Goal: Entertainment & Leisure: Consume media (video, audio)

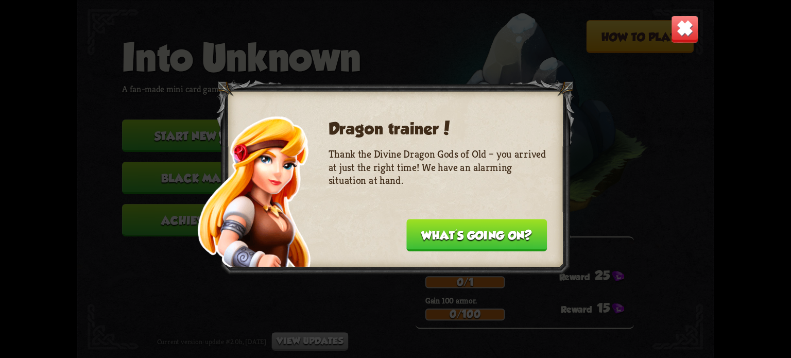
click at [457, 239] on button "What's going on?" at bounding box center [476, 235] width 141 height 32
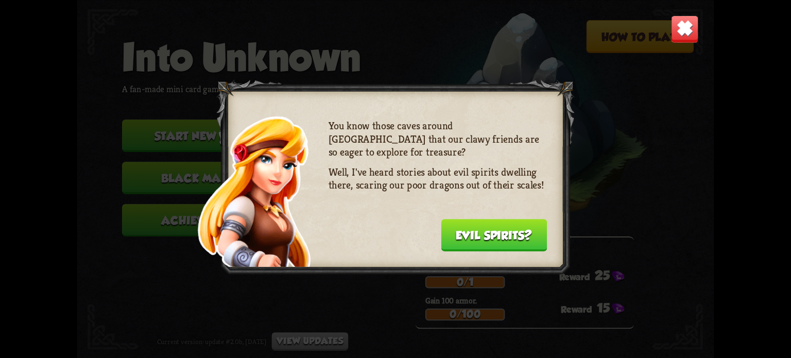
click at [472, 241] on button "Evil spirits?" at bounding box center [494, 235] width 106 height 32
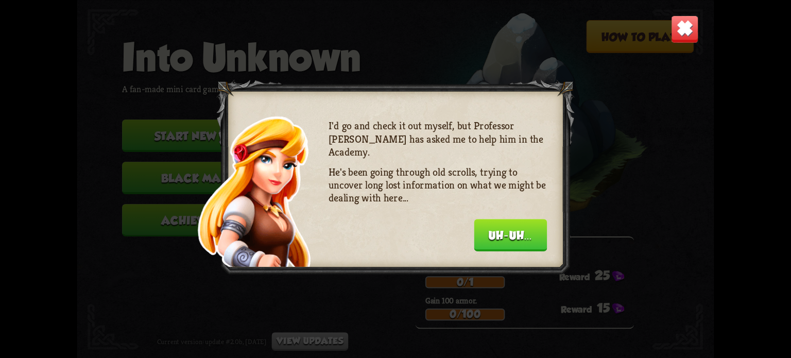
click at [520, 239] on button "Uh-uh..." at bounding box center [510, 235] width 73 height 32
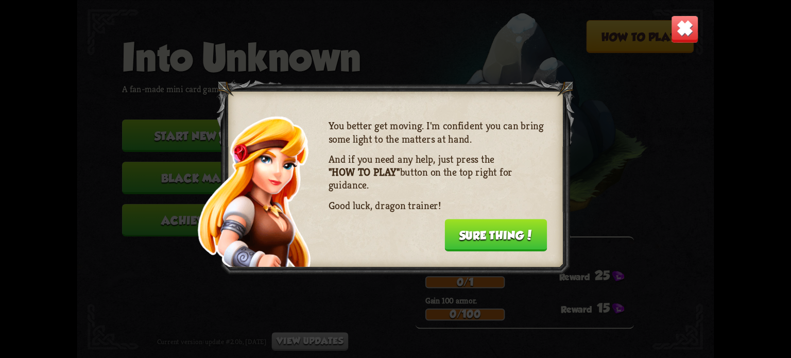
click at [520, 239] on button "Sure thing!" at bounding box center [496, 235] width 103 height 32
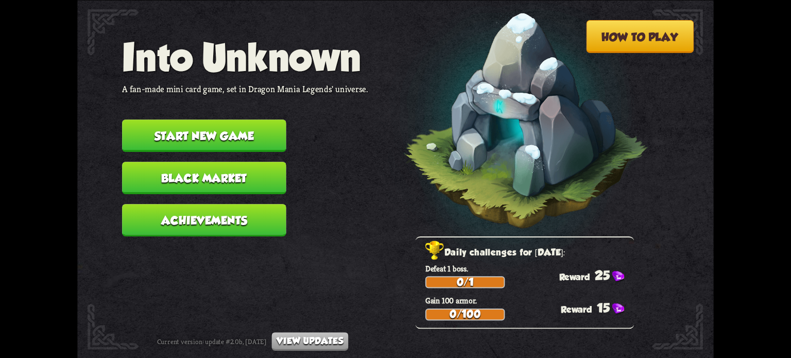
click at [245, 173] on button "Black Market" at bounding box center [204, 178] width 164 height 32
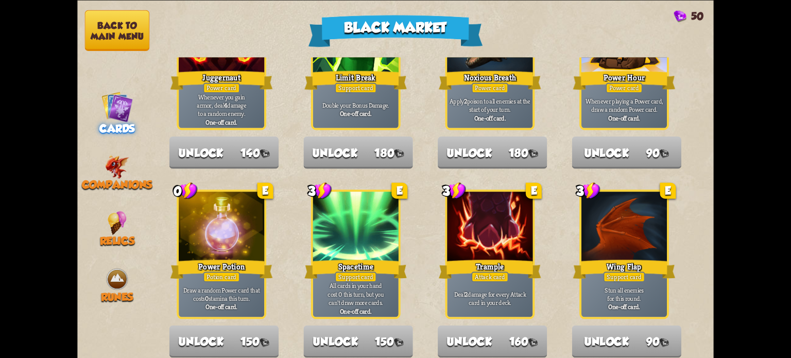
scroll to position [1072, 0]
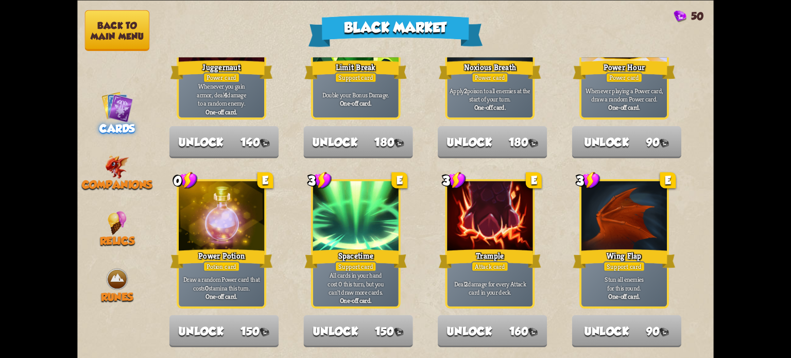
click at [124, 38] on button "Back to main menu" at bounding box center [117, 30] width 64 height 41
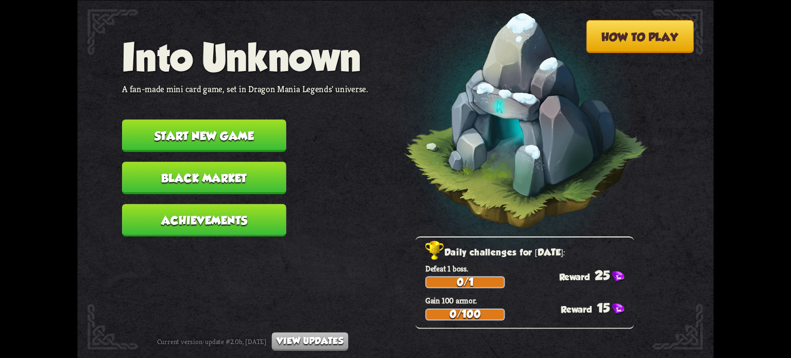
click at [207, 131] on button "Start new game" at bounding box center [204, 136] width 164 height 32
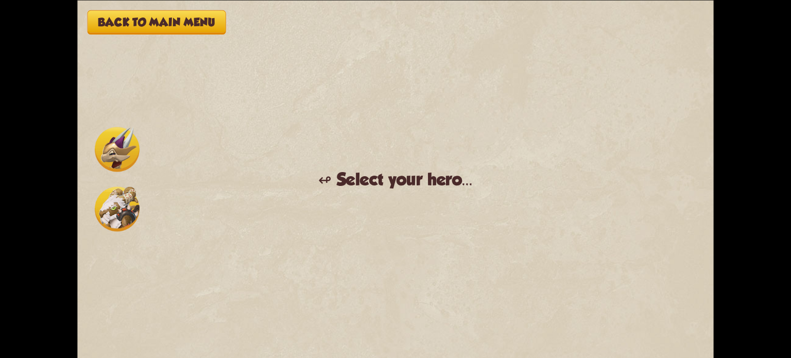
click at [131, 216] on img at bounding box center [117, 208] width 45 height 45
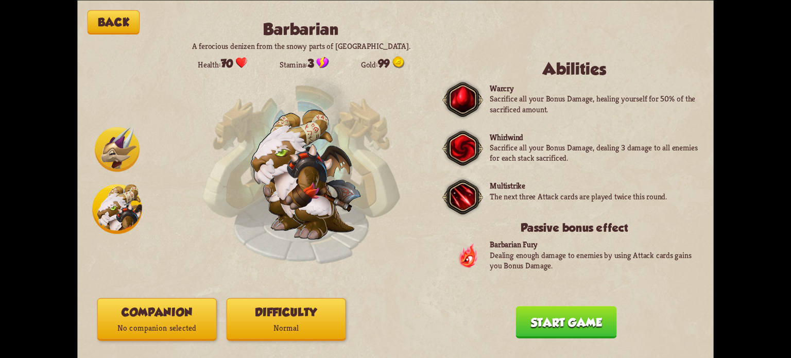
click at [120, 152] on img at bounding box center [117, 149] width 45 height 45
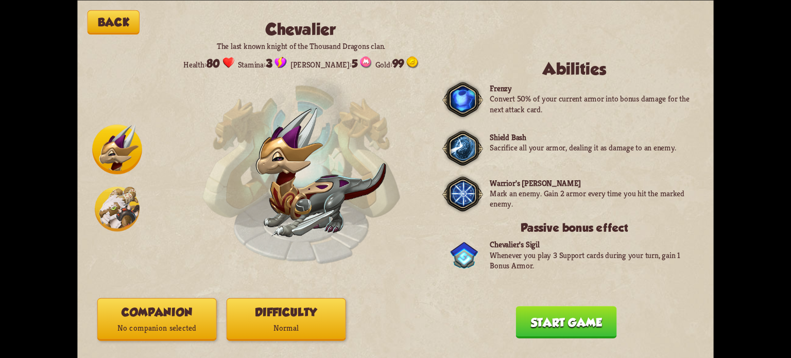
click at [117, 215] on img at bounding box center [117, 208] width 45 height 45
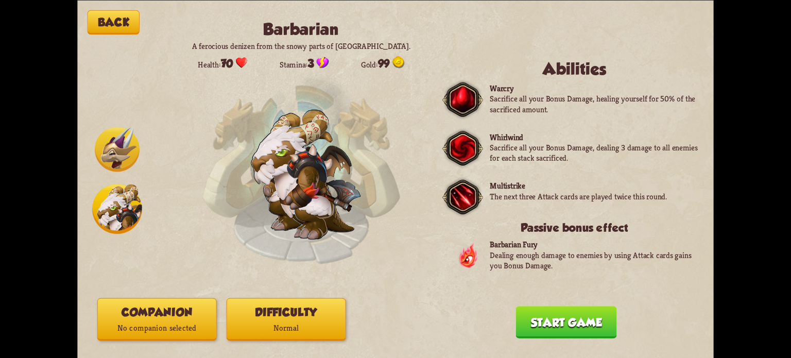
click at [116, 148] on img at bounding box center [117, 149] width 45 height 45
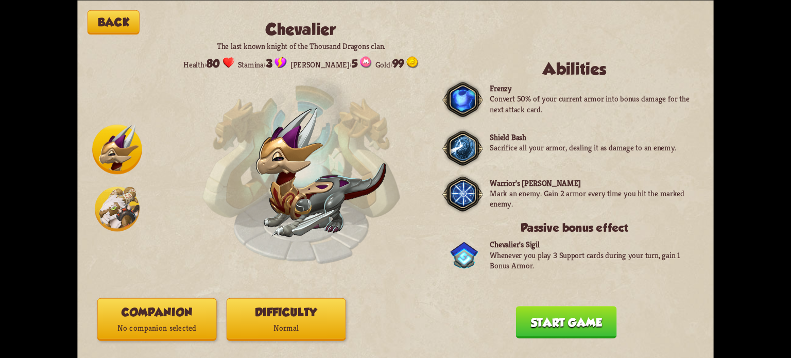
click at [113, 224] on img at bounding box center [117, 208] width 45 height 45
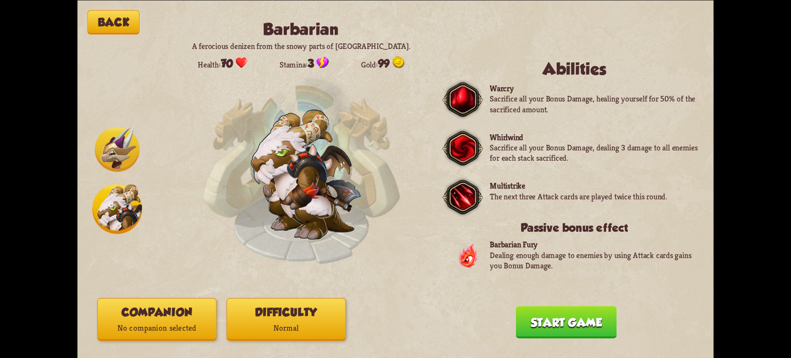
click at [118, 155] on img at bounding box center [117, 149] width 45 height 45
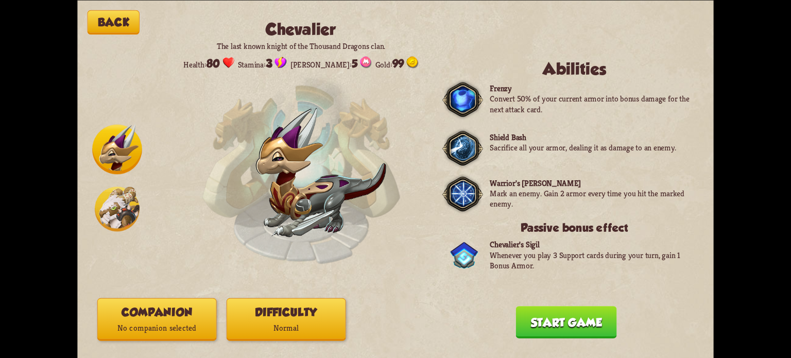
click at [124, 224] on img at bounding box center [117, 208] width 45 height 45
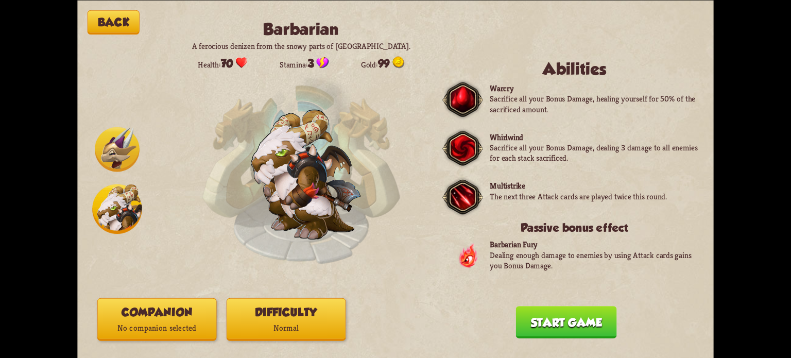
click at [274, 325] on p "Normal" at bounding box center [286, 328] width 118 height 16
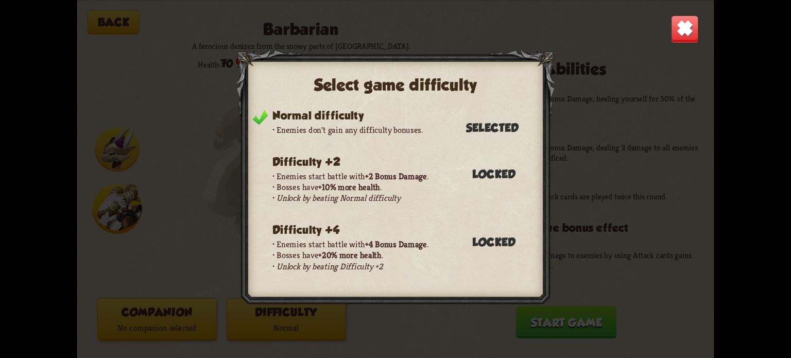
click at [695, 27] on img at bounding box center [685, 29] width 28 height 28
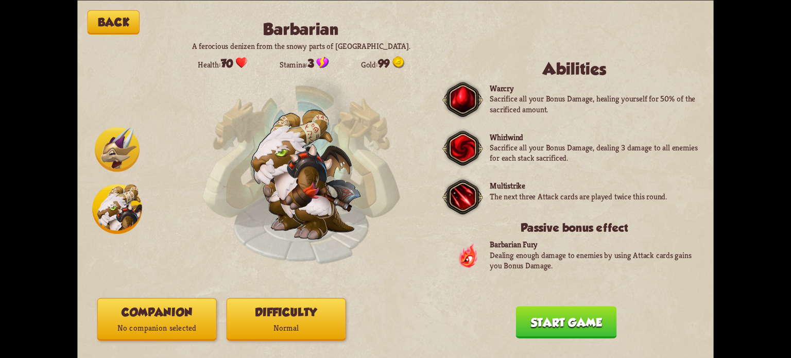
click at [586, 316] on button "Start game" at bounding box center [566, 322] width 101 height 32
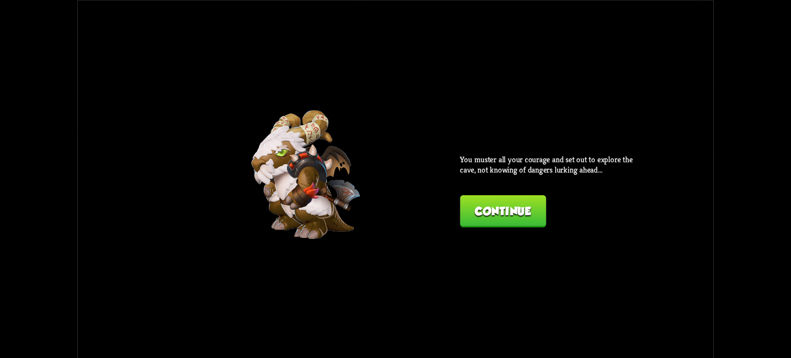
click at [529, 220] on button "Continue" at bounding box center [503, 211] width 86 height 32
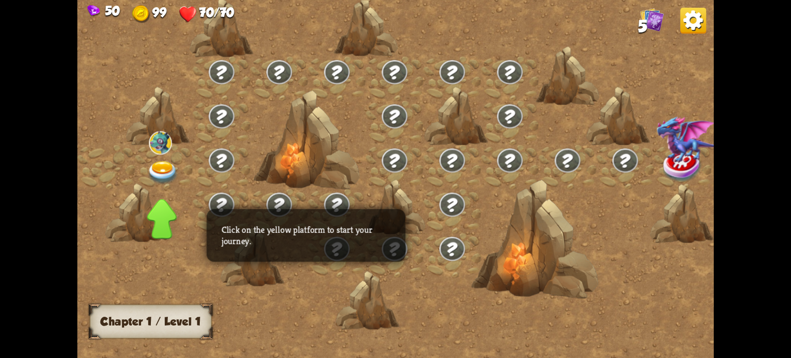
click at [159, 167] on img at bounding box center [163, 172] width 32 height 23
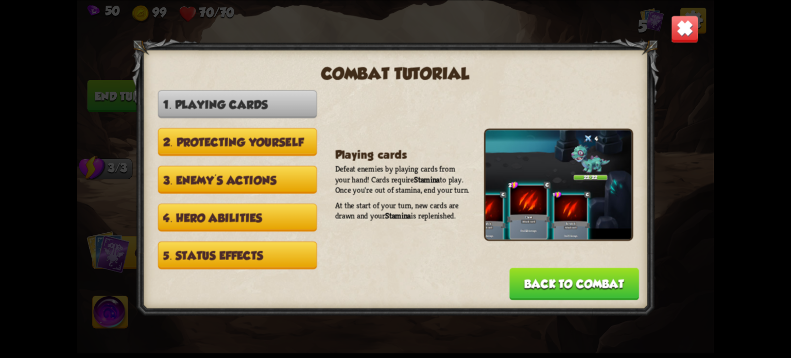
click at [539, 283] on button "Back to combat" at bounding box center [574, 283] width 130 height 32
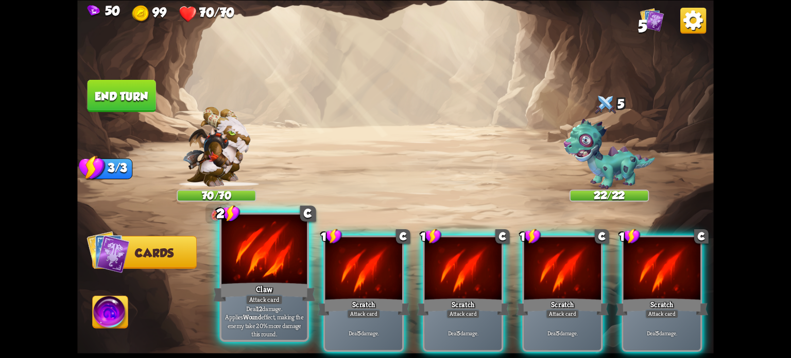
click at [283, 286] on div "Claw" at bounding box center [264, 291] width 103 height 23
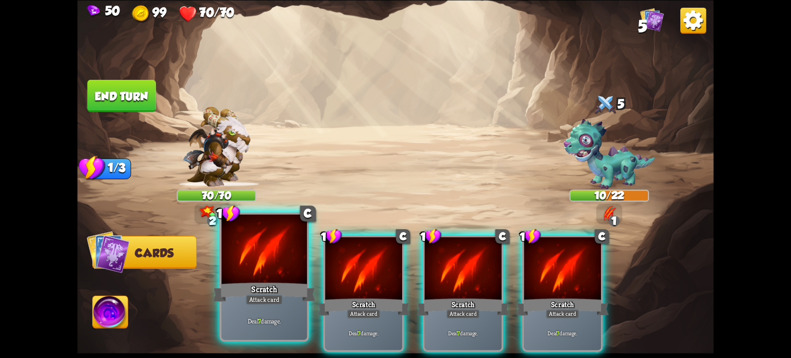
click at [258, 307] on div "Deal 7 damage." at bounding box center [265, 320] width 86 height 37
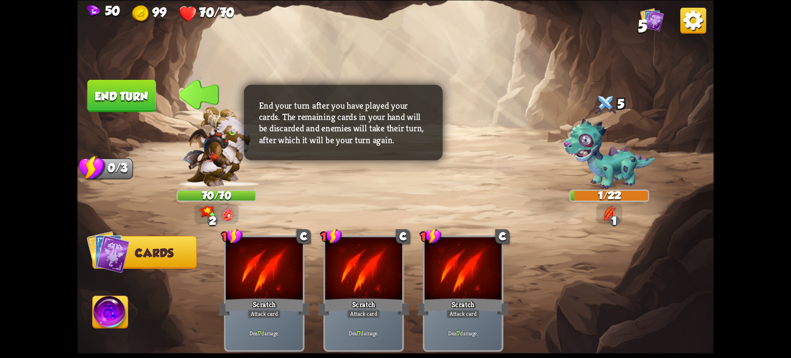
click at [132, 100] on button "End turn" at bounding box center [122, 95] width 69 height 32
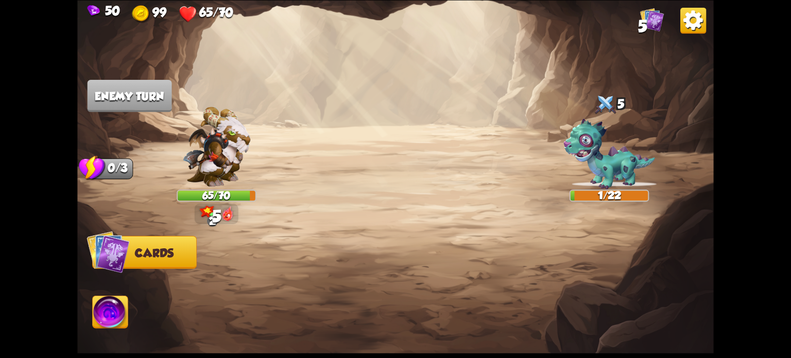
click at [127, 316] on img at bounding box center [111, 314] width 36 height 36
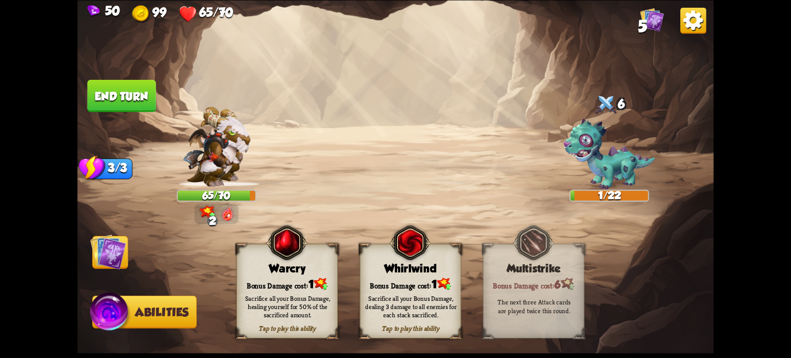
click at [106, 252] on img at bounding box center [108, 252] width 36 height 36
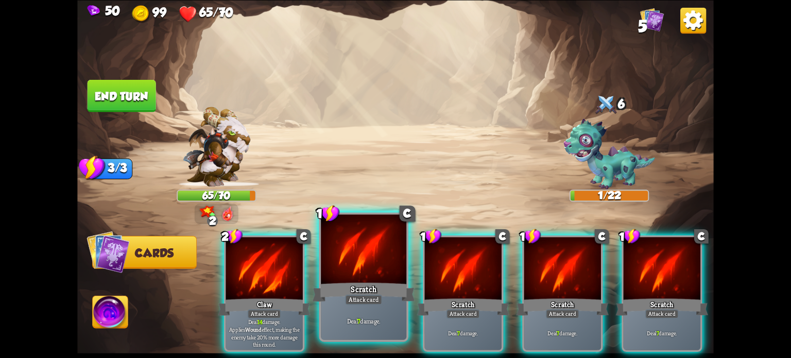
click at [351, 287] on div "Scratch" at bounding box center [364, 291] width 103 height 23
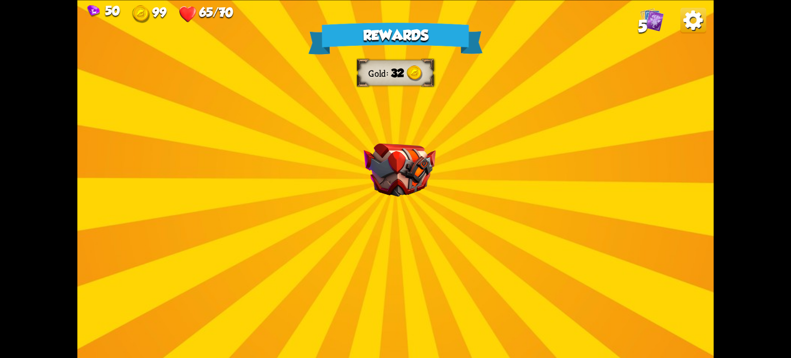
click at [399, 200] on div "Rewards Gold 32 Select a card 1 C Burst Support card The next Support card you …" at bounding box center [395, 179] width 637 height 358
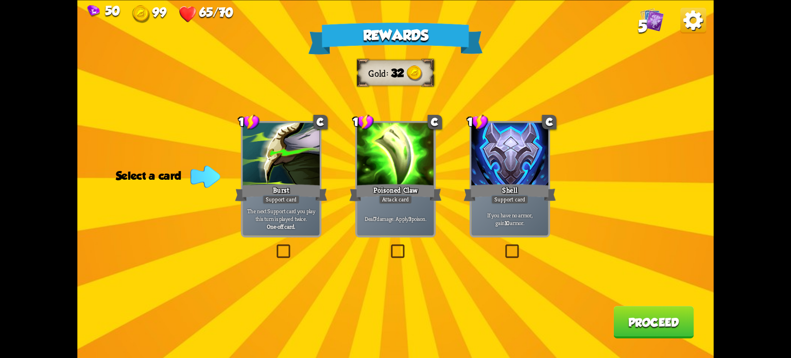
click at [503, 246] on label at bounding box center [503, 246] width 0 height 0
click at [0, 0] on input "checkbox" at bounding box center [0, 0] width 0 height 0
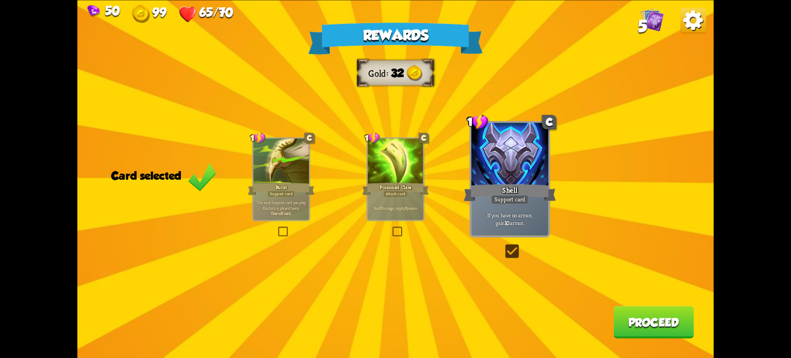
click at [642, 319] on button "Proceed" at bounding box center [654, 322] width 80 height 32
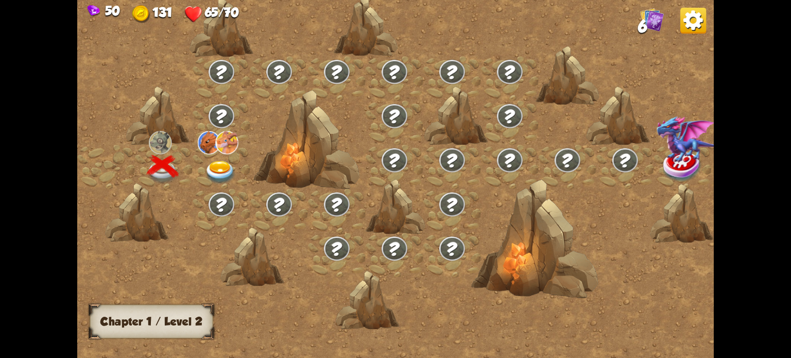
click at [219, 173] on img at bounding box center [221, 172] width 32 height 23
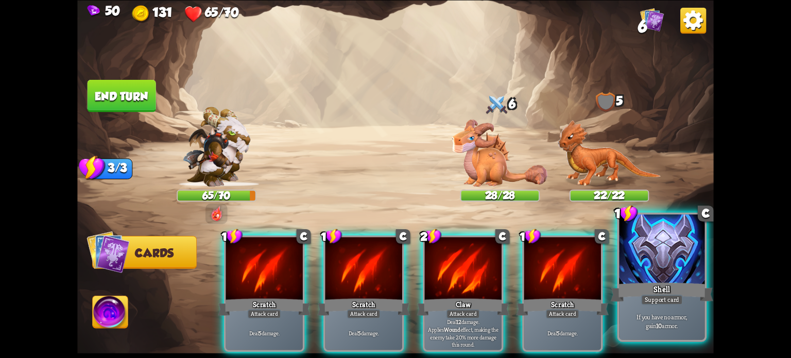
click at [693, 274] on div at bounding box center [662, 250] width 86 height 72
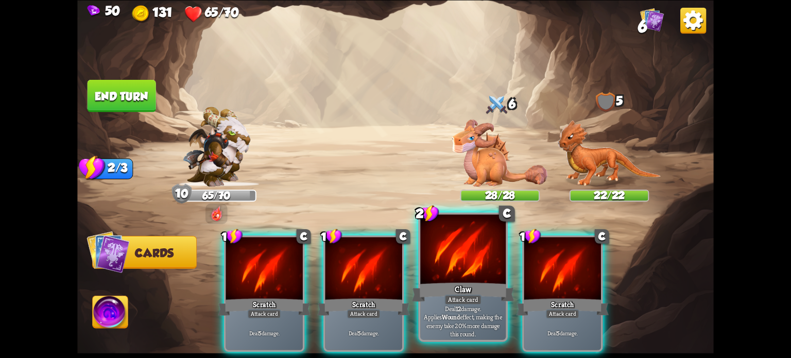
click at [468, 276] on div at bounding box center [463, 250] width 86 height 72
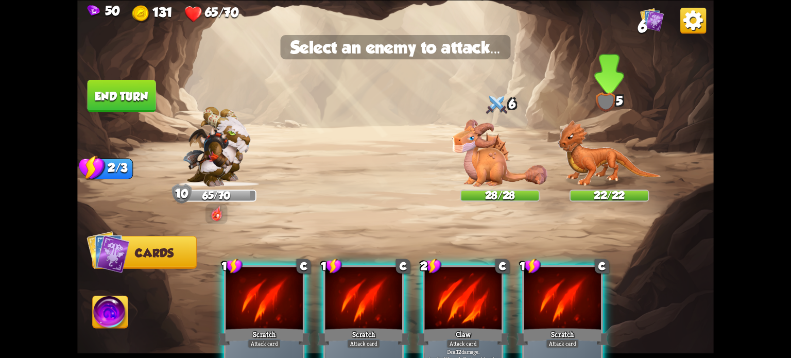
click at [584, 158] on img at bounding box center [610, 153] width 104 height 67
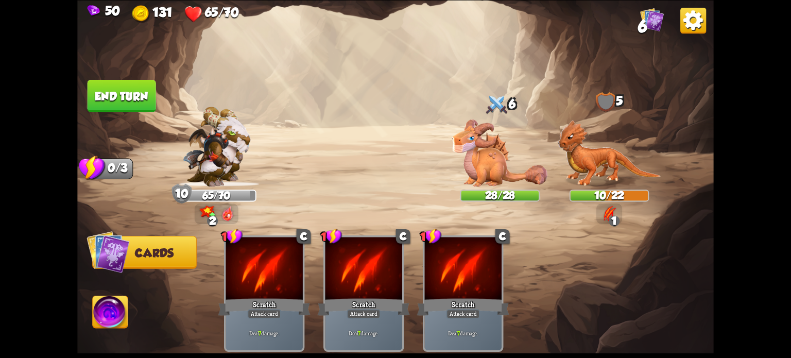
click at [141, 89] on button "End turn" at bounding box center [122, 95] width 69 height 32
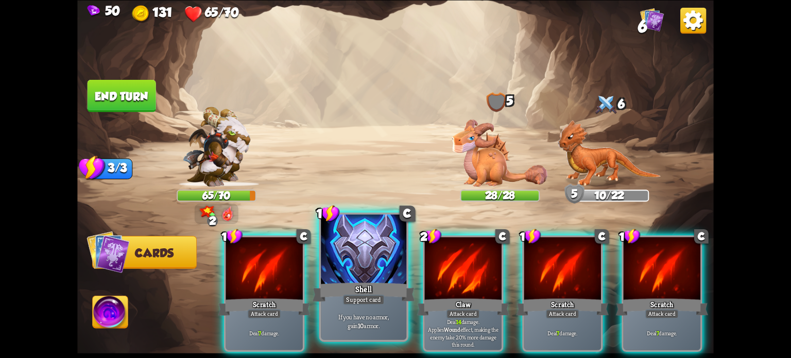
click at [352, 276] on div at bounding box center [364, 250] width 86 height 72
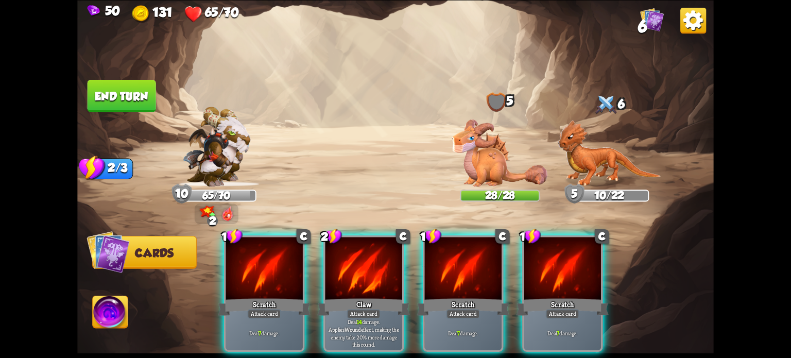
click at [352, 276] on div at bounding box center [364, 269] width 77 height 65
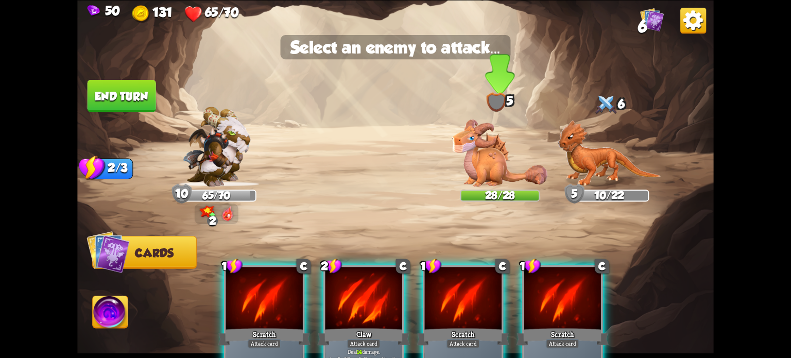
click at [457, 150] on img at bounding box center [499, 152] width 95 height 67
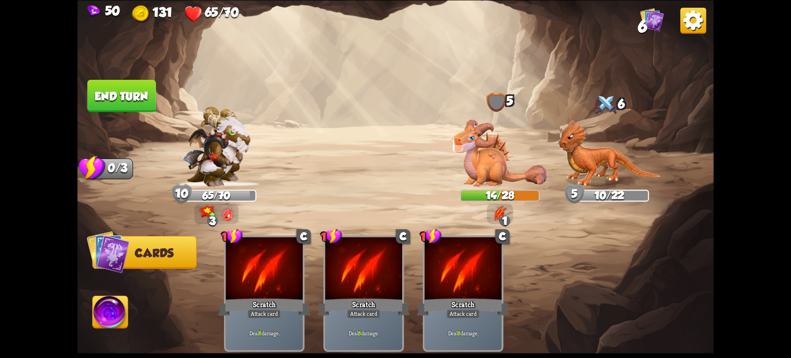
click at [127, 95] on button "End turn" at bounding box center [122, 95] width 69 height 32
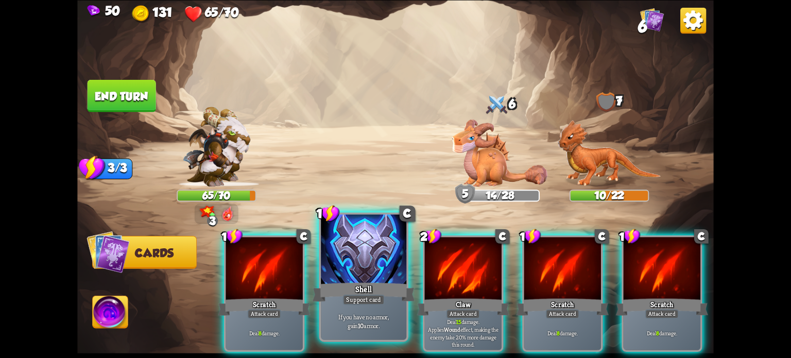
click at [370, 275] on div at bounding box center [364, 250] width 86 height 72
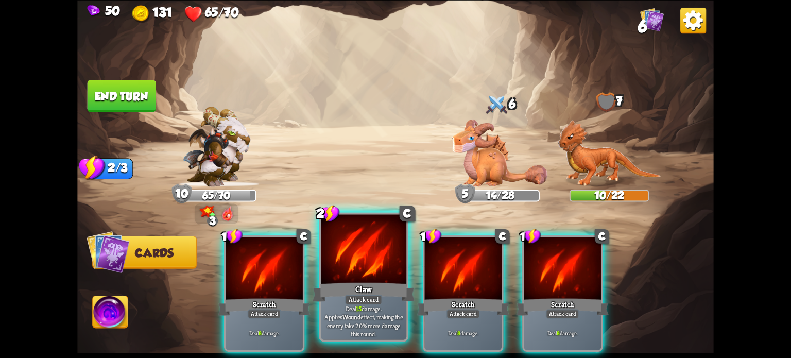
click at [359, 283] on div "Claw" at bounding box center [364, 291] width 103 height 23
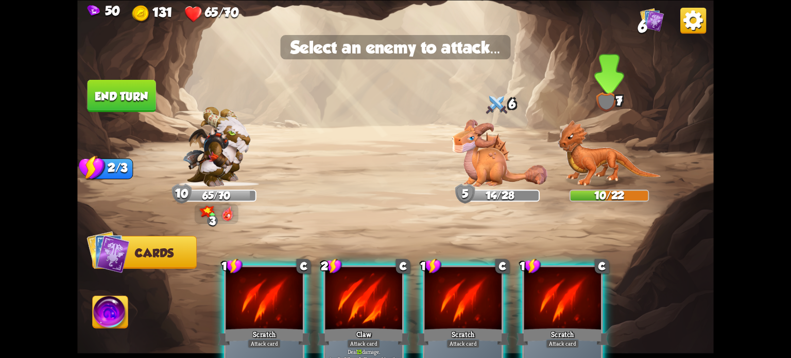
click at [585, 145] on img at bounding box center [610, 153] width 104 height 67
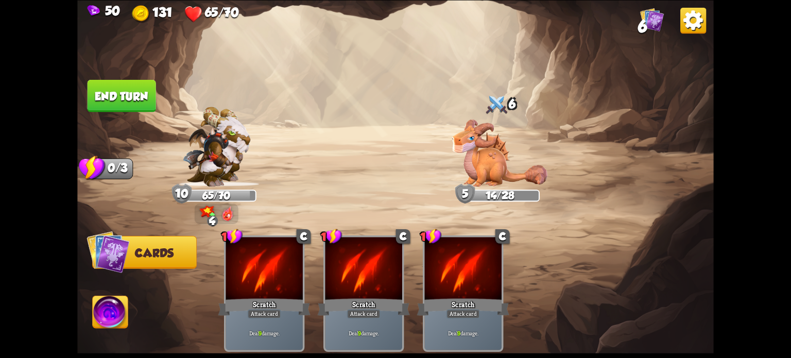
click at [101, 98] on button "End turn" at bounding box center [122, 95] width 69 height 32
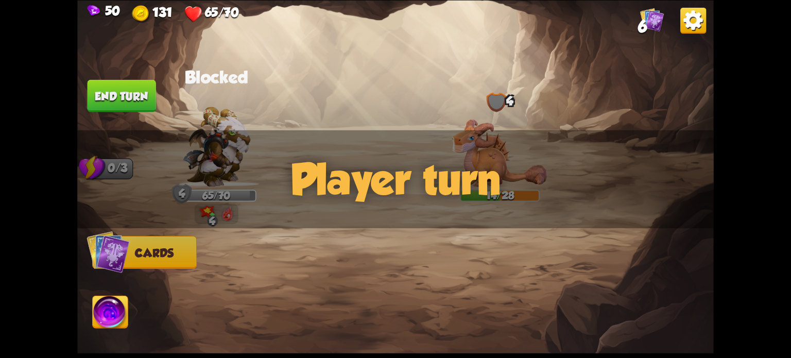
click at [213, 212] on div "Select an enemy to attack... You don't have enough stamina to play that card...…" at bounding box center [395, 179] width 637 height 358
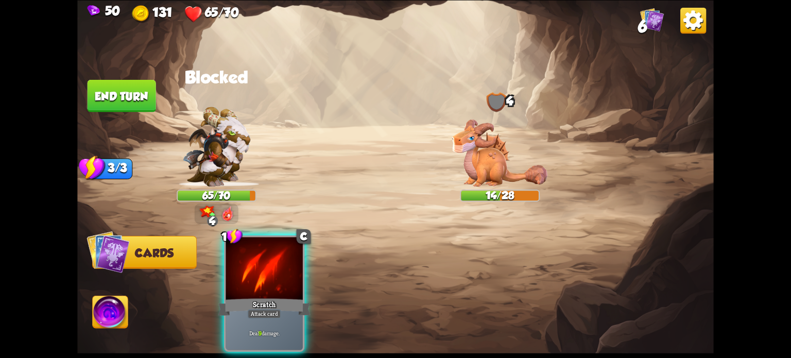
click at [212, 169] on div "Player turn" at bounding box center [395, 179] width 637 height 98
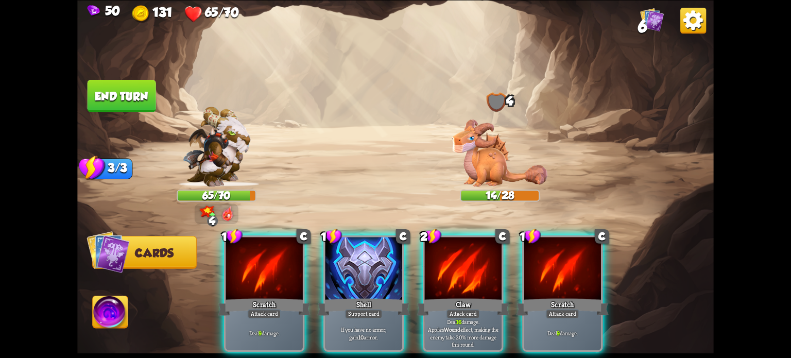
click at [212, 169] on div "Player turn" at bounding box center [395, 179] width 637 height 98
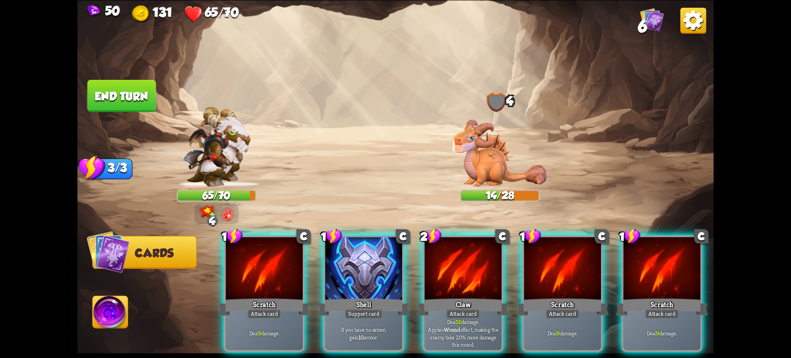
click at [218, 169] on img at bounding box center [216, 147] width 68 height 80
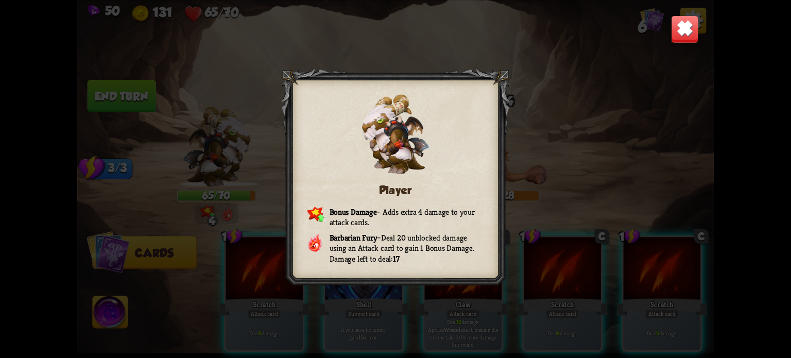
click at [673, 15] on img at bounding box center [685, 29] width 28 height 28
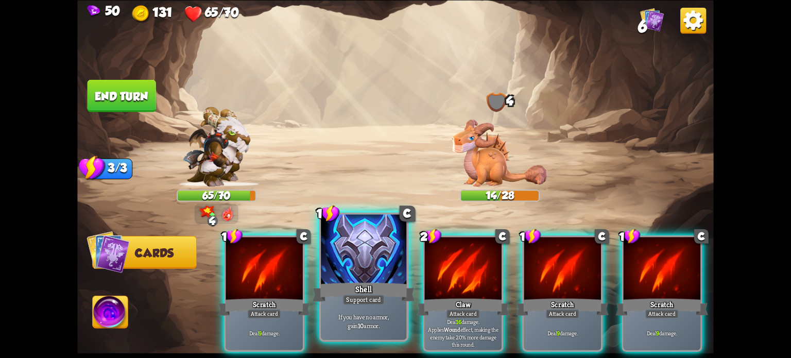
click at [392, 290] on div "Shell" at bounding box center [364, 291] width 103 height 23
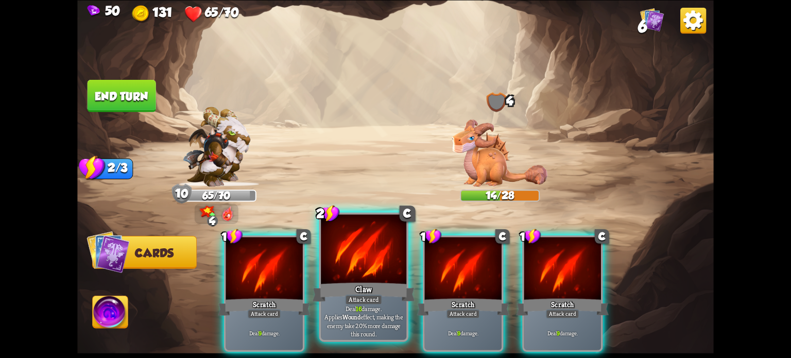
click at [375, 291] on div "Claw" at bounding box center [364, 291] width 103 height 23
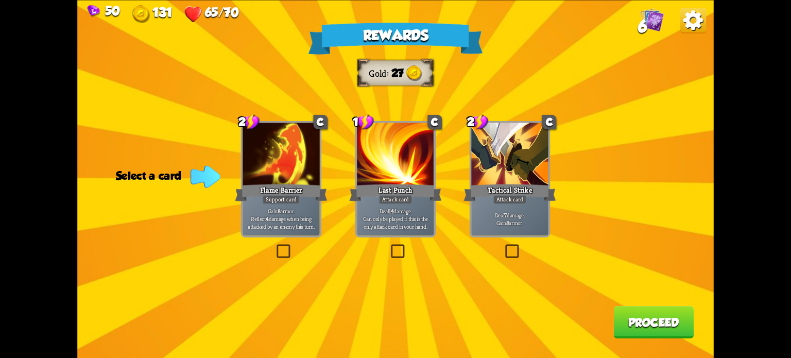
click at [503, 246] on label at bounding box center [503, 246] width 0 height 0
click at [0, 0] on input "checkbox" at bounding box center [0, 0] width 0 height 0
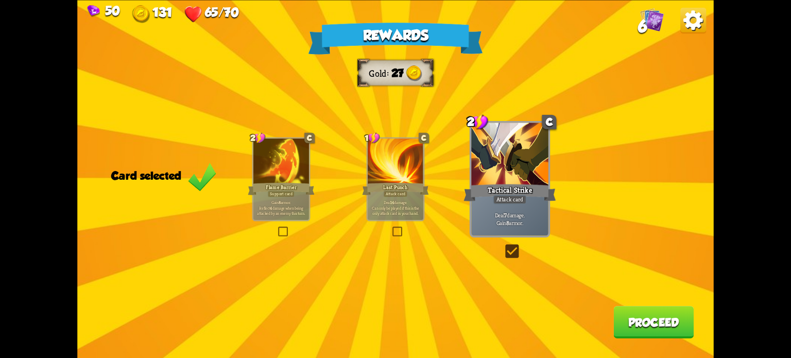
click at [624, 325] on button "Proceed" at bounding box center [654, 322] width 80 height 32
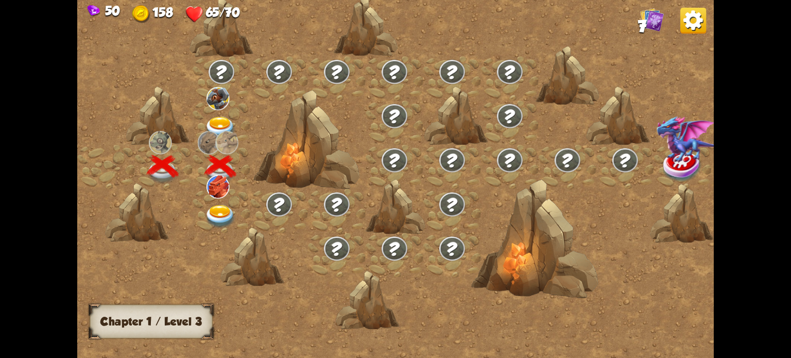
click at [216, 211] on img at bounding box center [221, 216] width 32 height 23
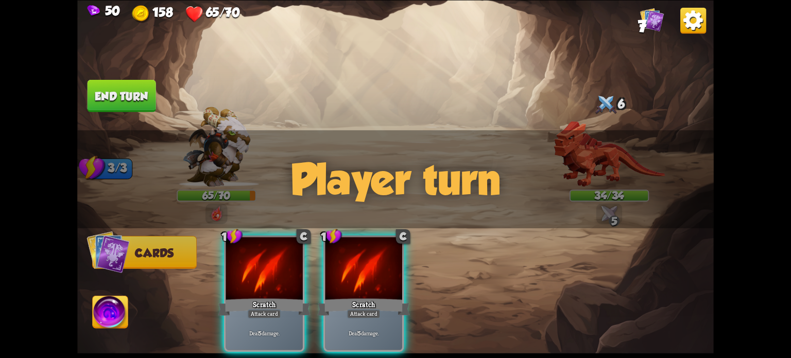
click at [593, 171] on div "Player turn" at bounding box center [395, 179] width 637 height 98
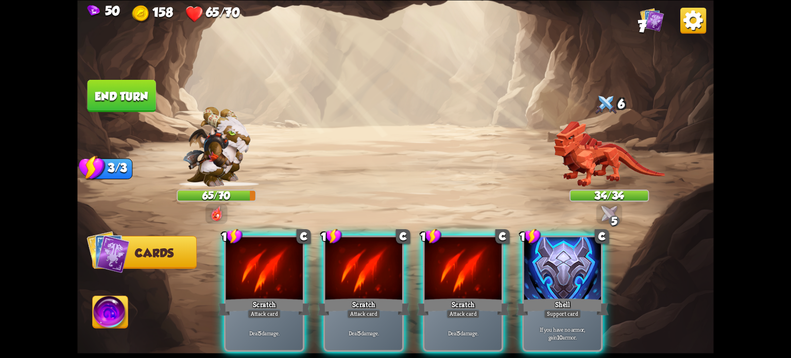
click at [593, 171] on div "Player turn" at bounding box center [395, 179] width 637 height 98
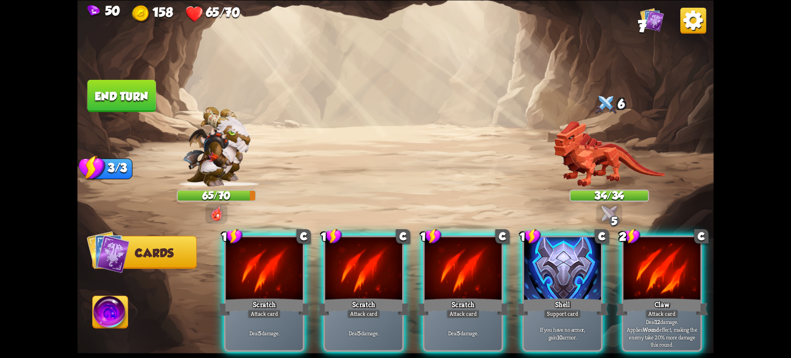
click at [602, 167] on img at bounding box center [609, 153] width 111 height 65
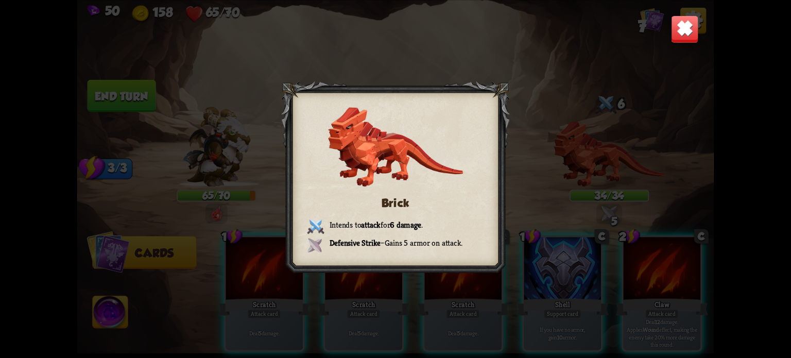
click at [678, 28] on img at bounding box center [685, 29] width 28 height 28
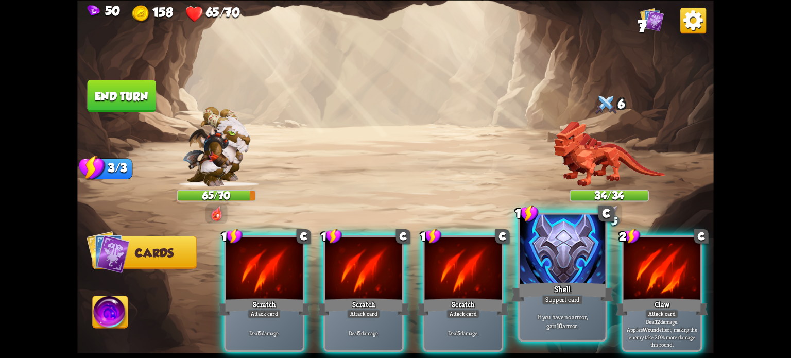
click at [569, 290] on div "Shell" at bounding box center [563, 291] width 103 height 23
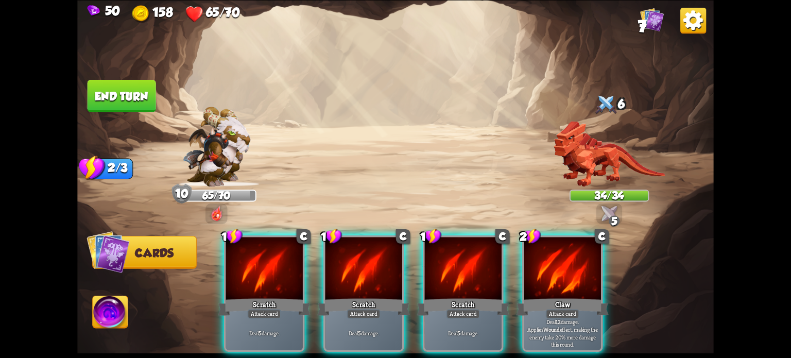
drag, startPoint x: 540, startPoint y: 278, endPoint x: 525, endPoint y: 284, distance: 16.2
click at [540, 278] on div at bounding box center [562, 269] width 77 height 65
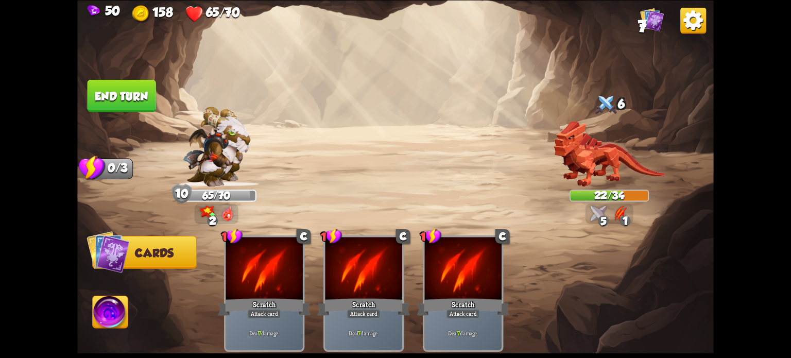
click at [105, 99] on button "End turn" at bounding box center [121, 95] width 69 height 32
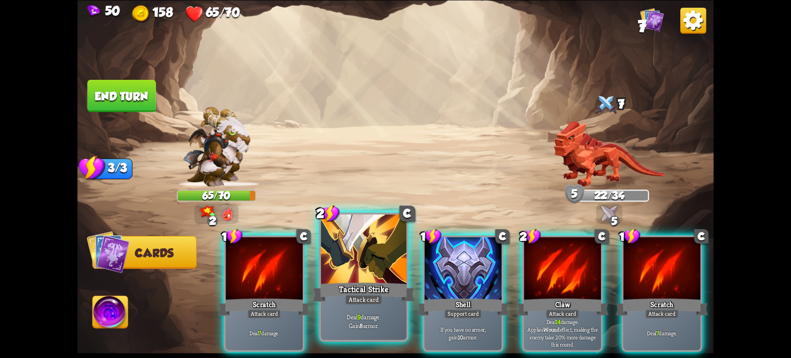
click at [336, 247] on div at bounding box center [364, 250] width 86 height 72
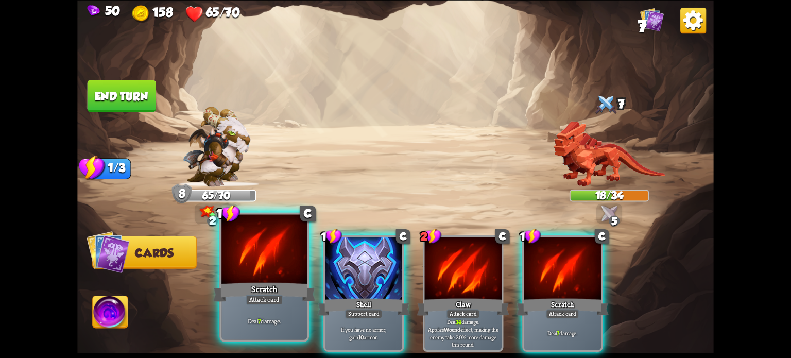
click at [270, 252] on div at bounding box center [265, 250] width 86 height 72
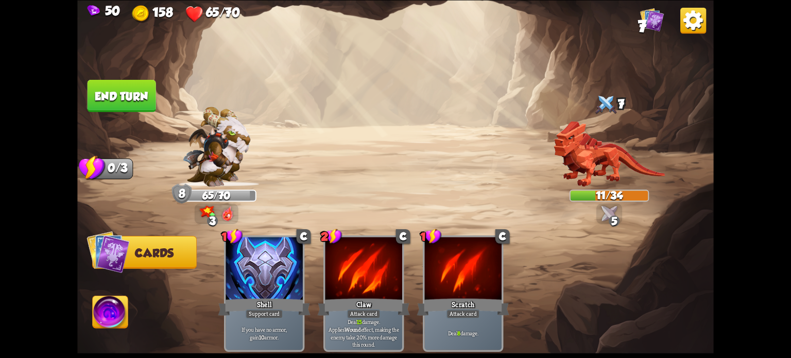
click at [148, 107] on button "End turn" at bounding box center [122, 95] width 70 height 33
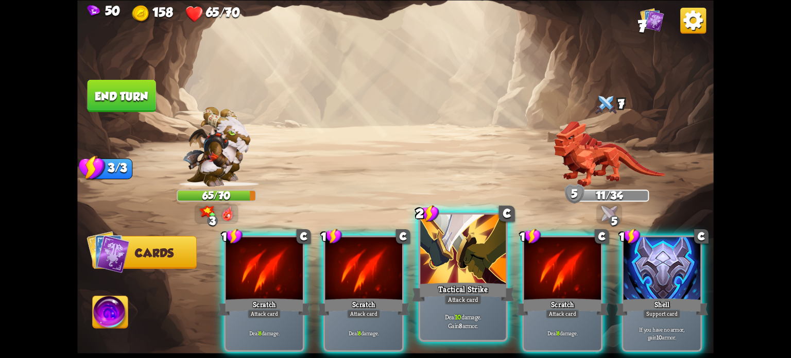
click at [437, 263] on div at bounding box center [463, 250] width 86 height 72
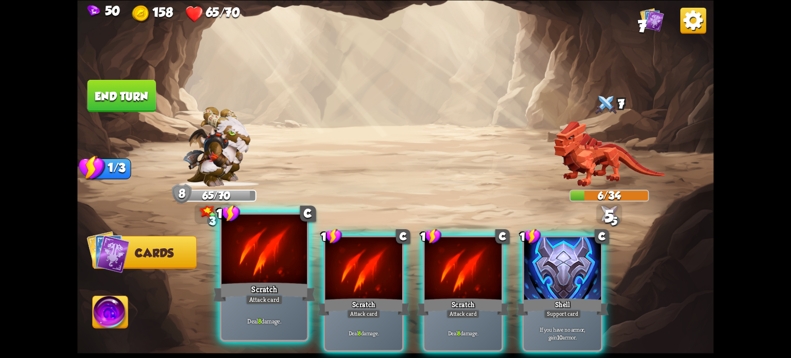
click at [282, 268] on div at bounding box center [265, 250] width 86 height 72
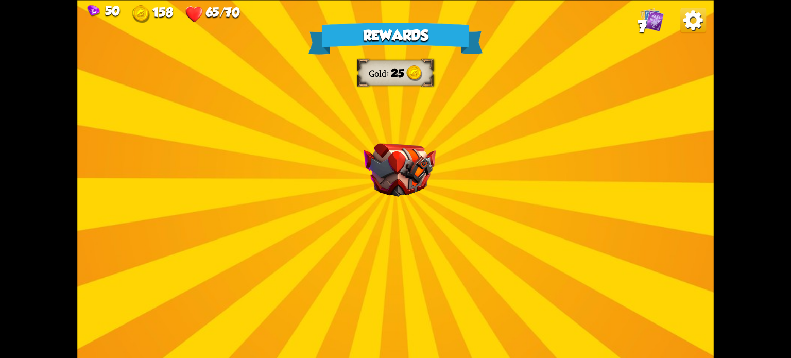
click at [359, 183] on div "Rewards Gold 25 Select a card 1 C Riposte Attack card Deal 5 damage. If the ene…" at bounding box center [395, 179] width 637 height 358
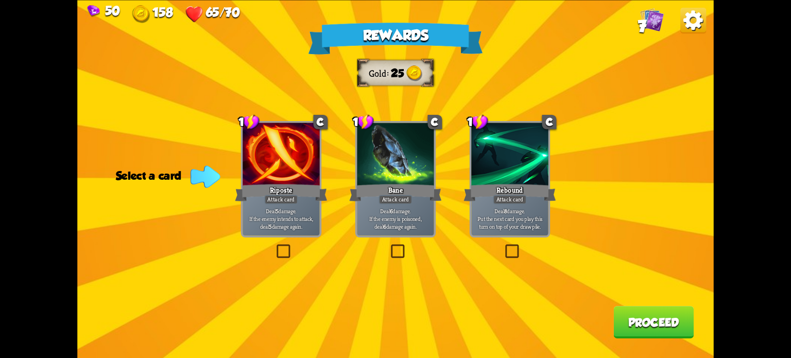
click at [275, 246] on label at bounding box center [275, 246] width 0 height 0
click at [0, 0] on input "checkbox" at bounding box center [0, 0] width 0 height 0
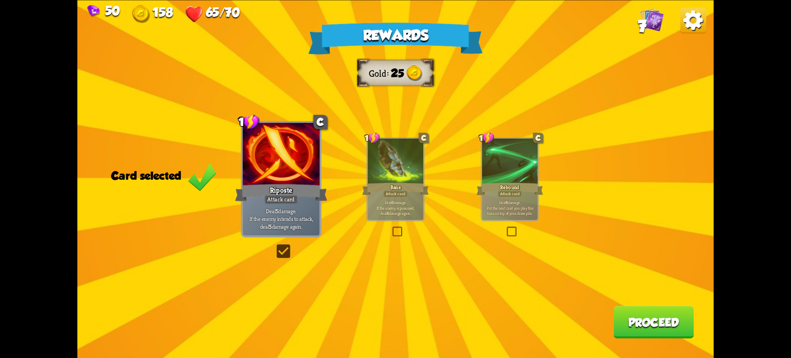
click at [657, 329] on button "Proceed" at bounding box center [654, 322] width 80 height 32
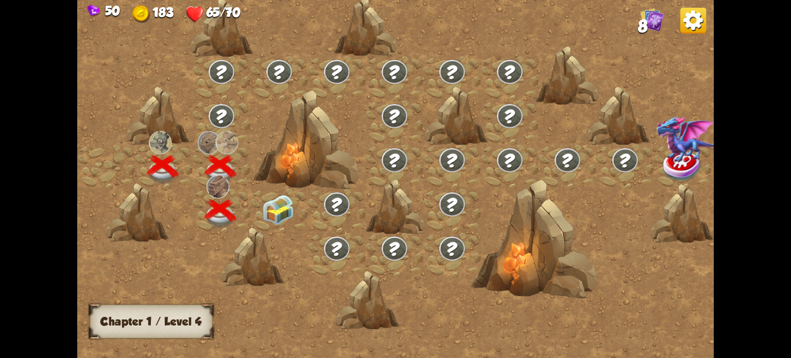
click at [286, 215] on img at bounding box center [278, 210] width 32 height 30
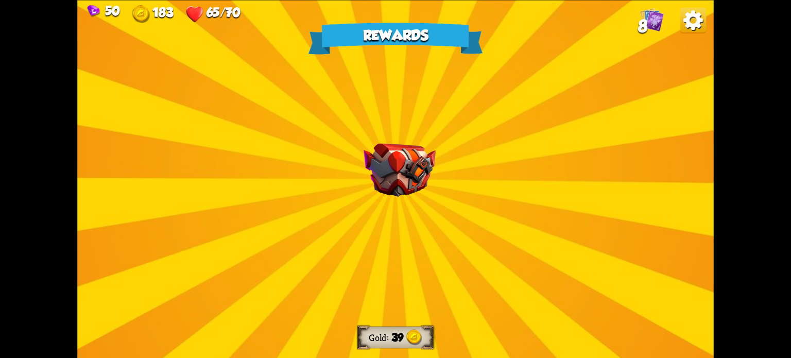
click at [374, 174] on img at bounding box center [400, 170] width 72 height 54
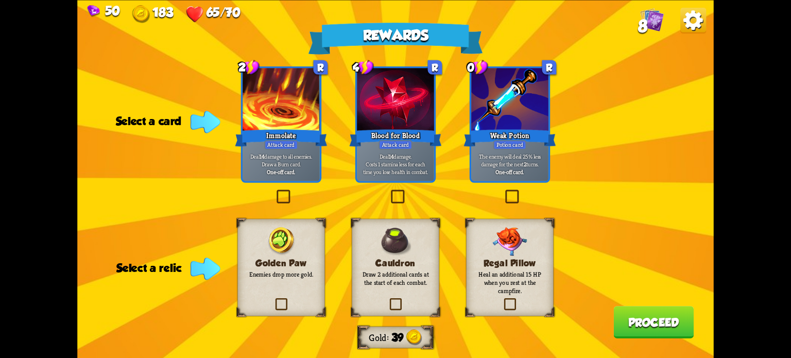
click at [388, 300] on label at bounding box center [388, 300] width 0 height 0
click at [0, 0] on input "checkbox" at bounding box center [0, 0] width 0 height 0
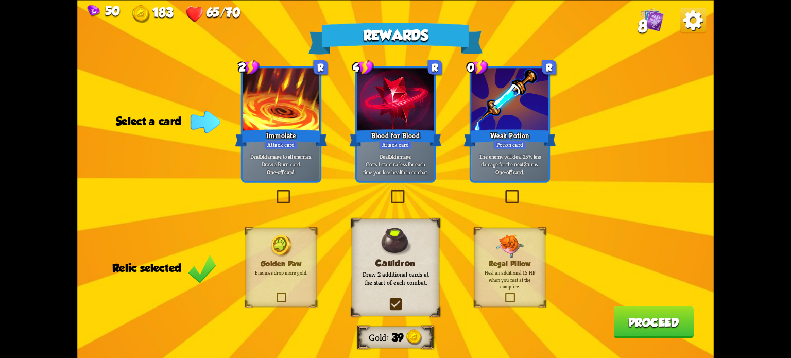
click at [389, 192] on label at bounding box center [389, 192] width 0 height 0
click at [0, 0] on input "checkbox" at bounding box center [0, 0] width 0 height 0
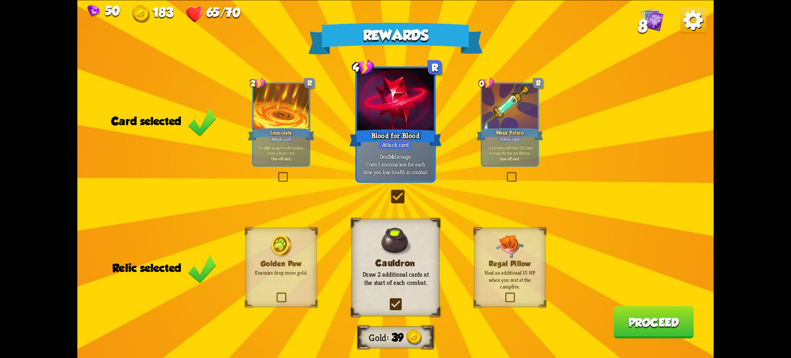
click at [651, 323] on button "Proceed" at bounding box center [654, 322] width 80 height 32
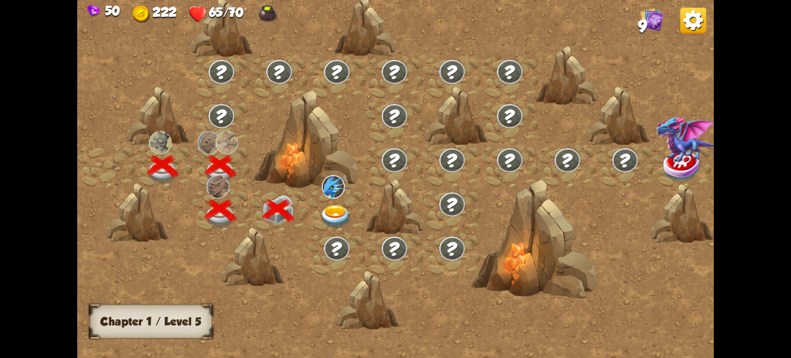
click at [341, 207] on img at bounding box center [336, 216] width 32 height 23
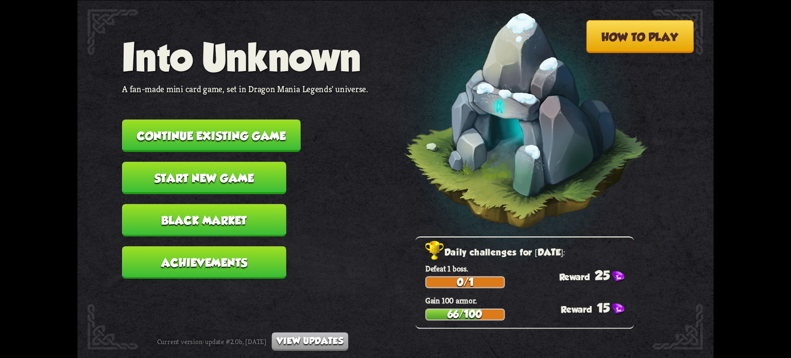
click at [258, 127] on button "Continue existing game" at bounding box center [211, 136] width 179 height 32
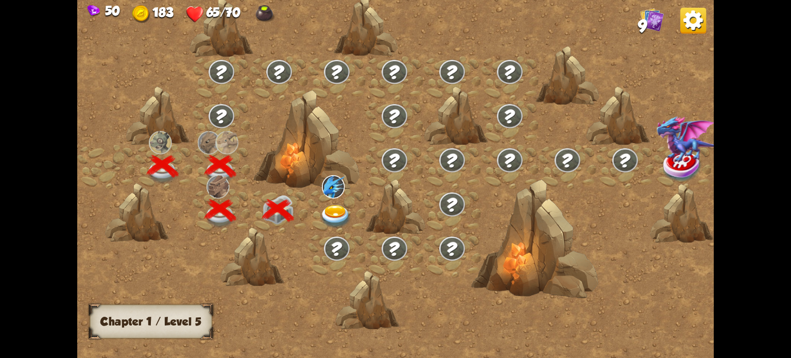
click at [342, 208] on img at bounding box center [336, 216] width 32 height 23
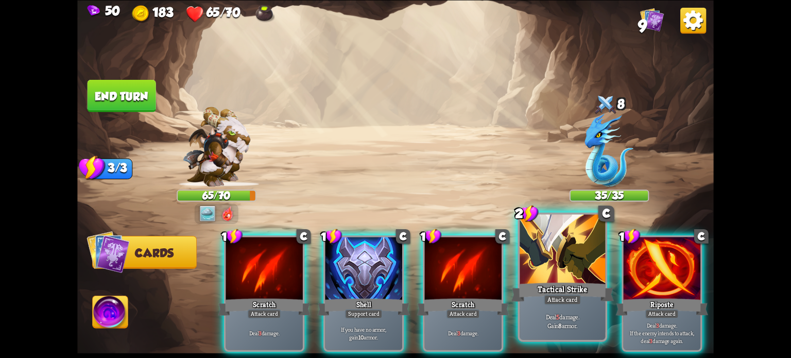
click at [549, 288] on div "Tactical Strike" at bounding box center [563, 291] width 103 height 23
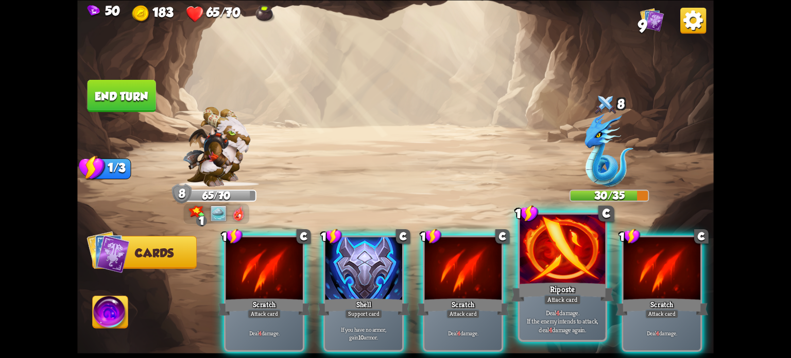
click at [575, 323] on p "Deal 4 damage. If the enemy intends to attack, deal 4 damage again." at bounding box center [562, 320] width 81 height 25
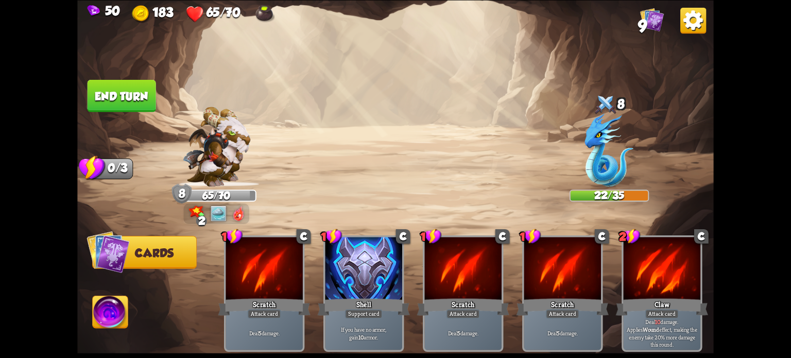
click at [135, 96] on button "End turn" at bounding box center [122, 95] width 70 height 33
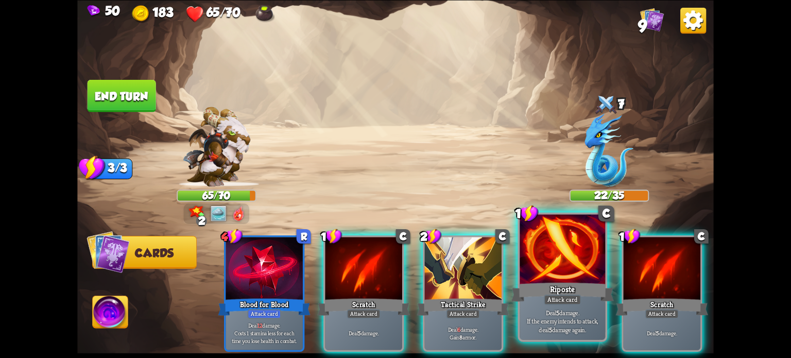
click at [548, 271] on div at bounding box center [563, 250] width 86 height 72
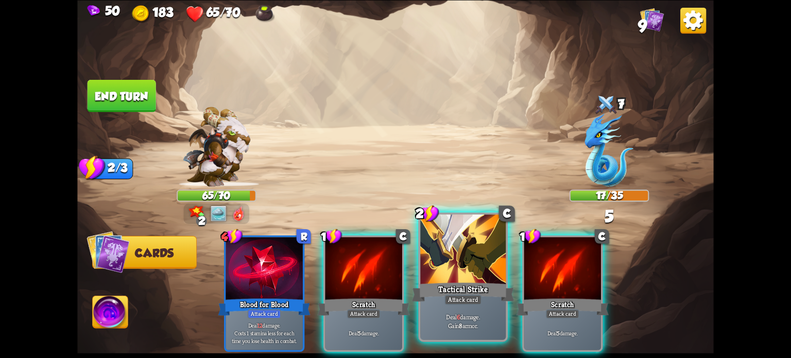
click at [486, 271] on div at bounding box center [463, 250] width 86 height 72
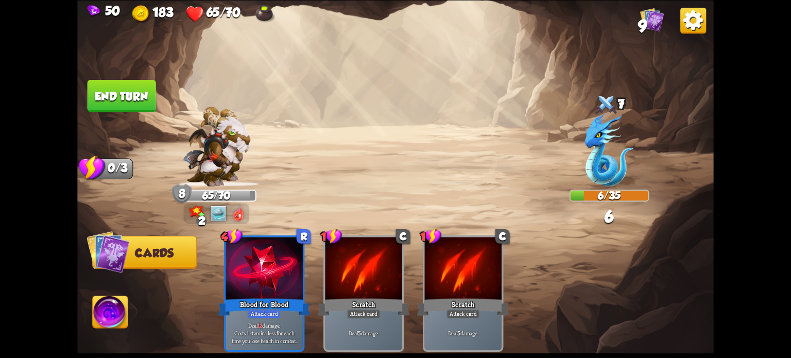
click at [105, 96] on button "End turn" at bounding box center [122, 95] width 69 height 32
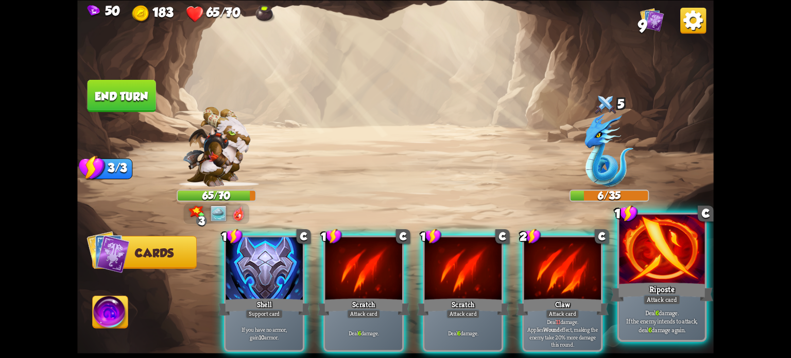
click at [649, 291] on div "Riposte" at bounding box center [662, 291] width 103 height 23
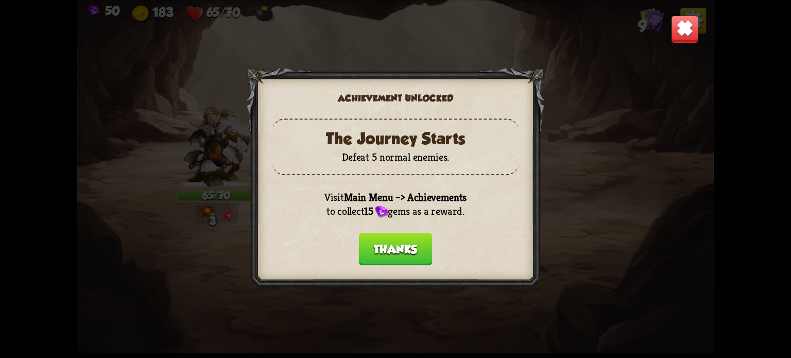
click at [412, 255] on button "Thanks" at bounding box center [396, 249] width 74 height 32
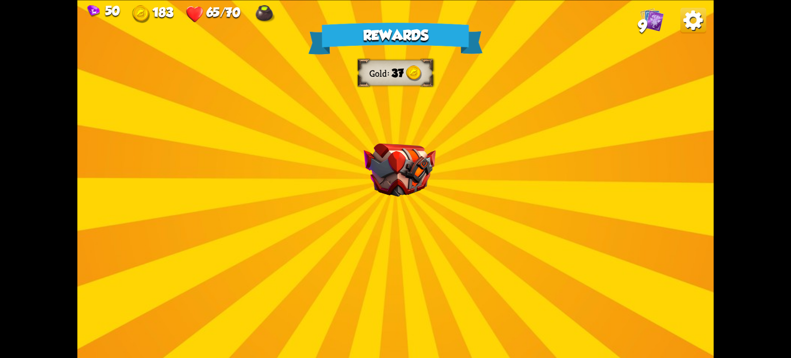
click at [408, 250] on div "Rewards Gold 37 Select a card 1 C [PERSON_NAME] Attack card Remove all armor fr…" at bounding box center [395, 179] width 637 height 358
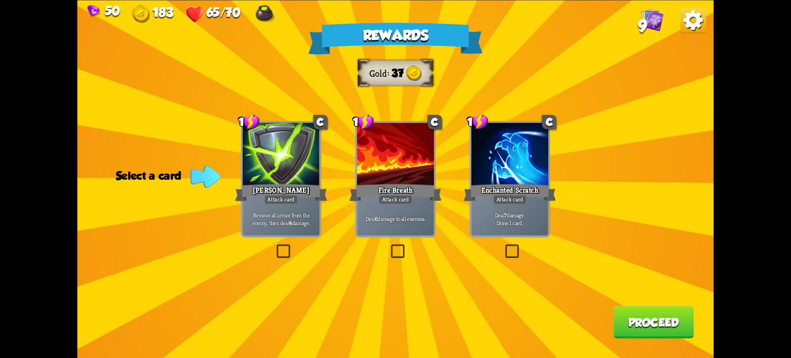
click at [275, 246] on label at bounding box center [275, 246] width 0 height 0
click at [0, 0] on input "checkbox" at bounding box center [0, 0] width 0 height 0
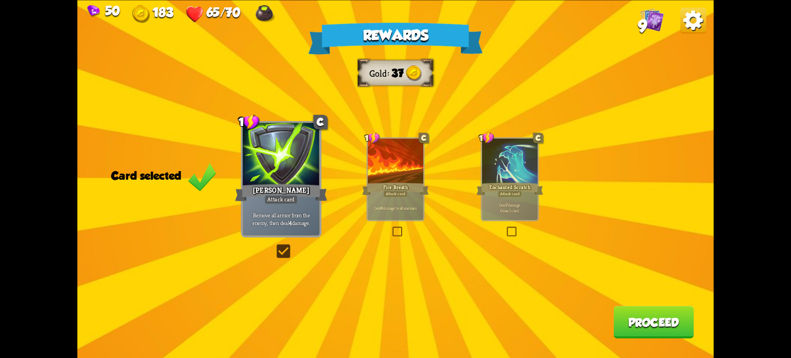
click at [625, 319] on button "Proceed" at bounding box center [654, 322] width 80 height 32
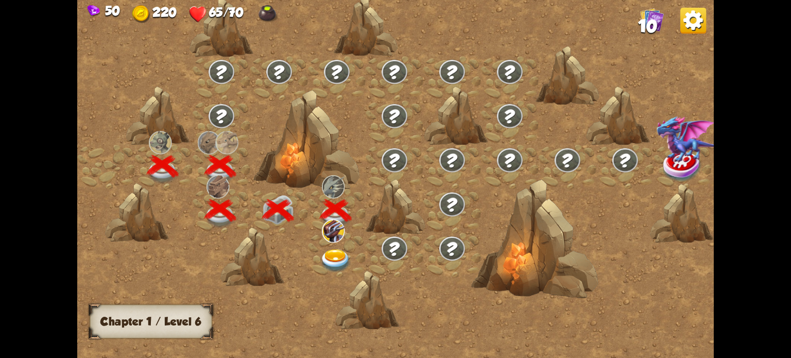
click at [332, 252] on img at bounding box center [336, 260] width 32 height 23
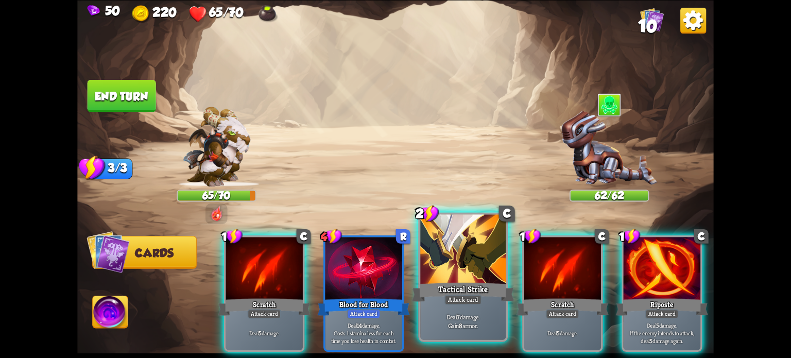
click at [453, 254] on div at bounding box center [463, 250] width 86 height 72
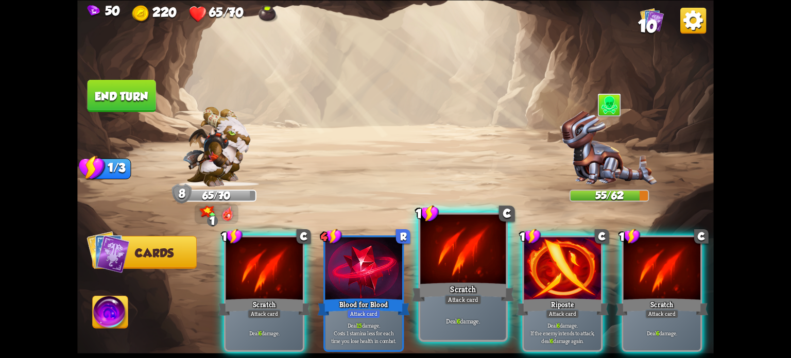
click at [468, 296] on div "Attack card" at bounding box center [463, 299] width 37 height 10
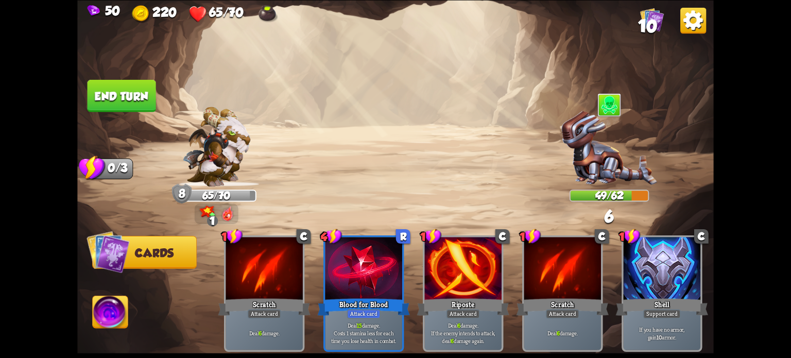
click at [586, 181] on img at bounding box center [609, 149] width 95 height 76
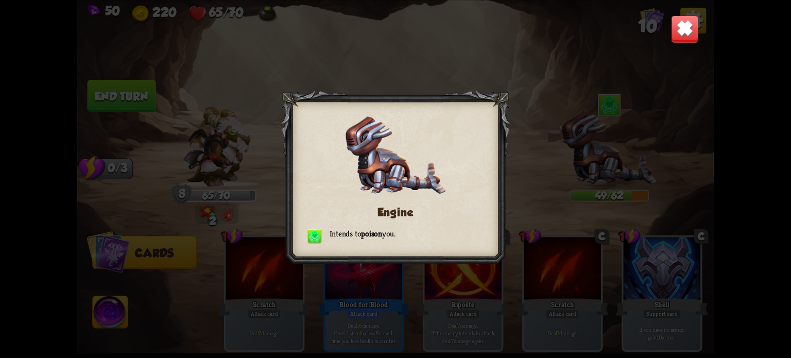
click at [694, 33] on img at bounding box center [685, 29] width 28 height 28
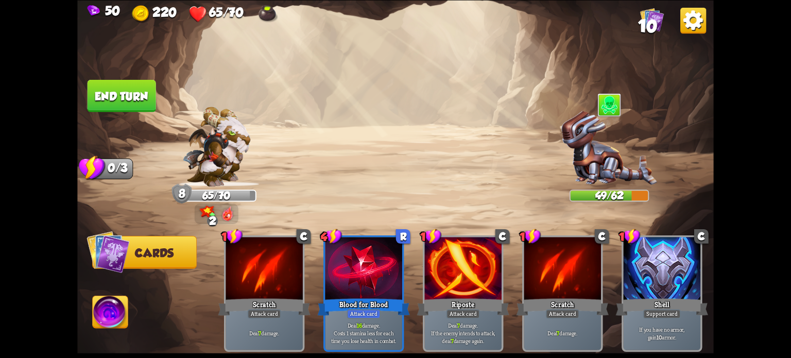
click at [128, 89] on button "End turn" at bounding box center [121, 95] width 69 height 32
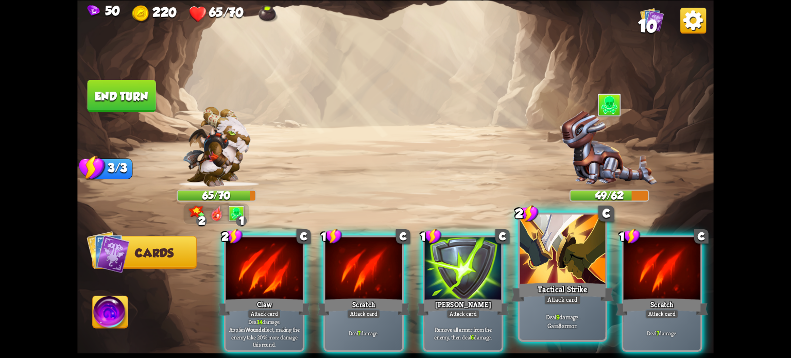
click at [532, 281] on div "Tactical Strike" at bounding box center [563, 291] width 103 height 23
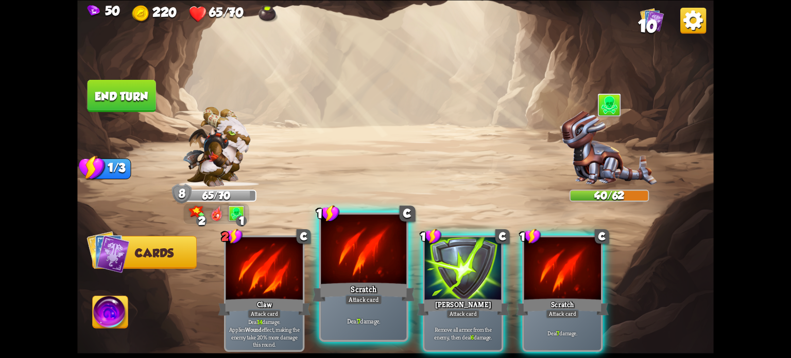
click at [352, 280] on div at bounding box center [364, 250] width 86 height 72
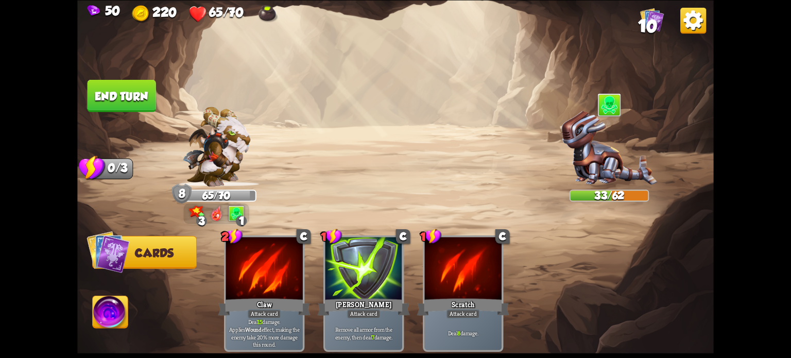
click at [113, 103] on button "End turn" at bounding box center [121, 95] width 69 height 32
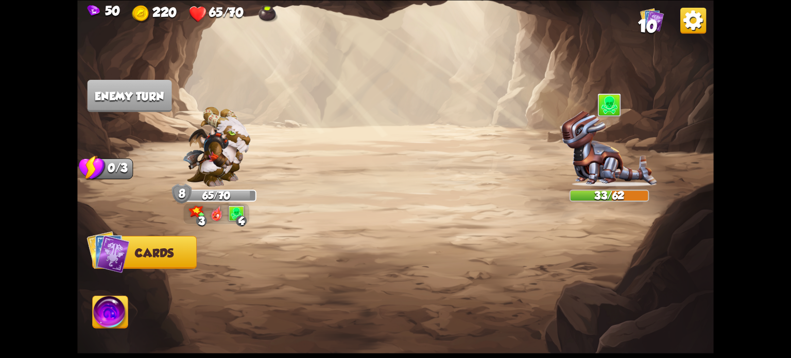
click at [110, 304] on img at bounding box center [111, 314] width 36 height 36
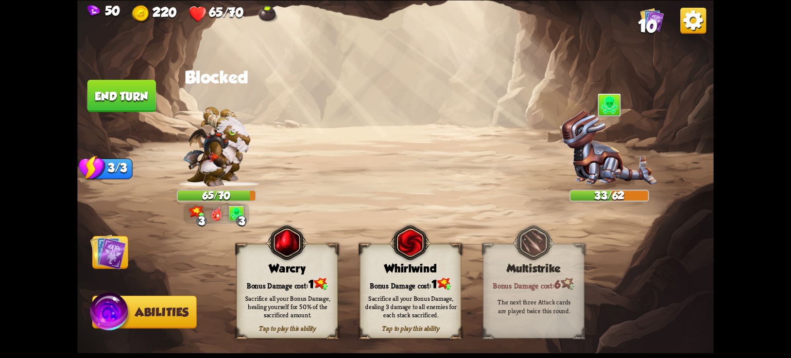
click at [288, 105] on img at bounding box center [395, 179] width 637 height 358
click at [104, 247] on img at bounding box center [108, 252] width 36 height 36
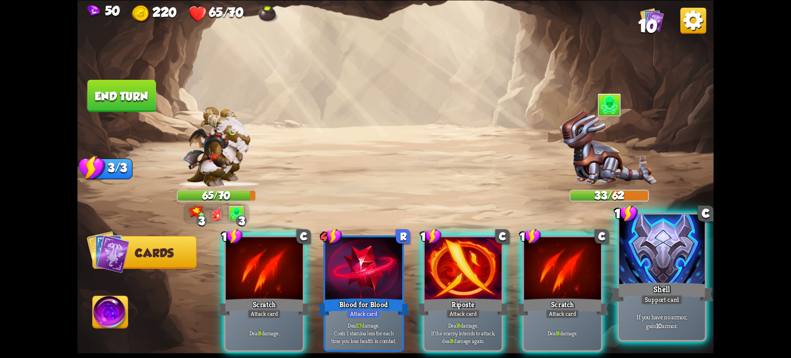
click at [650, 301] on div "Support card" at bounding box center [662, 299] width 42 height 10
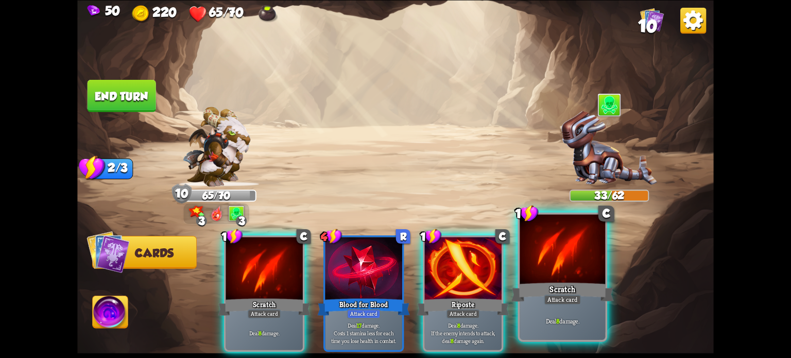
click at [581, 302] on div "Scratch" at bounding box center [563, 291] width 103 height 23
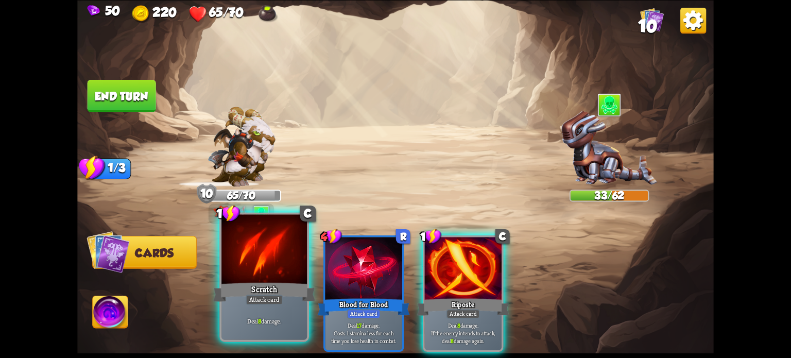
click at [284, 281] on div "Scratch" at bounding box center [264, 291] width 103 height 23
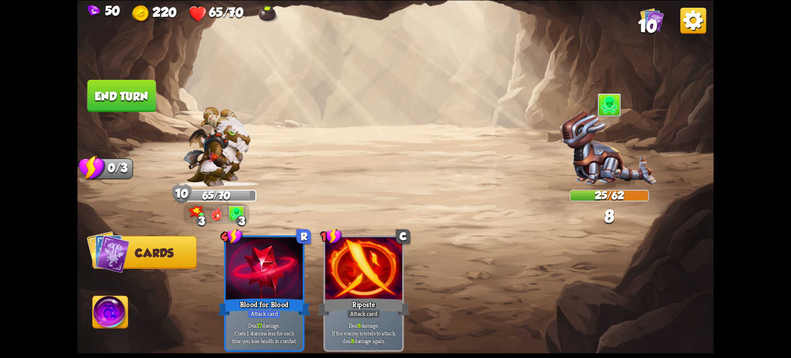
click at [96, 95] on button "End turn" at bounding box center [122, 95] width 69 height 32
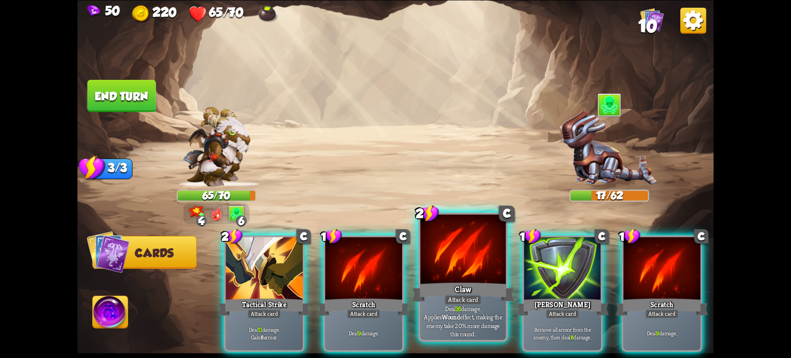
click at [435, 328] on p "Deal 16 damage. Applies Wound effect, making the enemy take 20% more damage thi…" at bounding box center [462, 321] width 81 height 34
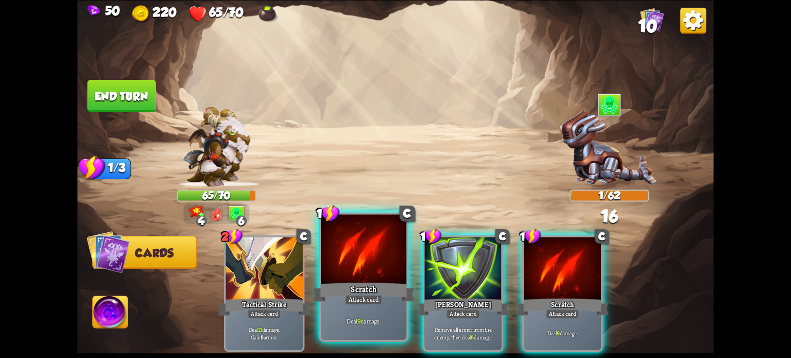
click at [353, 302] on div "Attack card" at bounding box center [363, 299] width 37 height 10
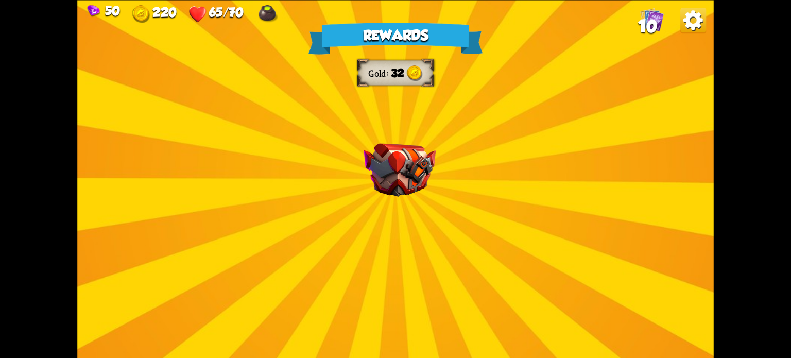
click at [373, 236] on div "Rewards Gold 32 Select a card 1 C Spot Weakness Support card If an enemy intend…" at bounding box center [395, 179] width 637 height 358
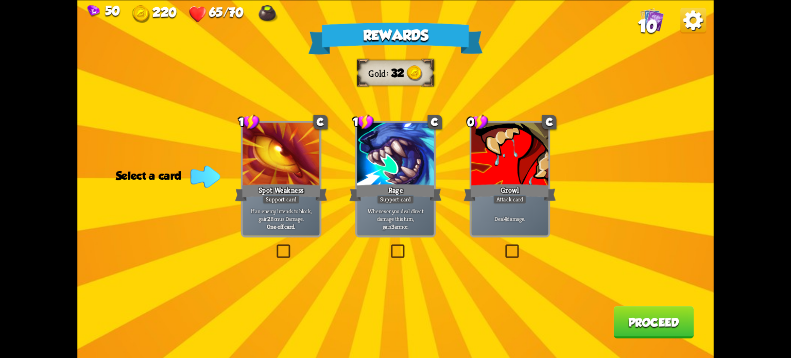
click at [503, 246] on label at bounding box center [503, 246] width 0 height 0
click at [0, 0] on input "checkbox" at bounding box center [0, 0] width 0 height 0
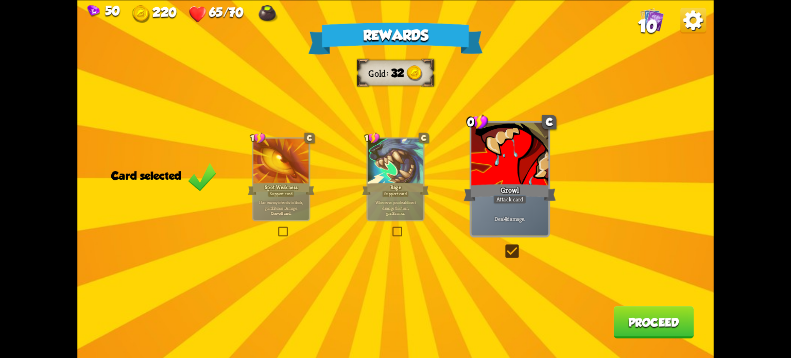
click at [641, 319] on button "Proceed" at bounding box center [654, 322] width 80 height 32
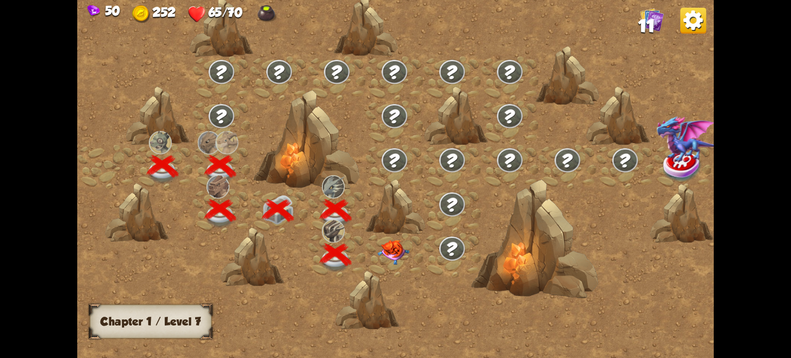
click at [386, 248] on img at bounding box center [394, 252] width 32 height 25
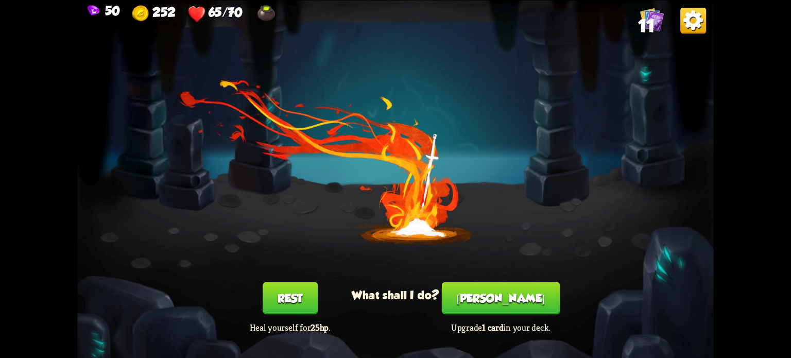
click at [515, 299] on button "[PERSON_NAME]" at bounding box center [501, 298] width 118 height 32
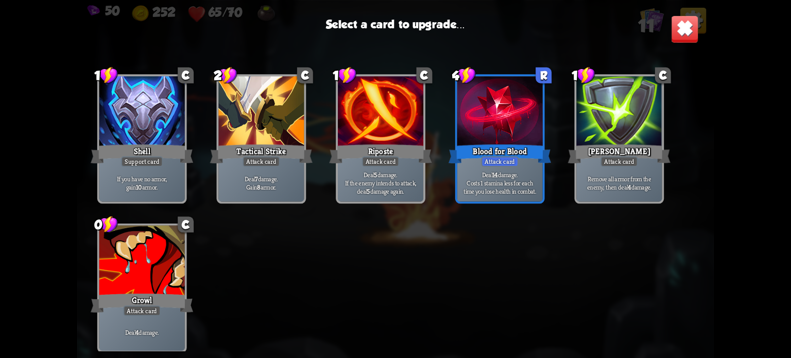
scroll to position [169, 0]
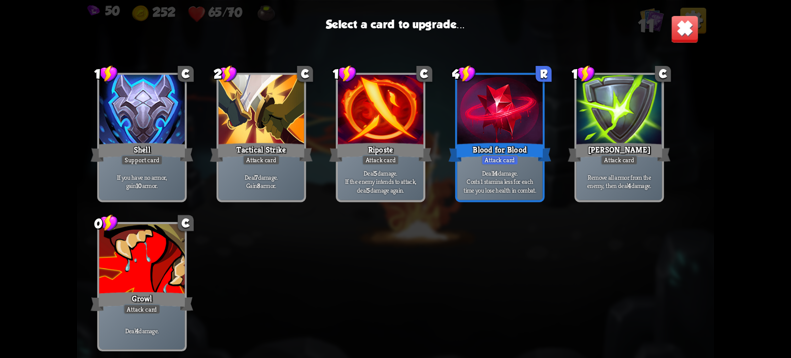
click at [158, 267] on div at bounding box center [142, 260] width 86 height 72
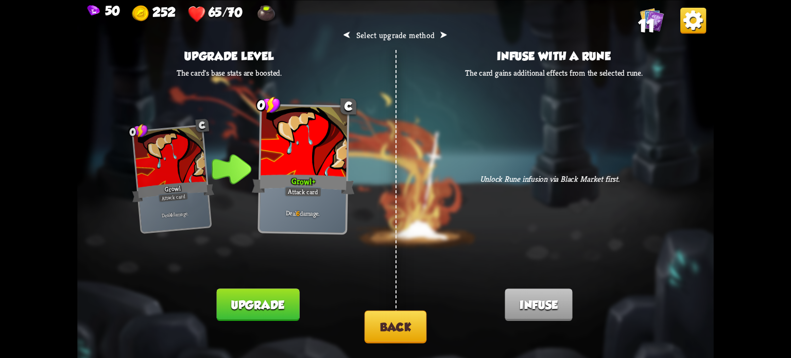
click at [235, 307] on button "Upgrade" at bounding box center [257, 304] width 83 height 32
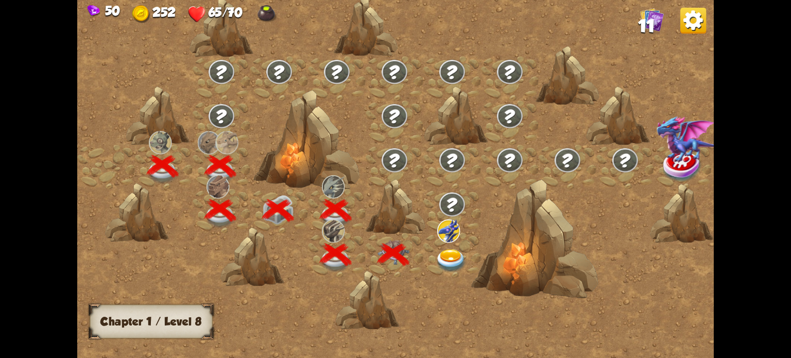
click at [450, 252] on img at bounding box center [451, 260] width 32 height 23
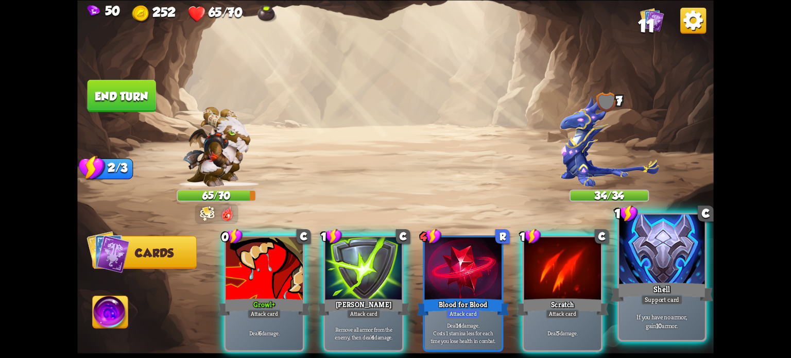
click at [658, 292] on div "Shell" at bounding box center [662, 291] width 103 height 23
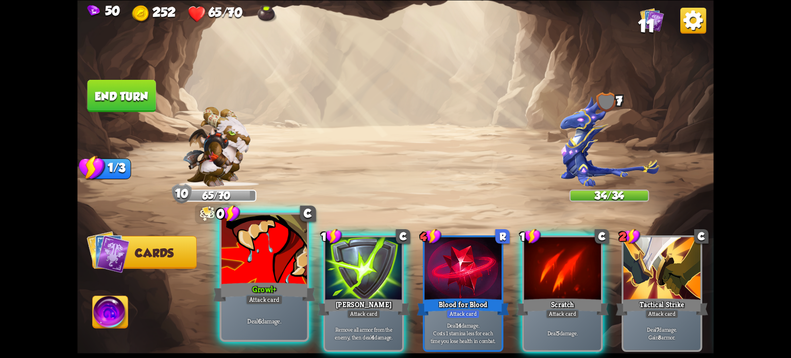
click at [277, 318] on p "Deal 6 damage." at bounding box center [264, 321] width 81 height 8
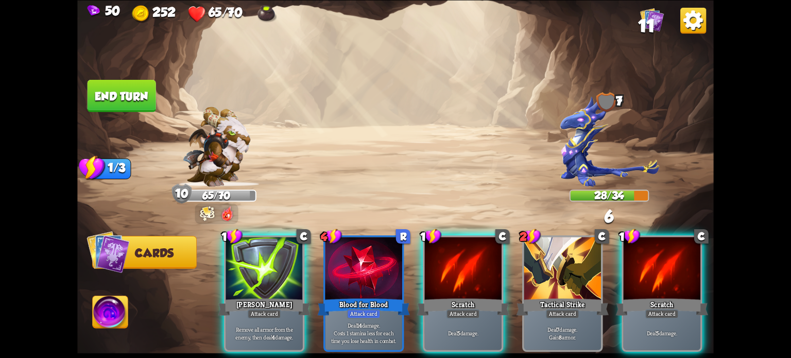
click at [214, 145] on img at bounding box center [216, 147] width 68 height 80
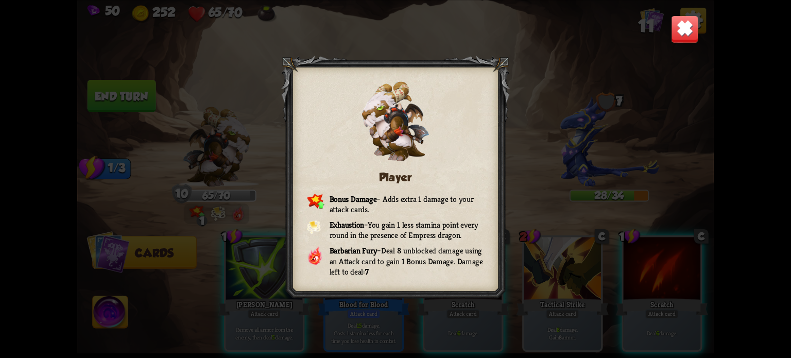
click at [682, 26] on img at bounding box center [685, 29] width 28 height 28
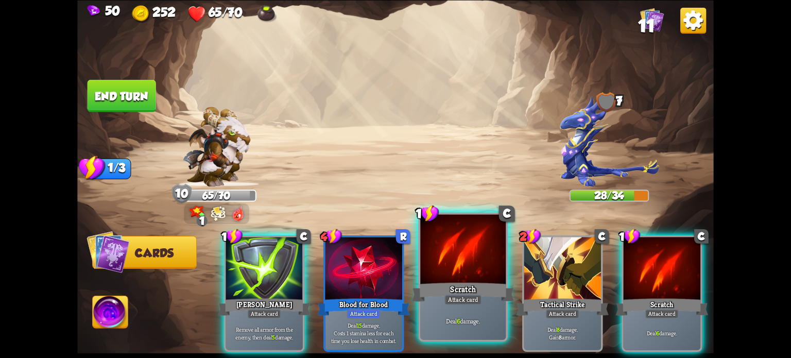
click at [490, 253] on div at bounding box center [463, 250] width 86 height 72
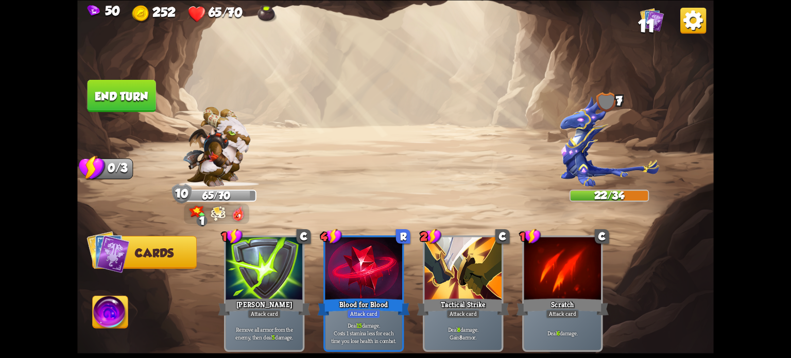
click at [142, 93] on button "End turn" at bounding box center [122, 95] width 69 height 32
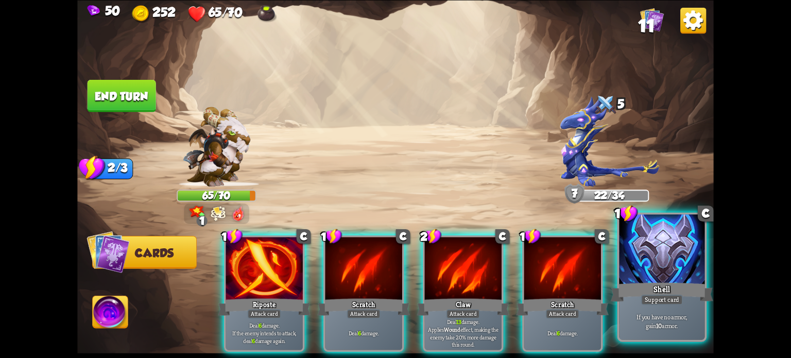
click at [673, 267] on div at bounding box center [662, 250] width 86 height 72
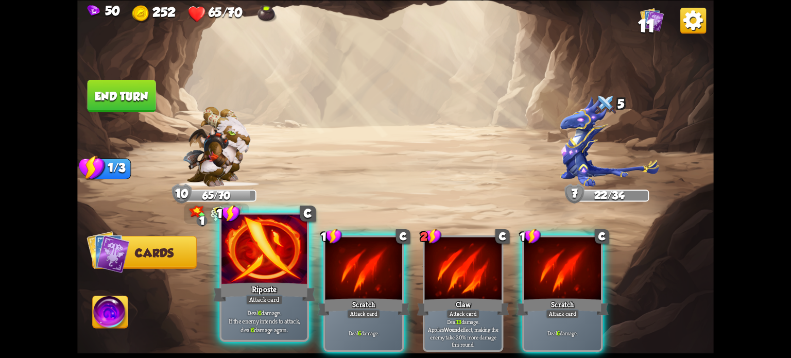
click at [284, 261] on div at bounding box center [265, 250] width 86 height 72
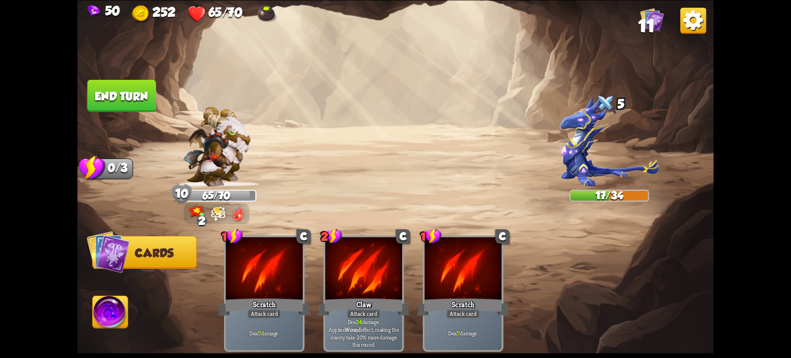
click at [111, 92] on button "End turn" at bounding box center [122, 95] width 69 height 32
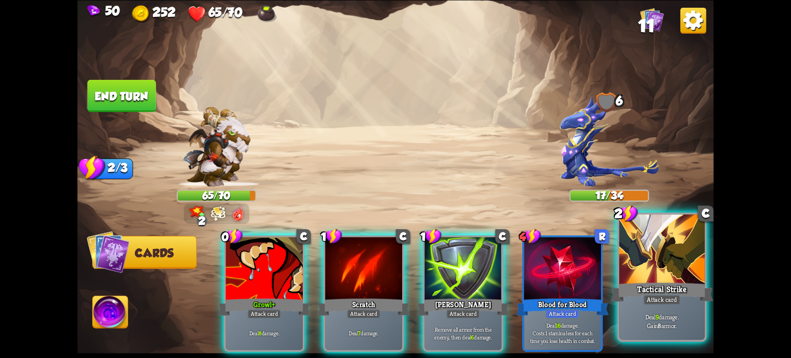
click at [632, 328] on p "Deal 9 damage. Gain 8 armor." at bounding box center [662, 321] width 81 height 17
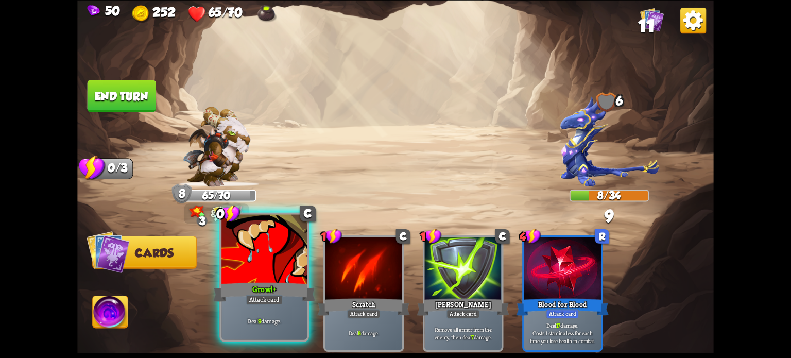
click at [244, 239] on div at bounding box center [265, 250] width 86 height 72
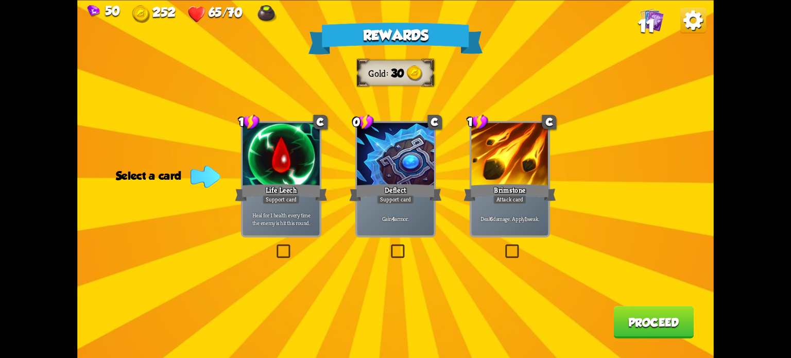
click at [389, 246] on label at bounding box center [389, 246] width 0 height 0
click at [0, 0] on input "checkbox" at bounding box center [0, 0] width 0 height 0
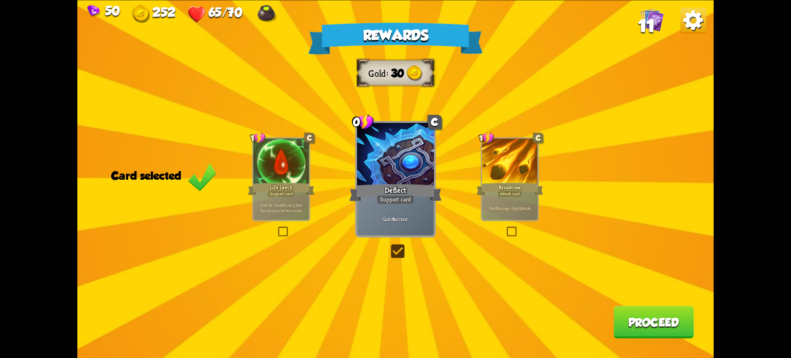
click at [645, 320] on button "Proceed" at bounding box center [654, 322] width 80 height 32
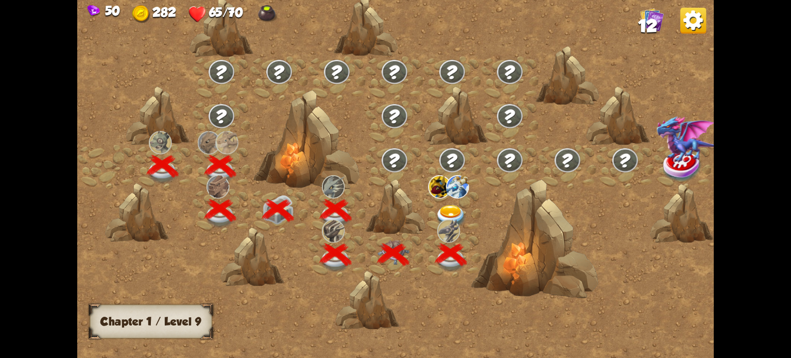
click at [445, 217] on img at bounding box center [451, 216] width 32 height 23
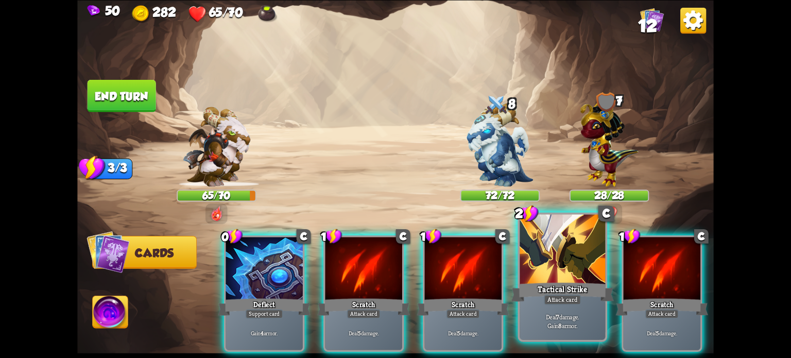
click at [540, 299] on div "Tactical Strike" at bounding box center [563, 291] width 103 height 23
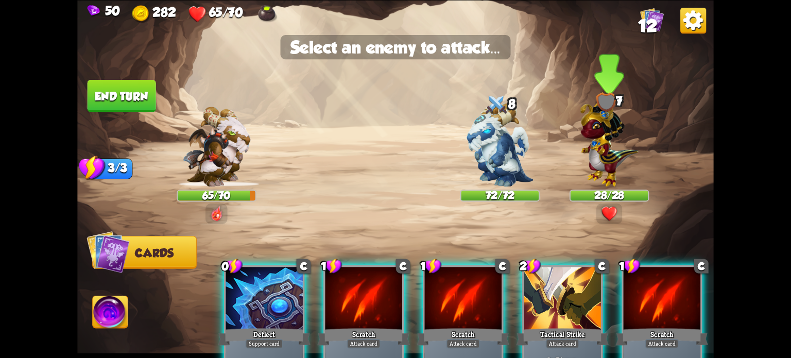
click at [623, 177] on img at bounding box center [610, 141] width 58 height 91
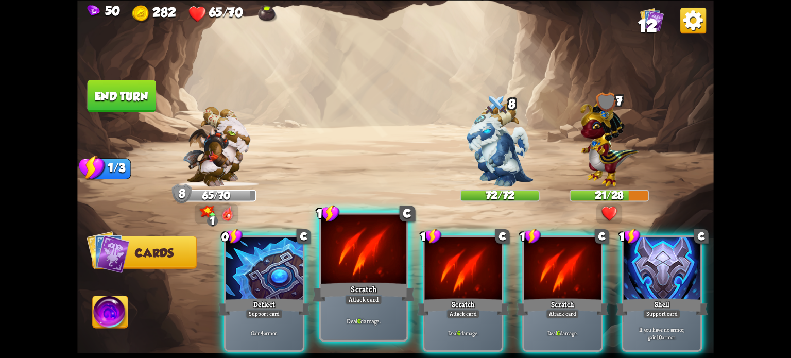
click at [341, 252] on div at bounding box center [364, 250] width 86 height 72
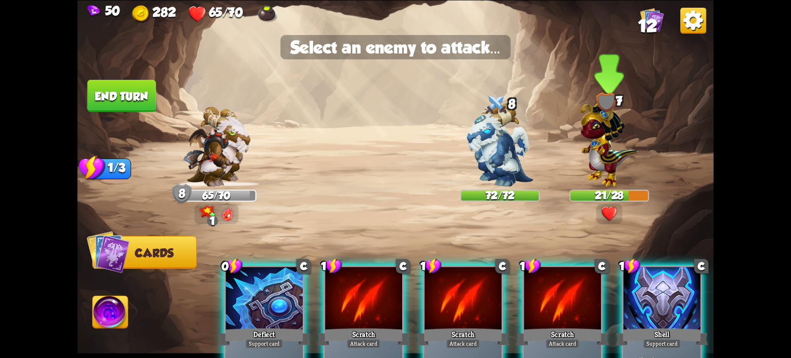
click at [609, 178] on img at bounding box center [610, 141] width 58 height 91
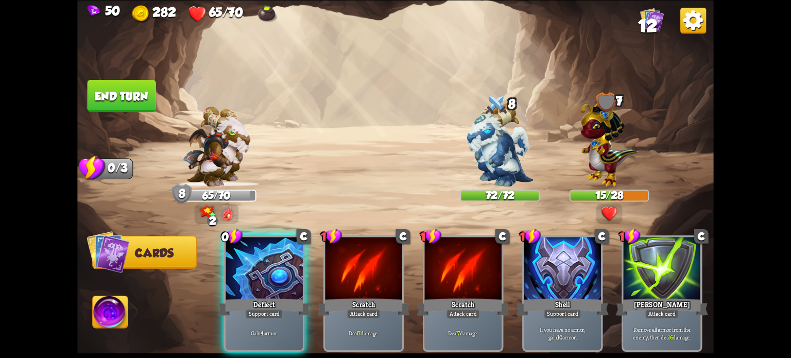
click at [101, 84] on button "End turn" at bounding box center [122, 95] width 69 height 32
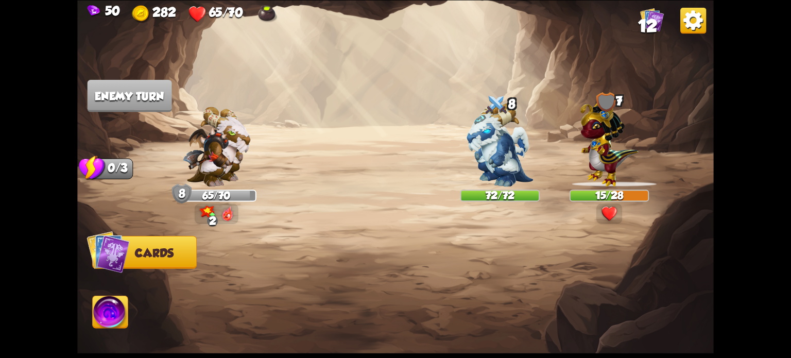
click at [604, 150] on img at bounding box center [610, 141] width 58 height 91
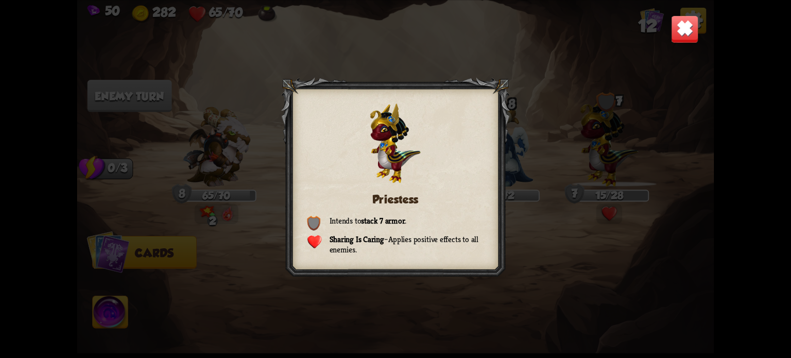
click at [681, 37] on img at bounding box center [685, 29] width 28 height 28
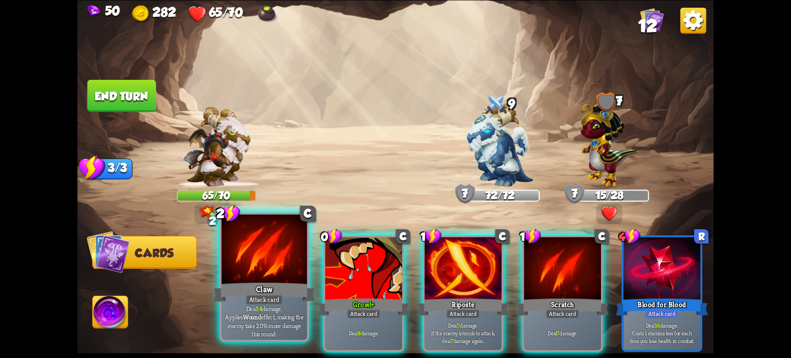
click at [288, 274] on div at bounding box center [265, 250] width 86 height 72
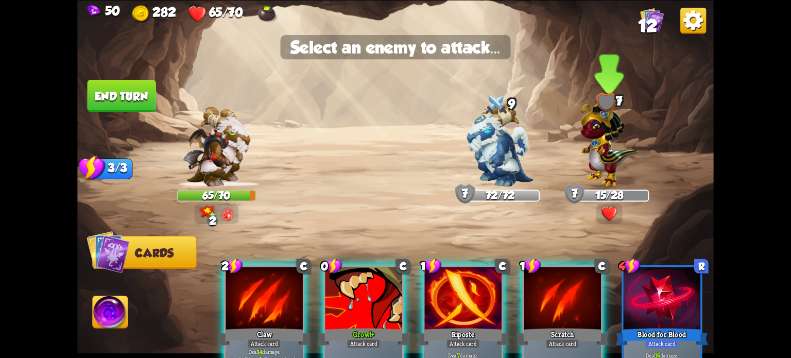
click at [624, 162] on img at bounding box center [610, 141] width 58 height 91
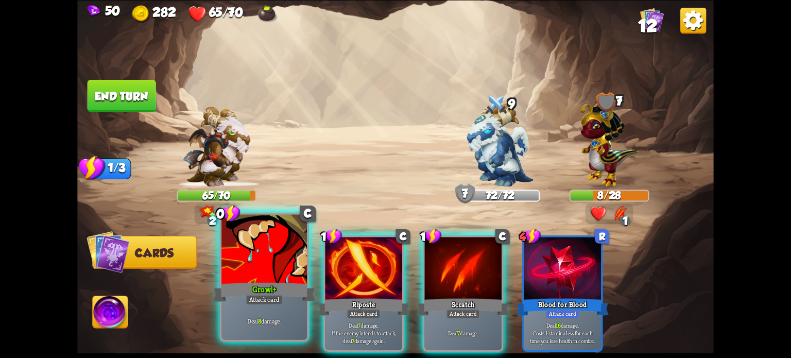
drag, startPoint x: 284, startPoint y: 248, endPoint x: 304, endPoint y: 243, distance: 20.9
click at [284, 248] on div at bounding box center [265, 250] width 86 height 72
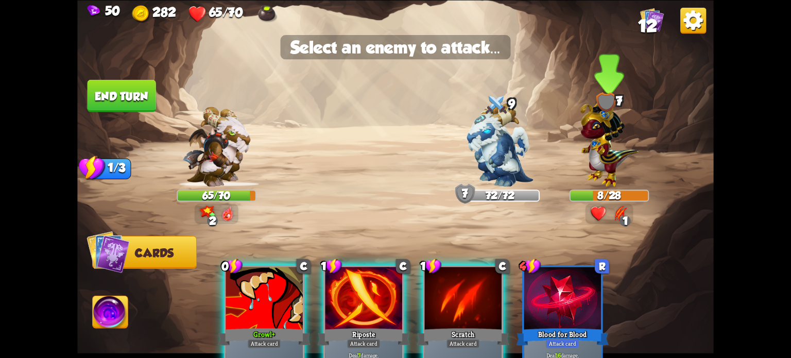
click at [600, 149] on img at bounding box center [610, 141] width 58 height 91
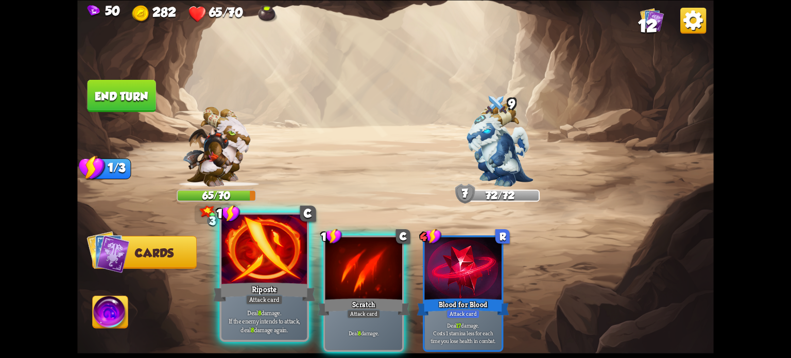
click at [266, 247] on div at bounding box center [265, 250] width 86 height 72
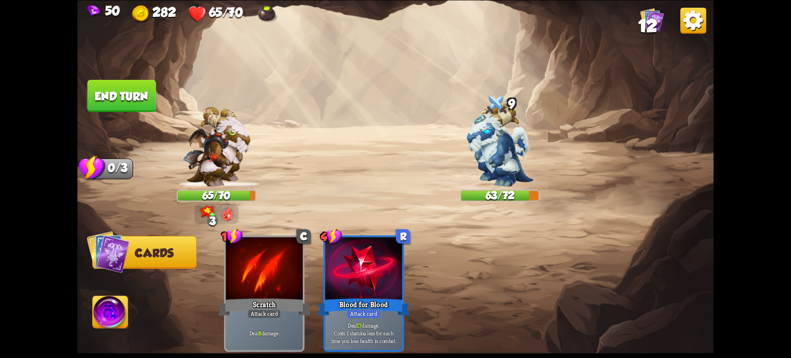
click at [128, 98] on button "End turn" at bounding box center [122, 95] width 69 height 32
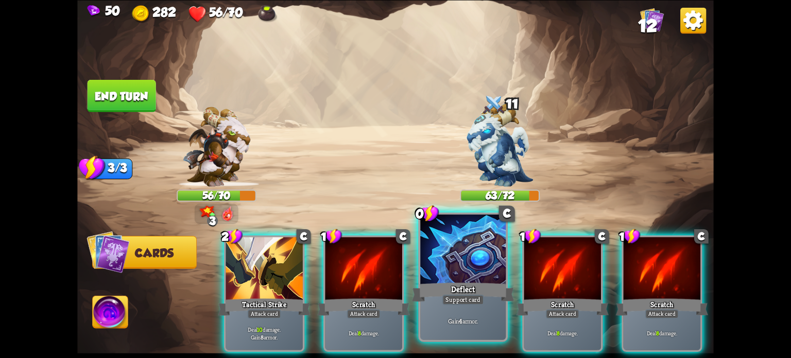
click at [438, 265] on div at bounding box center [463, 250] width 86 height 72
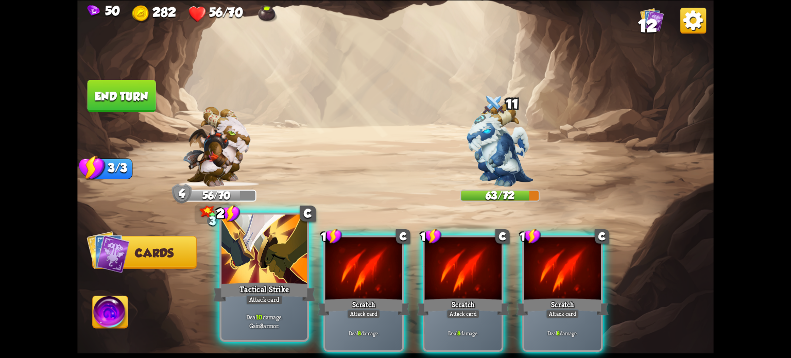
click at [280, 261] on div at bounding box center [265, 250] width 86 height 72
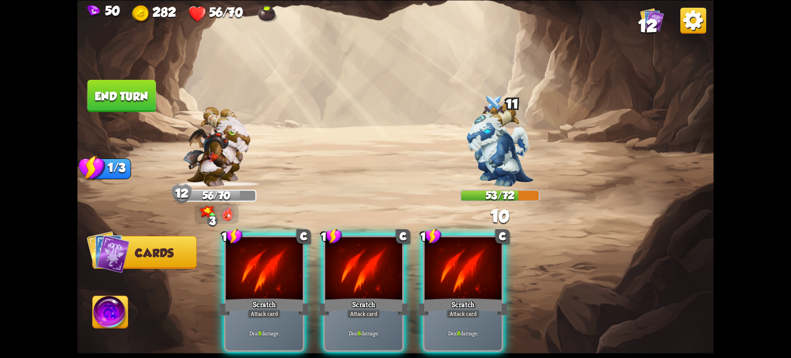
click at [280, 261] on div at bounding box center [264, 269] width 77 height 65
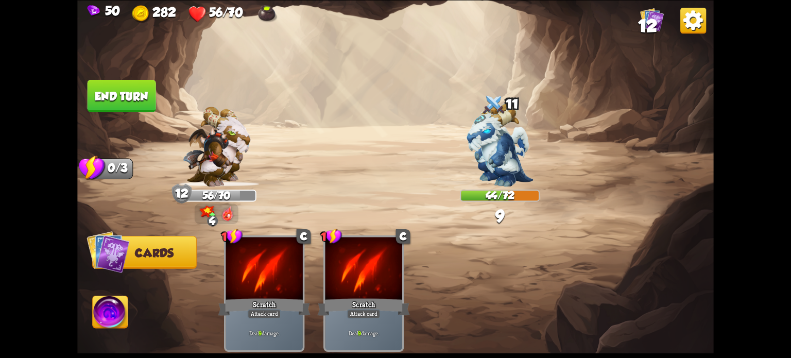
click at [110, 101] on button "End turn" at bounding box center [122, 95] width 69 height 32
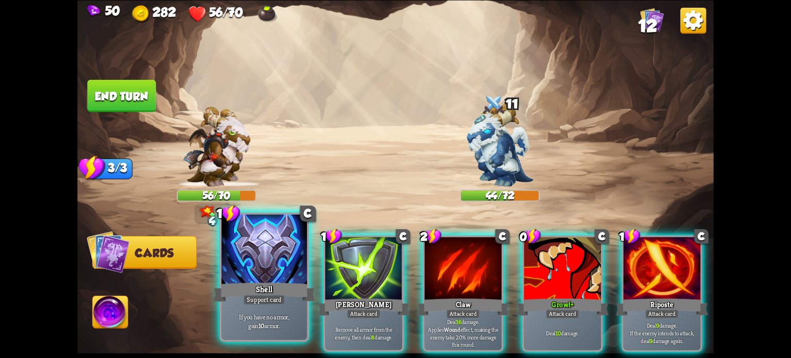
click at [247, 268] on div at bounding box center [265, 250] width 86 height 72
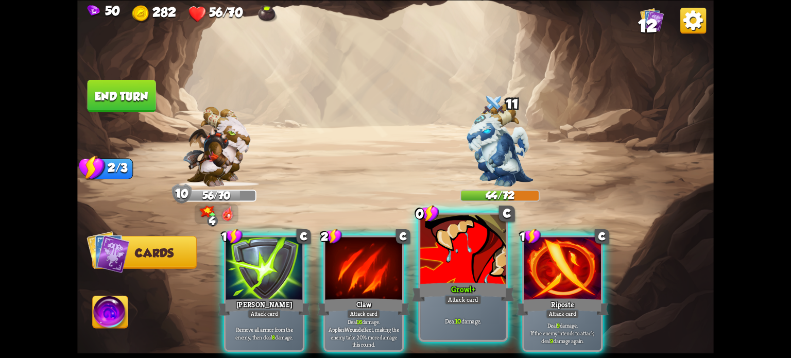
click at [443, 283] on div "Growl+" at bounding box center [463, 291] width 103 height 23
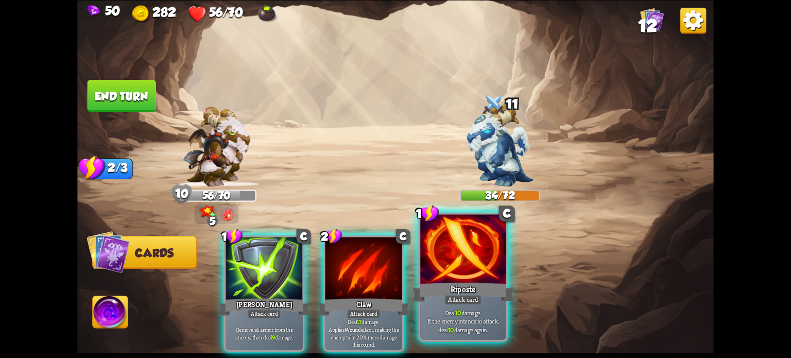
click at [439, 269] on div at bounding box center [463, 250] width 86 height 72
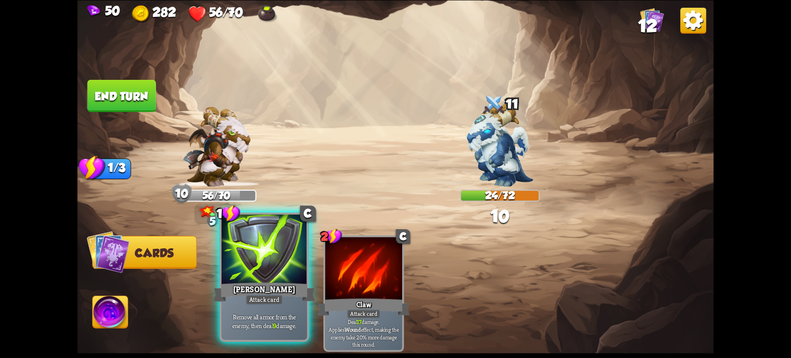
click at [264, 265] on div at bounding box center [265, 250] width 86 height 72
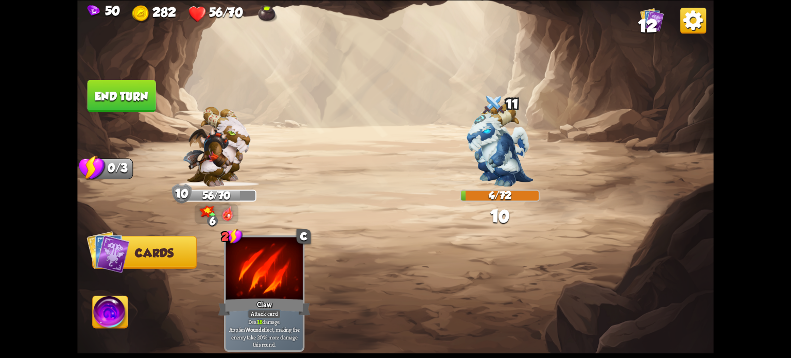
click at [132, 97] on button "End turn" at bounding box center [122, 95] width 69 height 32
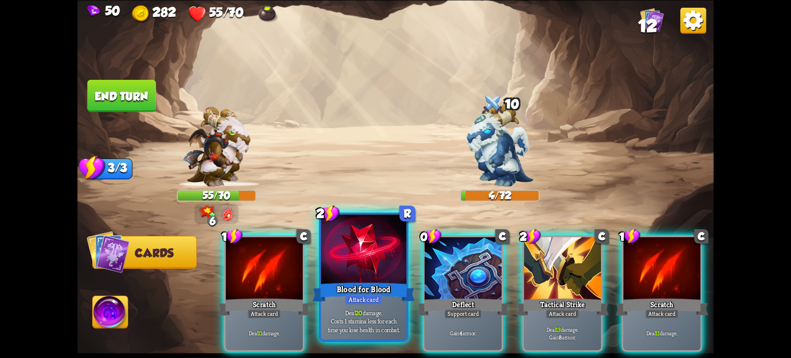
click at [382, 285] on div "Blood for Blood" at bounding box center [364, 291] width 103 height 23
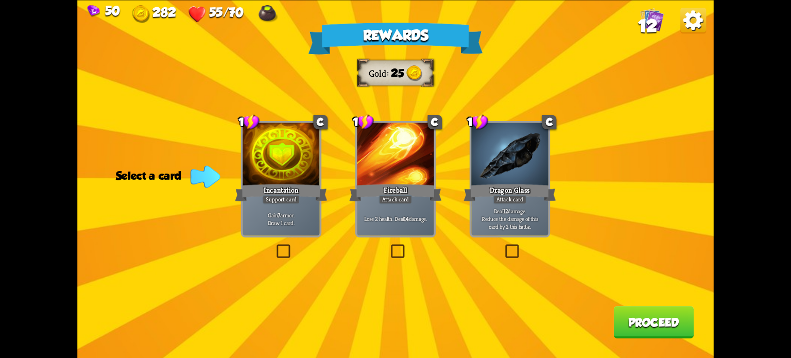
click at [389, 246] on label at bounding box center [389, 246] width 0 height 0
click at [0, 0] on input "checkbox" at bounding box center [0, 0] width 0 height 0
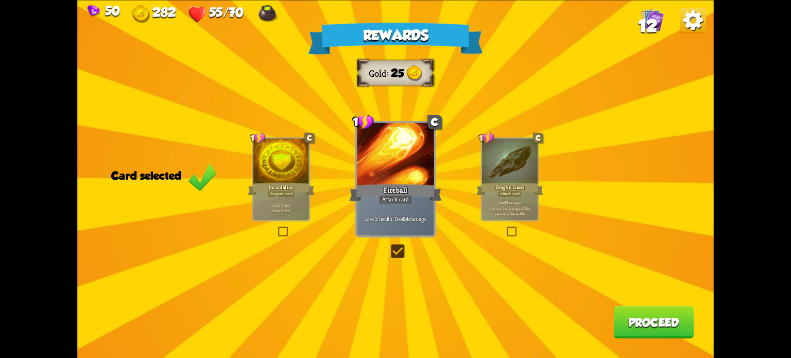
click at [634, 316] on button "Proceed" at bounding box center [654, 322] width 80 height 32
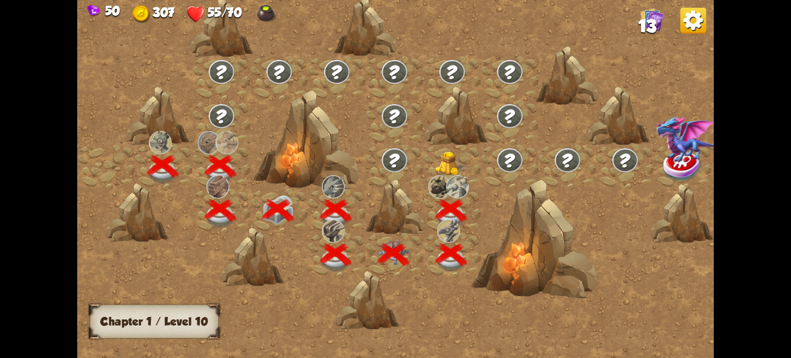
click at [452, 169] on img at bounding box center [451, 163] width 32 height 24
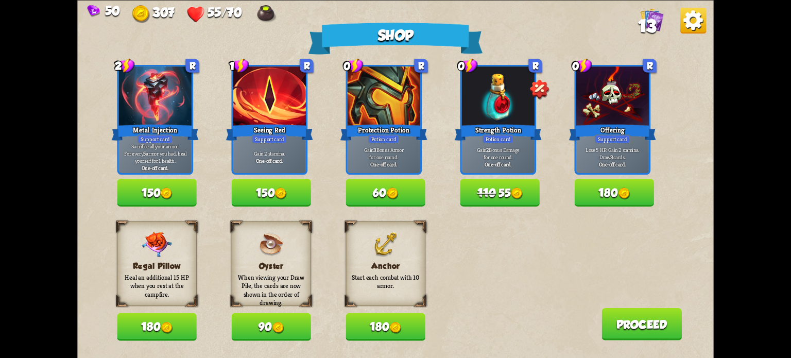
click at [620, 194] on img at bounding box center [624, 194] width 12 height 12
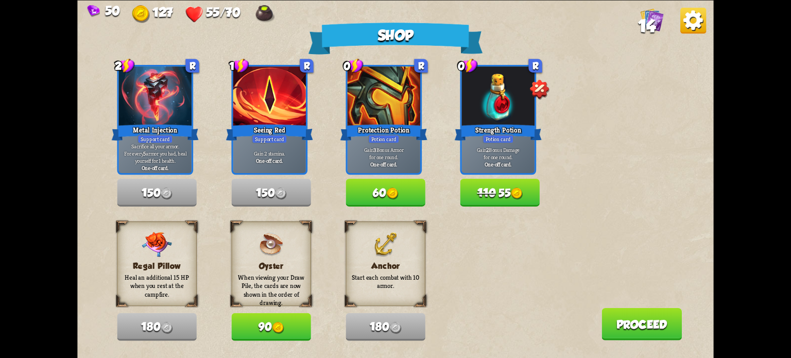
click at [284, 326] on img at bounding box center [278, 328] width 12 height 12
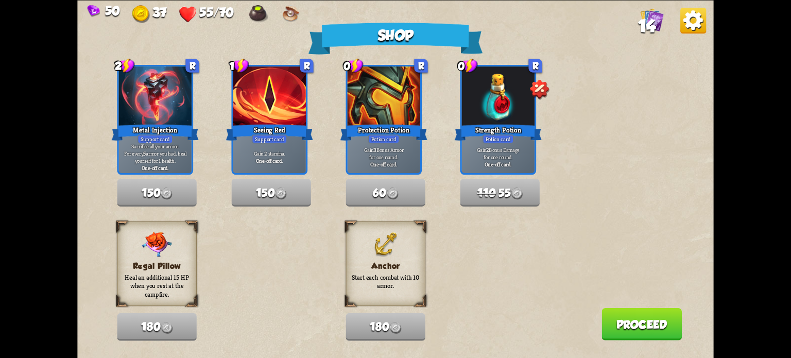
click at [632, 331] on button "Proceed" at bounding box center [642, 324] width 80 height 32
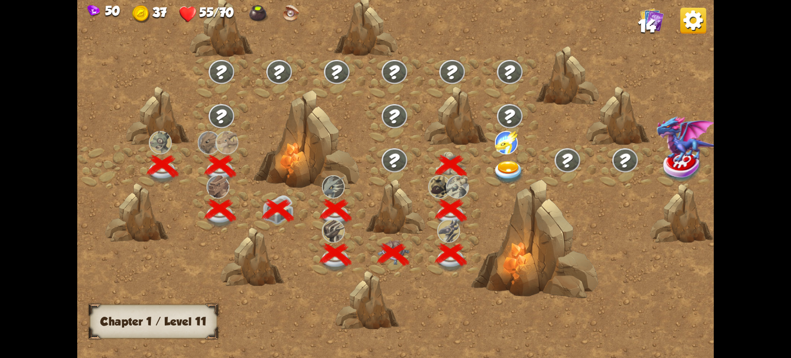
scroll to position [0, 157]
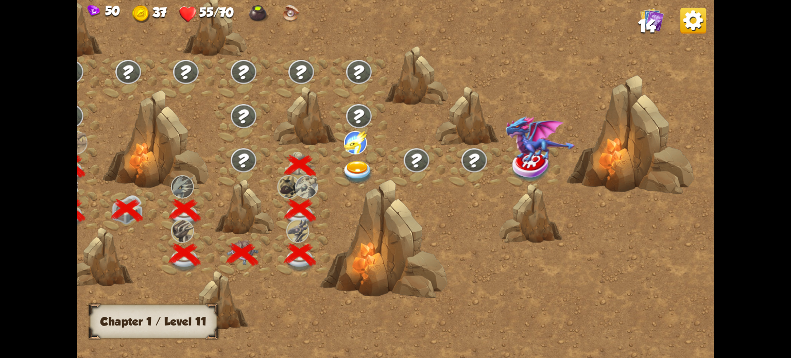
click at [370, 166] on img at bounding box center [358, 172] width 32 height 23
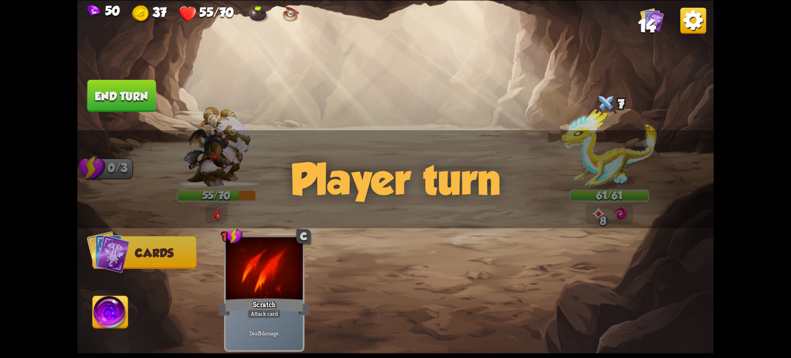
click at [646, 23] on span "14" at bounding box center [647, 26] width 18 height 20
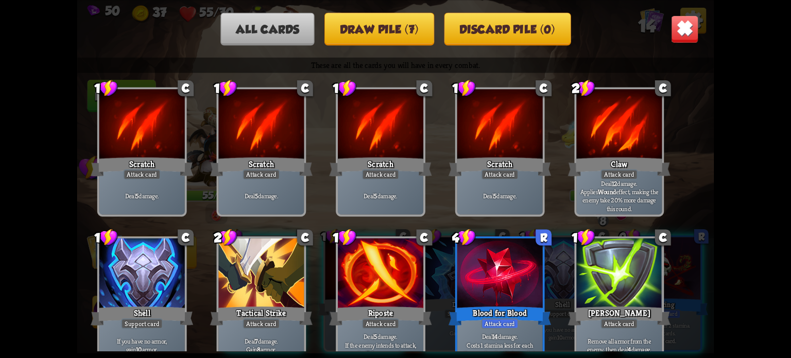
click at [403, 38] on button "Draw pile (7)" at bounding box center [380, 28] width 110 height 33
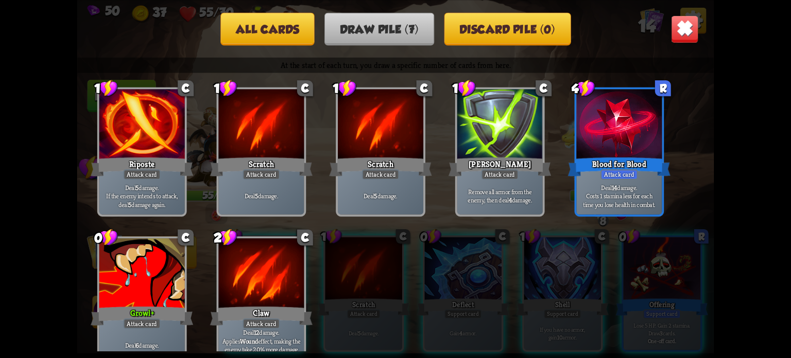
click at [696, 24] on img at bounding box center [685, 29] width 28 height 28
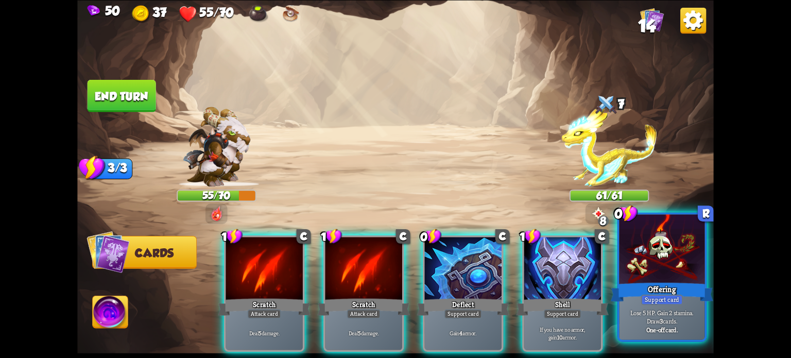
click at [664, 273] on div at bounding box center [662, 250] width 86 height 72
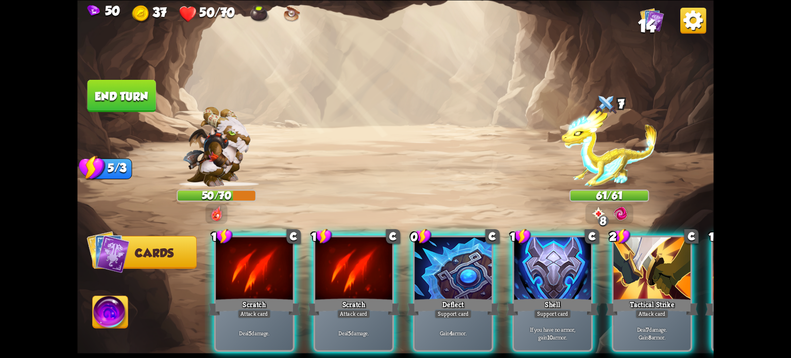
scroll to position [0, 0]
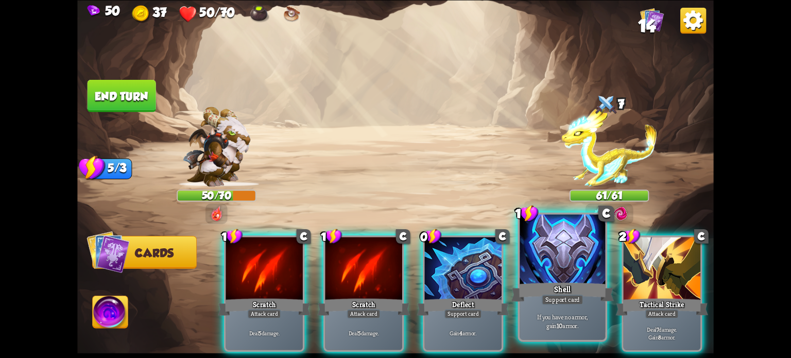
click at [532, 297] on div "Shell" at bounding box center [563, 291] width 103 height 23
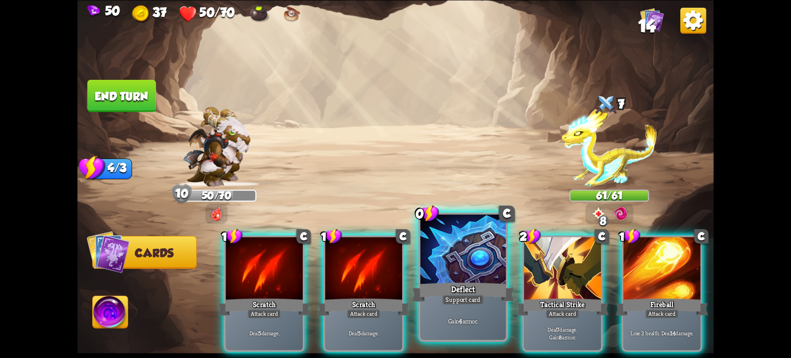
click at [477, 293] on div "Deflect" at bounding box center [463, 291] width 103 height 23
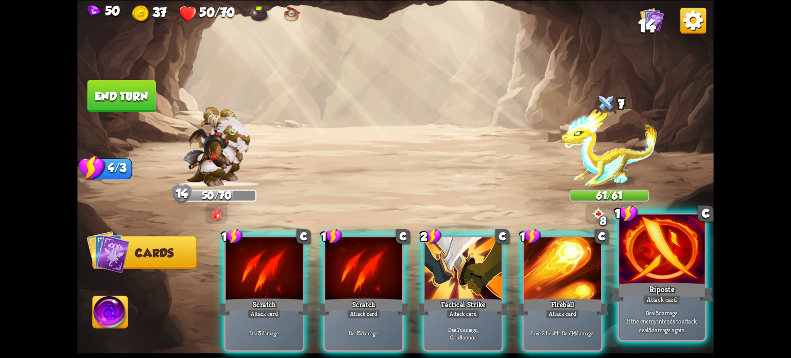
click at [668, 269] on div at bounding box center [662, 250] width 86 height 72
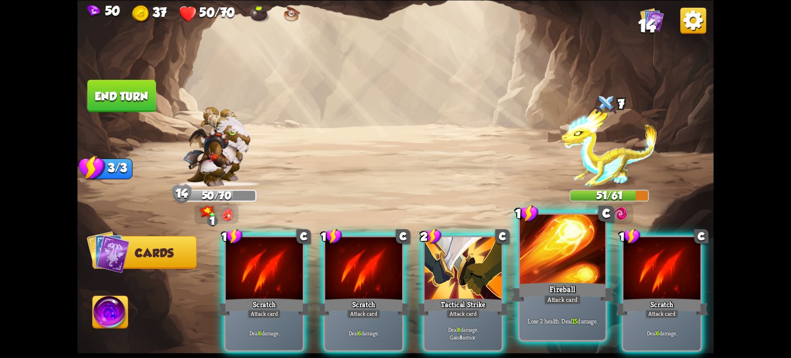
click at [542, 274] on div at bounding box center [563, 250] width 86 height 72
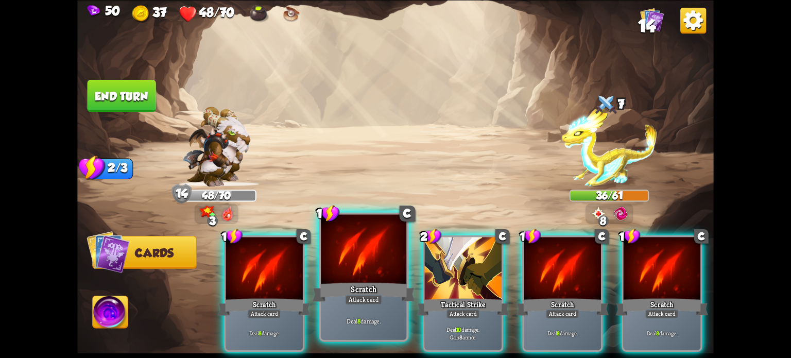
click at [347, 294] on div "Scratch" at bounding box center [364, 291] width 103 height 23
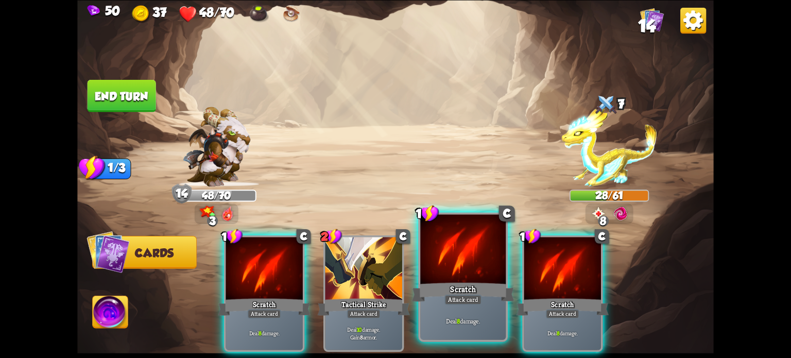
click at [447, 292] on div "Scratch" at bounding box center [463, 291] width 103 height 23
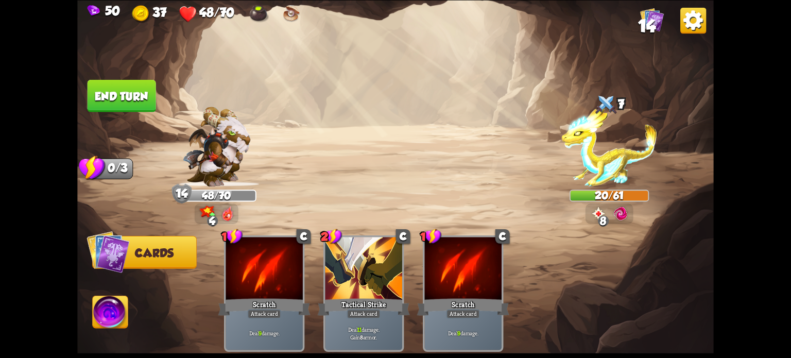
click at [128, 98] on button "End turn" at bounding box center [122, 95] width 71 height 33
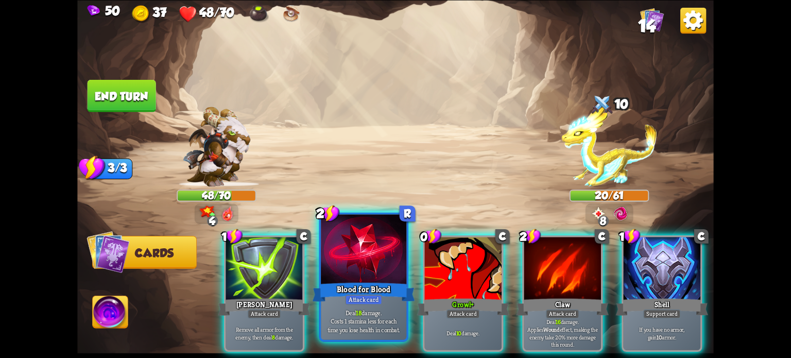
click at [372, 244] on div at bounding box center [364, 250] width 86 height 72
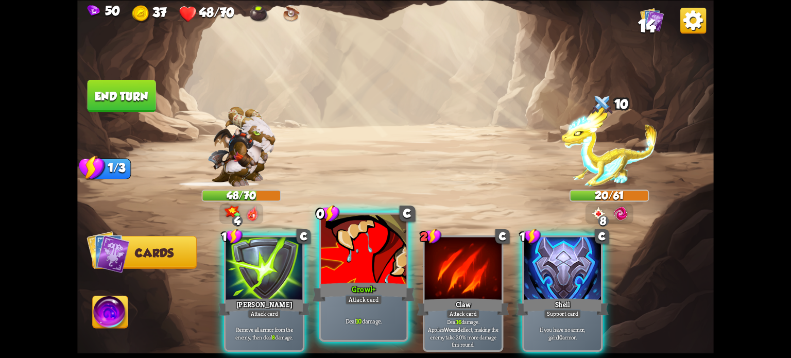
click at [366, 247] on div at bounding box center [364, 250] width 86 height 72
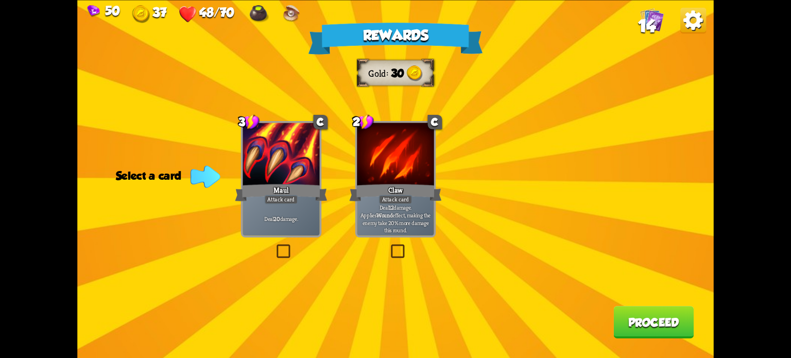
click at [389, 246] on label at bounding box center [389, 246] width 0 height 0
click at [0, 0] on input "checkbox" at bounding box center [0, 0] width 0 height 0
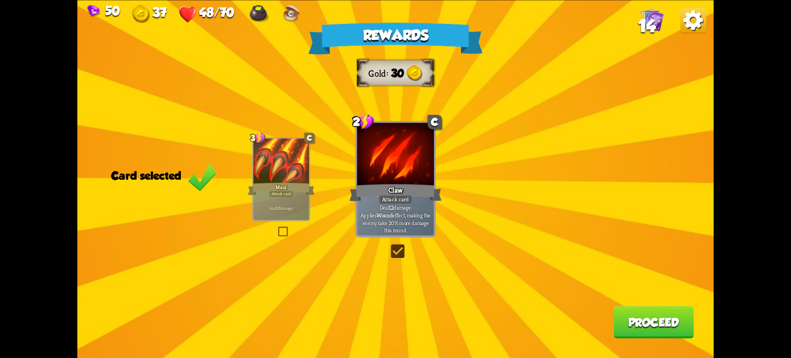
click at [636, 317] on button "Proceed" at bounding box center [654, 322] width 80 height 32
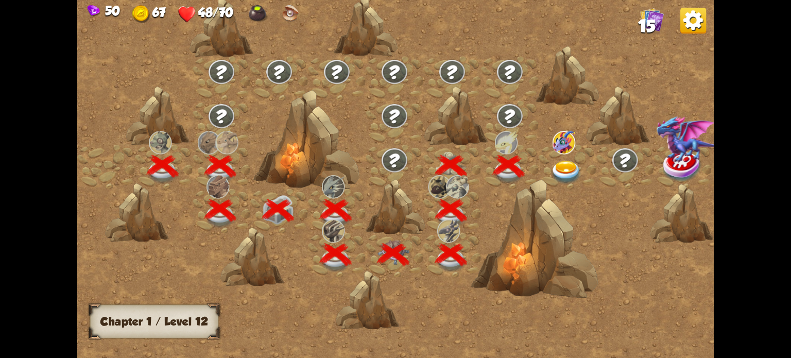
scroll to position [0, 157]
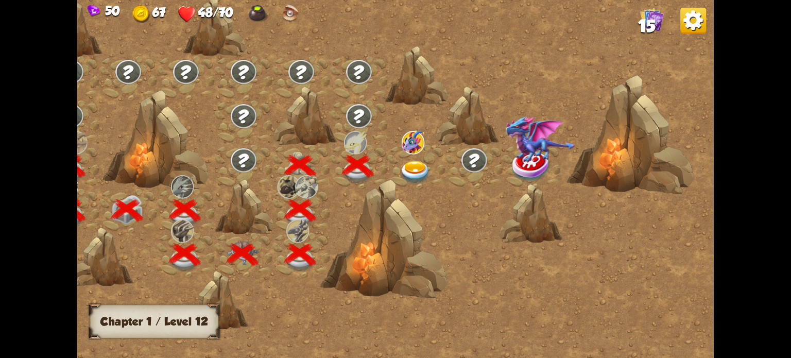
click at [414, 163] on img at bounding box center [416, 172] width 32 height 23
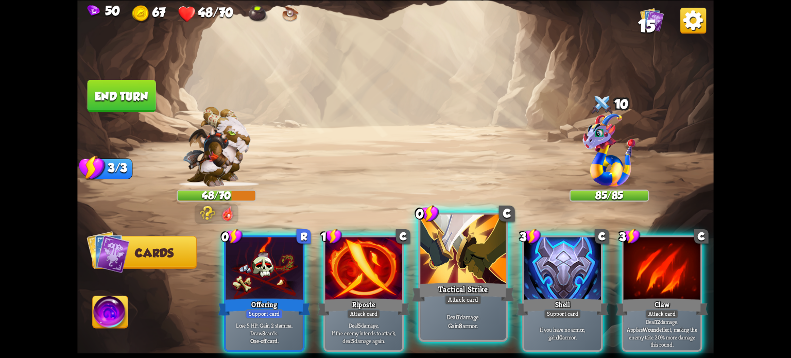
click at [474, 320] on p "Deal 7 damage. Gain 8 armor." at bounding box center [462, 321] width 81 height 17
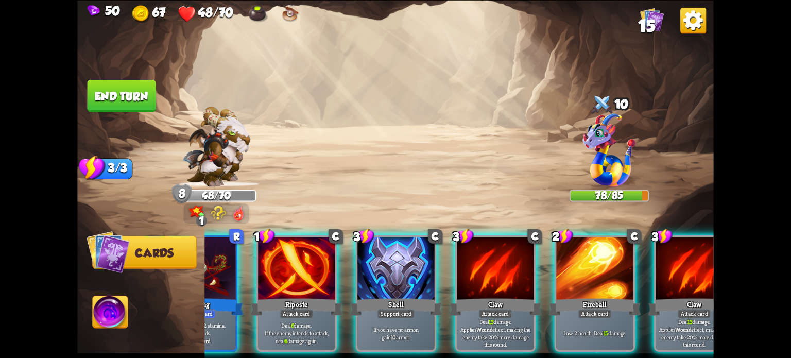
scroll to position [0, 0]
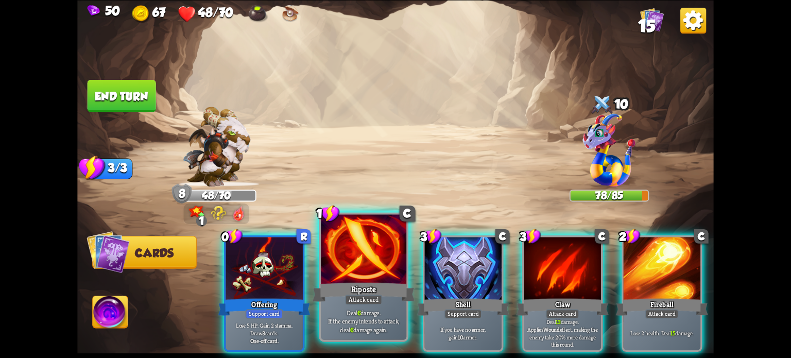
click at [347, 293] on div "Riposte" at bounding box center [364, 291] width 103 height 23
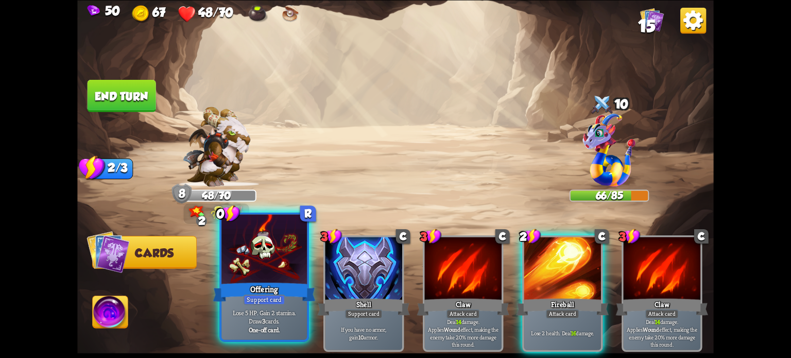
click at [265, 290] on div "Offering" at bounding box center [264, 291] width 103 height 23
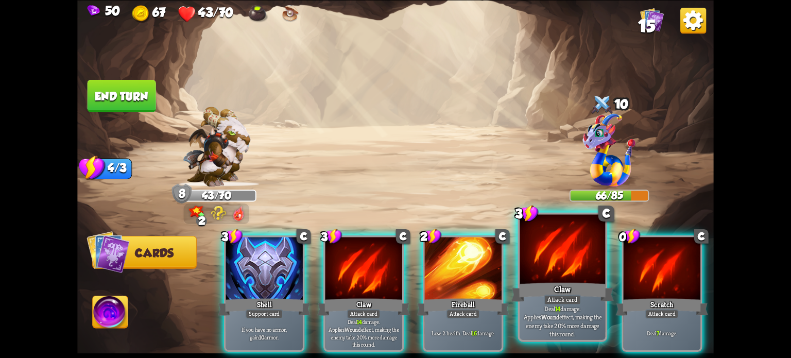
click at [552, 314] on p "Deal 14 damage. Applies Wound effect, making the enemy take 20% more damage thi…" at bounding box center [562, 321] width 81 height 34
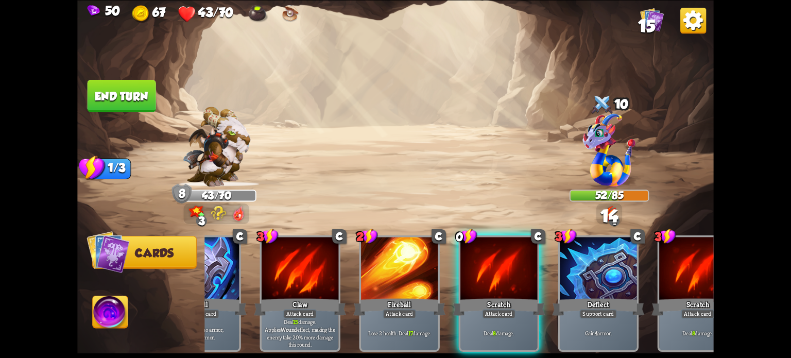
scroll to position [0, 97]
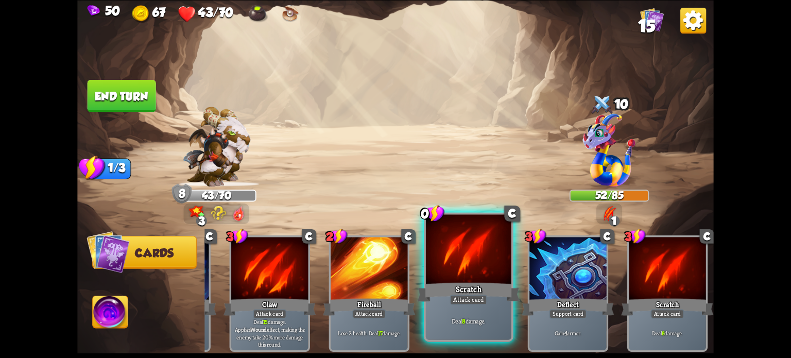
click at [463, 296] on div "Attack card" at bounding box center [468, 299] width 37 height 10
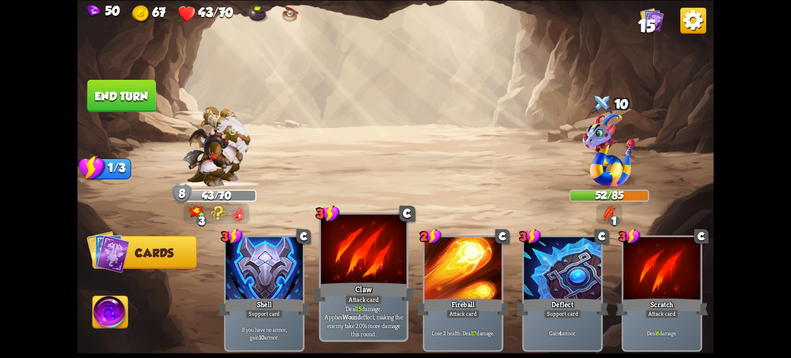
scroll to position [0, 0]
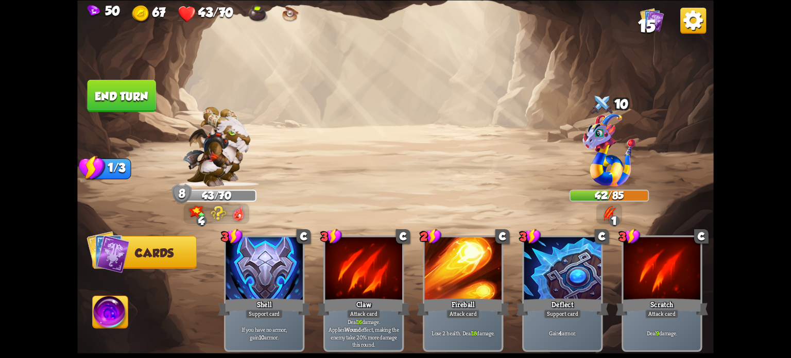
click at [138, 96] on button "End turn" at bounding box center [122, 95] width 69 height 32
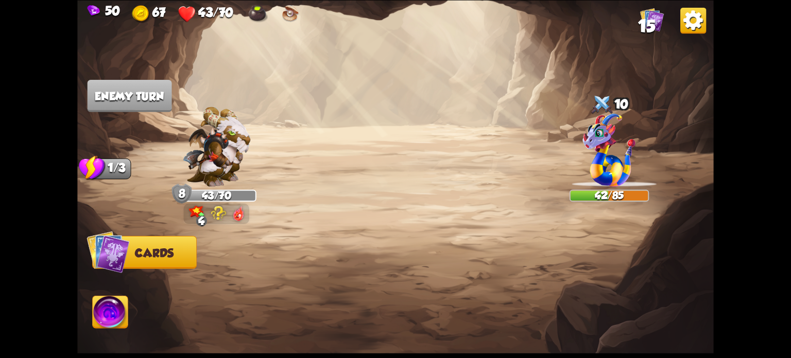
click at [207, 172] on img at bounding box center [216, 147] width 68 height 80
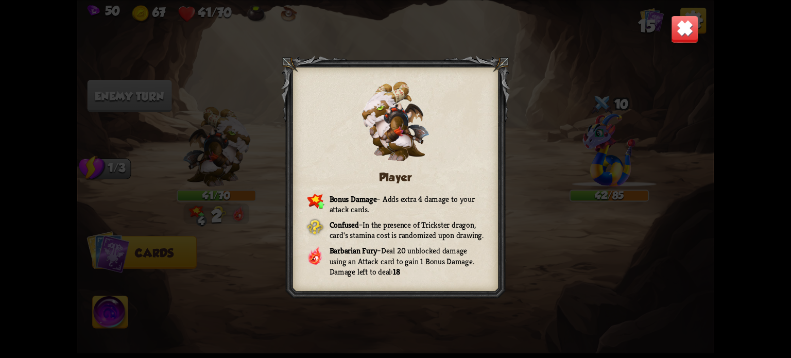
click at [677, 35] on img at bounding box center [685, 29] width 28 height 28
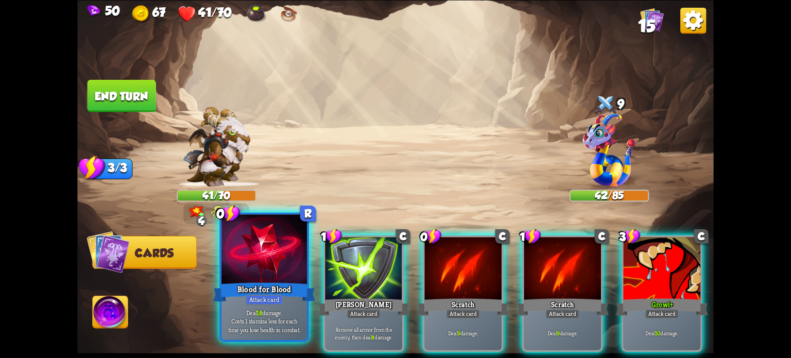
click at [284, 274] on div at bounding box center [265, 250] width 86 height 72
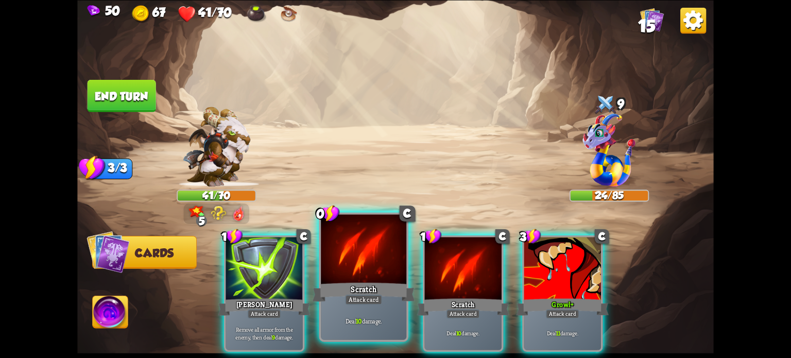
click at [380, 276] on div at bounding box center [364, 250] width 86 height 72
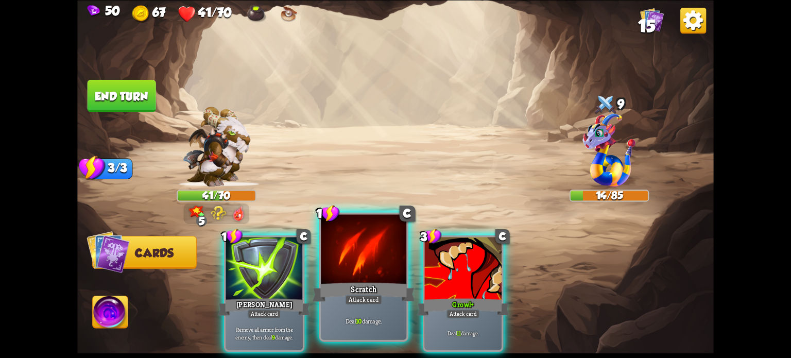
click at [361, 274] on div at bounding box center [364, 250] width 86 height 72
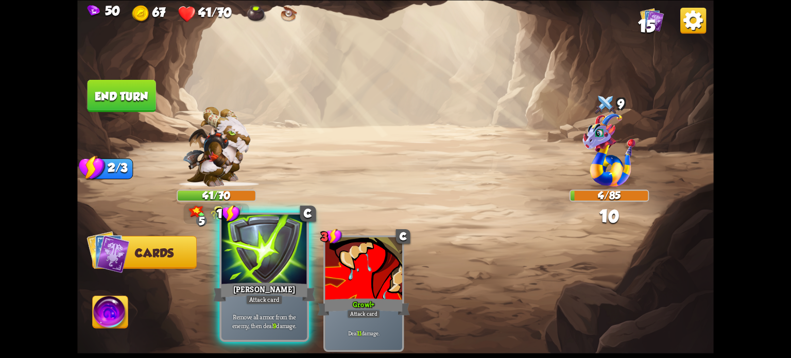
click at [266, 264] on div at bounding box center [265, 250] width 86 height 72
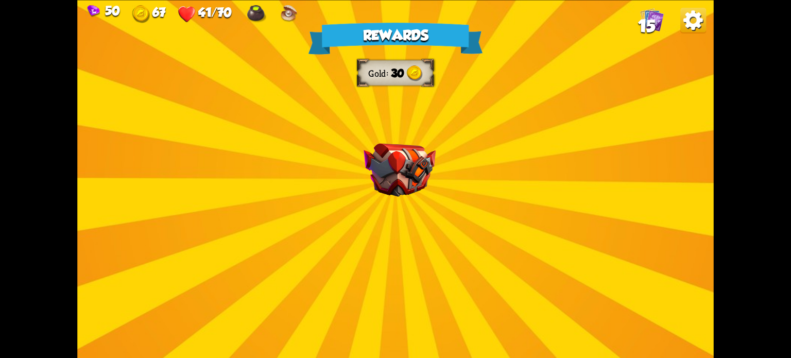
click at [386, 218] on div "Rewards Gold 30 Select a card 1 C Poisoned Claw Attack card Deal 7 damage. Appl…" at bounding box center [395, 179] width 637 height 358
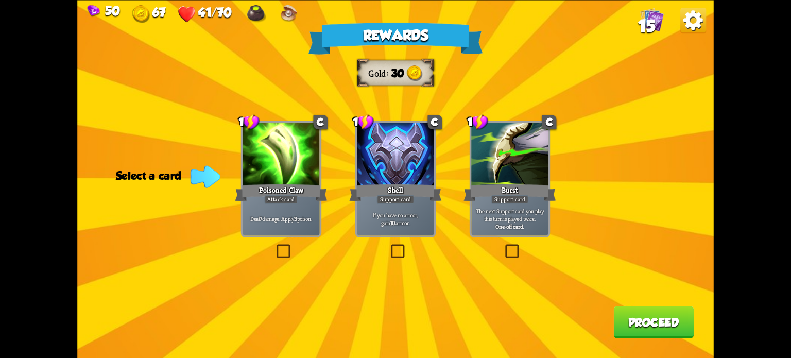
click at [389, 246] on label at bounding box center [389, 246] width 0 height 0
click at [0, 0] on input "checkbox" at bounding box center [0, 0] width 0 height 0
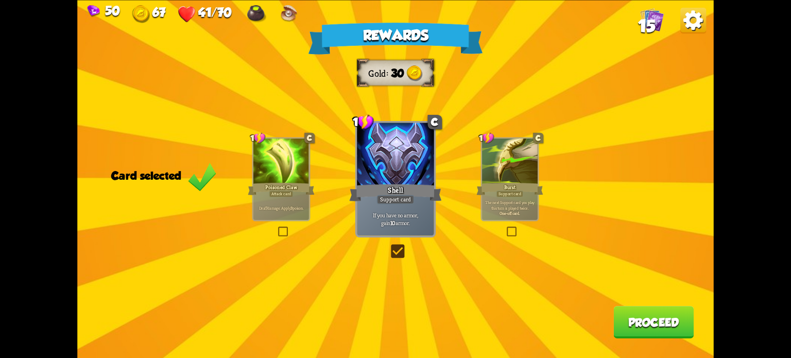
click at [643, 316] on button "Proceed" at bounding box center [654, 322] width 80 height 32
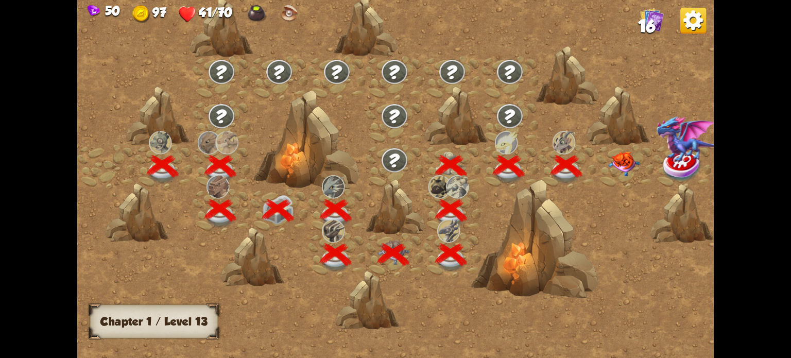
scroll to position [0, 157]
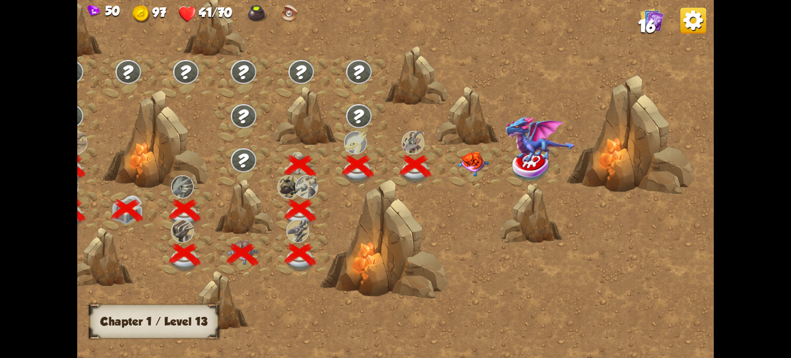
click at [476, 164] on img at bounding box center [473, 163] width 32 height 25
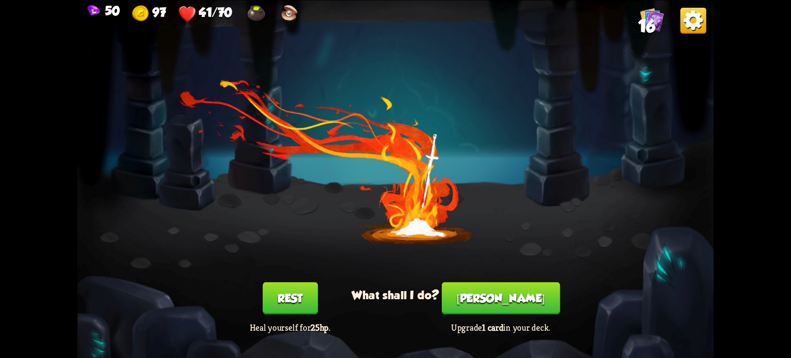
click at [296, 296] on button "Rest" at bounding box center [290, 298] width 55 height 32
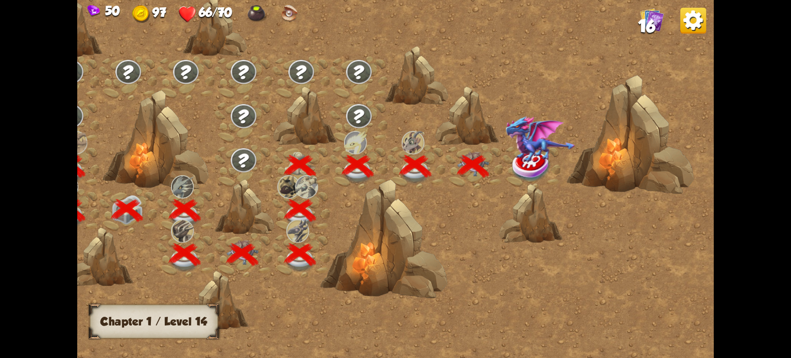
click at [521, 163] on img at bounding box center [532, 166] width 40 height 32
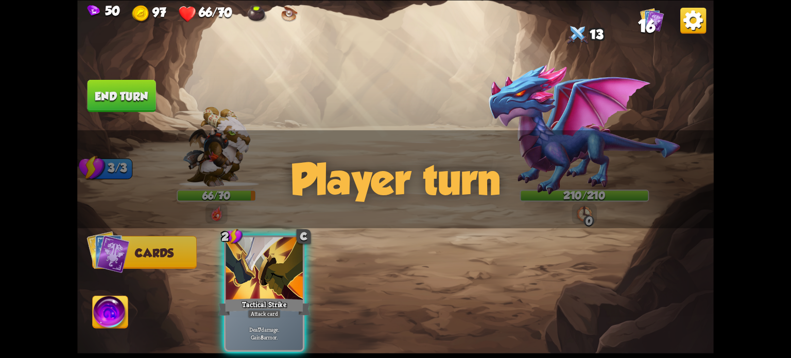
click at [564, 145] on div "Player turn" at bounding box center [395, 179] width 637 height 98
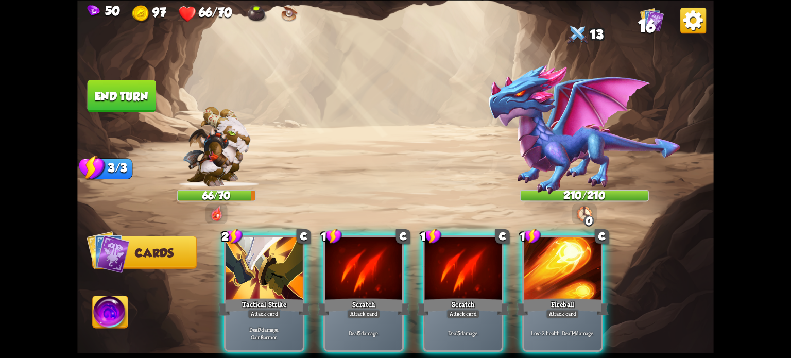
click at [565, 142] on div "Player turn" at bounding box center [395, 179] width 637 height 98
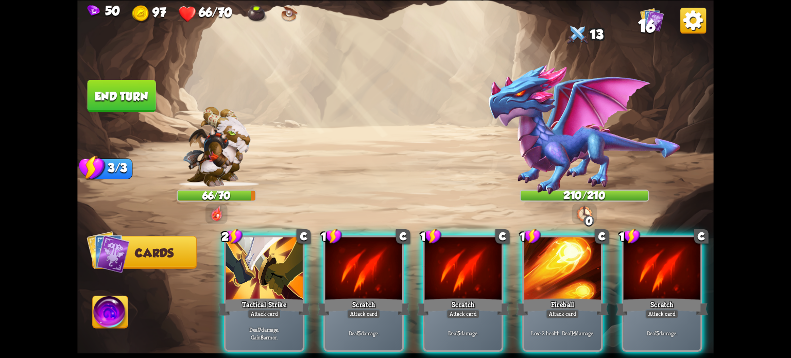
click at [565, 142] on img at bounding box center [585, 129] width 194 height 132
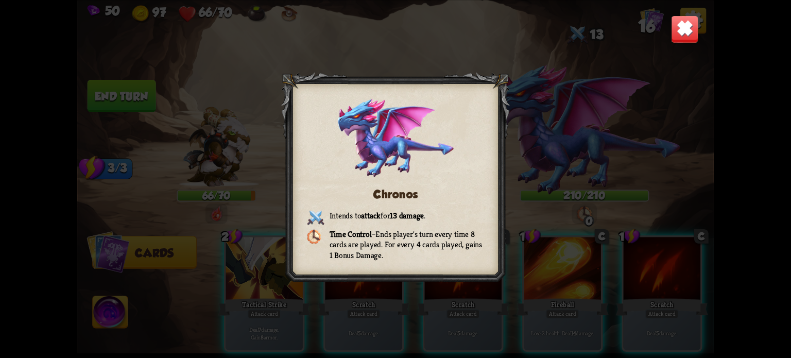
click at [682, 20] on img at bounding box center [685, 29] width 28 height 28
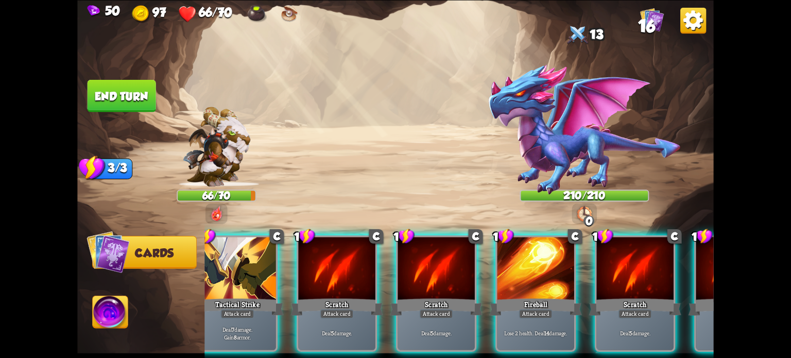
scroll to position [0, 0]
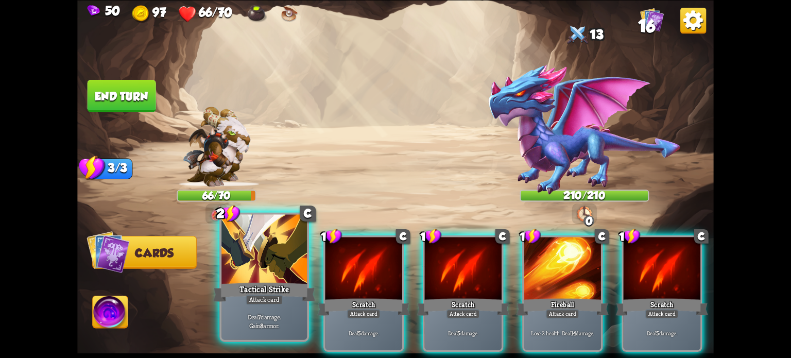
click at [264, 297] on div "Attack card" at bounding box center [264, 299] width 37 height 10
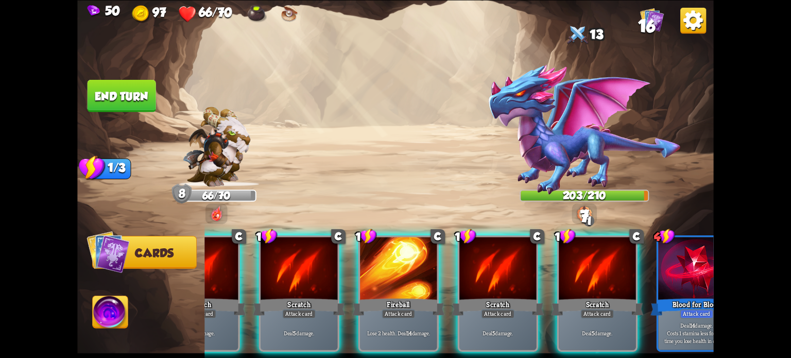
scroll to position [0, 97]
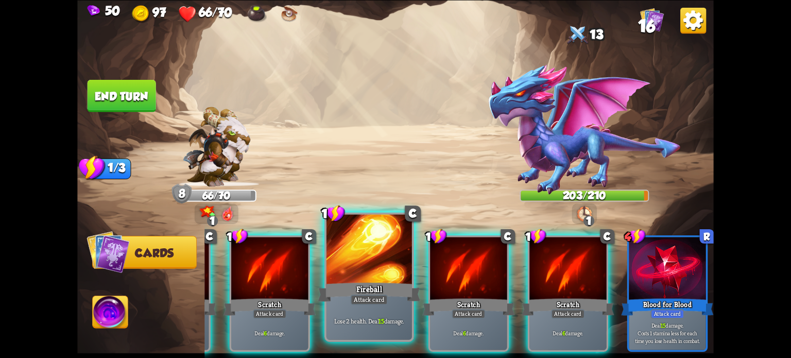
click at [400, 293] on div "Fireball" at bounding box center [369, 291] width 103 height 23
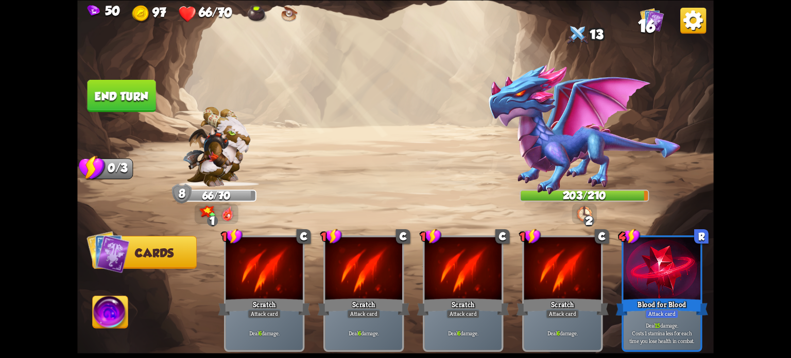
scroll to position [0, 0]
click at [108, 92] on button "End turn" at bounding box center [122, 95] width 69 height 32
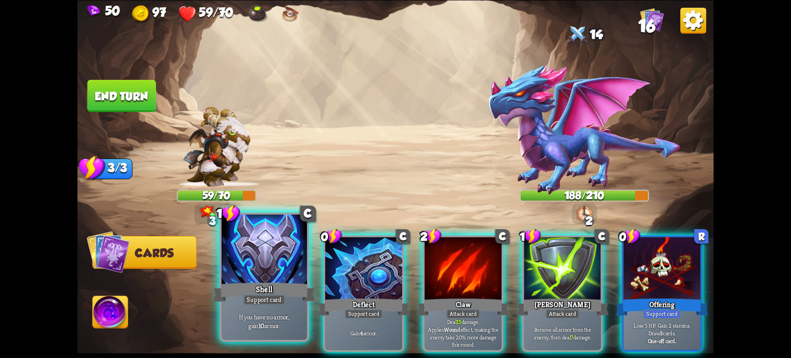
click at [256, 259] on div at bounding box center [265, 250] width 86 height 72
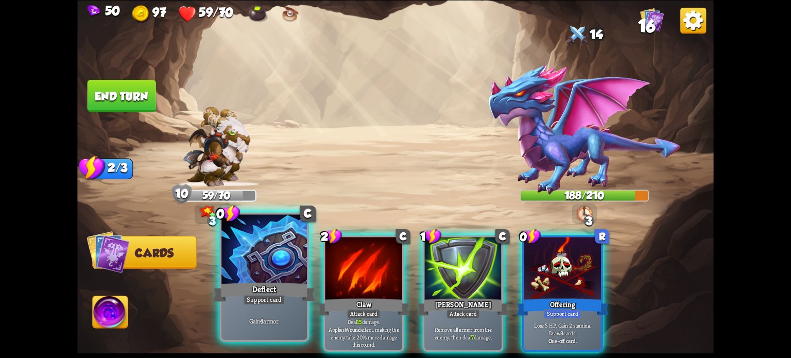
click at [242, 259] on div at bounding box center [265, 250] width 86 height 72
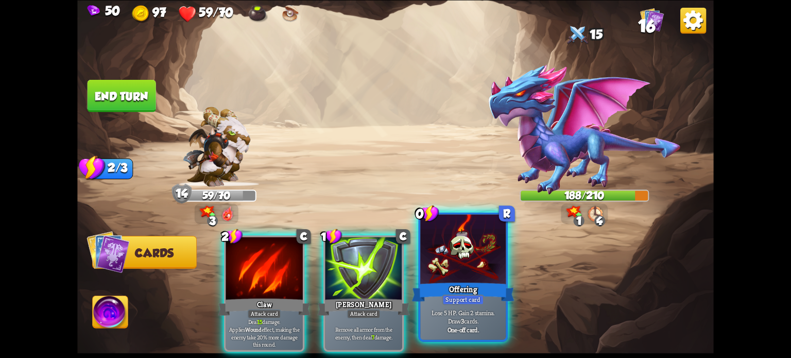
click at [444, 258] on div at bounding box center [463, 250] width 86 height 72
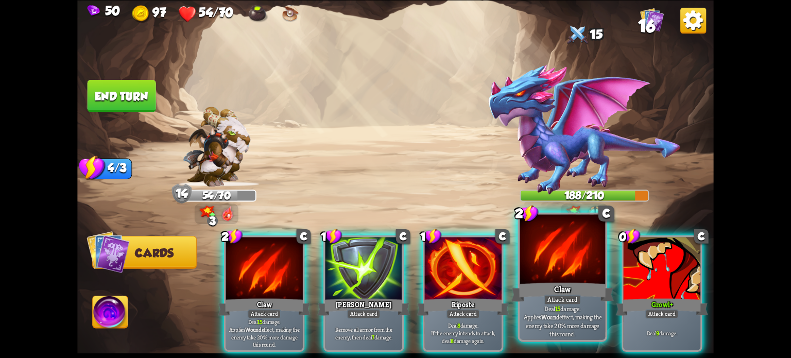
click at [538, 269] on div at bounding box center [563, 250] width 86 height 72
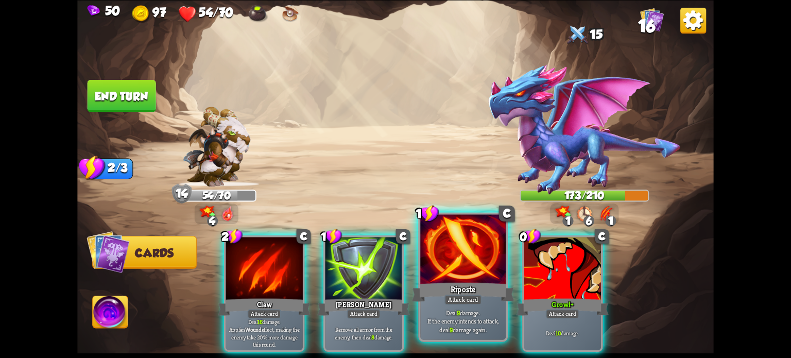
click at [478, 279] on div at bounding box center [463, 250] width 86 height 72
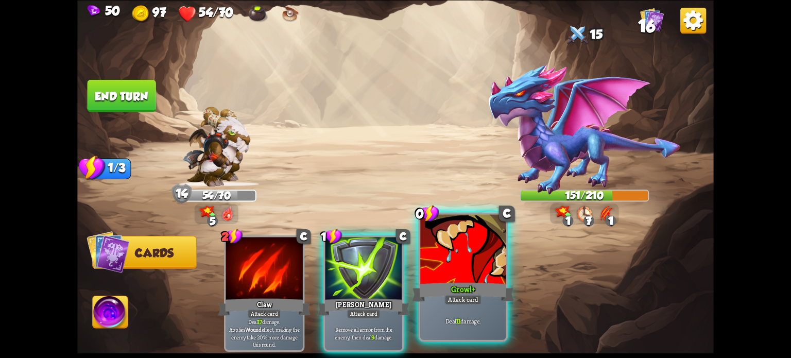
click at [473, 272] on div at bounding box center [463, 250] width 86 height 72
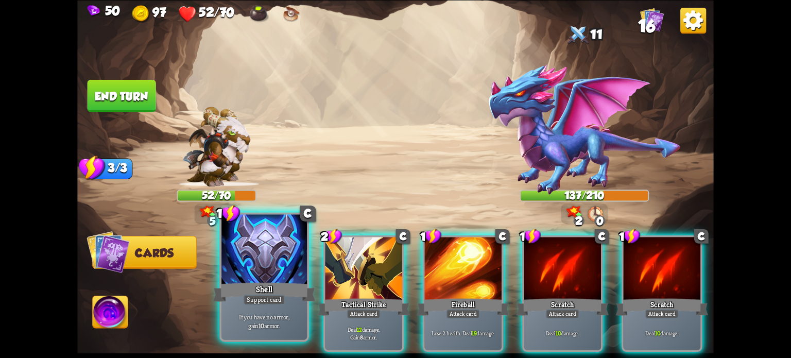
click at [266, 258] on div at bounding box center [265, 250] width 86 height 72
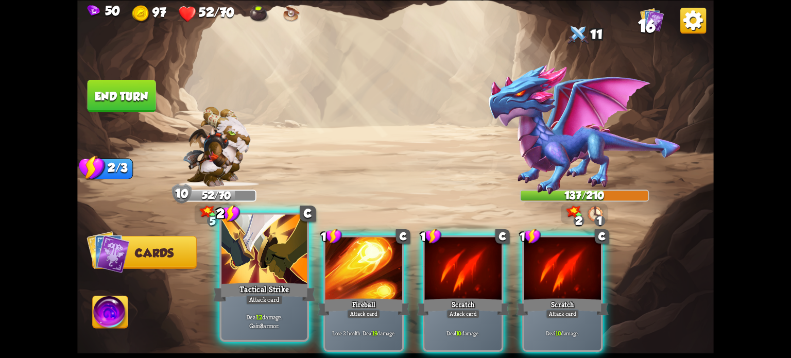
click at [252, 259] on div at bounding box center [265, 250] width 86 height 72
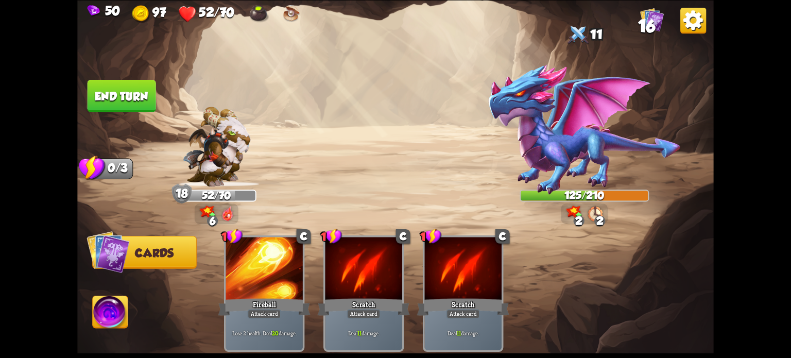
click at [113, 94] on button "End turn" at bounding box center [122, 95] width 69 height 32
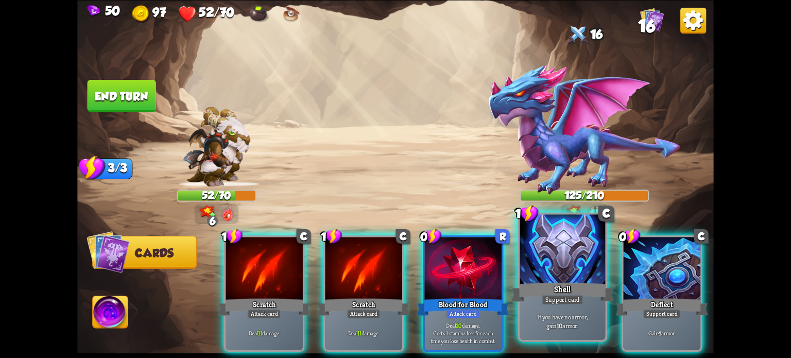
click at [552, 310] on div "If you have no armor, gain 10 armor." at bounding box center [563, 320] width 86 height 37
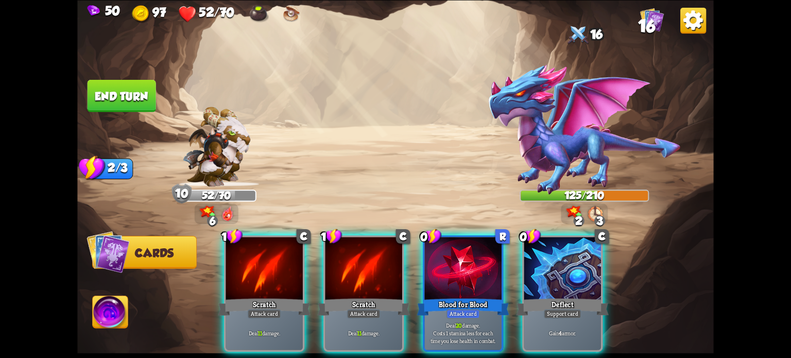
click at [487, 297] on div "Blood for Blood" at bounding box center [463, 307] width 92 height 21
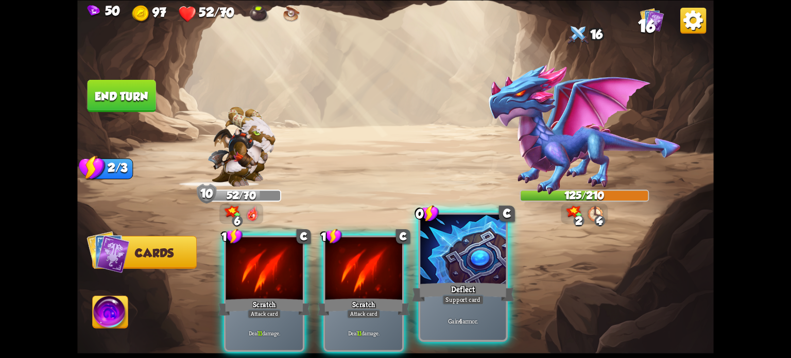
click at [478, 291] on div "Deflect" at bounding box center [463, 291] width 103 height 23
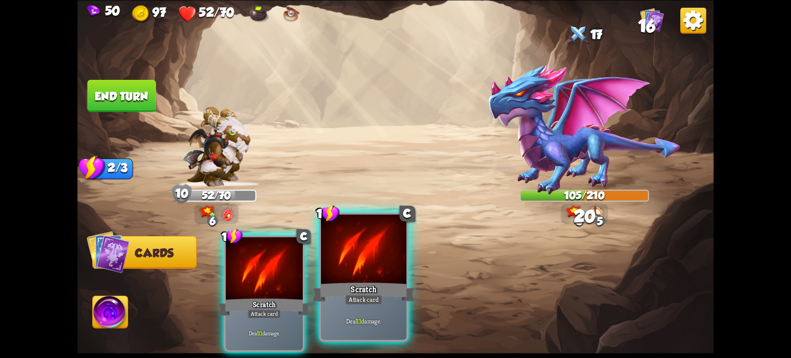
drag, startPoint x: 372, startPoint y: 294, endPoint x: 292, endPoint y: 290, distance: 80.5
click at [371, 294] on div "Scratch" at bounding box center [364, 291] width 103 height 23
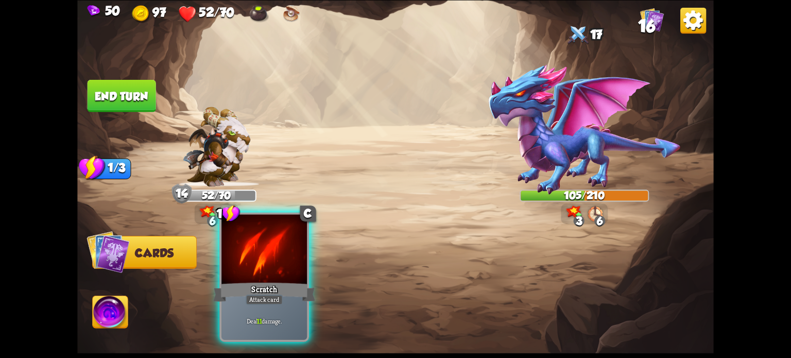
click at [270, 290] on div "Scratch" at bounding box center [264, 291] width 103 height 23
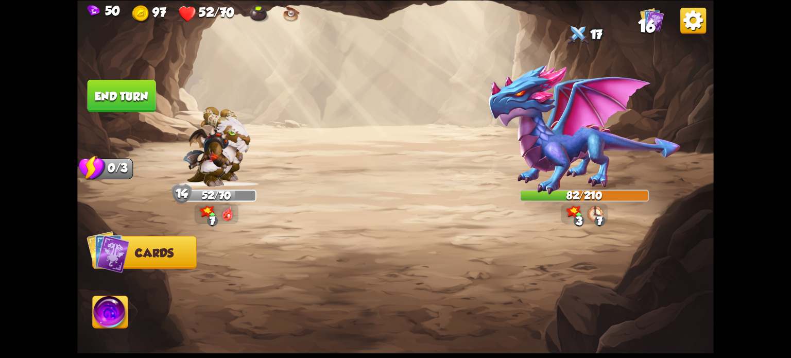
click at [127, 89] on button "End turn" at bounding box center [122, 95] width 69 height 32
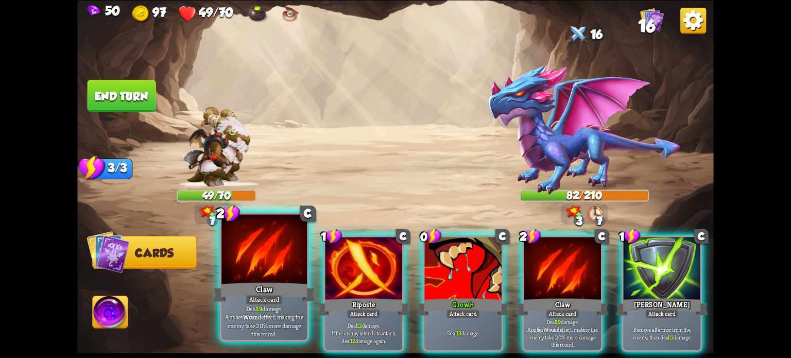
click at [253, 280] on div "Claw" at bounding box center [264, 291] width 103 height 23
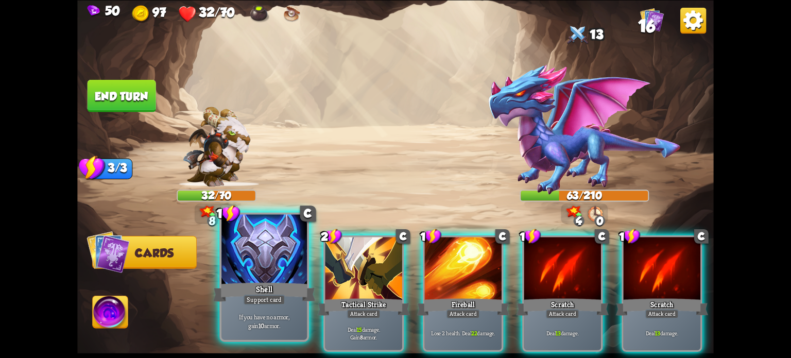
click at [237, 272] on div at bounding box center [265, 250] width 86 height 72
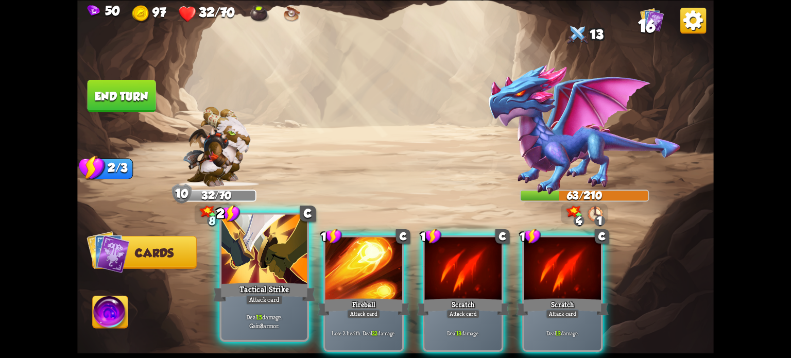
click at [235, 275] on div at bounding box center [265, 250] width 86 height 72
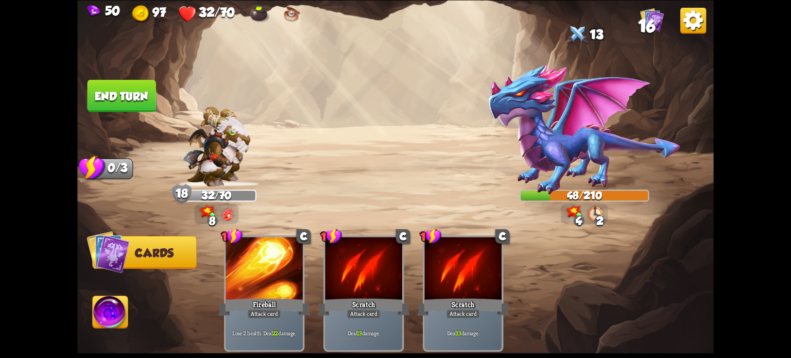
click at [151, 95] on button "End turn" at bounding box center [122, 95] width 70 height 33
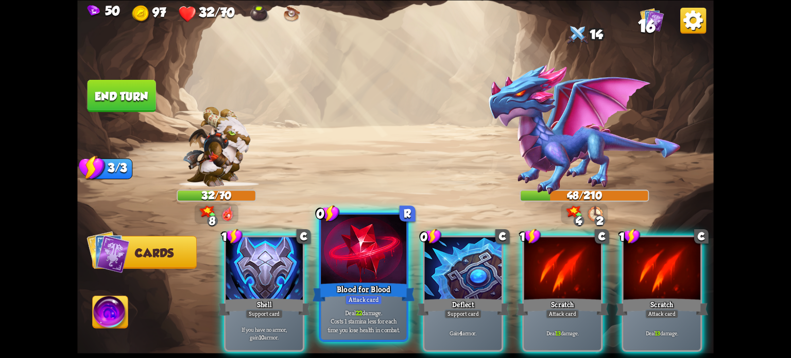
click at [342, 259] on div at bounding box center [364, 250] width 86 height 72
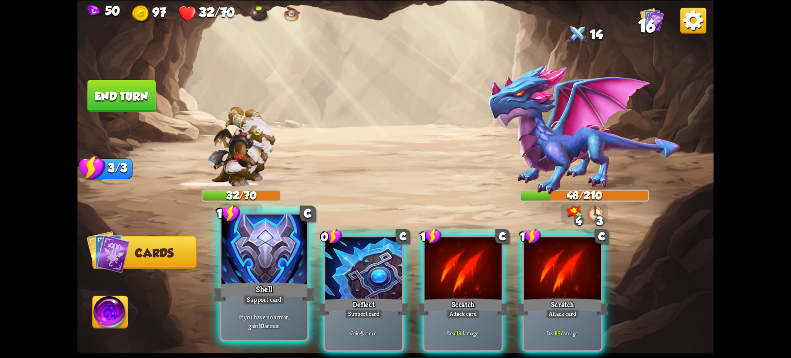
click at [263, 251] on div at bounding box center [265, 250] width 86 height 72
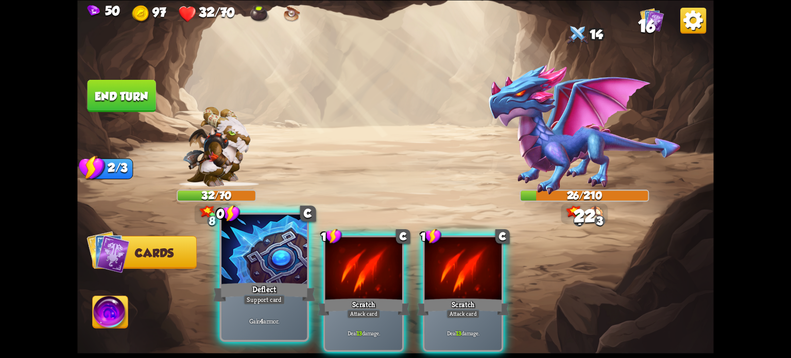
click at [259, 252] on div at bounding box center [265, 250] width 86 height 72
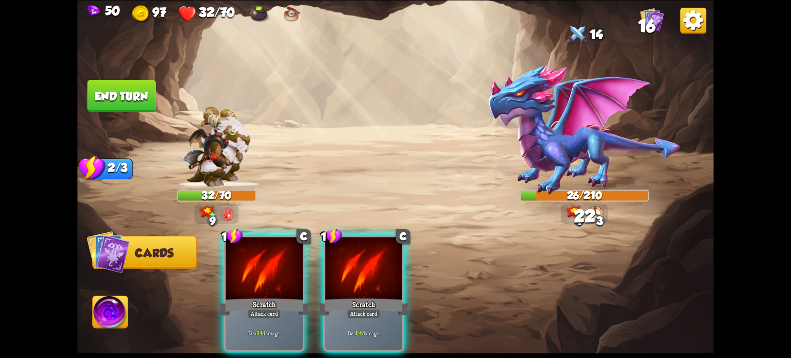
click at [259, 252] on div at bounding box center [264, 269] width 77 height 65
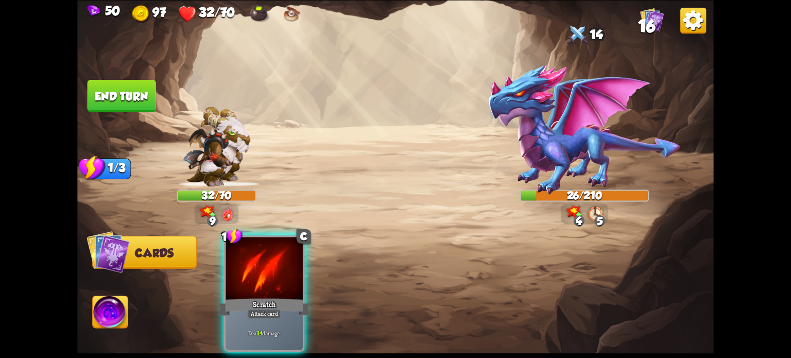
click at [259, 252] on div at bounding box center [264, 269] width 77 height 65
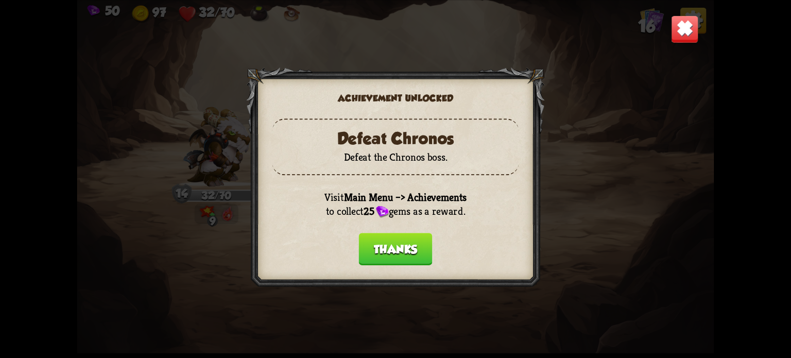
click at [408, 247] on button "Thanks" at bounding box center [396, 249] width 74 height 32
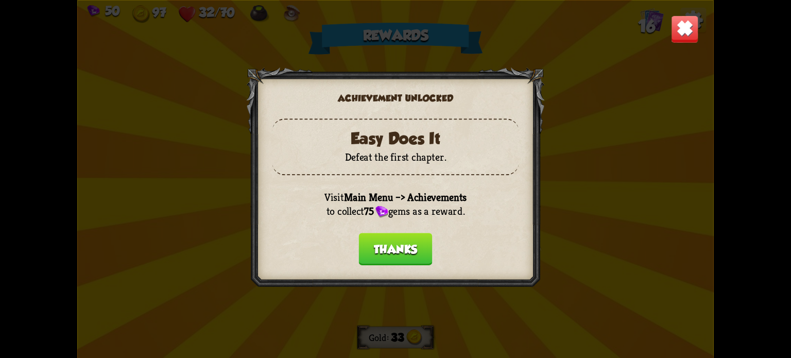
click at [409, 243] on button "Thanks" at bounding box center [396, 249] width 74 height 32
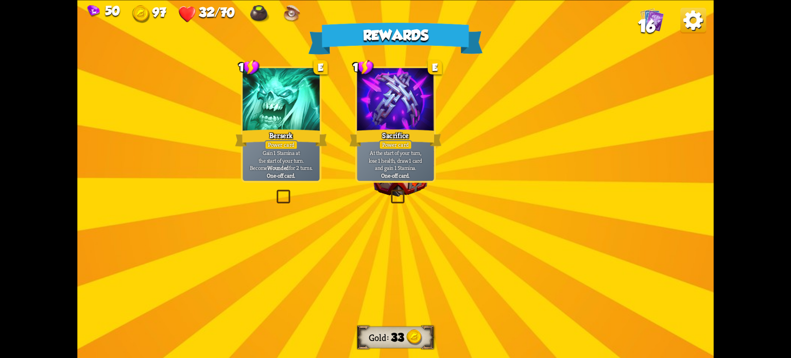
click at [416, 192] on img at bounding box center [400, 170] width 72 height 54
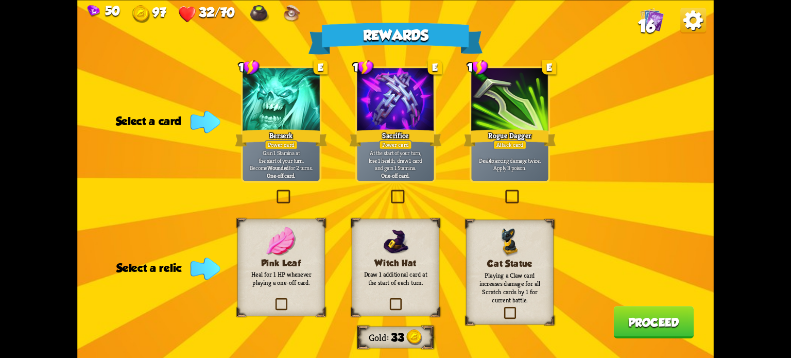
click at [503, 192] on label at bounding box center [503, 192] width 0 height 0
click at [0, 0] on input "checkbox" at bounding box center [0, 0] width 0 height 0
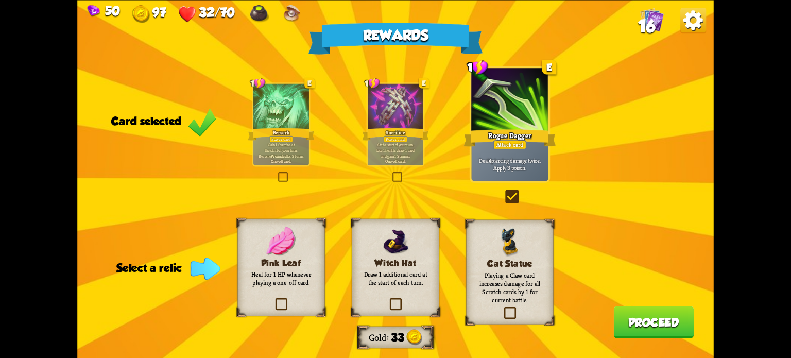
click at [503, 192] on label at bounding box center [503, 192] width 0 height 0
click at [0, 0] on input "checkbox" at bounding box center [0, 0] width 0 height 0
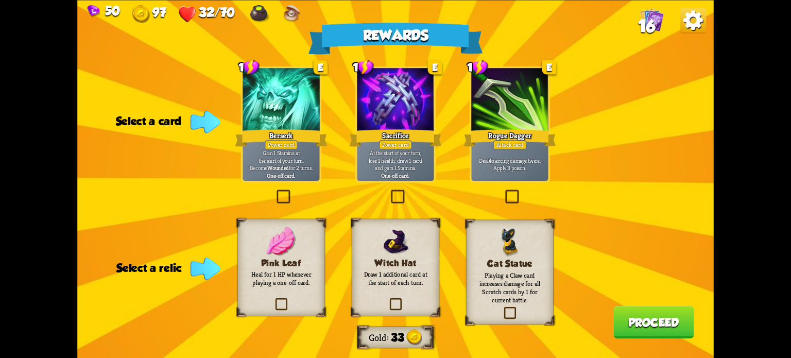
click at [503, 192] on label at bounding box center [503, 192] width 0 height 0
click at [0, 0] on input "checkbox" at bounding box center [0, 0] width 0 height 0
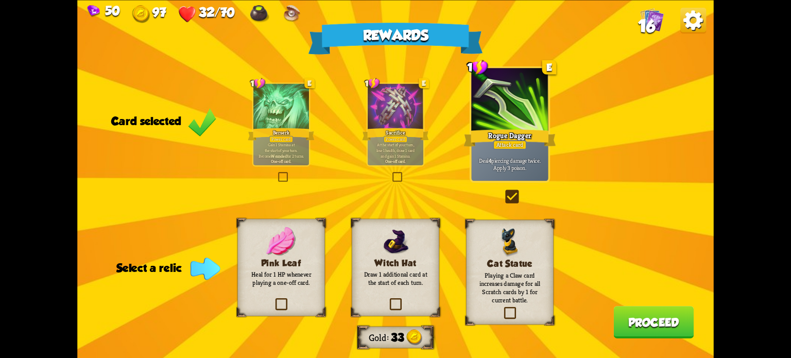
click at [388, 300] on label at bounding box center [388, 300] width 0 height 0
click at [0, 0] on input "checkbox" at bounding box center [0, 0] width 0 height 0
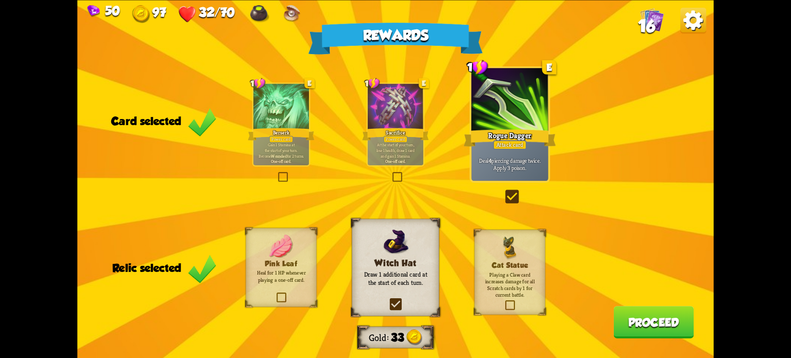
click at [625, 325] on button "Proceed" at bounding box center [654, 322] width 80 height 32
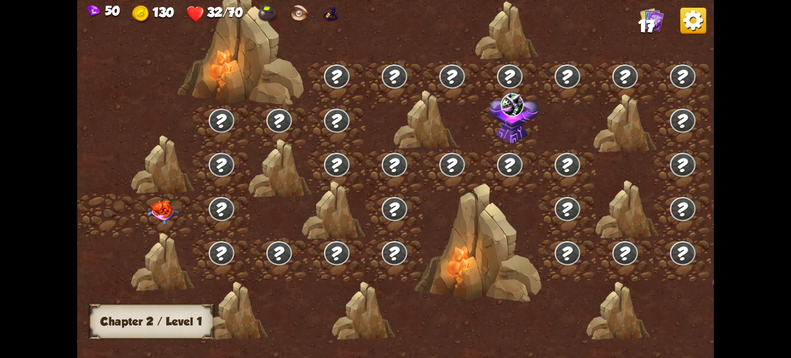
click at [157, 208] on img at bounding box center [163, 212] width 32 height 25
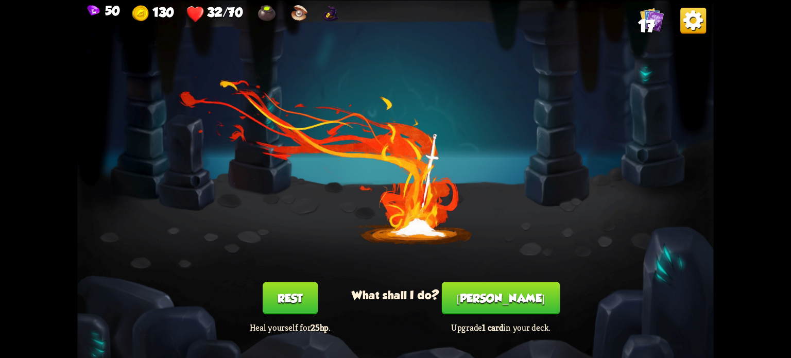
click at [280, 292] on button "Rest" at bounding box center [290, 298] width 55 height 32
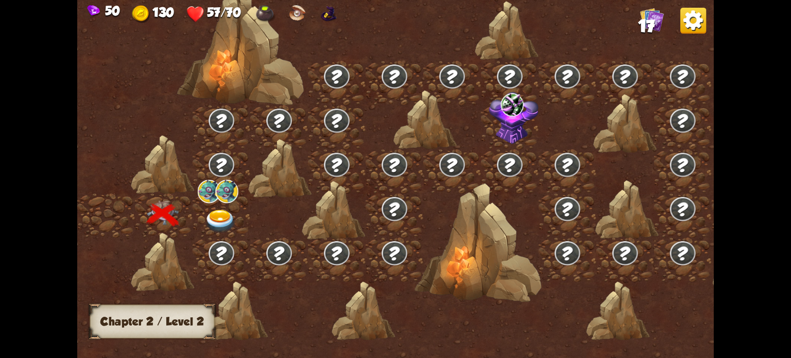
click at [231, 217] on img at bounding box center [221, 221] width 32 height 23
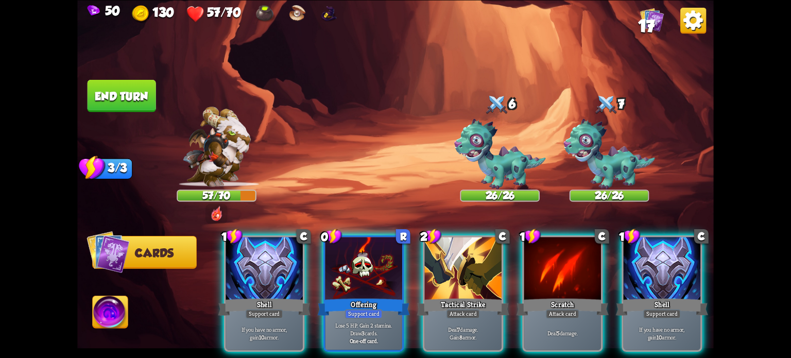
drag, startPoint x: 277, startPoint y: 264, endPoint x: 271, endPoint y: 266, distance: 6.0
click at [277, 264] on div at bounding box center [264, 269] width 77 height 65
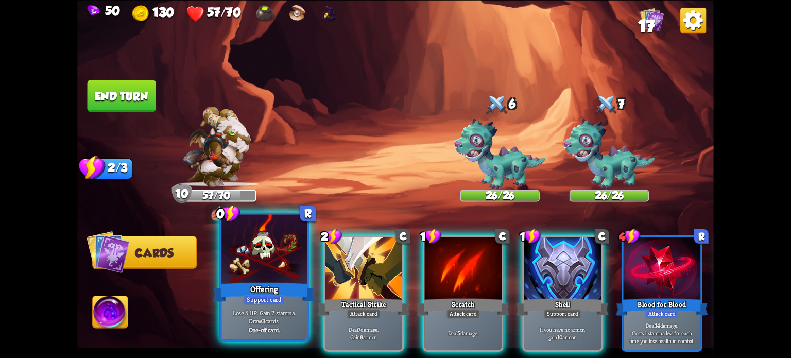
click at [250, 296] on div "Support card" at bounding box center [265, 299] width 42 height 10
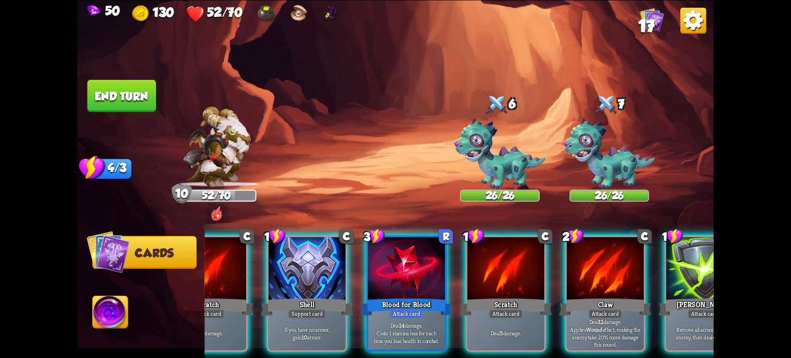
scroll to position [0, 161]
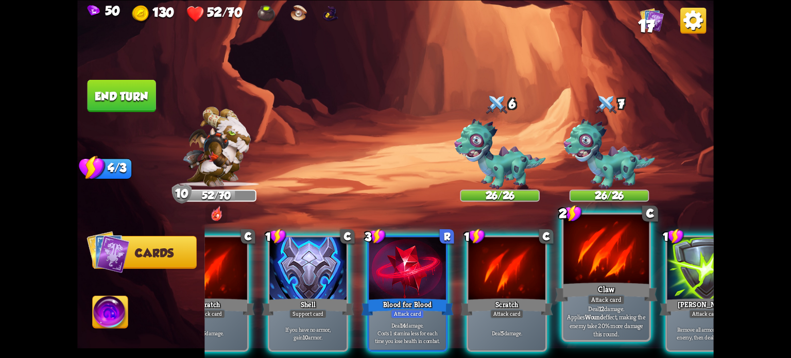
click at [587, 322] on p "Deal 12 damage. Applies Wound effect, making the enemy take 20% more damage thi…" at bounding box center [606, 321] width 81 height 34
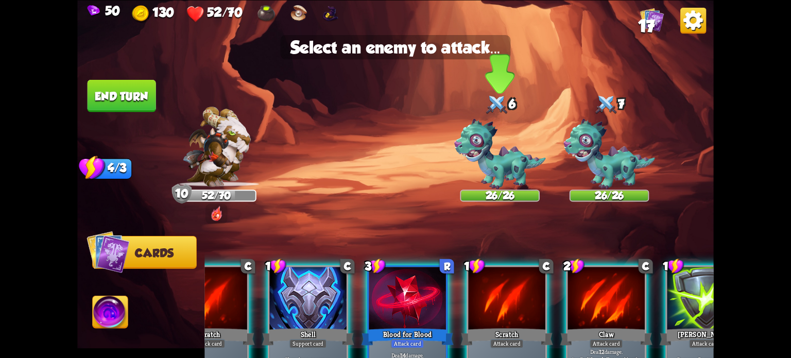
click at [506, 177] on img at bounding box center [500, 153] width 92 height 71
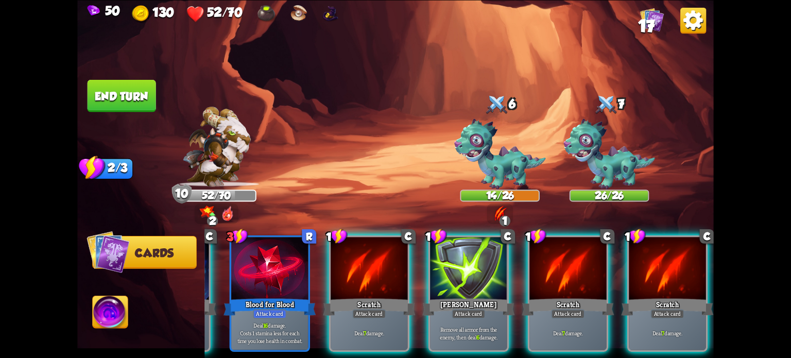
scroll to position [0, 0]
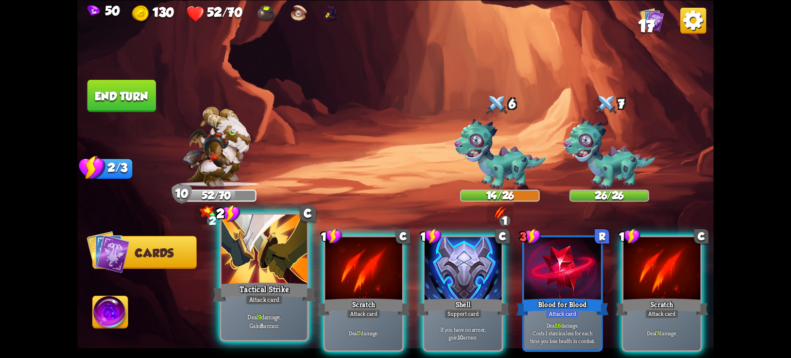
click at [247, 286] on div "Tactical Strike" at bounding box center [264, 291] width 103 height 23
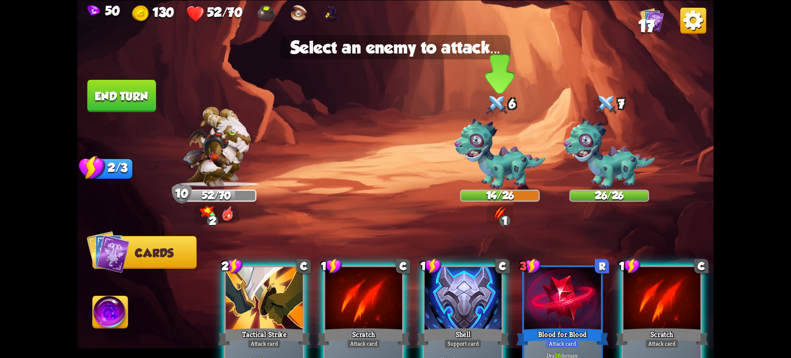
click at [517, 185] on img at bounding box center [500, 153] width 92 height 71
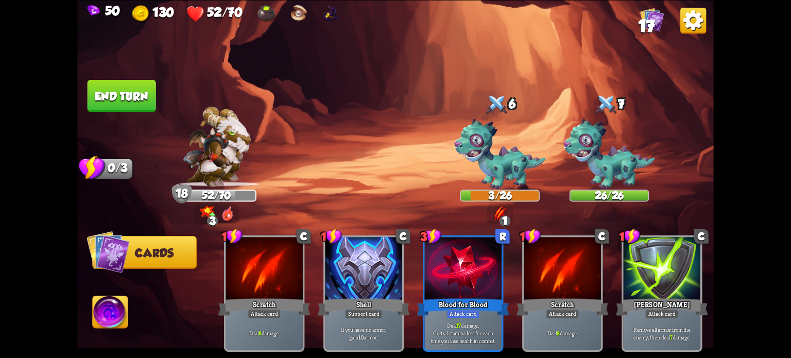
click at [120, 101] on button "End turn" at bounding box center [122, 95] width 70 height 33
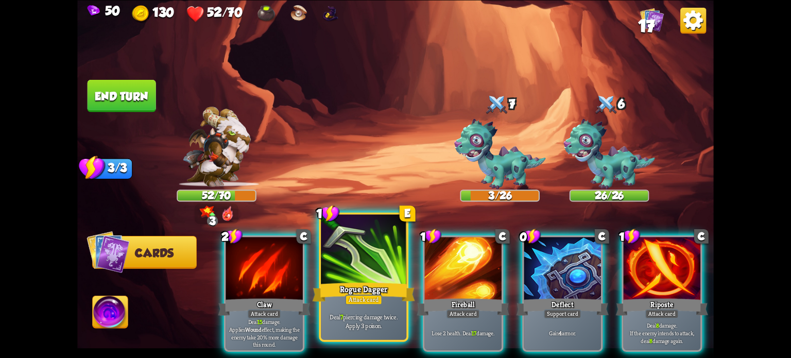
click at [353, 285] on div "Rogue Dagger" at bounding box center [364, 291] width 103 height 23
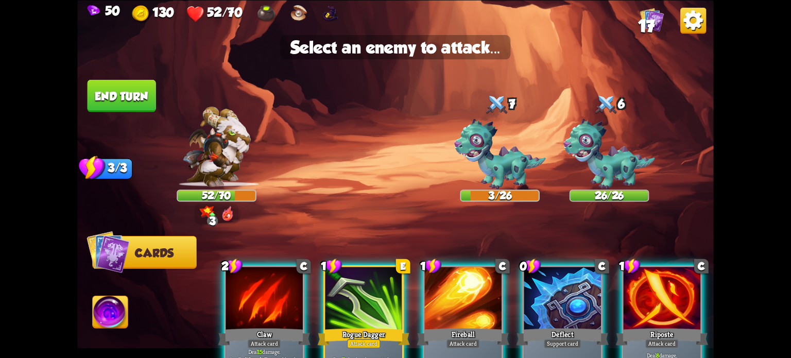
click at [324, 155] on img at bounding box center [395, 179] width 637 height 358
click at [336, 297] on div at bounding box center [364, 299] width 77 height 65
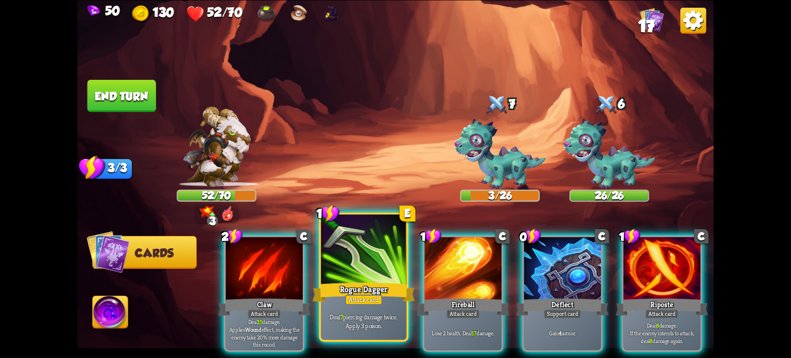
click at [346, 292] on div "Rogue Dagger" at bounding box center [364, 291] width 103 height 23
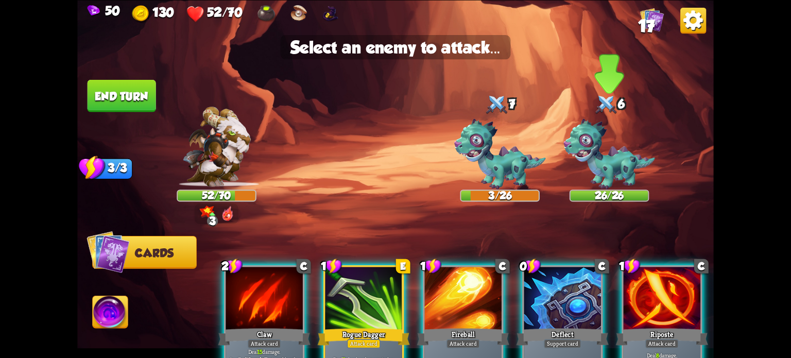
click at [617, 163] on img at bounding box center [610, 153] width 92 height 71
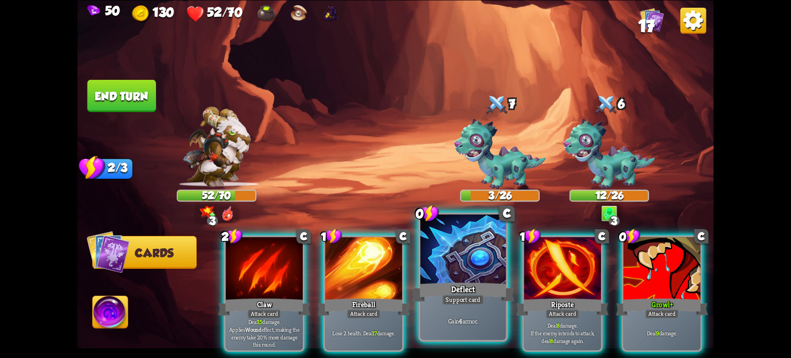
click at [458, 283] on div "Deflect" at bounding box center [463, 291] width 103 height 23
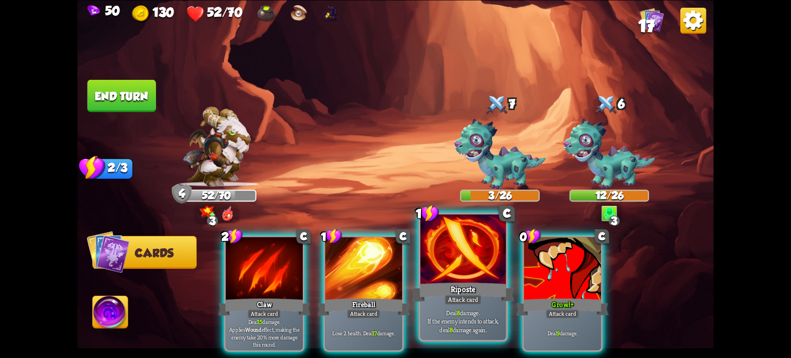
click at [456, 286] on div "Riposte" at bounding box center [463, 291] width 103 height 23
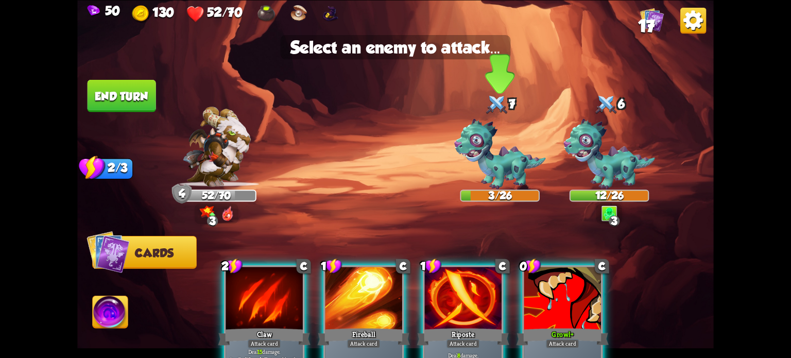
click at [497, 154] on img at bounding box center [500, 153] width 92 height 71
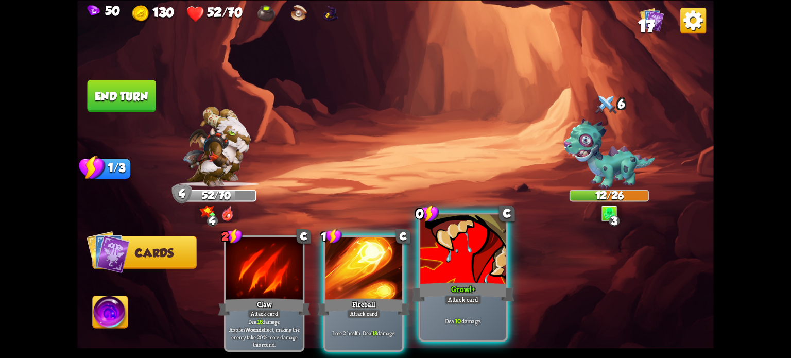
click at [446, 291] on div "Growl+" at bounding box center [463, 291] width 103 height 23
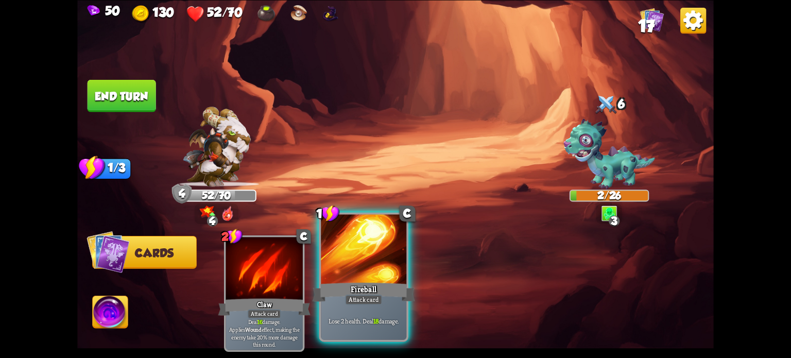
click at [352, 249] on div at bounding box center [364, 250] width 86 height 72
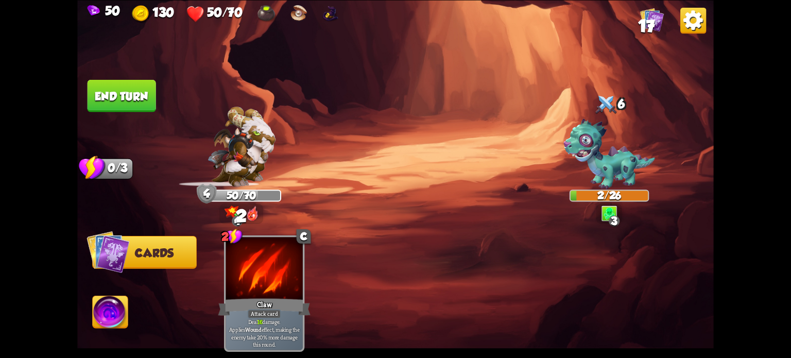
click at [137, 92] on img at bounding box center [395, 179] width 637 height 358
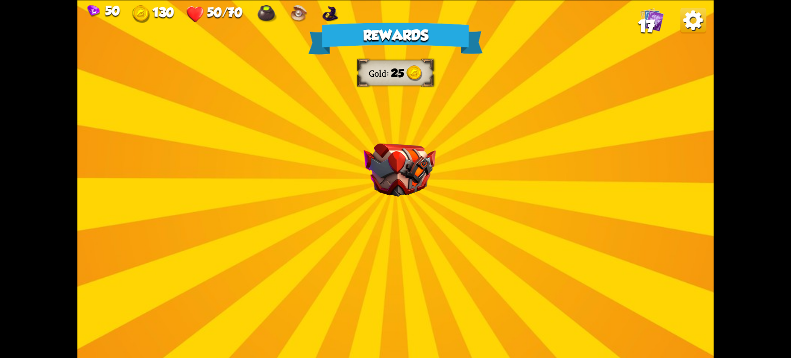
click at [357, 168] on div "Rewards Gold 25 Select a card 2 C Flame Barrier Support card Gain 8 armor. Refl…" at bounding box center [395, 179] width 637 height 358
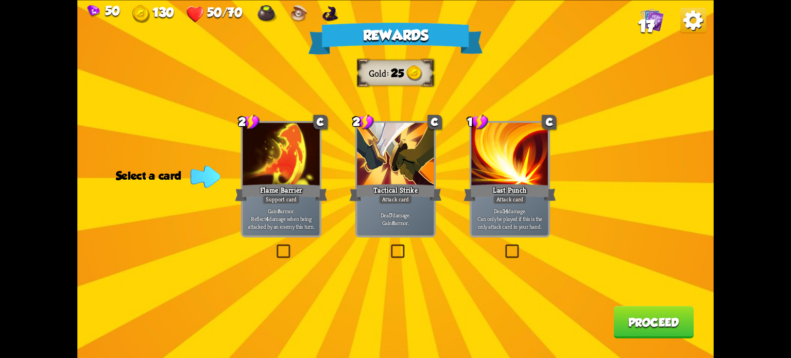
click at [389, 246] on label at bounding box center [389, 246] width 0 height 0
click at [0, 0] on input "checkbox" at bounding box center [0, 0] width 0 height 0
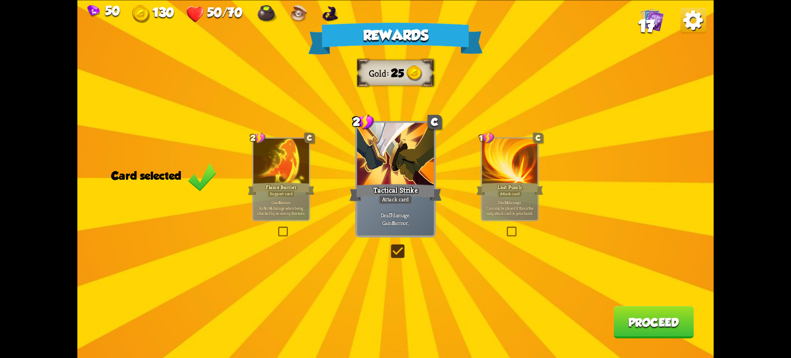
click at [654, 333] on button "Proceed" at bounding box center [654, 322] width 80 height 32
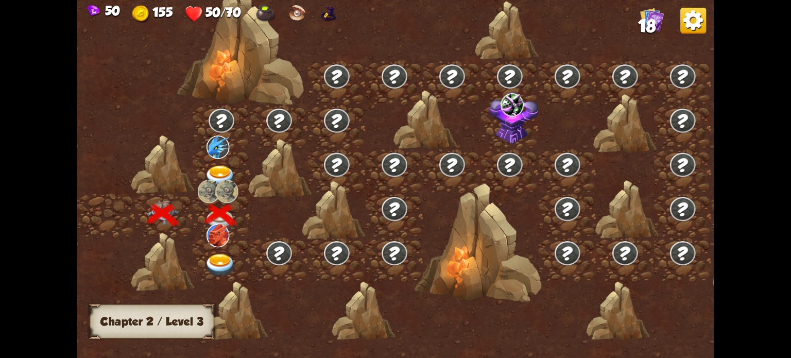
click at [220, 257] on img at bounding box center [221, 265] width 32 height 23
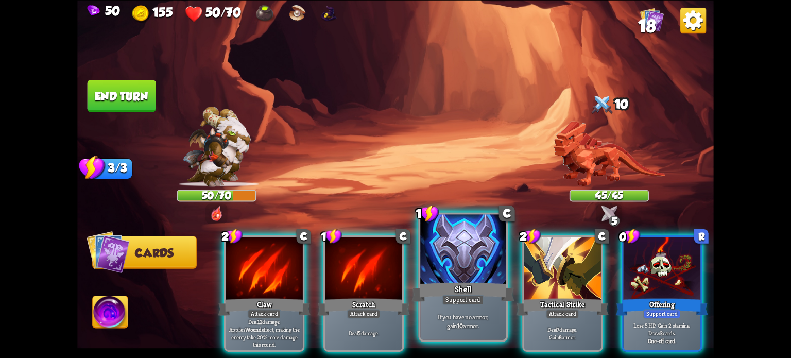
click at [435, 329] on p "If you have no armor, gain 10 armor." at bounding box center [462, 321] width 81 height 17
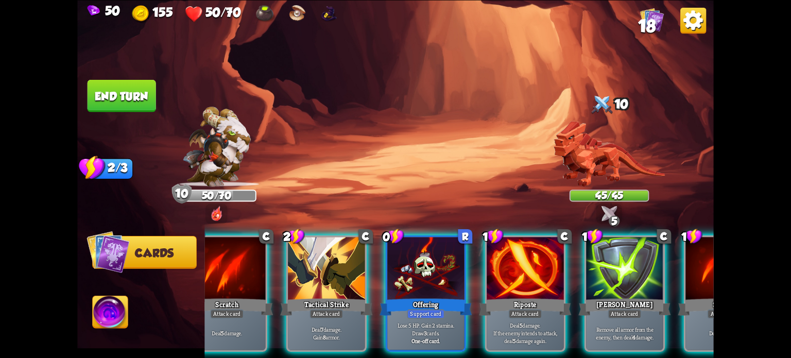
scroll to position [0, 200]
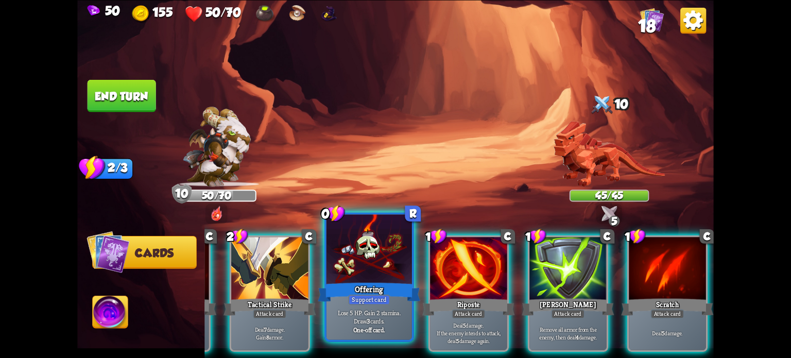
click at [368, 303] on div "Support card" at bounding box center [369, 299] width 42 height 10
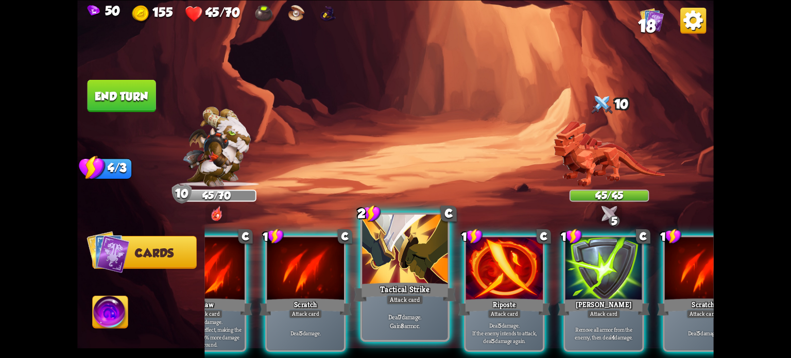
scroll to position [0, 55]
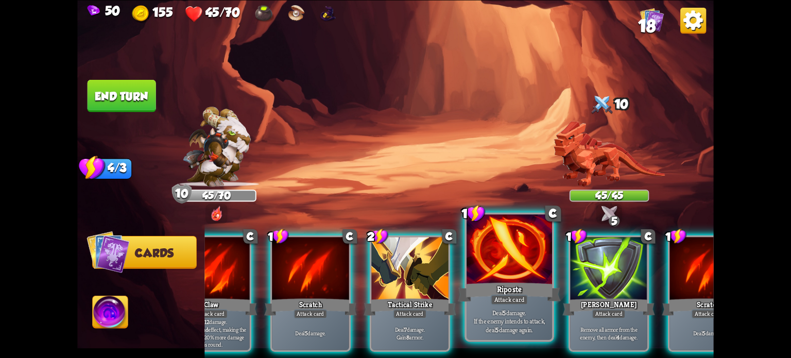
click at [493, 292] on div "Riposte" at bounding box center [509, 291] width 103 height 23
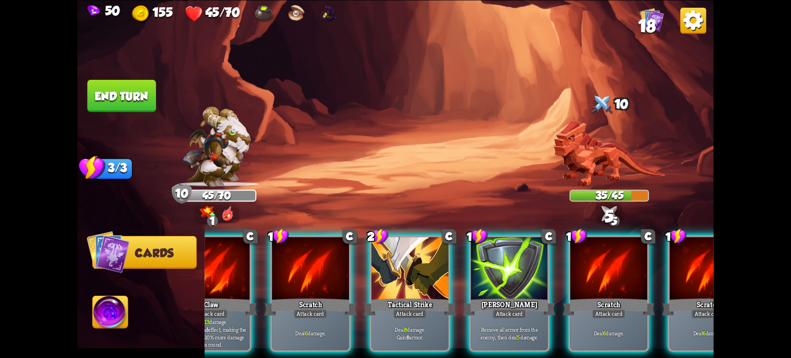
scroll to position [0, 0]
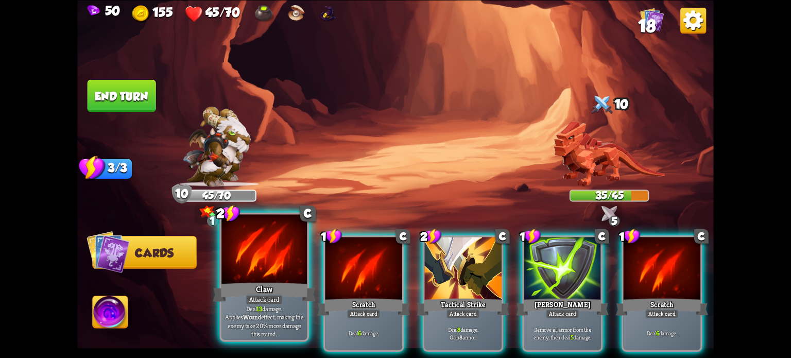
click at [273, 318] on p "Deal 13 damage. Applies Wound effect, making the enemy take 20% more damage thi…" at bounding box center [264, 321] width 81 height 34
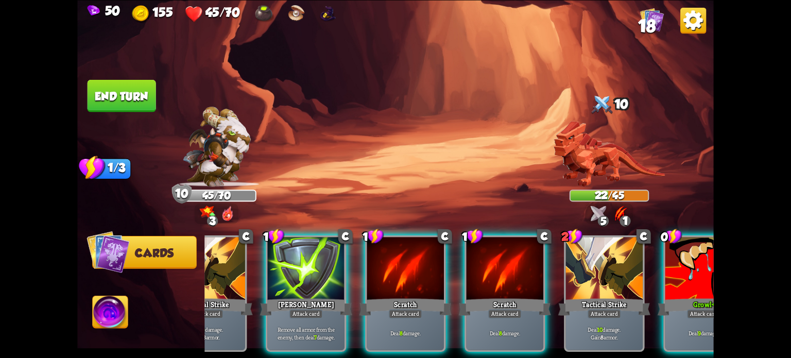
scroll to position [0, 200]
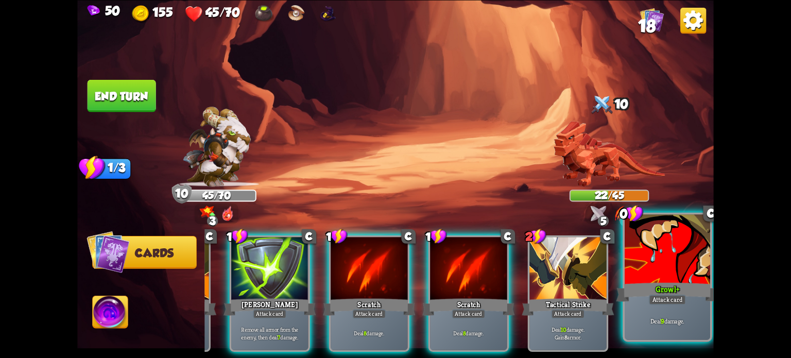
click at [688, 297] on div "Growl+" at bounding box center [667, 291] width 103 height 23
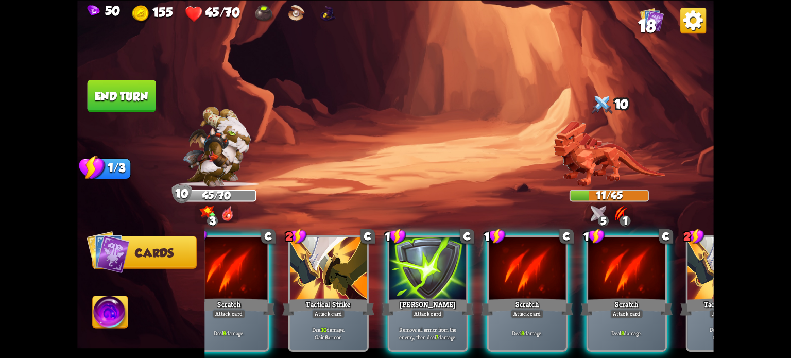
scroll to position [0, 0]
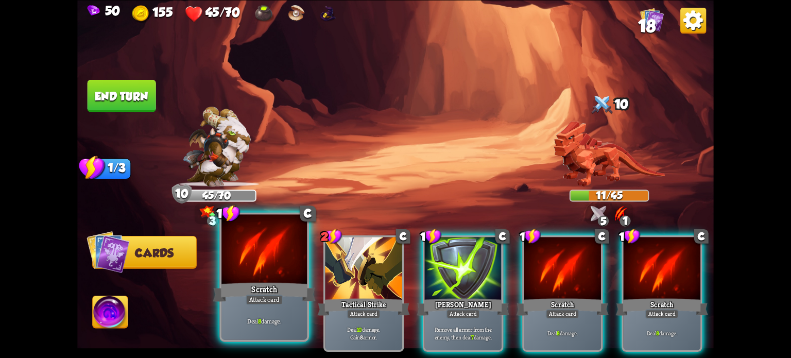
click at [264, 305] on div "Deal 8 damage." at bounding box center [265, 320] width 86 height 37
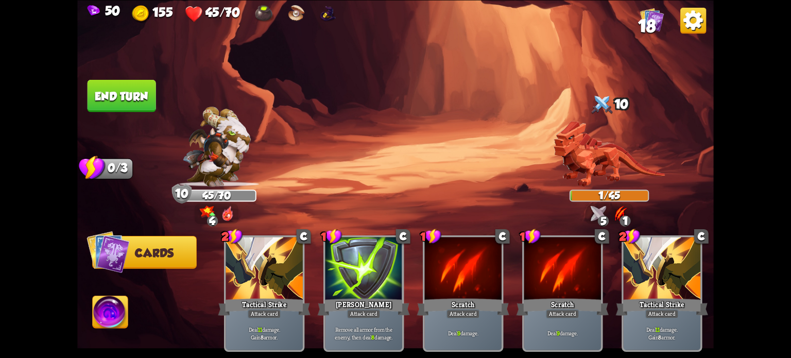
click at [136, 94] on button "End turn" at bounding box center [122, 95] width 69 height 32
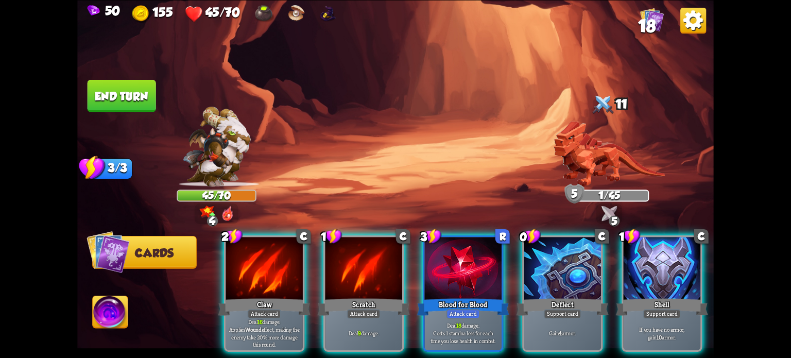
click at [430, 297] on div "Blood for Blood" at bounding box center [463, 307] width 92 height 21
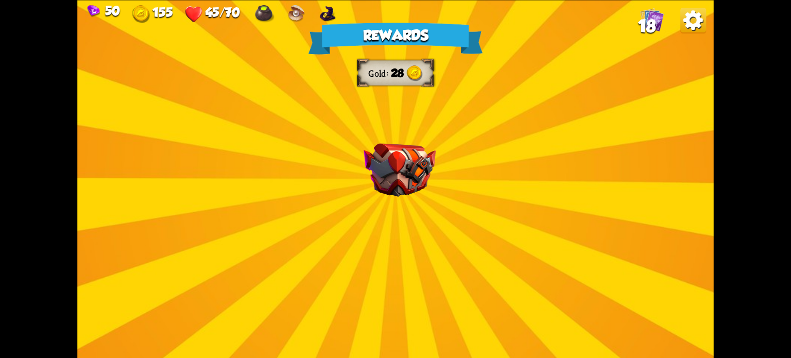
click at [457, 217] on div "Rewards Gold 28 Select a card 1 C Riposte Attack card Deal 5 damage. If the ene…" at bounding box center [395, 179] width 637 height 358
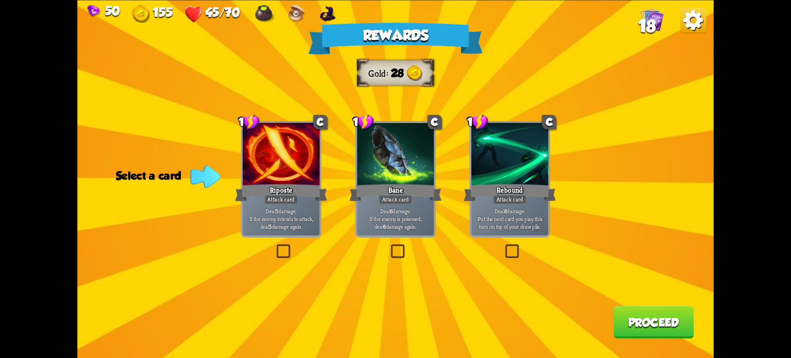
click at [503, 246] on label at bounding box center [503, 246] width 0 height 0
click at [0, 0] on input "checkbox" at bounding box center [0, 0] width 0 height 0
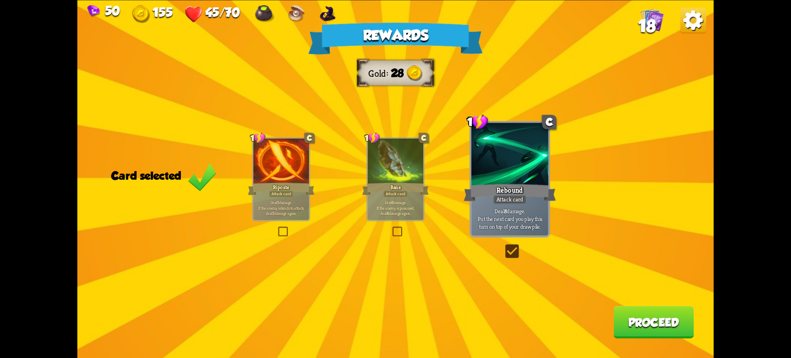
click at [638, 328] on button "Proceed" at bounding box center [654, 322] width 80 height 32
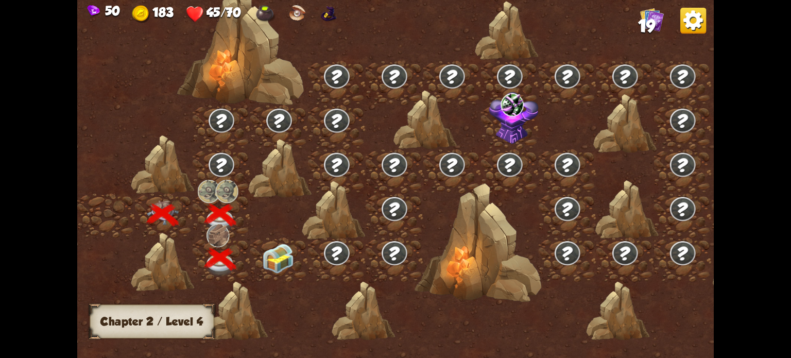
click at [288, 259] on img at bounding box center [278, 259] width 32 height 30
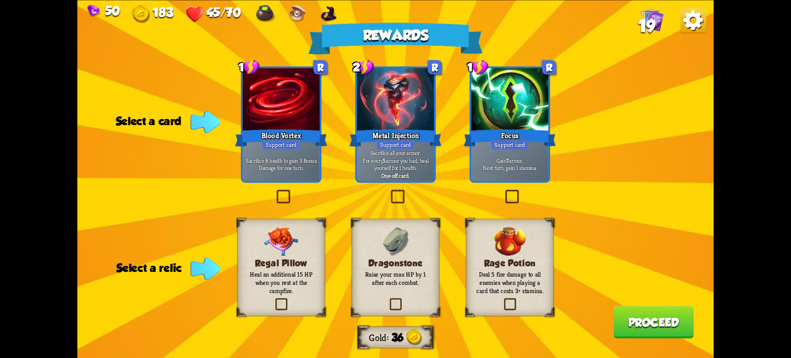
click at [388, 300] on label at bounding box center [388, 300] width 0 height 0
click at [0, 0] on input "checkbox" at bounding box center [0, 0] width 0 height 0
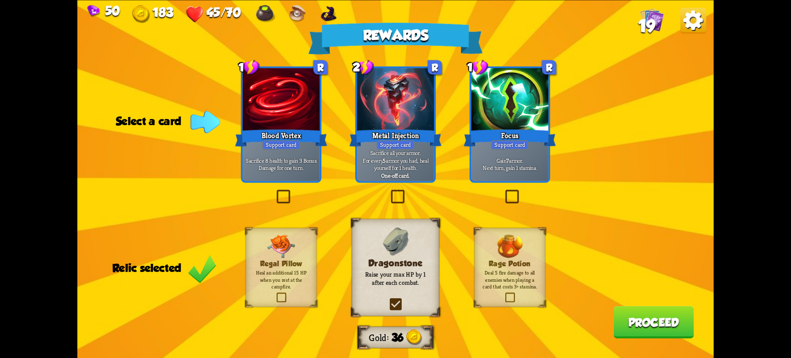
click at [503, 192] on label at bounding box center [503, 192] width 0 height 0
click at [0, 0] on input "checkbox" at bounding box center [0, 0] width 0 height 0
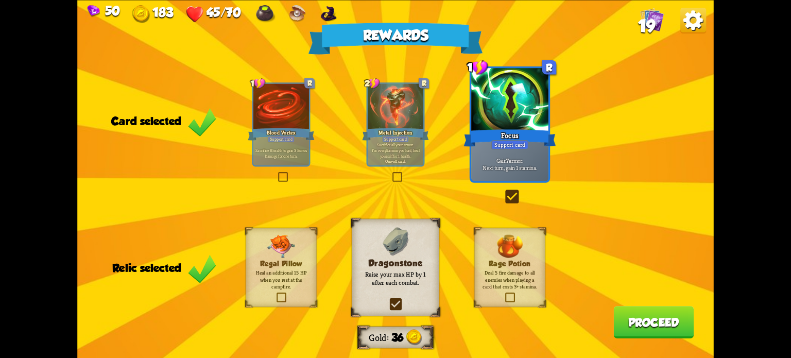
click at [643, 321] on button "Proceed" at bounding box center [654, 322] width 80 height 32
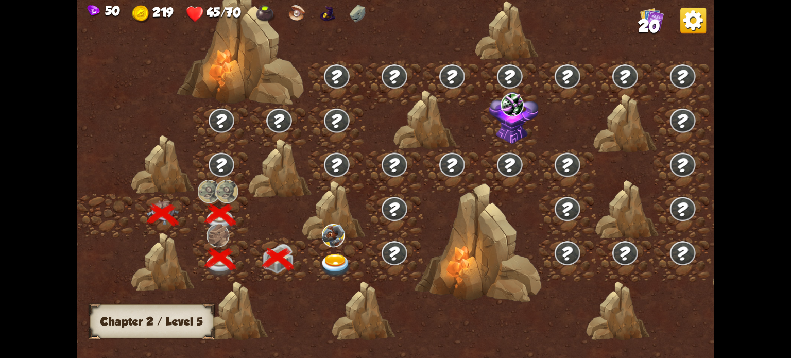
click at [339, 262] on img at bounding box center [336, 265] width 32 height 23
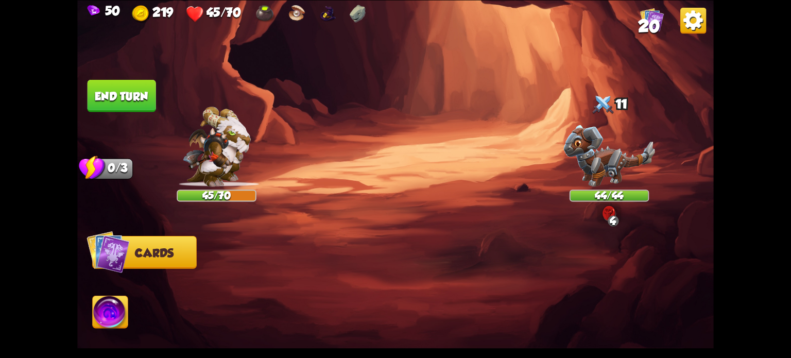
click at [584, 147] on img at bounding box center [610, 156] width 92 height 62
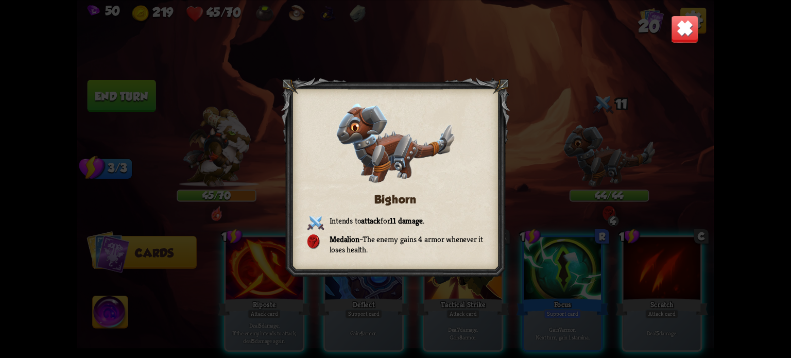
click at [683, 39] on img at bounding box center [685, 29] width 28 height 28
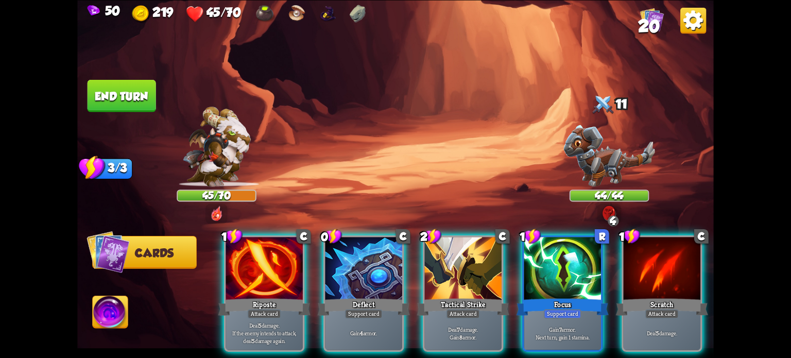
click at [371, 277] on div at bounding box center [364, 269] width 77 height 65
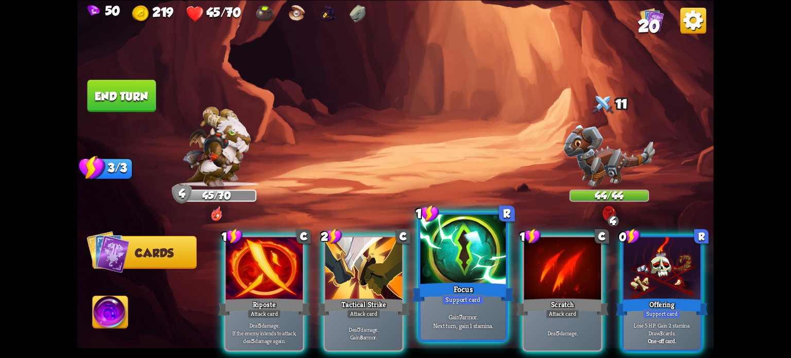
click at [459, 249] on div at bounding box center [463, 250] width 86 height 72
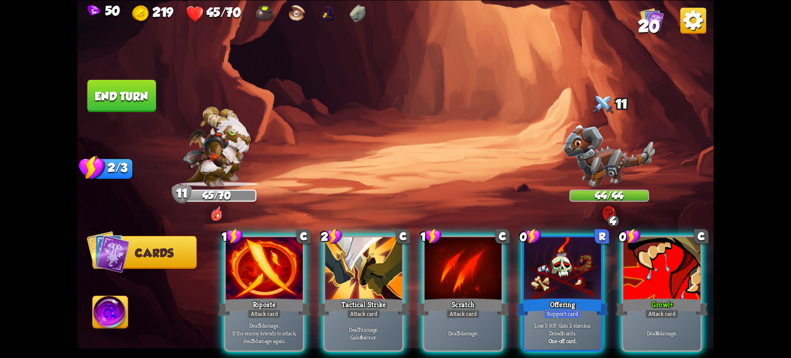
click at [247, 274] on div at bounding box center [264, 269] width 77 height 65
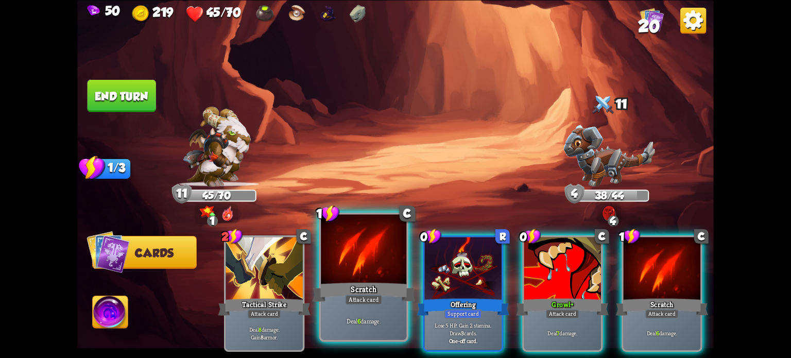
click at [359, 267] on div at bounding box center [364, 250] width 86 height 72
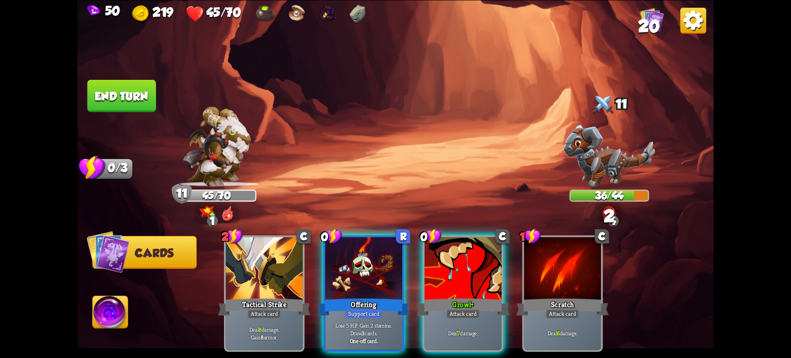
click at [123, 103] on button "End turn" at bounding box center [122, 95] width 69 height 32
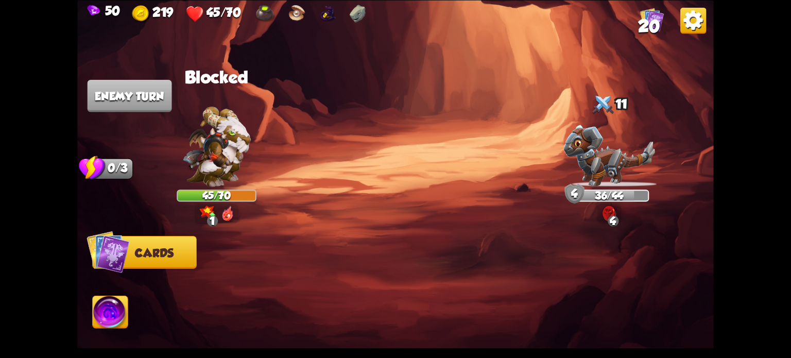
click at [647, 24] on span "20" at bounding box center [649, 26] width 22 height 20
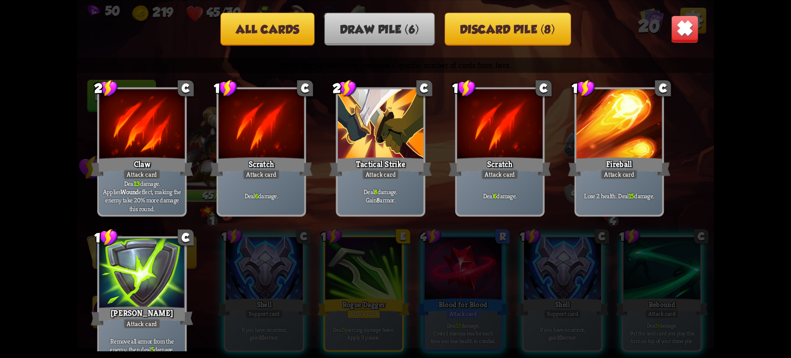
click at [677, 24] on img at bounding box center [685, 29] width 28 height 28
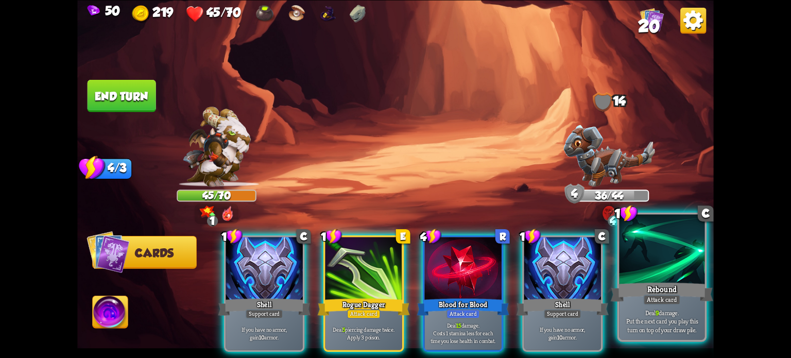
click at [635, 314] on p "Deal 9 damage. Put the next card you play this turn on top of your draw pile." at bounding box center [662, 320] width 81 height 25
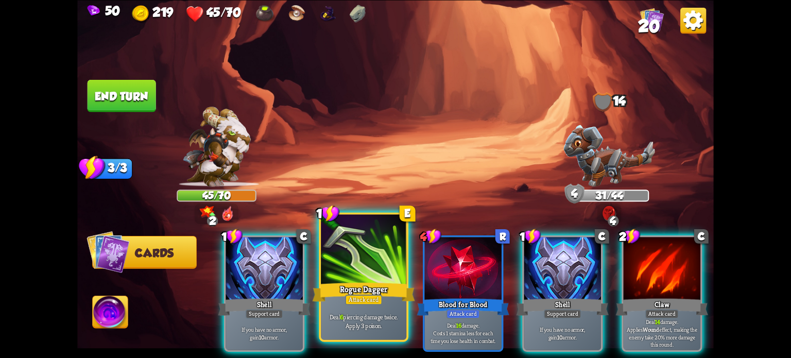
click at [376, 284] on div "Rogue Dagger" at bounding box center [364, 291] width 103 height 23
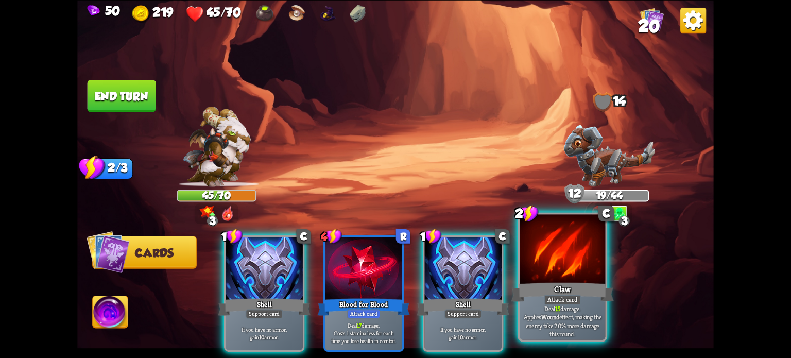
click at [550, 324] on p "Deal 15 damage. Applies Wound effect, making the enemy take 20% more damage thi…" at bounding box center [562, 321] width 81 height 34
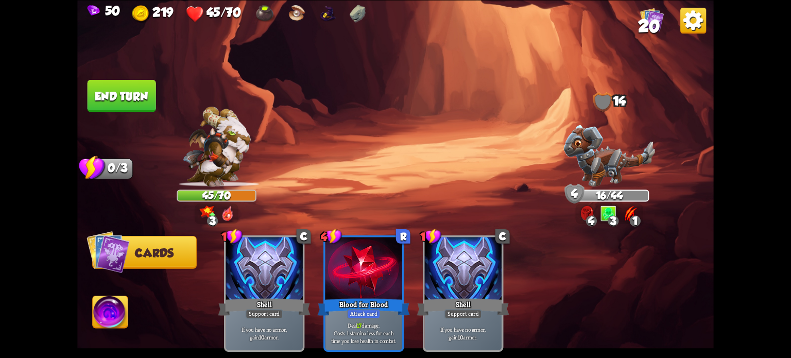
click at [126, 90] on button "End turn" at bounding box center [122, 95] width 71 height 33
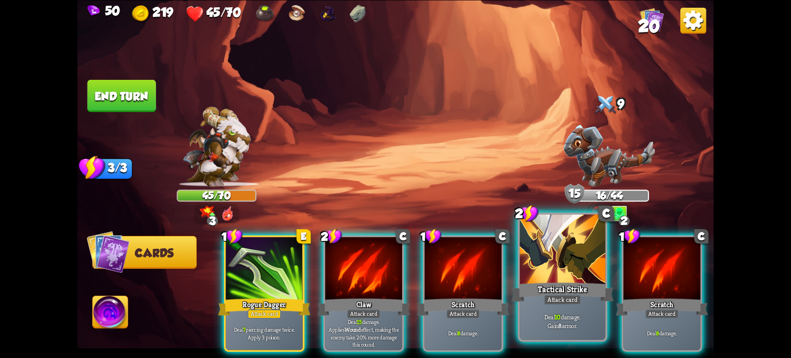
click at [569, 330] on div "Deal 10 damage. Gain 8 armor." at bounding box center [563, 320] width 86 height 37
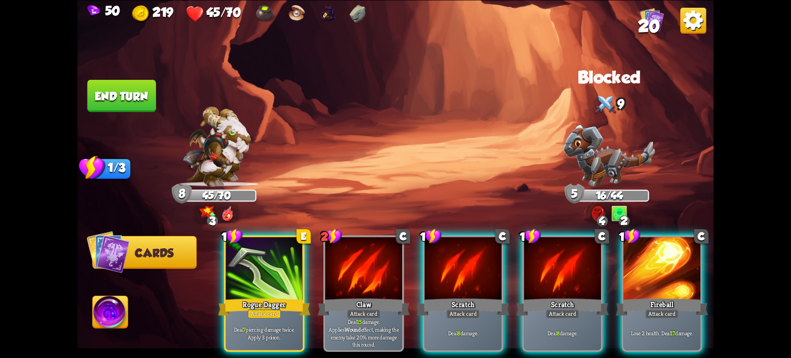
click at [266, 326] on p "Deal 7 piercing damage twice. Apply 3 poison." at bounding box center [264, 333] width 73 height 15
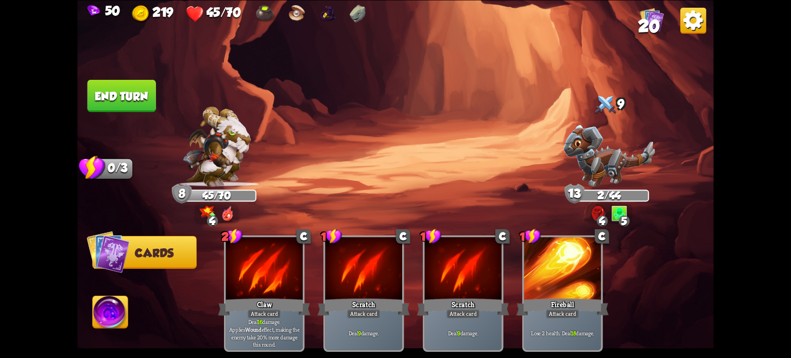
click at [118, 106] on button "End turn" at bounding box center [122, 95] width 69 height 32
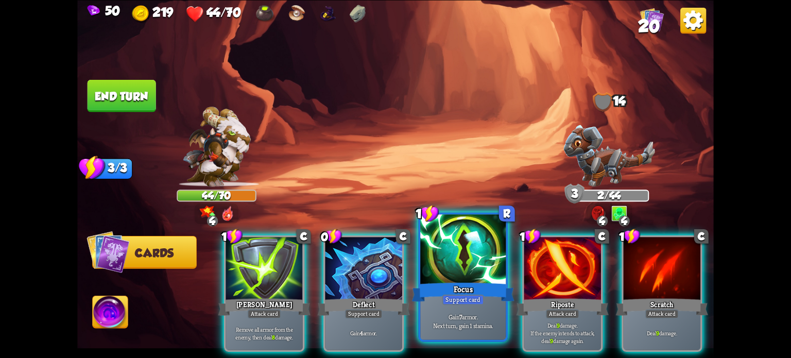
click at [462, 278] on div at bounding box center [463, 250] width 86 height 72
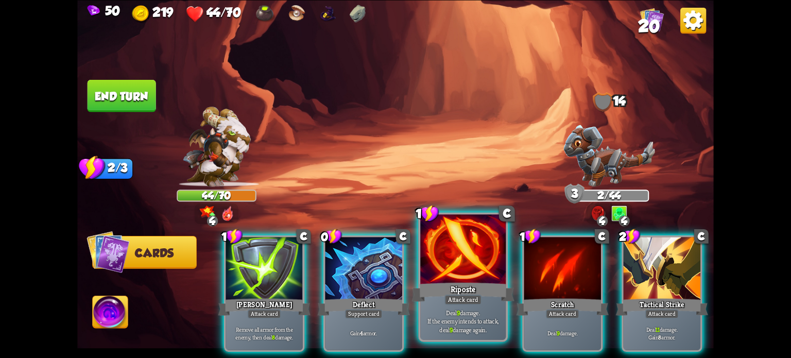
click at [462, 278] on div at bounding box center [463, 250] width 86 height 72
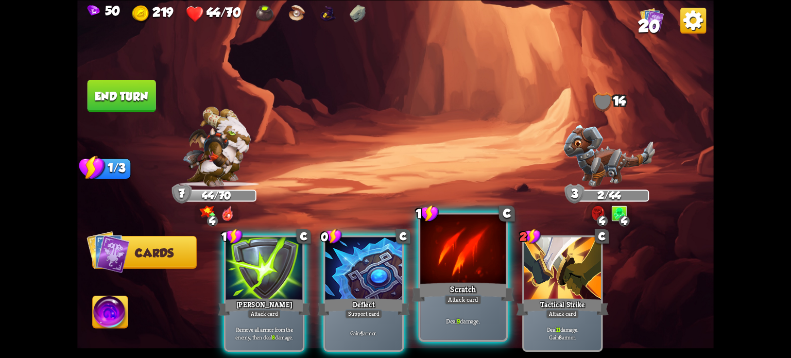
click at [464, 278] on div at bounding box center [463, 250] width 86 height 72
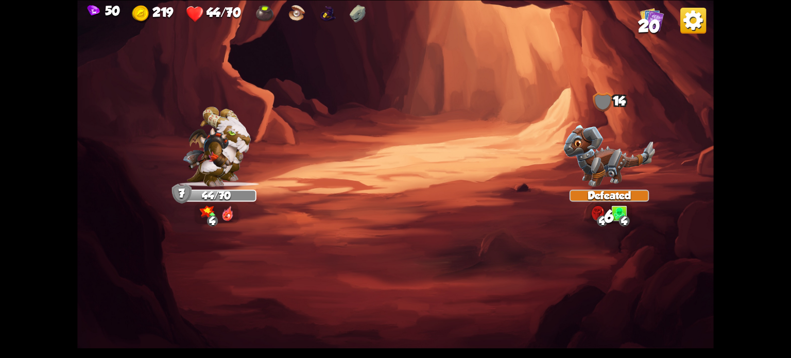
click at [464, 278] on img at bounding box center [395, 179] width 637 height 358
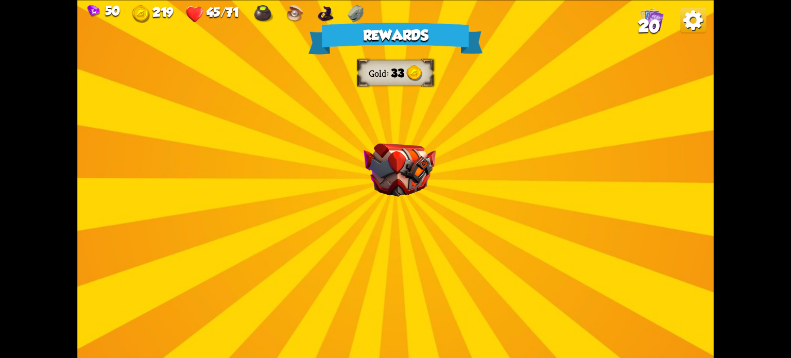
click at [490, 255] on div "Rewards Gold 33 Select a card 1 C Enchanted Scratch Attack card Deal 7 damage. …" at bounding box center [395, 179] width 637 height 358
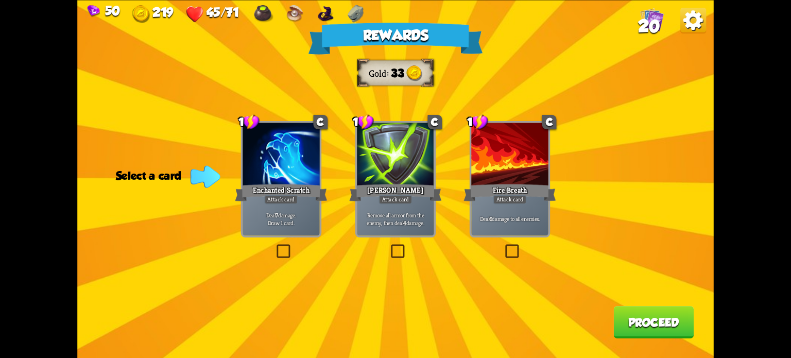
click at [389, 246] on label at bounding box center [389, 246] width 0 height 0
click at [0, 0] on input "checkbox" at bounding box center [0, 0] width 0 height 0
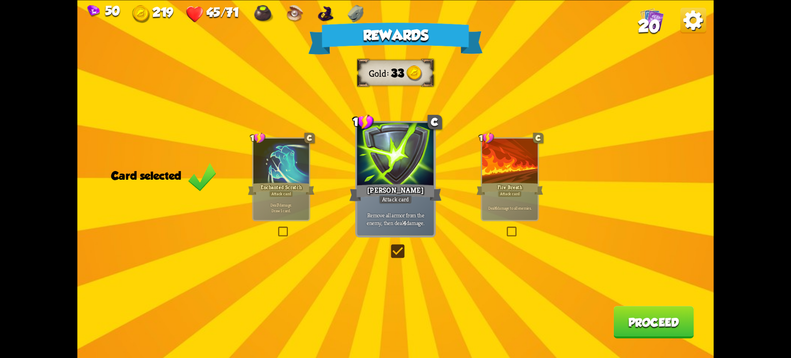
click at [643, 317] on button "Proceed" at bounding box center [654, 322] width 80 height 32
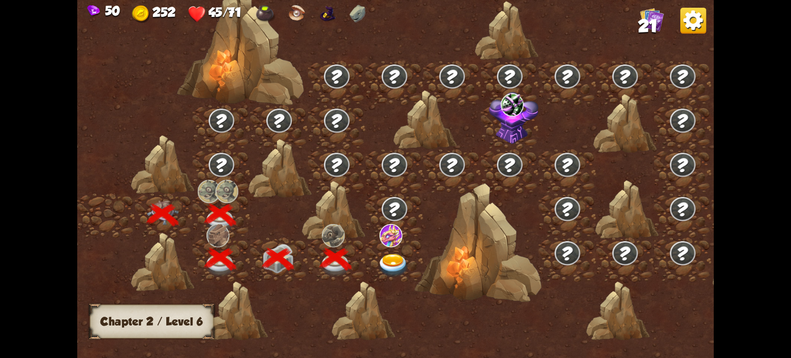
click at [395, 261] on img at bounding box center [394, 265] width 32 height 23
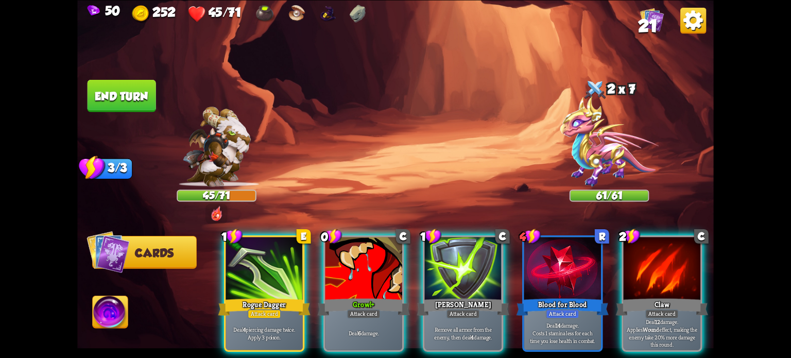
click at [605, 167] on div "Player turn" at bounding box center [395, 179] width 637 height 98
click at [605, 167] on img at bounding box center [609, 141] width 98 height 91
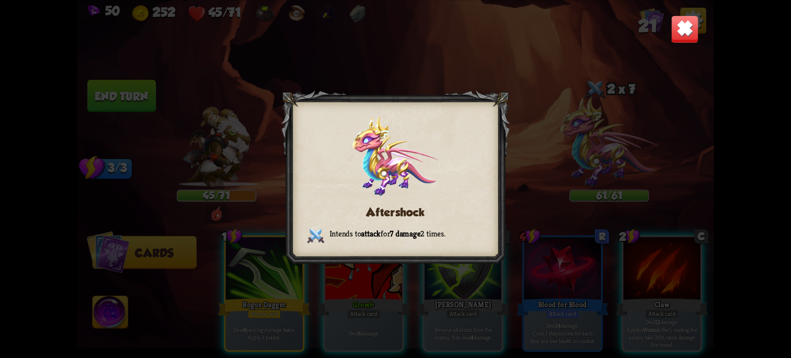
click at [692, 32] on img at bounding box center [685, 29] width 28 height 28
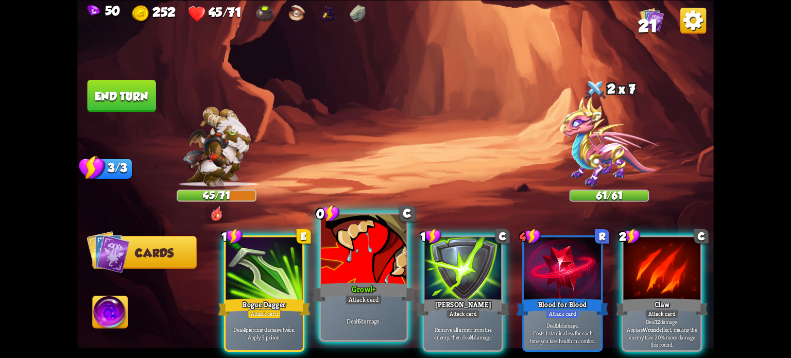
click at [381, 333] on div "Deal 6 damage." at bounding box center [364, 320] width 86 height 37
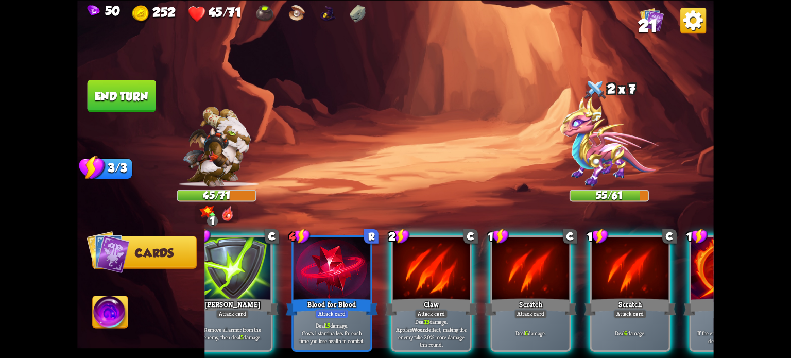
scroll to position [0, 200]
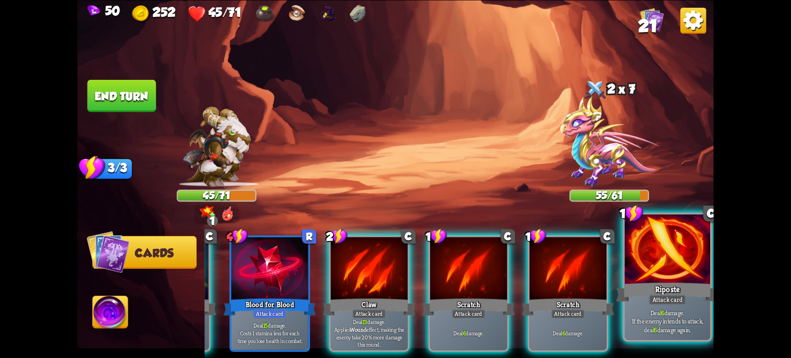
click at [674, 288] on div "Riposte" at bounding box center [667, 291] width 103 height 23
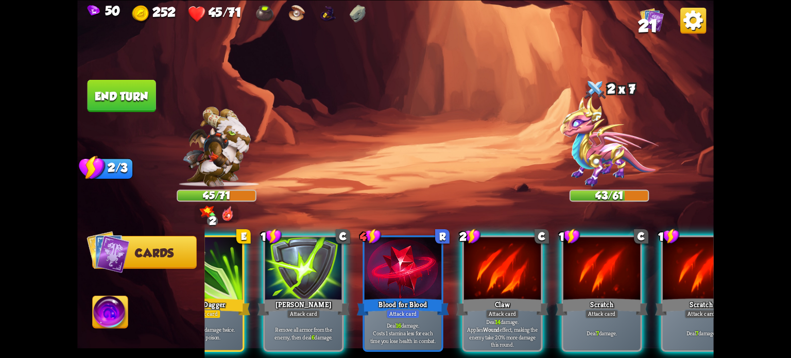
scroll to position [0, 97]
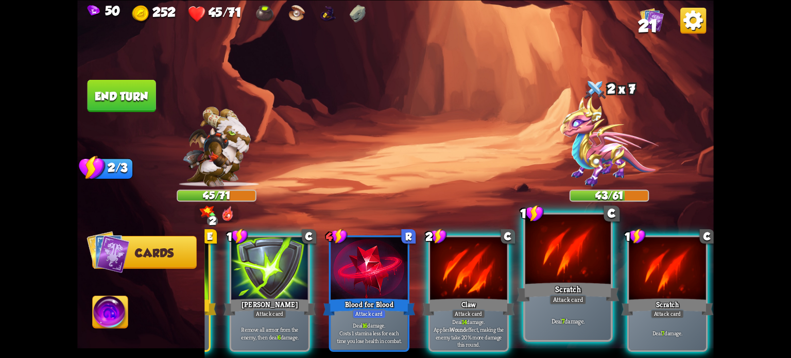
click at [592, 343] on div "1 E Rogue Dagger Attack card Deal 6 piercing damage twice. Apply 3 poison. 1 C …" at bounding box center [459, 278] width 509 height 159
click at [588, 311] on div "Deal 7 damage." at bounding box center [568, 320] width 86 height 37
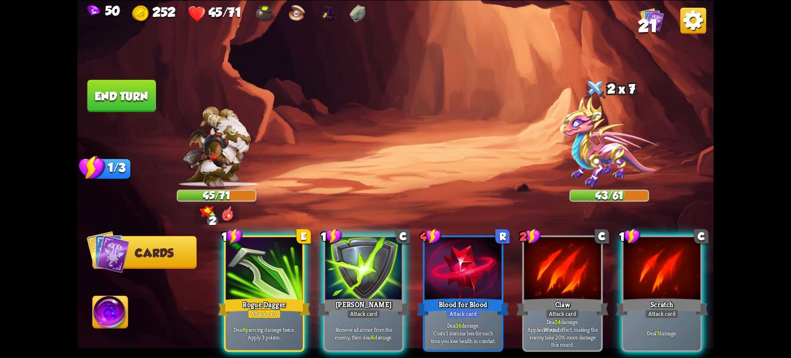
scroll to position [0, 0]
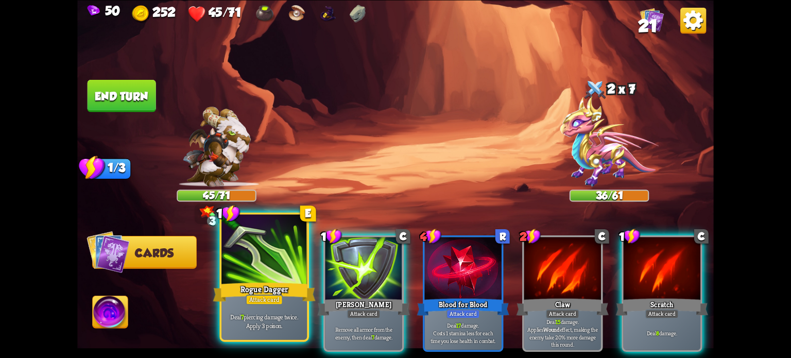
click at [274, 286] on div "Rogue Dagger" at bounding box center [264, 291] width 103 height 23
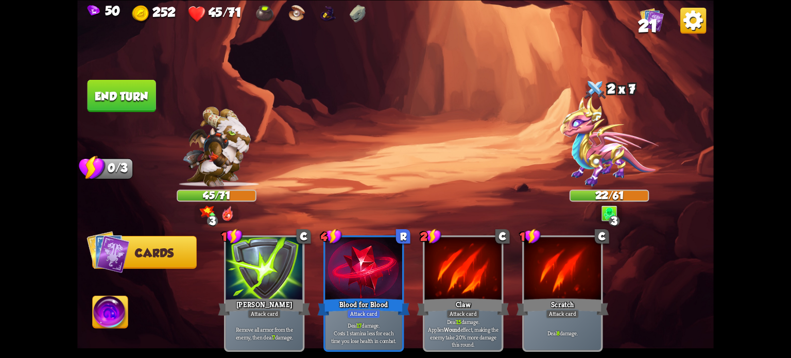
click at [115, 96] on button "End turn" at bounding box center [122, 95] width 69 height 32
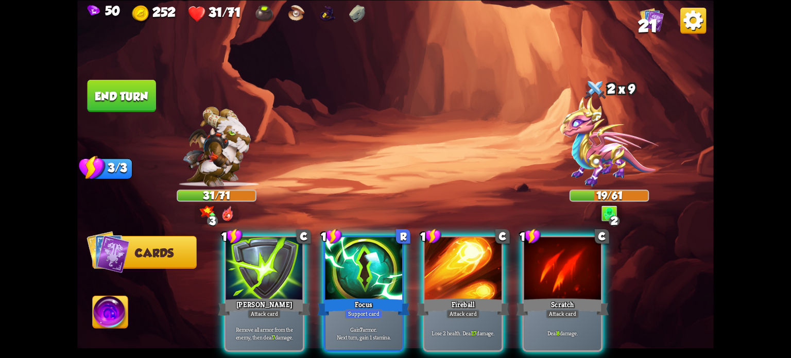
click at [613, 141] on div "Player turn" at bounding box center [395, 179] width 637 height 98
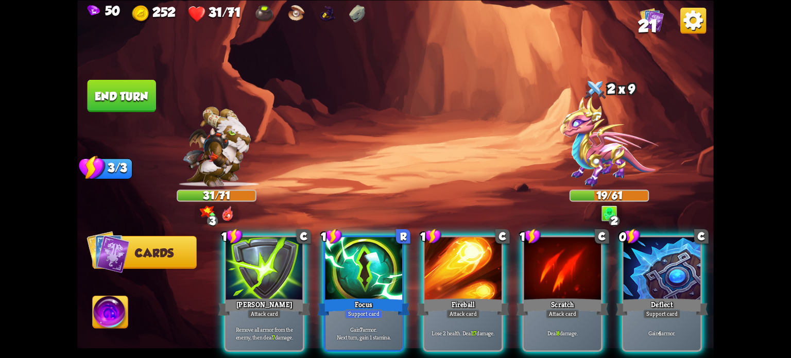
click at [608, 138] on img at bounding box center [609, 141] width 98 height 91
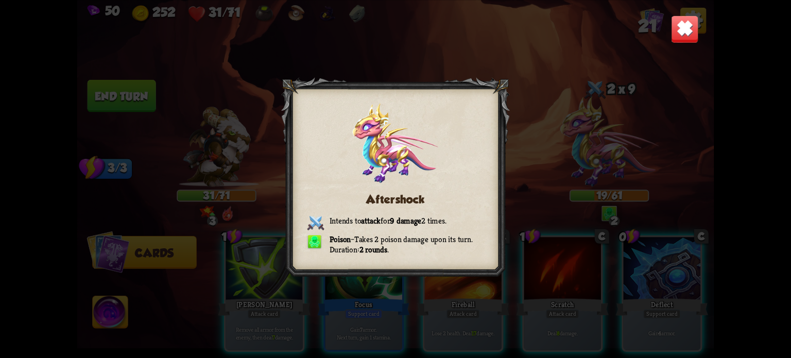
click at [701, 25] on div "Aftershock Intends to attack for 9 damage 2 times. Poison – Takes 2 poison dama…" at bounding box center [395, 179] width 637 height 358
click at [695, 25] on img at bounding box center [685, 29] width 28 height 28
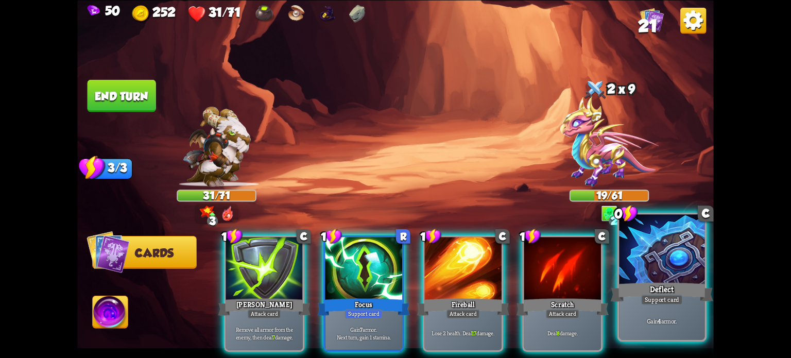
click at [646, 304] on div "Support card" at bounding box center [662, 299] width 42 height 10
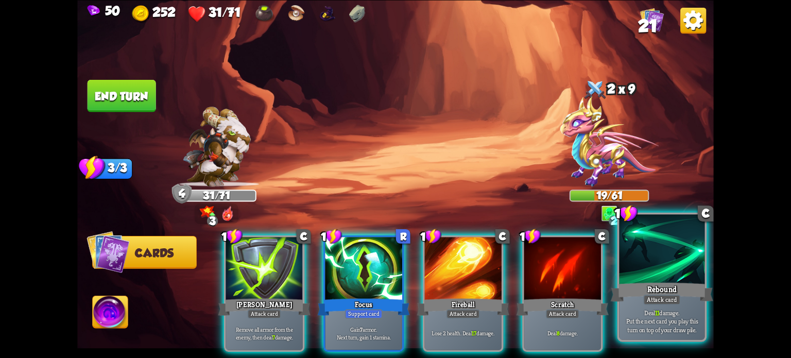
click at [654, 314] on p "Deal 11 damage. Put the next card you play this turn on top of your draw pile." at bounding box center [662, 320] width 81 height 25
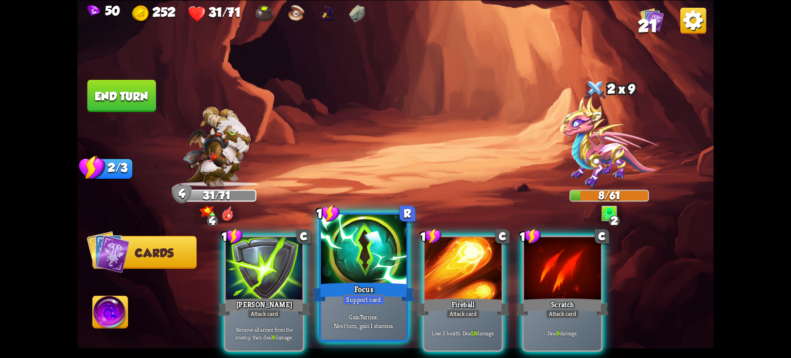
click at [352, 285] on div "Focus" at bounding box center [364, 291] width 103 height 23
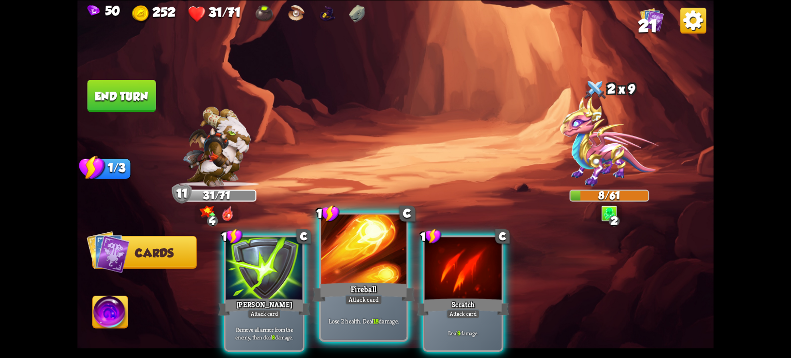
click at [381, 277] on div at bounding box center [364, 250] width 86 height 72
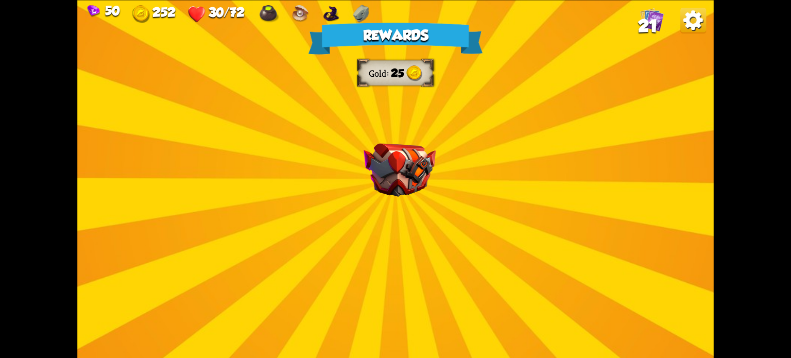
click at [383, 195] on img at bounding box center [400, 170] width 72 height 54
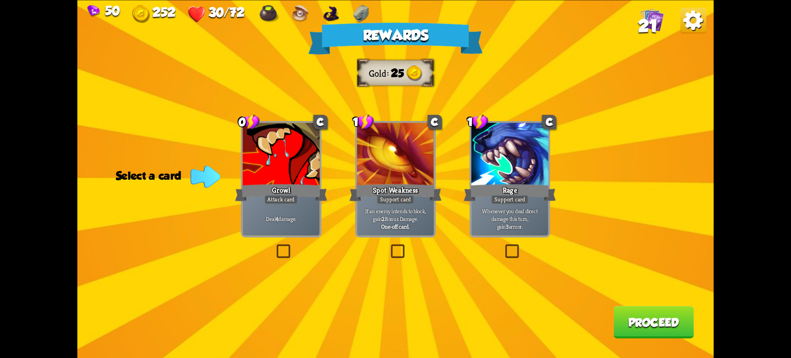
click at [275, 246] on label at bounding box center [275, 246] width 0 height 0
click at [0, 0] on input "checkbox" at bounding box center [0, 0] width 0 height 0
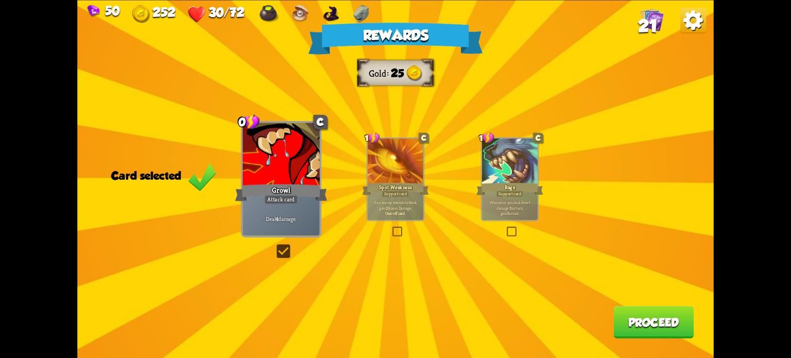
click at [642, 327] on button "Proceed" at bounding box center [654, 322] width 80 height 32
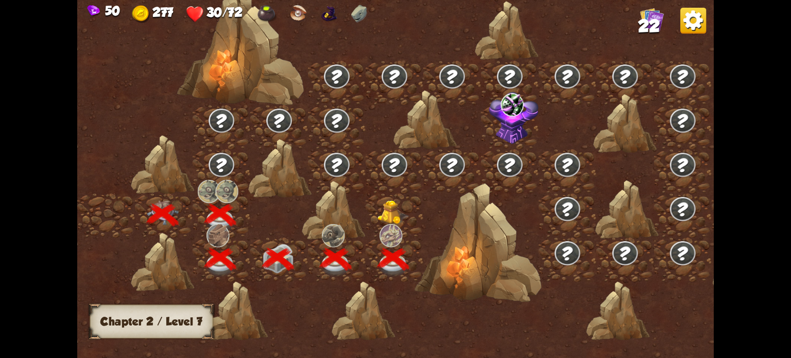
click at [393, 208] on img at bounding box center [394, 212] width 32 height 24
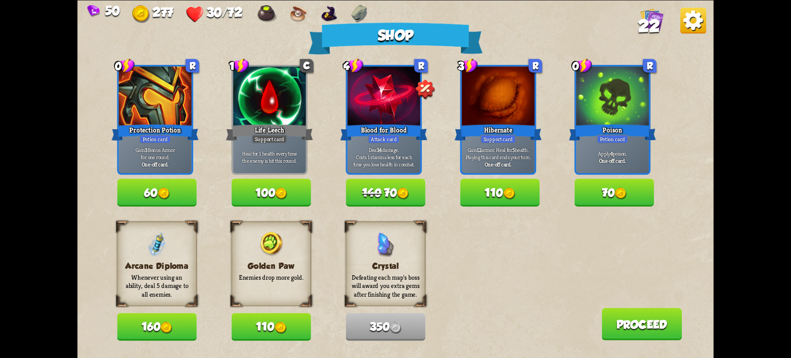
click at [502, 198] on button "110" at bounding box center [499, 193] width 79 height 28
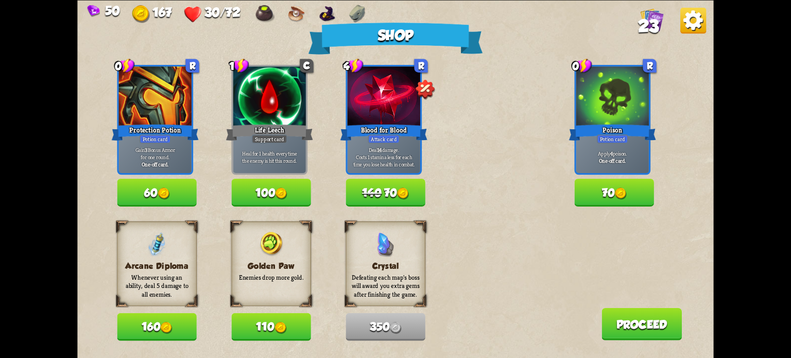
click at [394, 197] on button "140 70" at bounding box center [385, 193] width 79 height 28
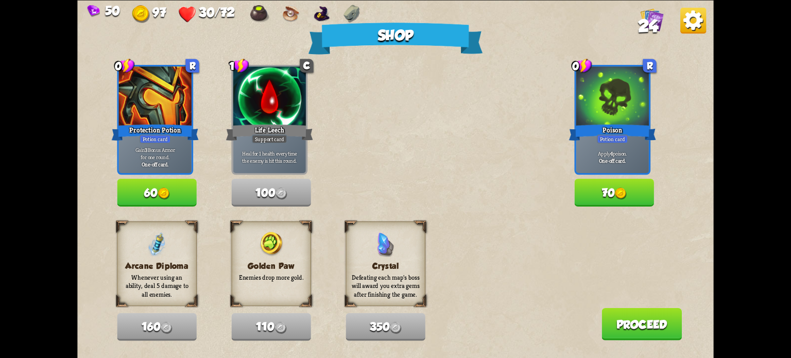
click at [618, 194] on img at bounding box center [621, 194] width 12 height 12
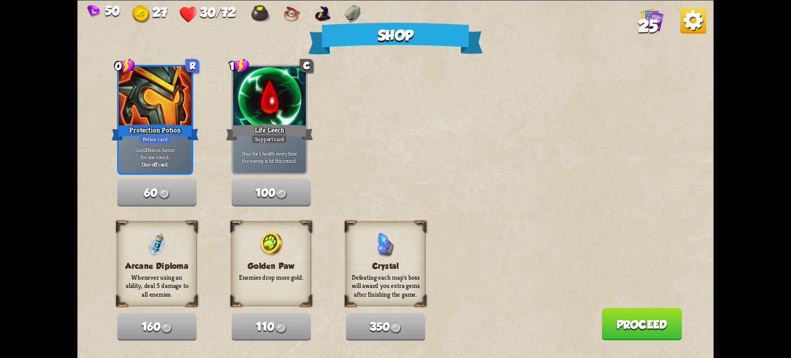
click at [639, 314] on button "Proceed" at bounding box center [642, 324] width 80 height 32
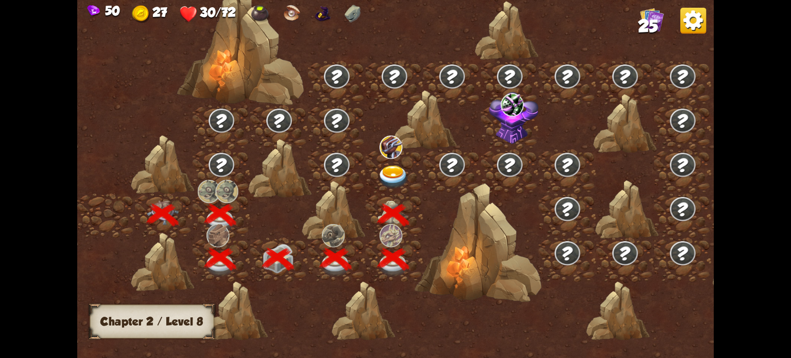
click at [390, 176] on img at bounding box center [394, 176] width 32 height 23
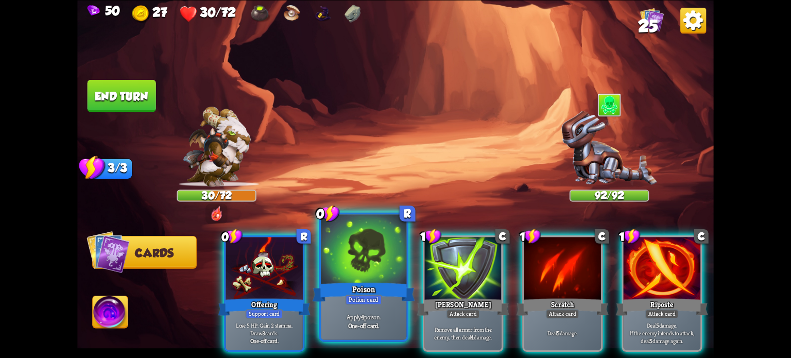
click at [365, 249] on div at bounding box center [364, 250] width 86 height 72
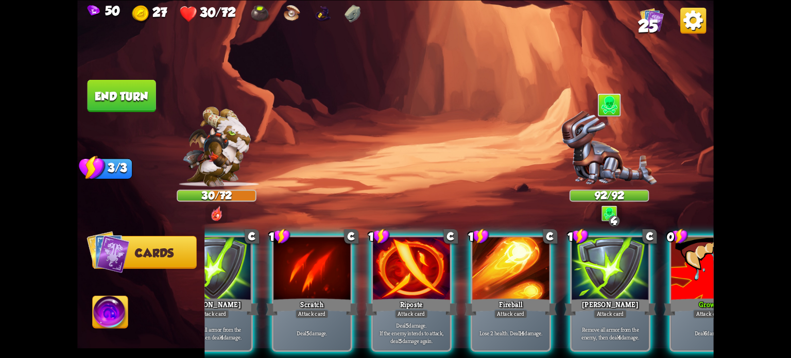
scroll to position [0, 200]
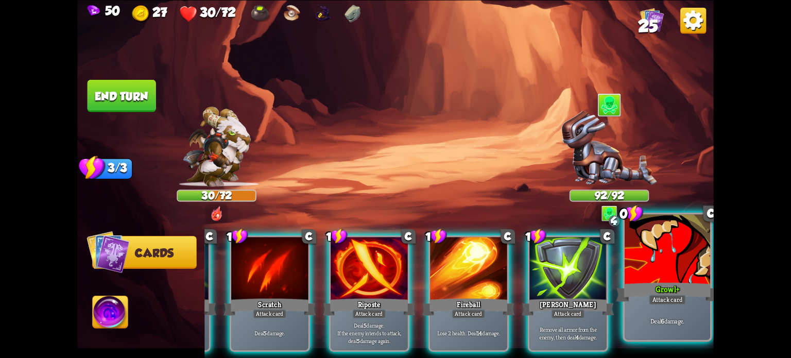
click at [661, 332] on div "Deal 6 damage." at bounding box center [668, 320] width 86 height 37
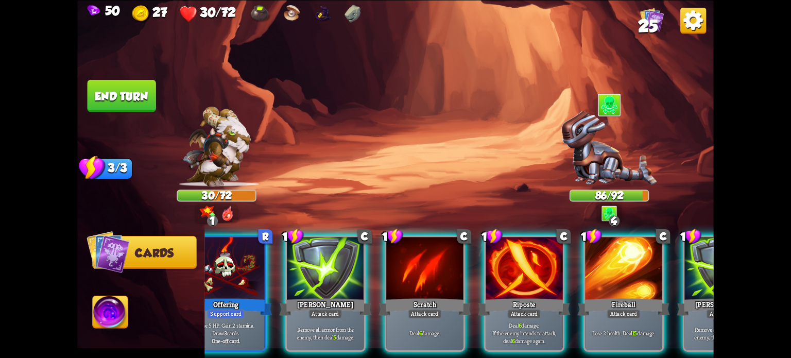
scroll to position [0, 0]
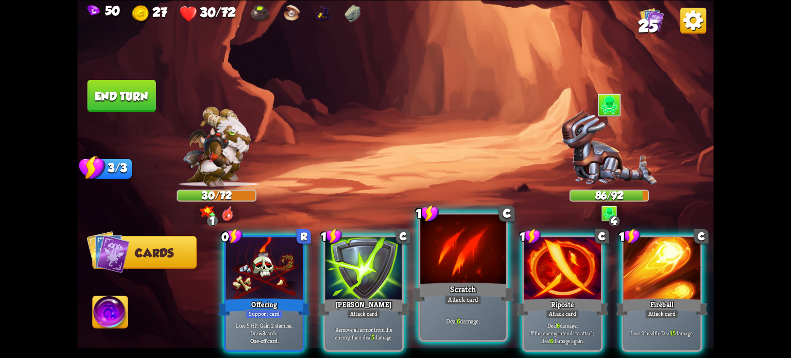
click at [439, 273] on div at bounding box center [463, 250] width 86 height 72
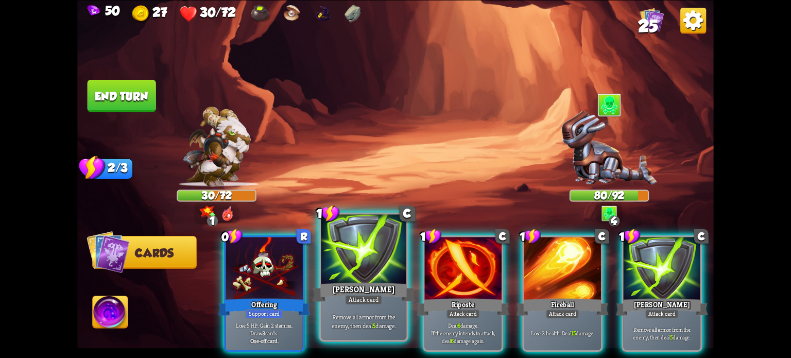
click at [389, 268] on div at bounding box center [364, 250] width 86 height 72
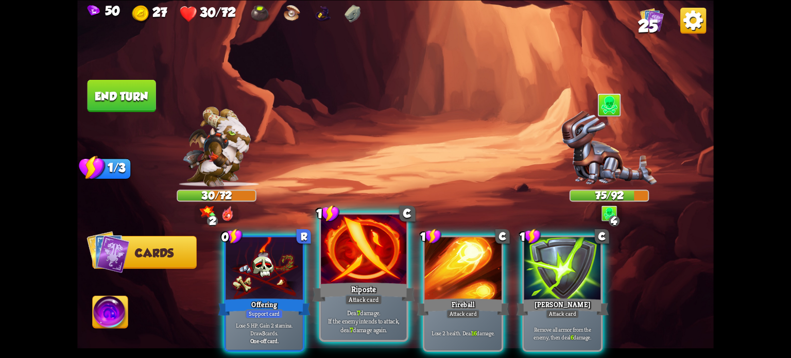
click at [362, 269] on div at bounding box center [364, 250] width 86 height 72
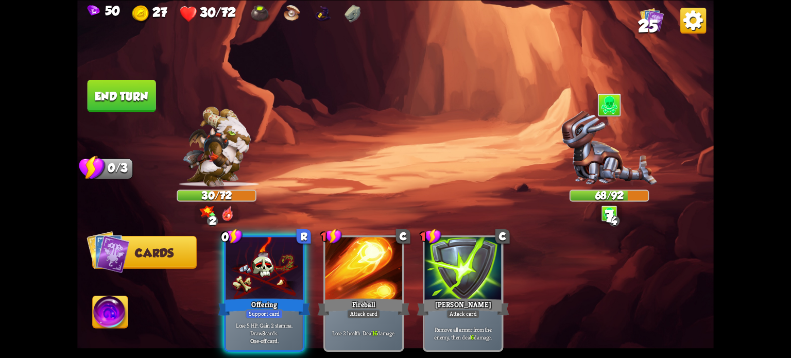
click at [138, 99] on button "End turn" at bounding box center [122, 95] width 69 height 32
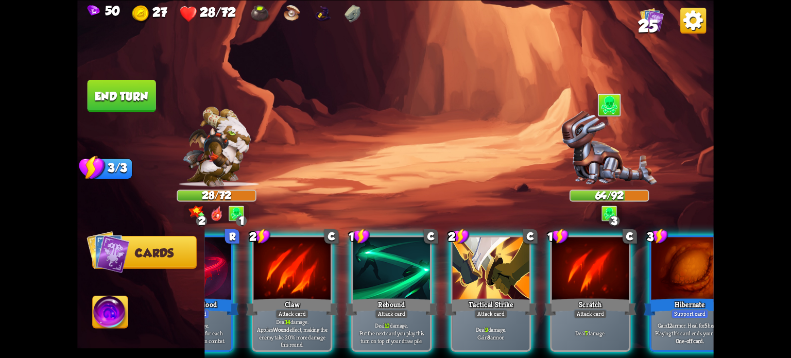
scroll to position [0, 97]
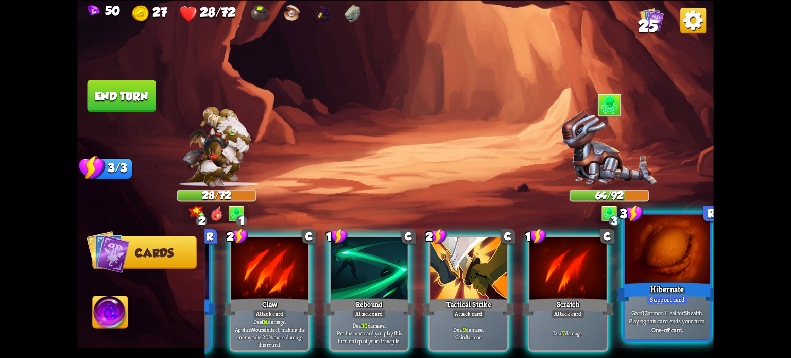
click at [678, 276] on div at bounding box center [668, 250] width 86 height 72
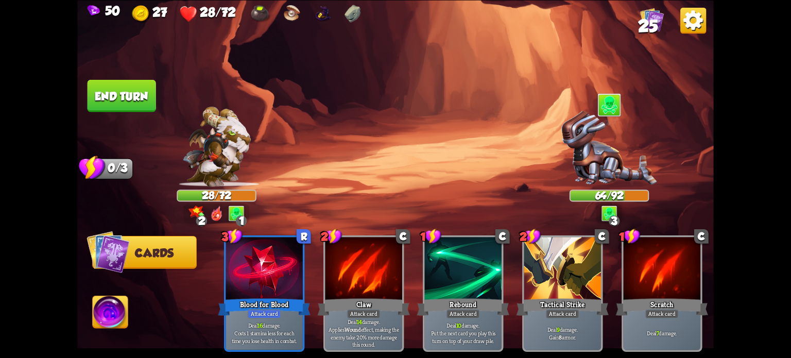
scroll to position [0, 0]
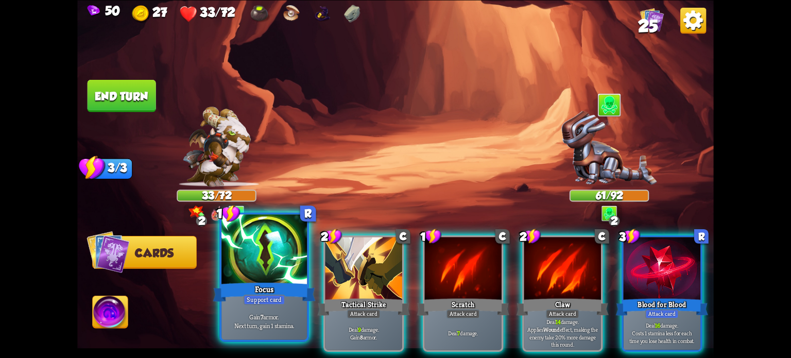
click at [275, 262] on div at bounding box center [265, 250] width 86 height 72
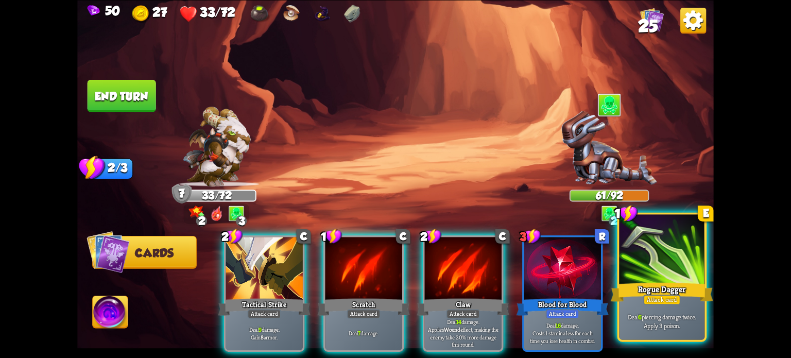
click at [649, 278] on div at bounding box center [662, 250] width 86 height 72
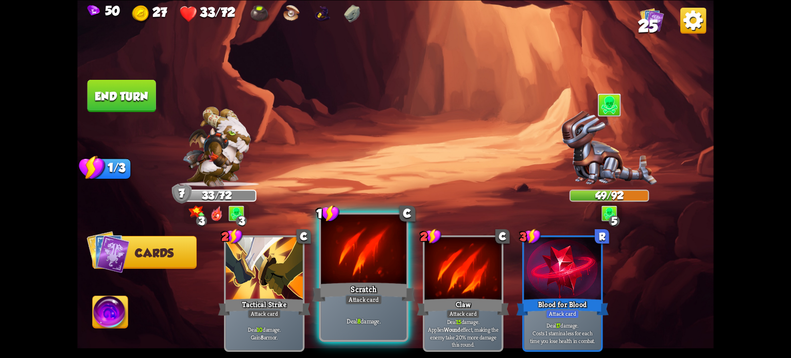
click at [351, 277] on div at bounding box center [364, 250] width 86 height 72
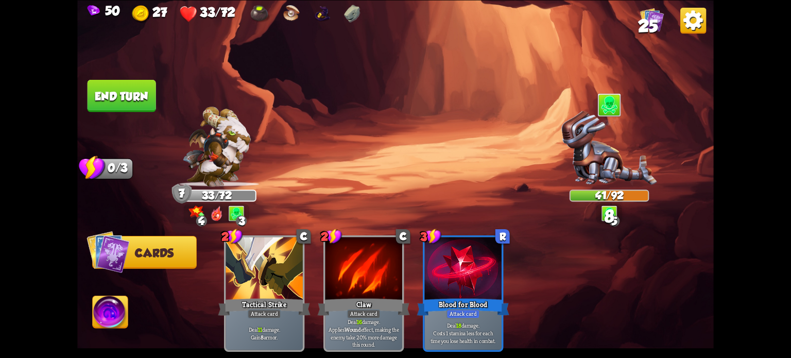
click at [144, 103] on button "End turn" at bounding box center [122, 95] width 69 height 32
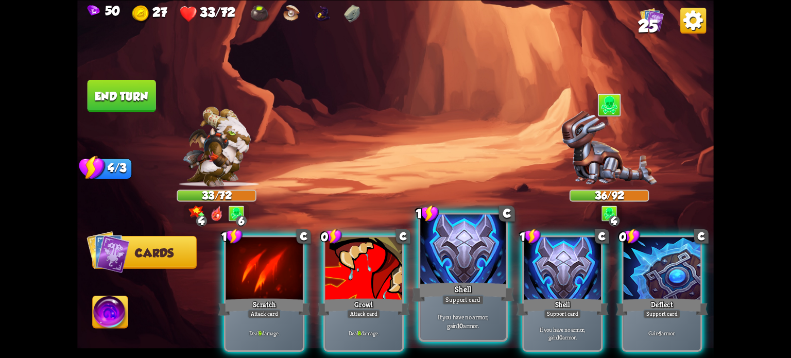
click at [435, 300] on div "Shell" at bounding box center [463, 291] width 103 height 23
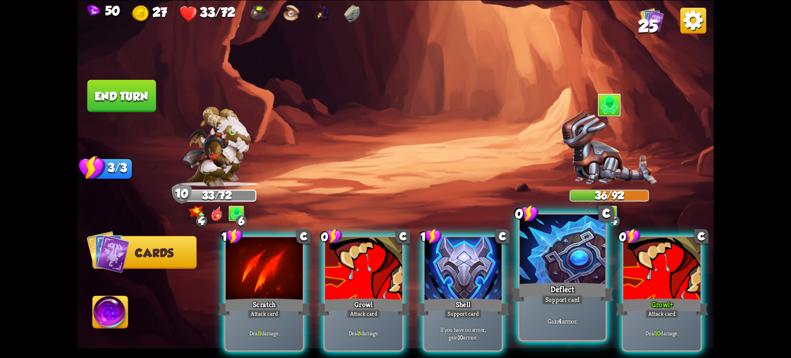
click at [571, 278] on div at bounding box center [563, 250] width 86 height 72
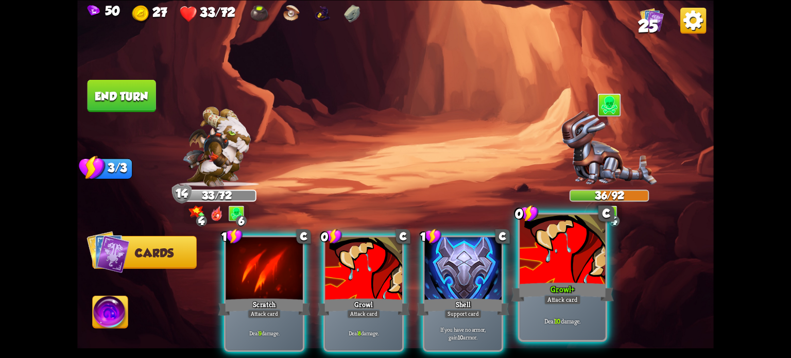
click at [567, 278] on div at bounding box center [563, 250] width 86 height 72
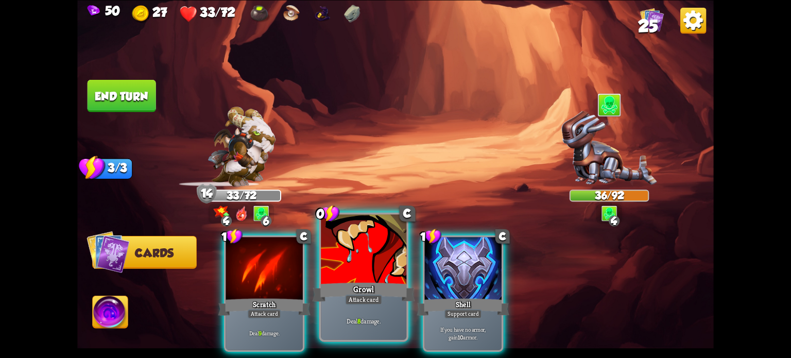
click at [351, 279] on div at bounding box center [364, 250] width 86 height 72
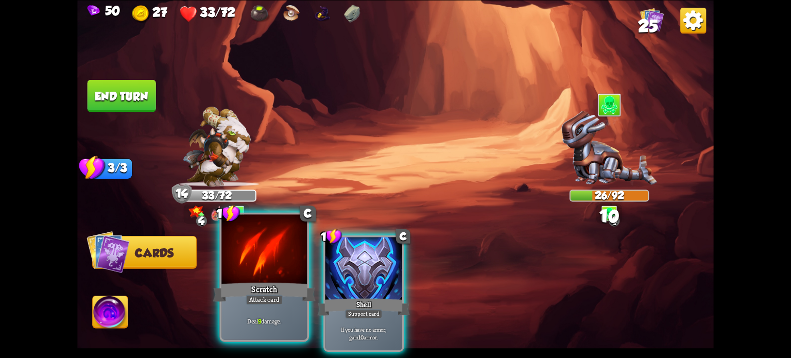
click at [268, 278] on div at bounding box center [265, 250] width 86 height 72
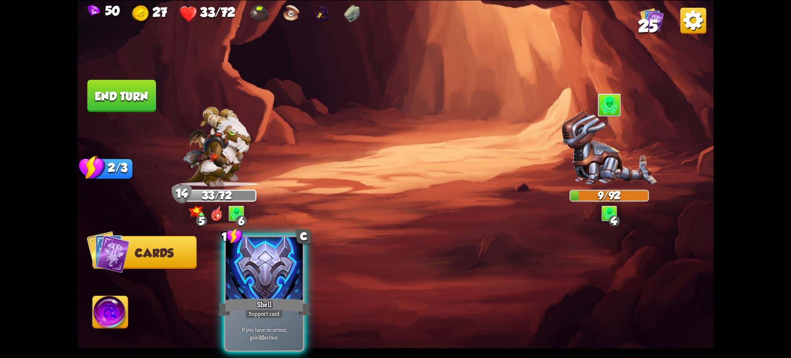
click at [125, 96] on button "End turn" at bounding box center [122, 95] width 69 height 32
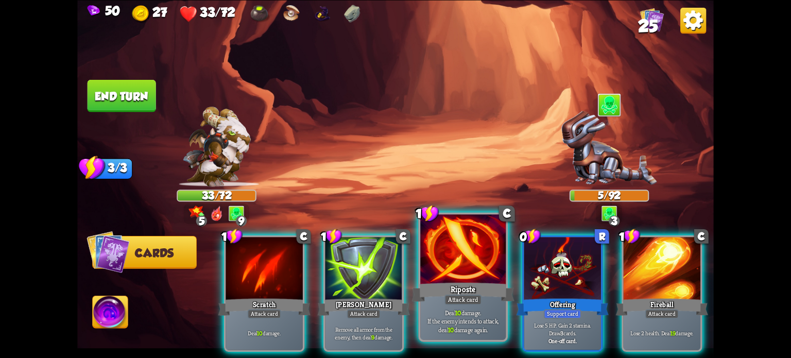
click at [453, 277] on div at bounding box center [463, 250] width 86 height 72
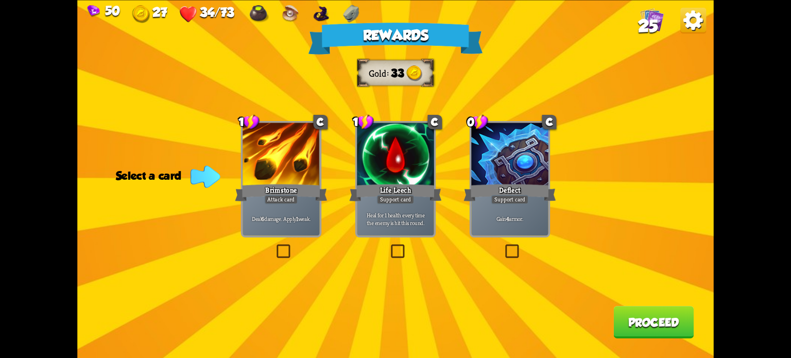
click at [275, 246] on label at bounding box center [275, 246] width 0 height 0
click at [0, 0] on input "checkbox" at bounding box center [0, 0] width 0 height 0
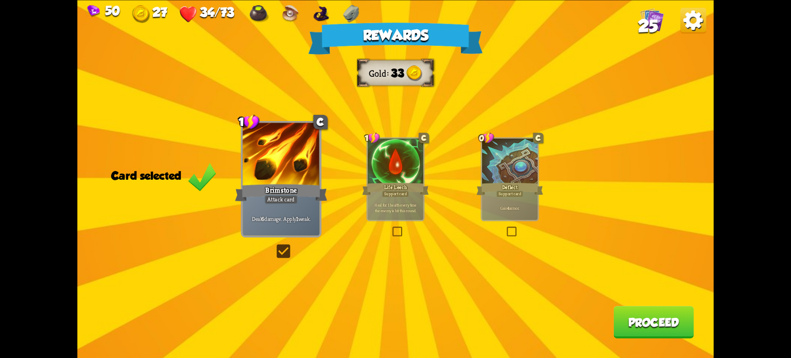
click at [626, 329] on button "Proceed" at bounding box center [654, 322] width 80 height 32
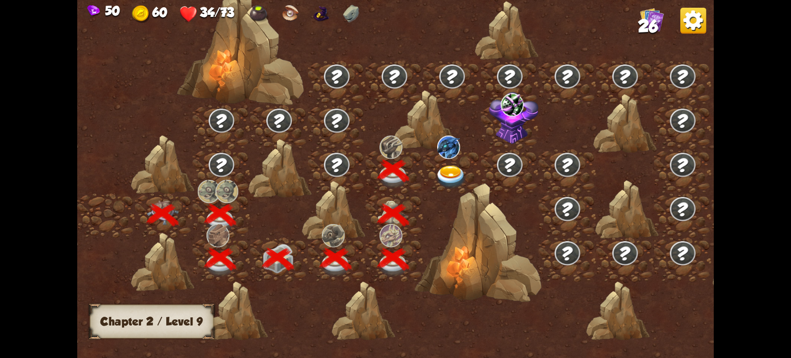
click at [443, 168] on img at bounding box center [451, 176] width 32 height 23
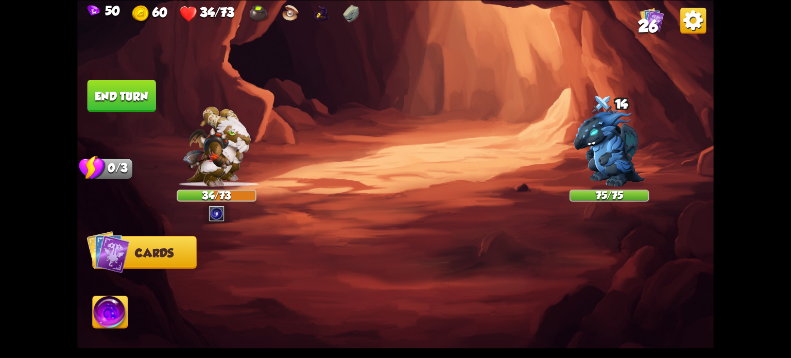
click at [235, 155] on img at bounding box center [216, 147] width 68 height 80
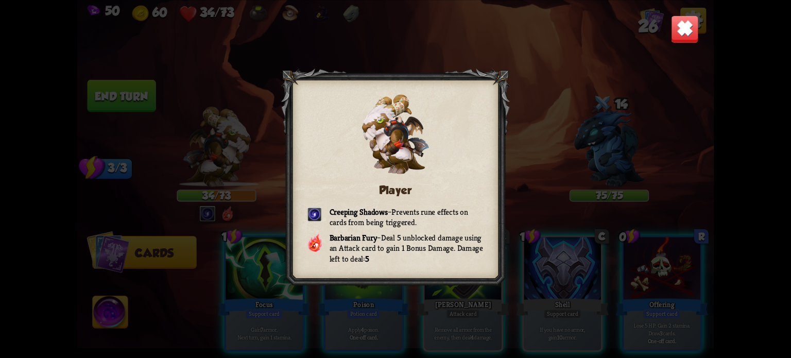
click at [686, 30] on img at bounding box center [685, 29] width 28 height 28
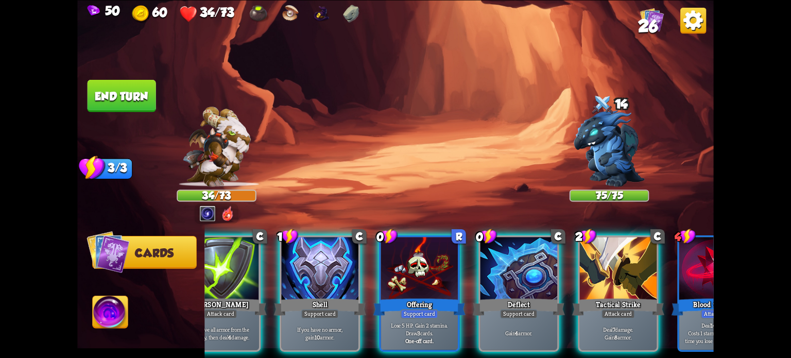
scroll to position [0, 303]
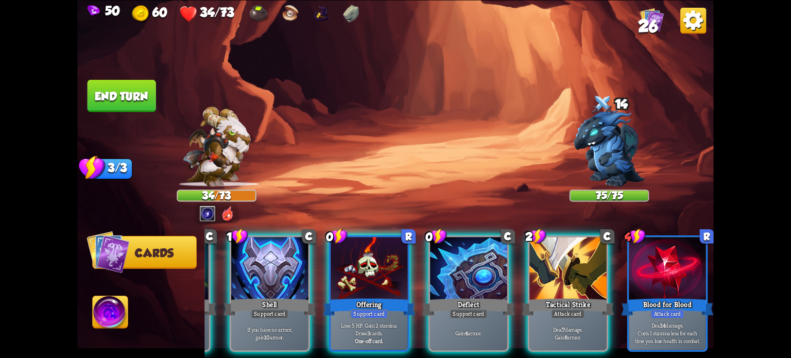
click at [659, 22] on img at bounding box center [652, 19] width 24 height 24
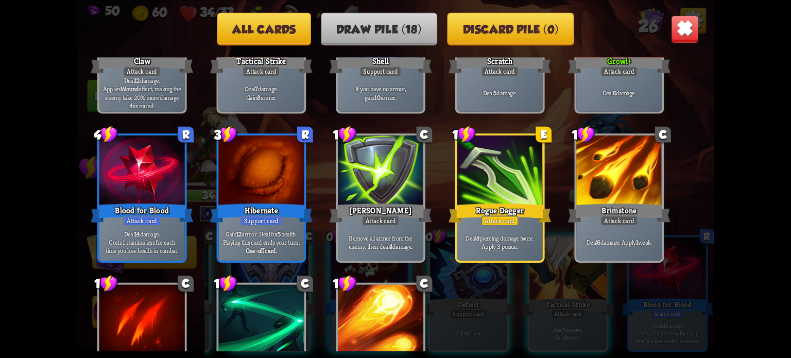
scroll to position [263, 0]
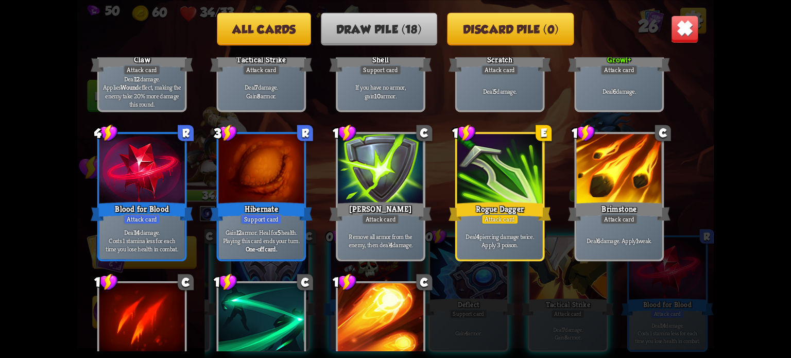
click at [689, 21] on img at bounding box center [685, 29] width 28 height 28
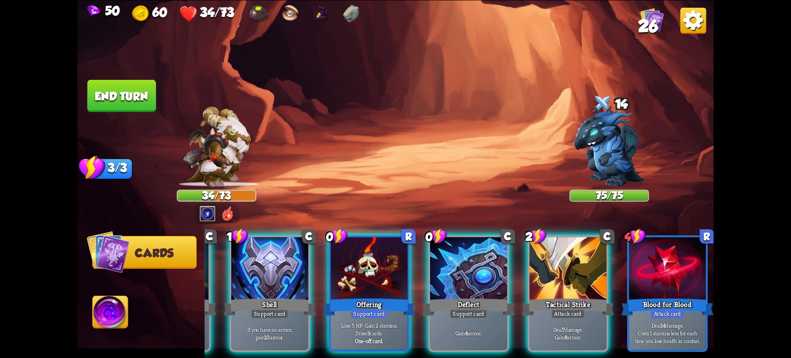
scroll to position [0, 0]
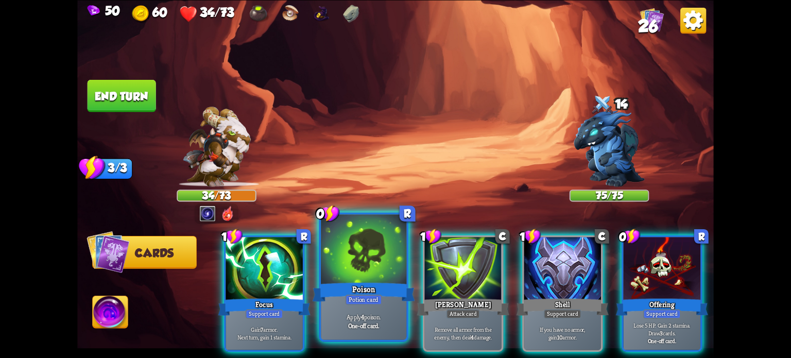
click at [361, 292] on div "Poison" at bounding box center [364, 291] width 103 height 23
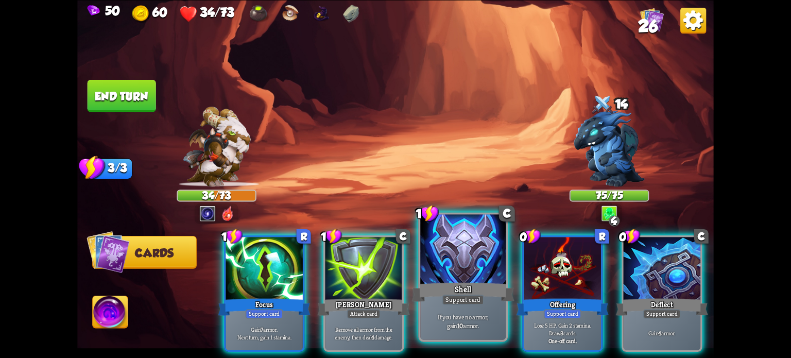
click at [429, 291] on div "Shell" at bounding box center [463, 291] width 103 height 23
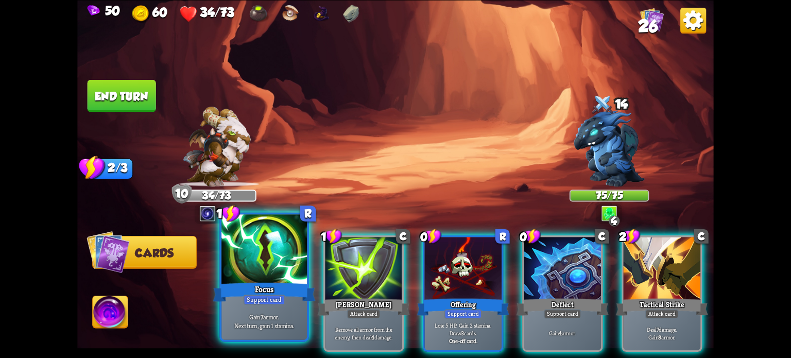
click at [281, 291] on div "Focus" at bounding box center [264, 291] width 103 height 23
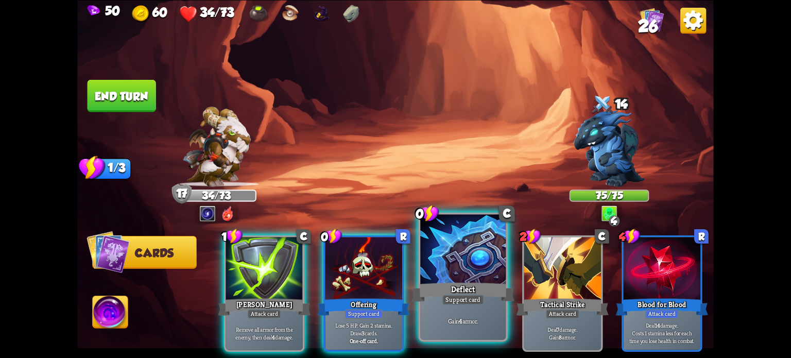
click at [440, 290] on div "Deflect" at bounding box center [463, 291] width 103 height 23
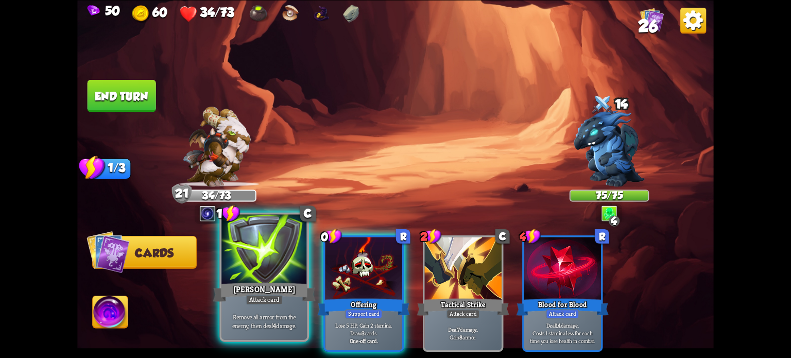
click at [260, 283] on div "[PERSON_NAME]" at bounding box center [264, 291] width 103 height 23
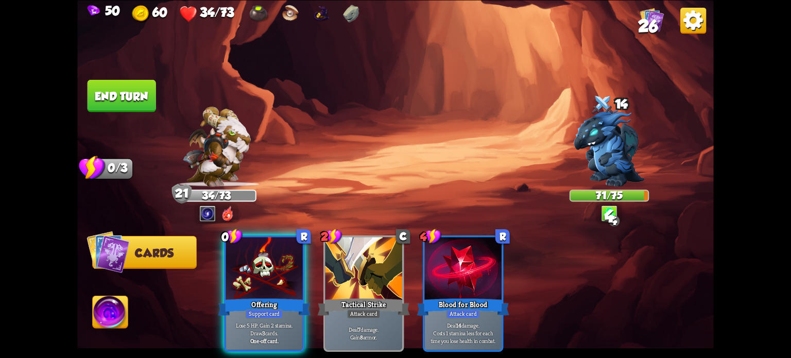
click at [128, 96] on button "End turn" at bounding box center [122, 95] width 70 height 33
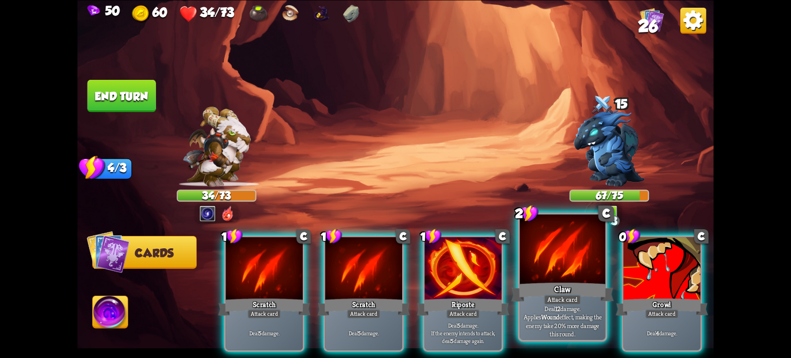
click at [537, 300] on div "Claw" at bounding box center [563, 291] width 103 height 23
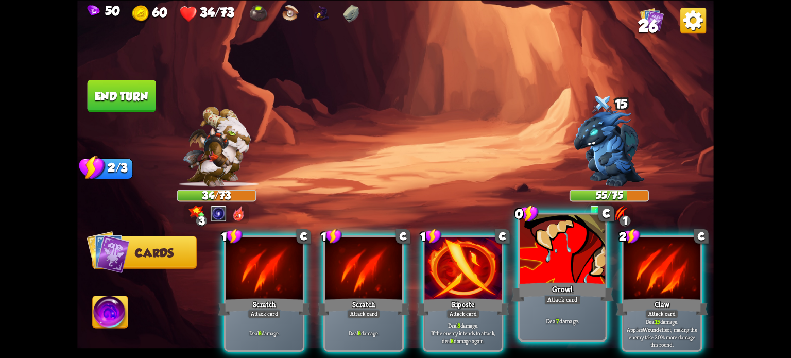
click at [545, 315] on div "Deal 7 damage." at bounding box center [563, 320] width 86 height 37
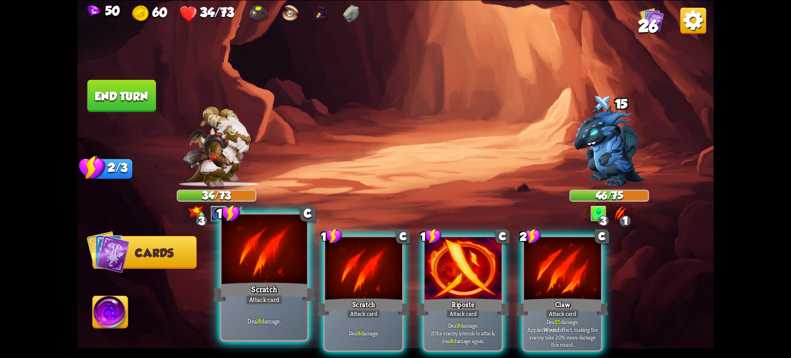
click at [229, 293] on div "Scratch" at bounding box center [264, 291] width 103 height 23
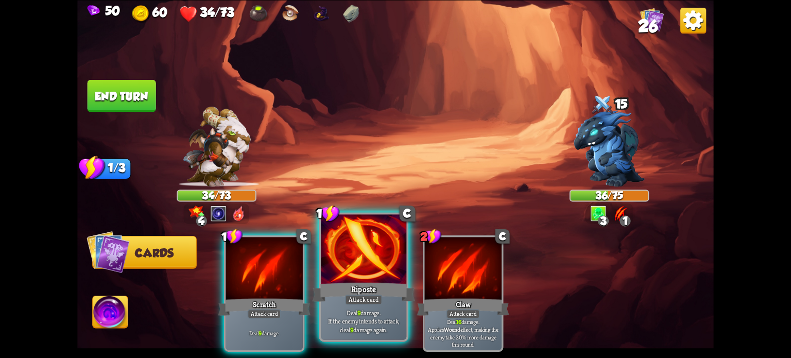
click at [338, 261] on div at bounding box center [364, 250] width 86 height 72
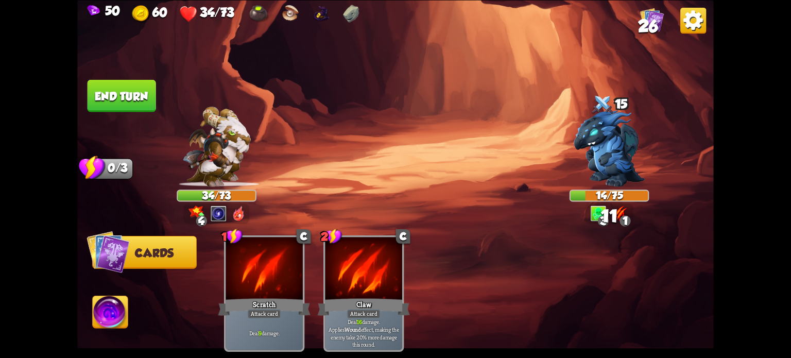
click at [147, 104] on button "End turn" at bounding box center [122, 95] width 69 height 32
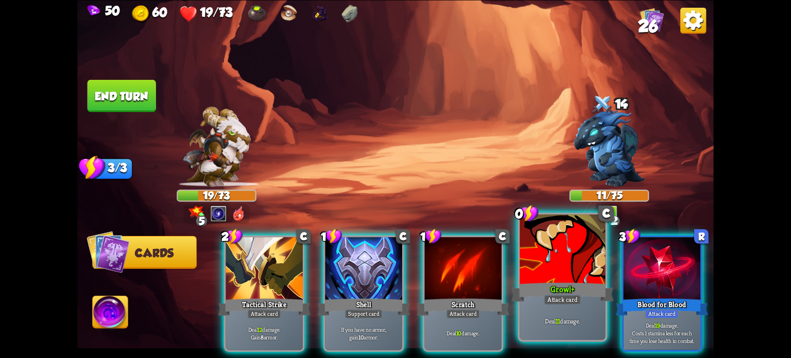
click at [533, 243] on div at bounding box center [563, 250] width 86 height 72
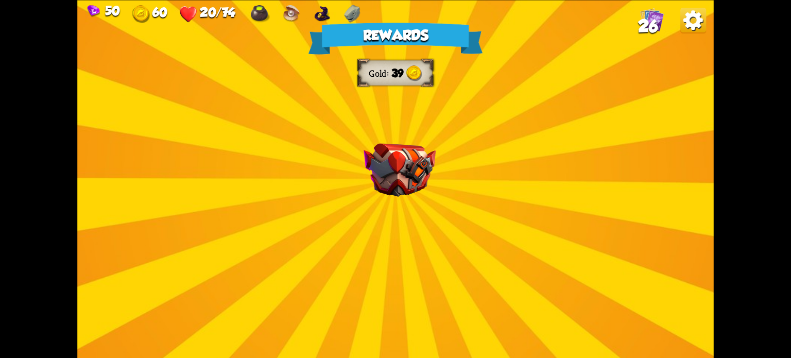
click at [439, 226] on div "Rewards Gold 39 Select a card 1 C Incantation Support card Gain 7 armor. Draw 1…" at bounding box center [395, 179] width 637 height 358
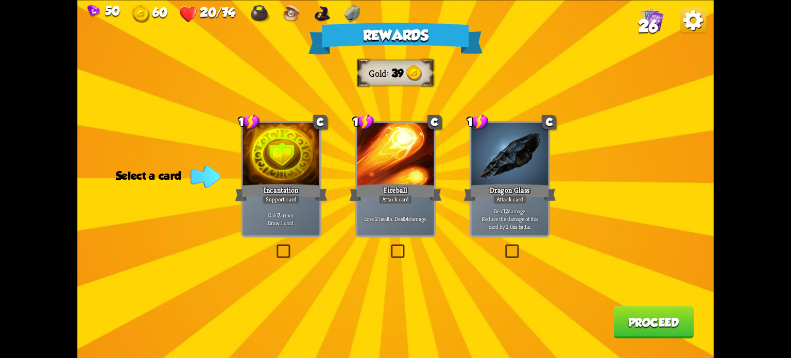
click at [275, 246] on label at bounding box center [275, 246] width 0 height 0
click at [0, 0] on input "checkbox" at bounding box center [0, 0] width 0 height 0
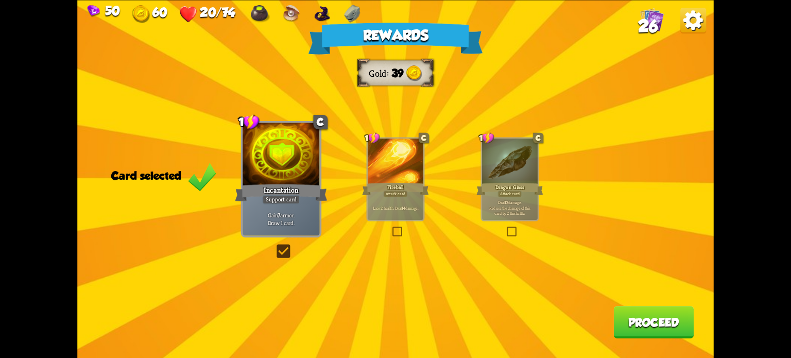
click at [637, 320] on button "Proceed" at bounding box center [654, 322] width 80 height 32
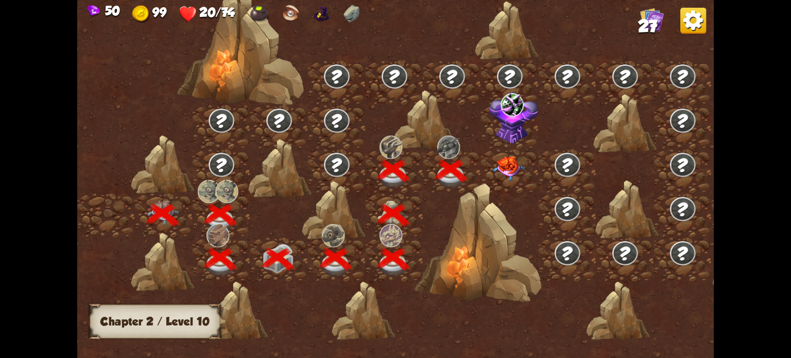
click at [506, 162] on img at bounding box center [509, 168] width 32 height 25
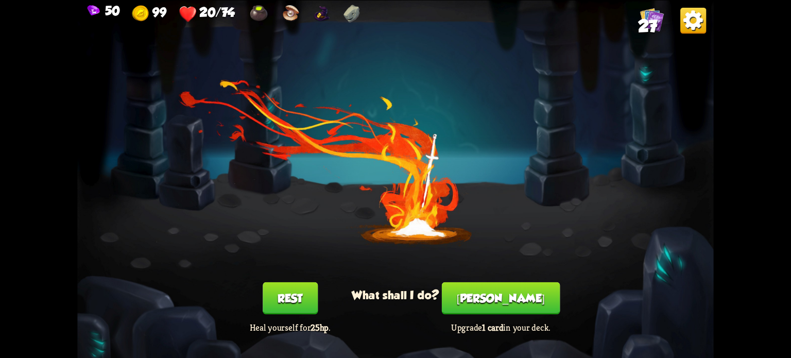
click at [301, 285] on button "Rest" at bounding box center [290, 298] width 55 height 32
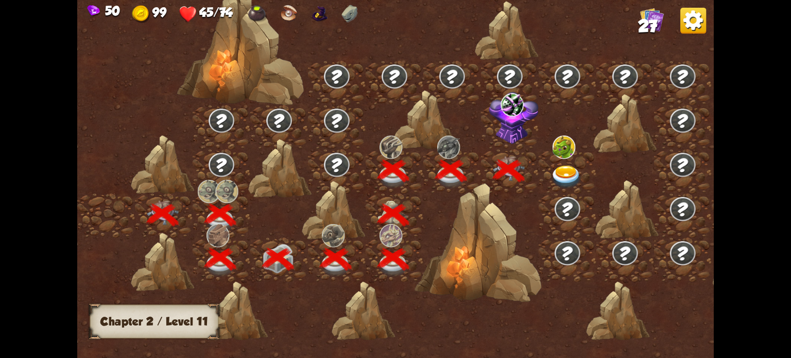
scroll to position [0, 157]
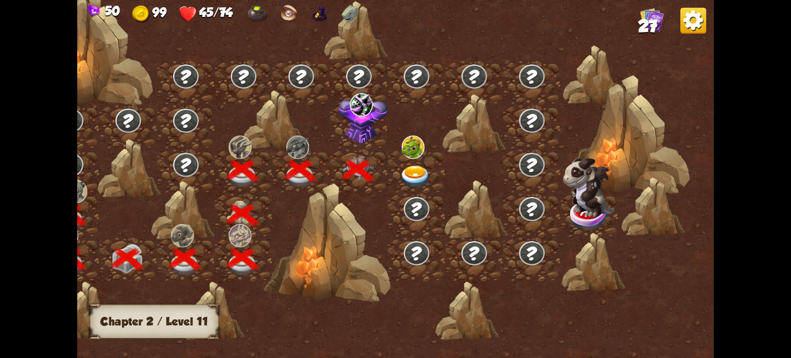
click at [682, 18] on img at bounding box center [694, 20] width 26 height 26
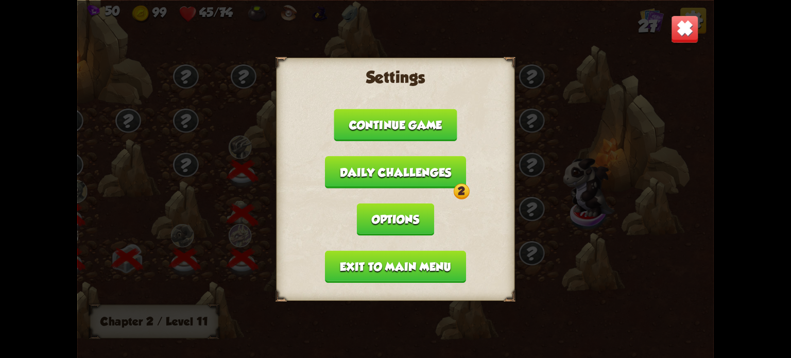
click at [422, 177] on button "Daily challenges 2" at bounding box center [395, 172] width 141 height 32
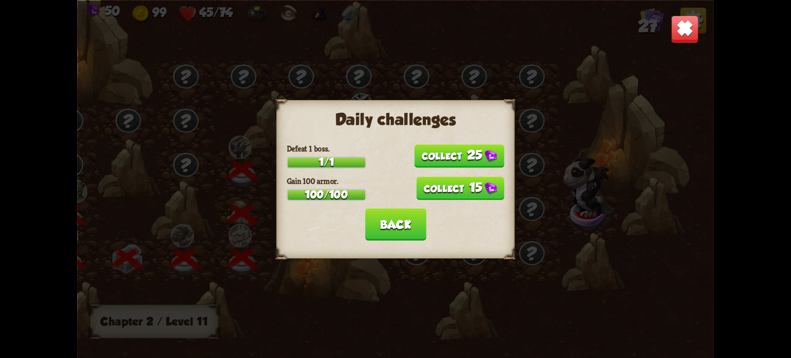
click at [470, 152] on button "25" at bounding box center [459, 155] width 90 height 23
click at [463, 182] on button "15" at bounding box center [460, 188] width 88 height 23
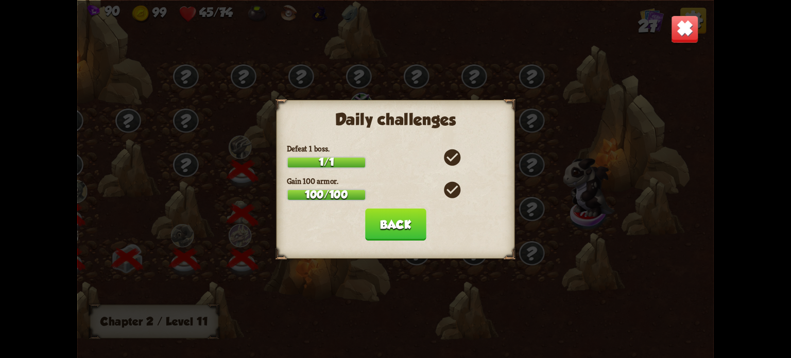
click at [677, 27] on img at bounding box center [685, 29] width 28 height 28
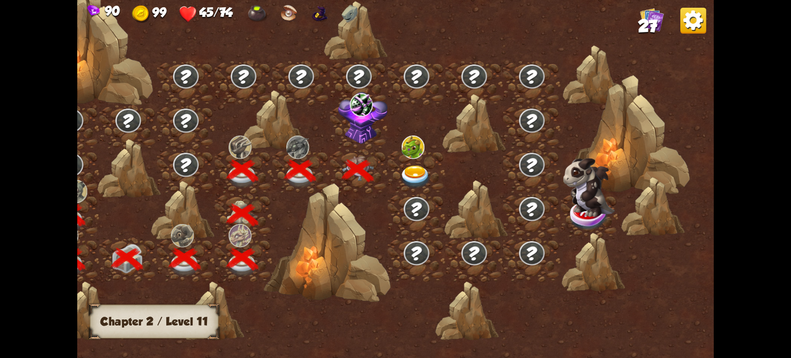
click at [691, 20] on img at bounding box center [694, 20] width 26 height 26
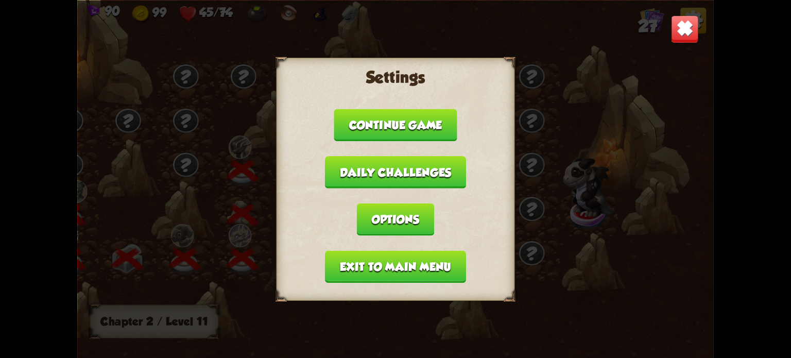
click at [392, 265] on button "Exit to main menu" at bounding box center [395, 266] width 141 height 32
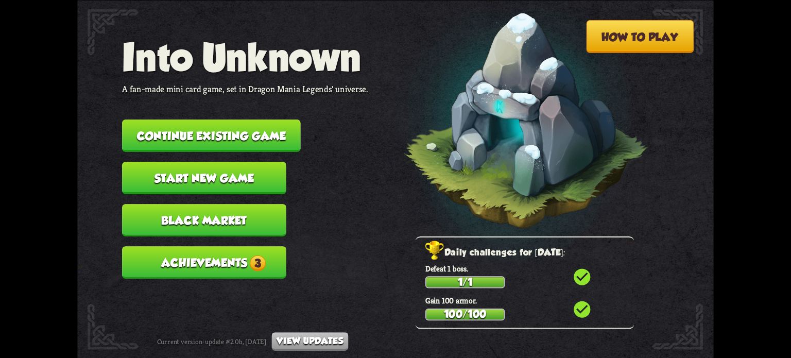
click at [241, 250] on button "Achievements 3" at bounding box center [204, 262] width 164 height 32
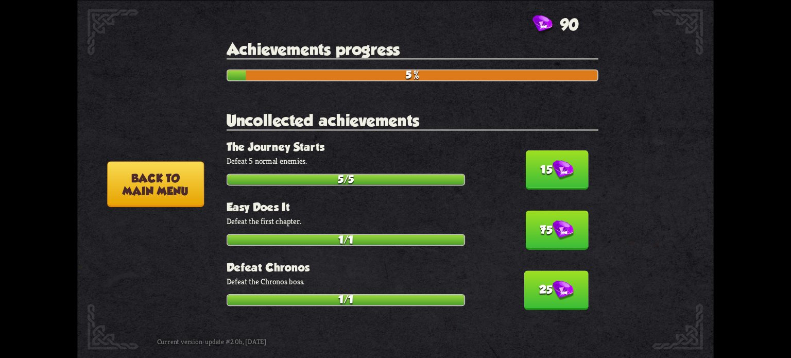
click at [556, 180] on button "15" at bounding box center [556, 169] width 63 height 39
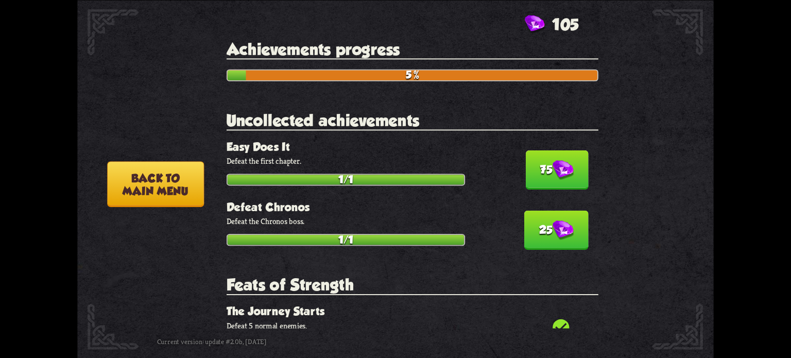
click at [548, 216] on button "25" at bounding box center [556, 229] width 64 height 39
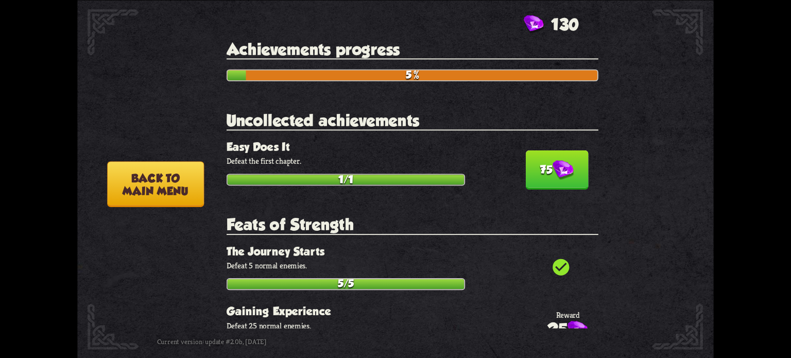
click at [547, 181] on button "75" at bounding box center [556, 169] width 63 height 39
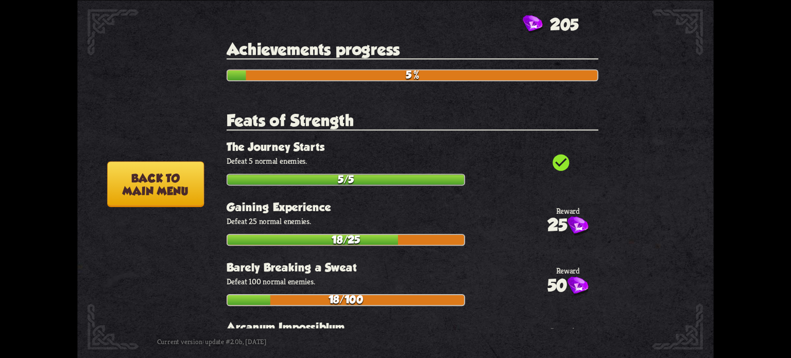
click at [152, 189] on button "Back to main menu" at bounding box center [155, 184] width 97 height 46
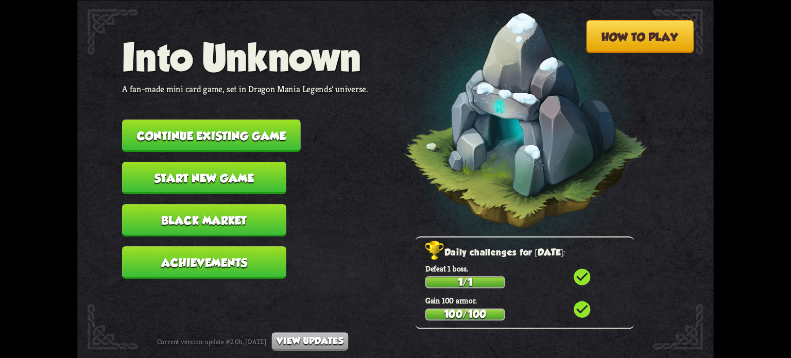
click at [210, 220] on button "Black Market" at bounding box center [204, 220] width 164 height 32
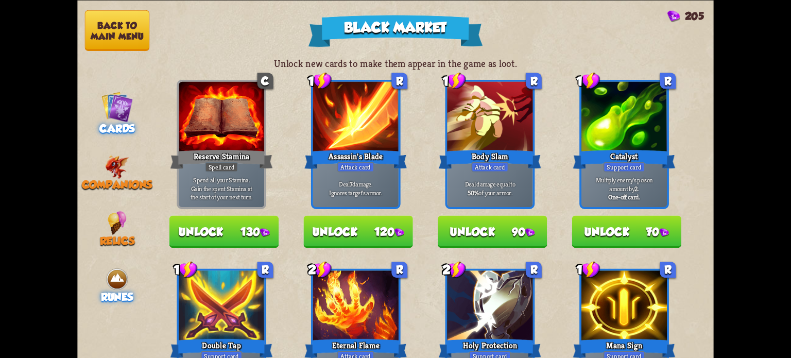
click at [106, 276] on img at bounding box center [117, 279] width 24 height 24
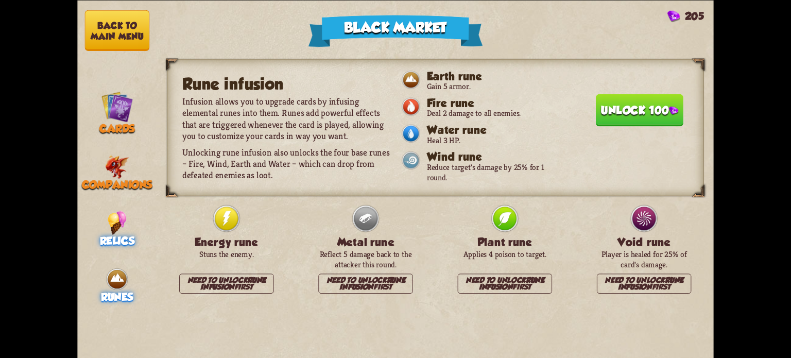
click at [130, 215] on div "Relics" at bounding box center [116, 229] width 79 height 36
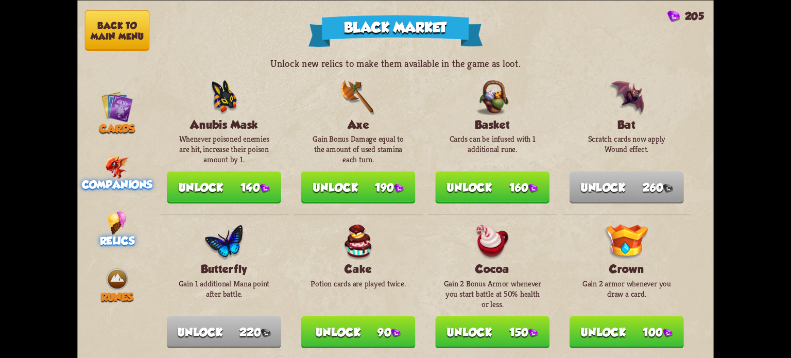
click at [128, 173] on img at bounding box center [117, 167] width 24 height 24
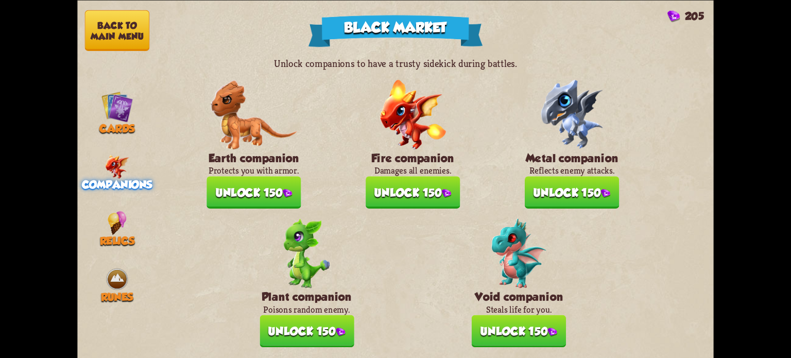
click at [538, 329] on button "Unlock 150" at bounding box center [519, 331] width 94 height 32
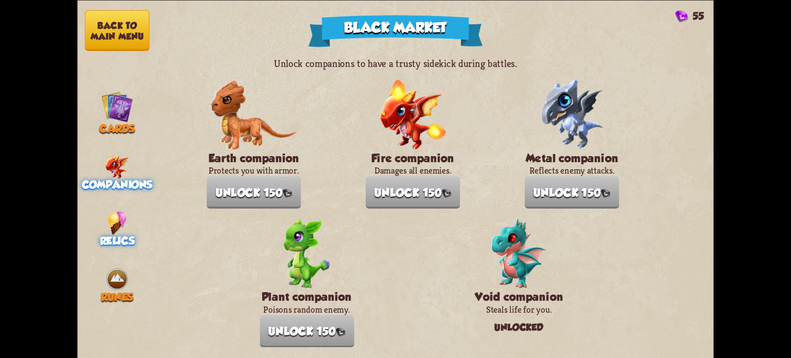
click at [109, 218] on img at bounding box center [117, 223] width 19 height 24
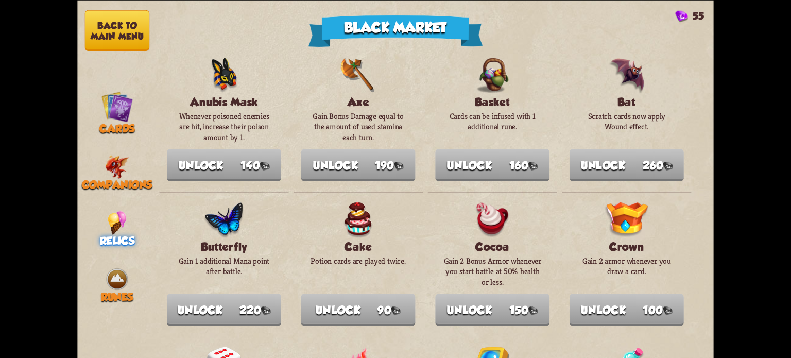
scroll to position [0, 0]
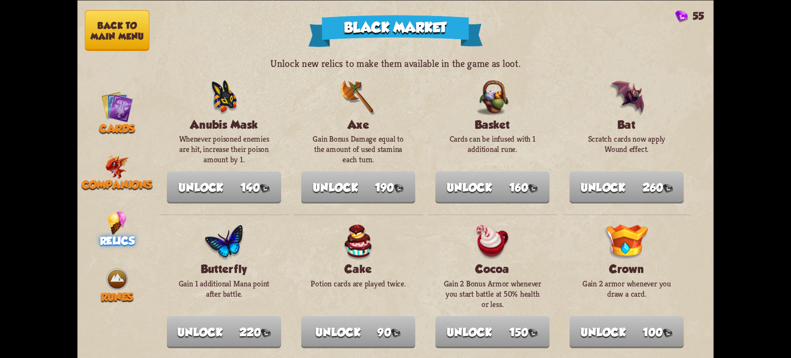
click at [122, 22] on button "Back to main menu" at bounding box center [117, 30] width 64 height 41
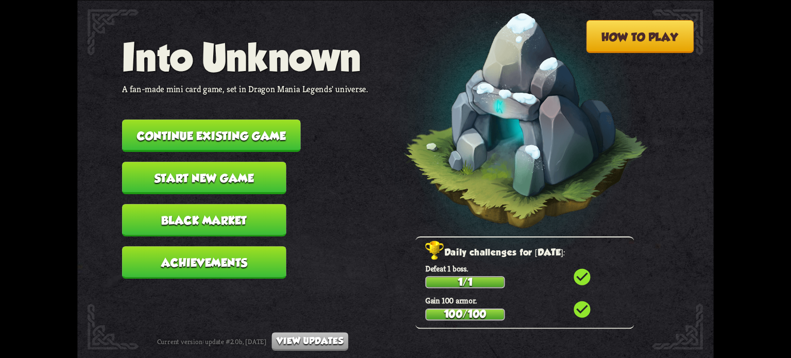
click at [202, 131] on button "Continue existing game" at bounding box center [211, 136] width 179 height 32
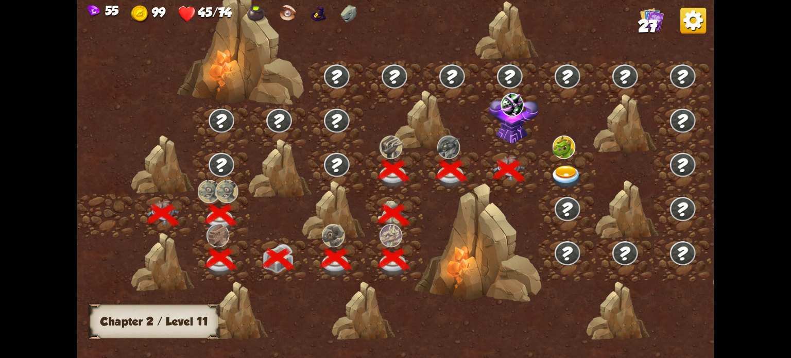
scroll to position [0, 157]
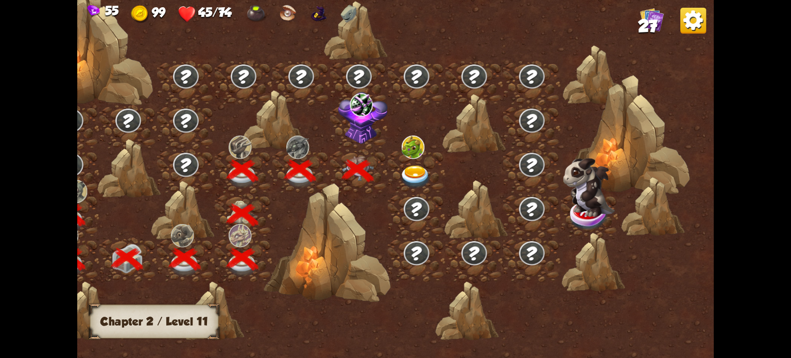
click at [413, 174] on img at bounding box center [416, 176] width 32 height 23
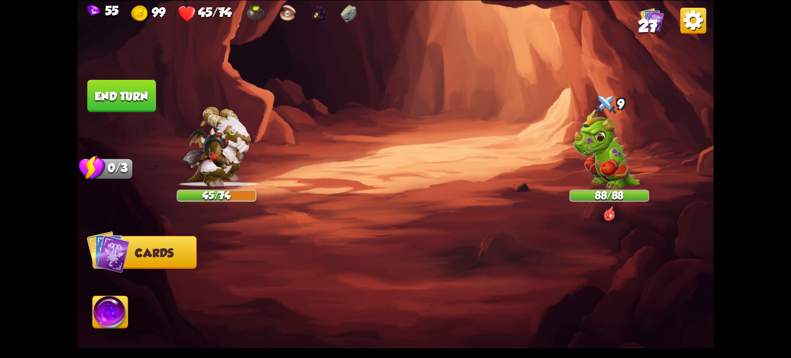
click at [598, 166] on img at bounding box center [606, 149] width 67 height 80
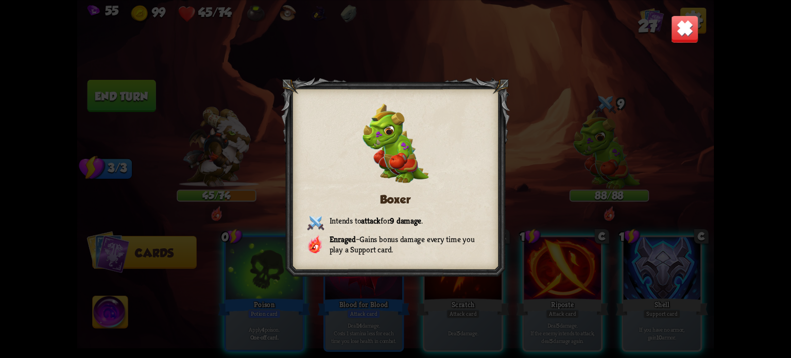
click at [685, 20] on img at bounding box center [685, 29] width 28 height 28
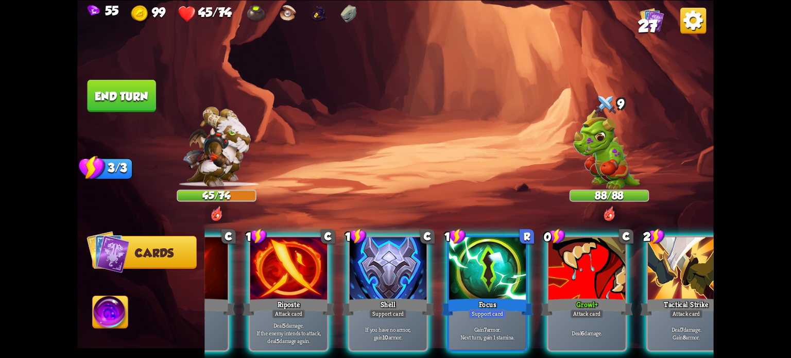
scroll to position [0, 303]
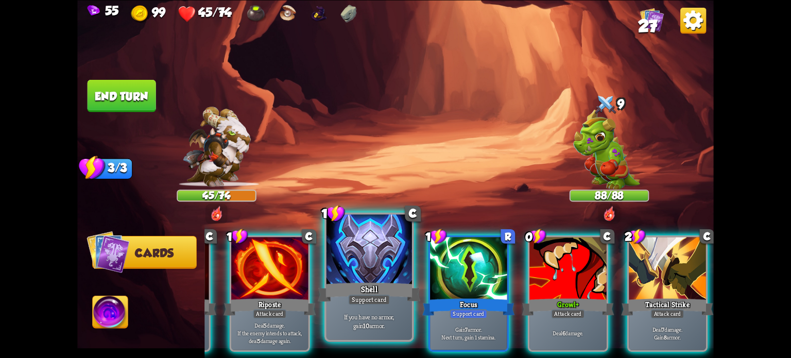
click at [371, 305] on div "If you have no armor, gain 10 armor." at bounding box center [370, 320] width 86 height 37
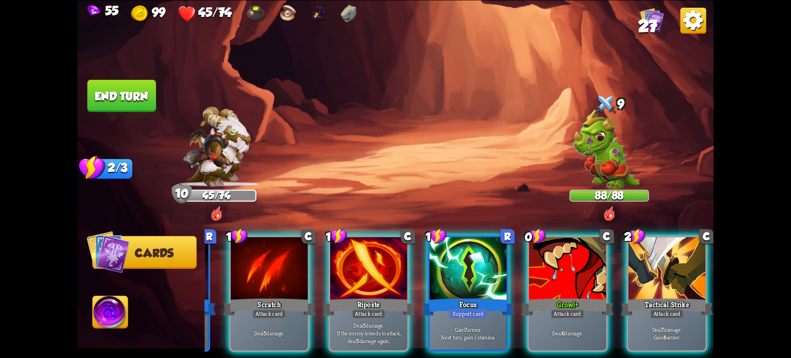
scroll to position [0, 200]
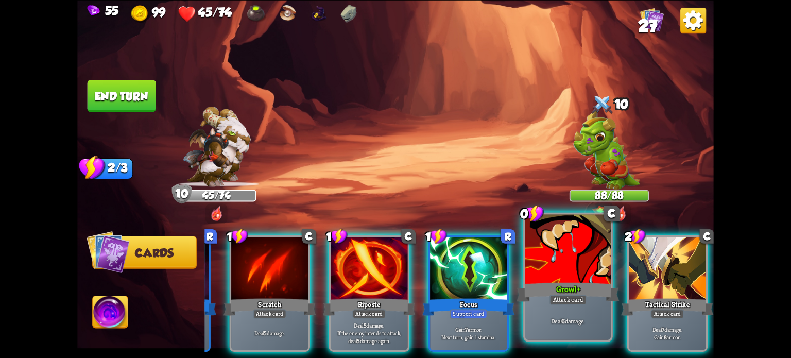
click at [562, 332] on div "Deal 6 damage." at bounding box center [568, 320] width 86 height 37
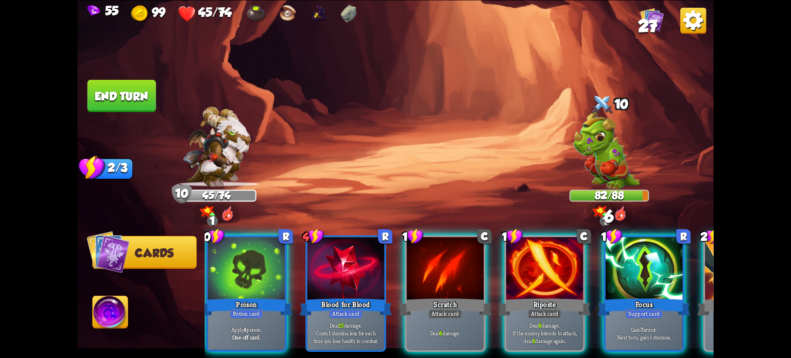
scroll to position [0, 0]
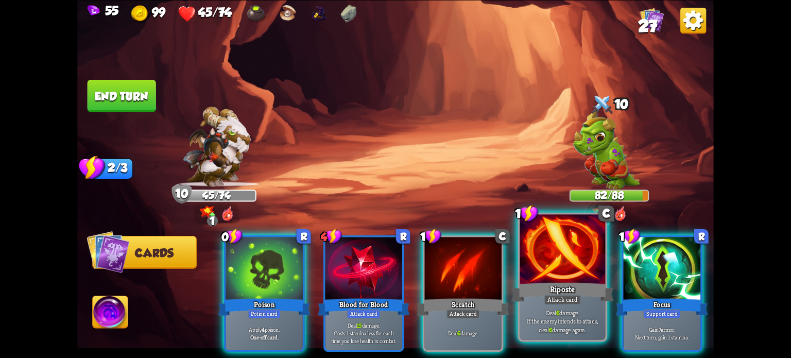
click at [537, 324] on p "Deal 6 damage. If the enemy intends to attack, deal 6 damage again." at bounding box center [562, 320] width 81 height 25
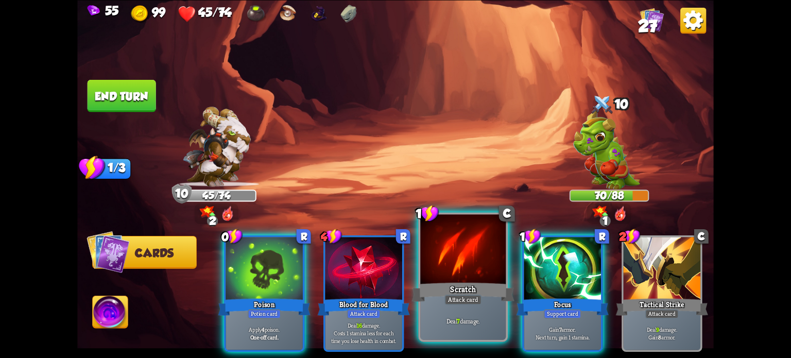
click at [471, 322] on p "Deal 7 damage." at bounding box center [462, 321] width 81 height 8
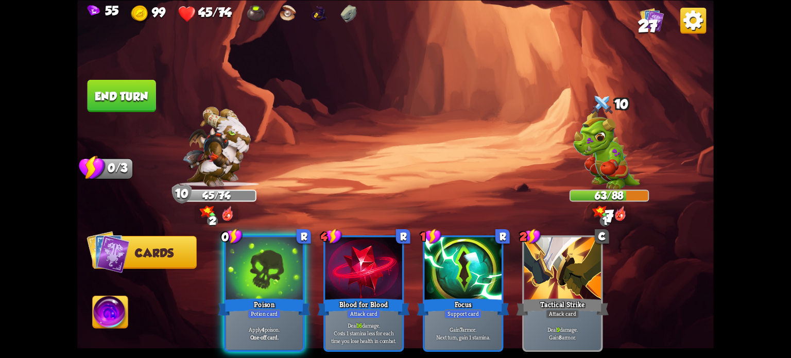
click at [109, 87] on button "End turn" at bounding box center [122, 95] width 69 height 32
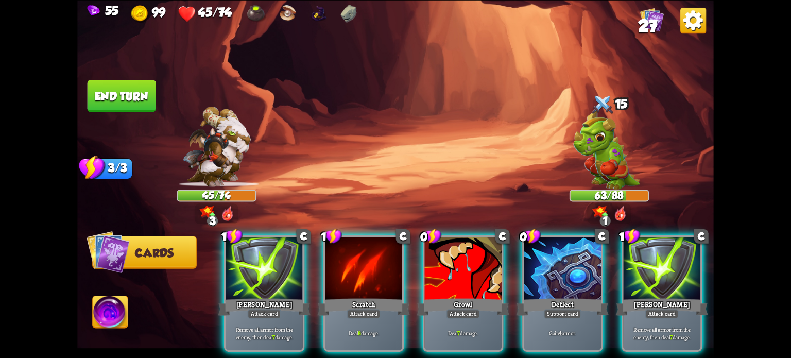
scroll to position [0, 97]
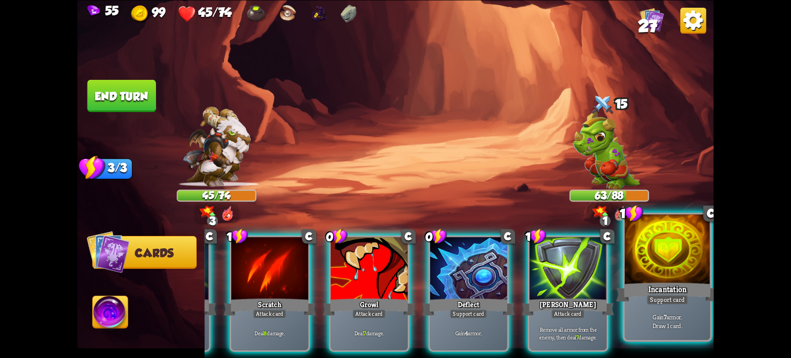
click at [646, 327] on p "Gain 7 armor. Draw 1 card." at bounding box center [667, 321] width 81 height 17
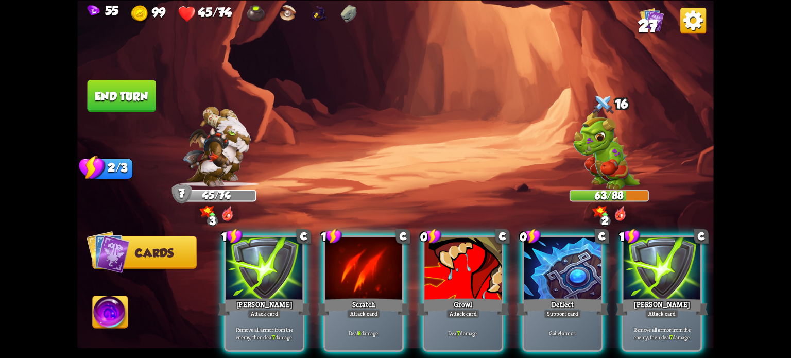
drag, startPoint x: 599, startPoint y: 350, endPoint x: 598, endPoint y: 355, distance: 5.8
click at [598, 355] on div "1 C [PERSON_NAME] Attack card Remove all armor from the enemy, then deal 7 dama…" at bounding box center [459, 278] width 509 height 159
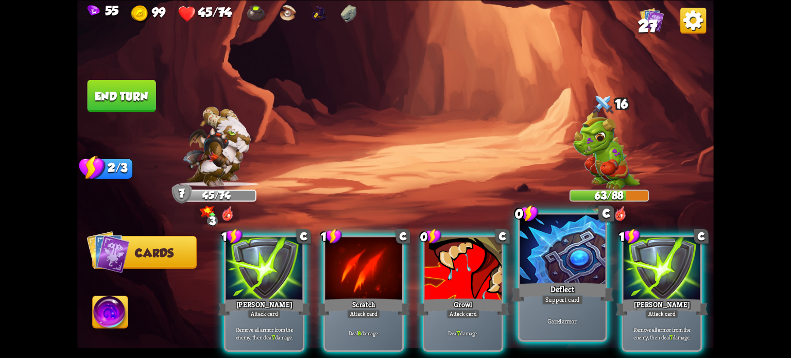
click at [536, 324] on p "Gain 4 armor." at bounding box center [562, 321] width 81 height 8
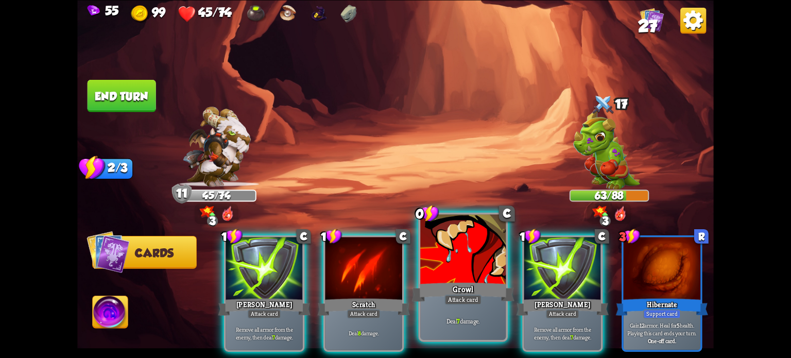
click at [453, 315] on div "Deal 7 damage." at bounding box center [463, 320] width 86 height 37
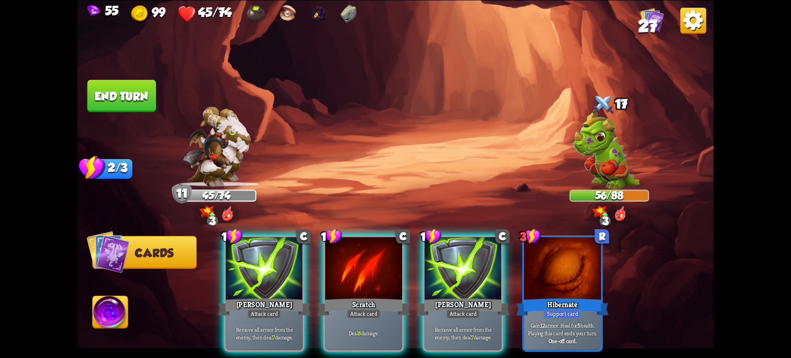
click at [221, 167] on img at bounding box center [216, 147] width 68 height 80
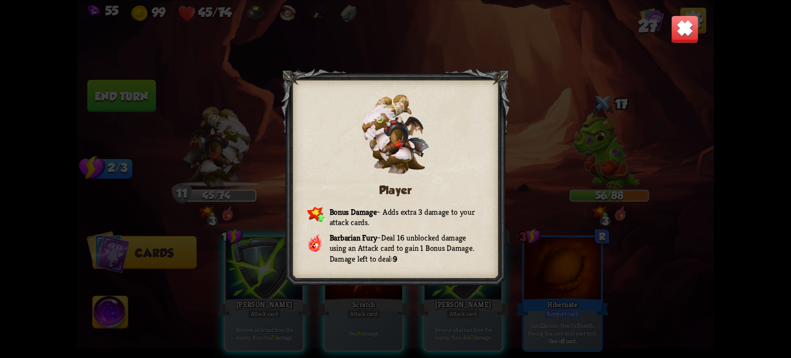
click at [694, 33] on img at bounding box center [685, 29] width 28 height 28
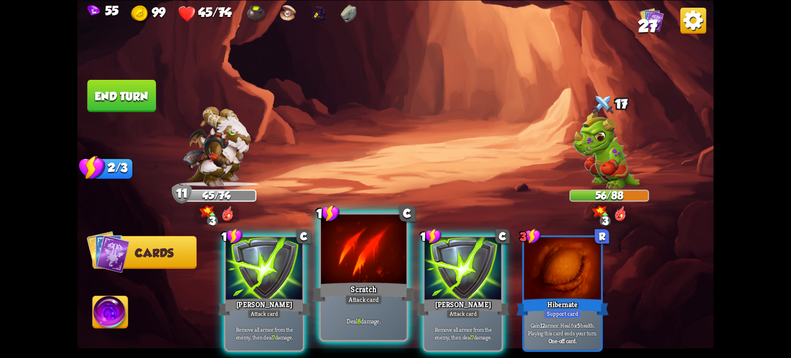
click at [386, 276] on div at bounding box center [364, 250] width 86 height 72
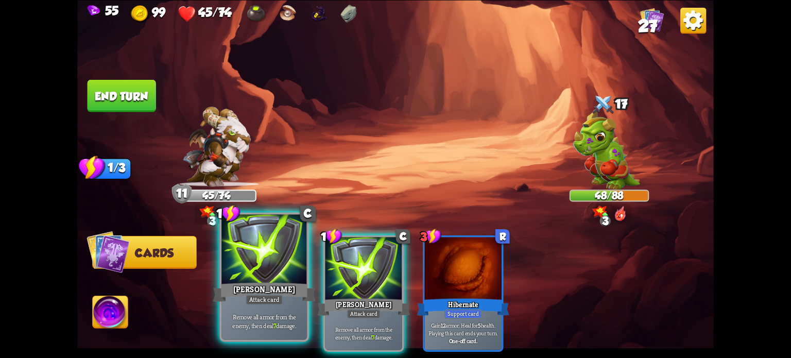
click at [231, 247] on div at bounding box center [265, 250] width 86 height 72
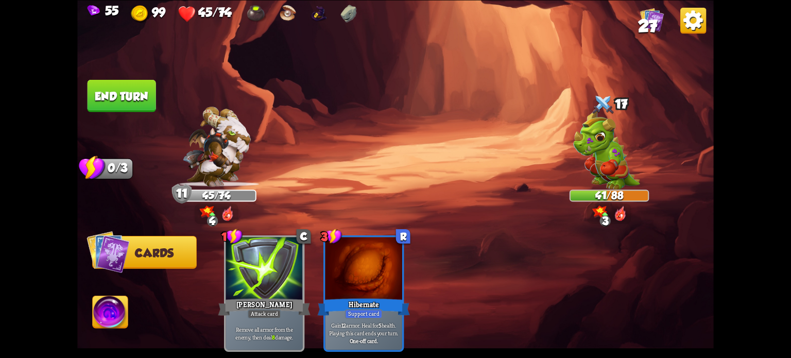
click at [103, 317] on img at bounding box center [111, 314] width 36 height 36
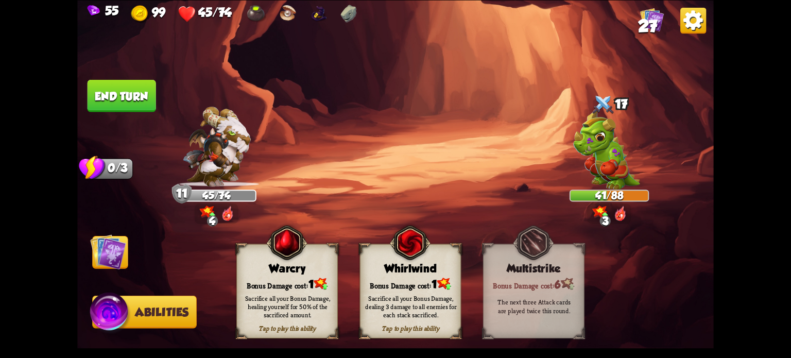
click at [137, 96] on button "End turn" at bounding box center [122, 95] width 69 height 32
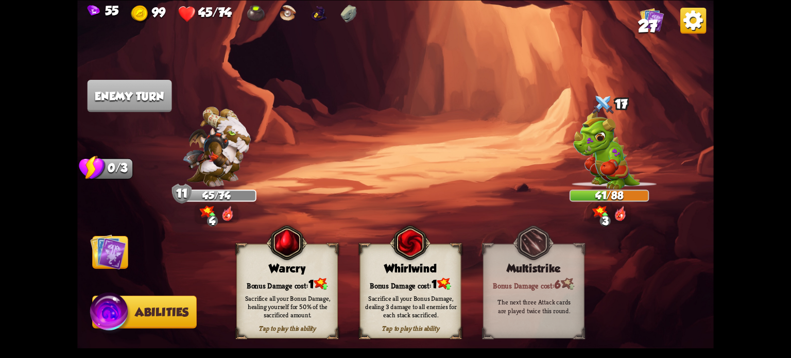
click at [131, 263] on img at bounding box center [395, 179] width 637 height 358
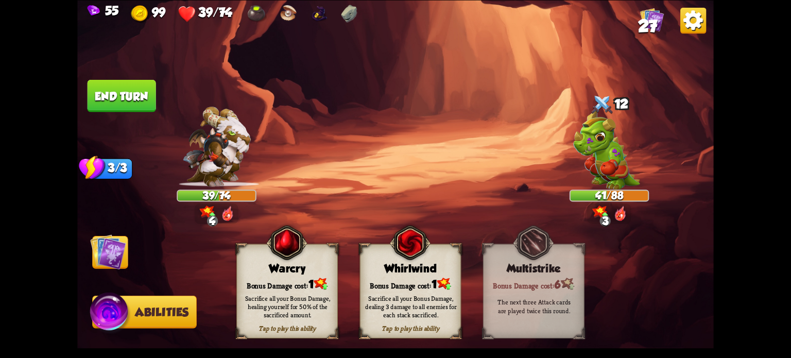
click at [97, 251] on img at bounding box center [108, 252] width 36 height 36
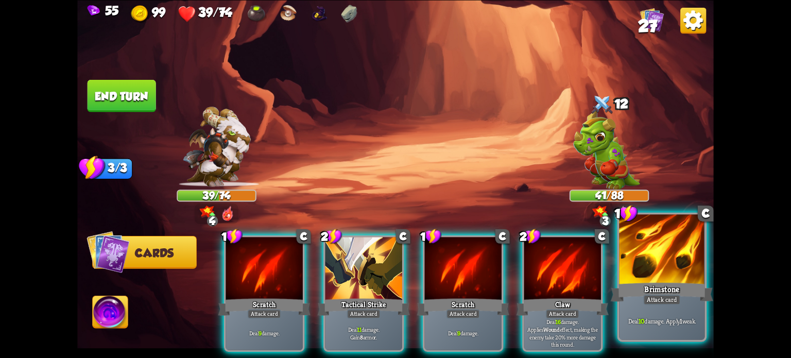
click at [638, 328] on div "Deal 10 damage. Apply 1 weak." at bounding box center [662, 320] width 86 height 37
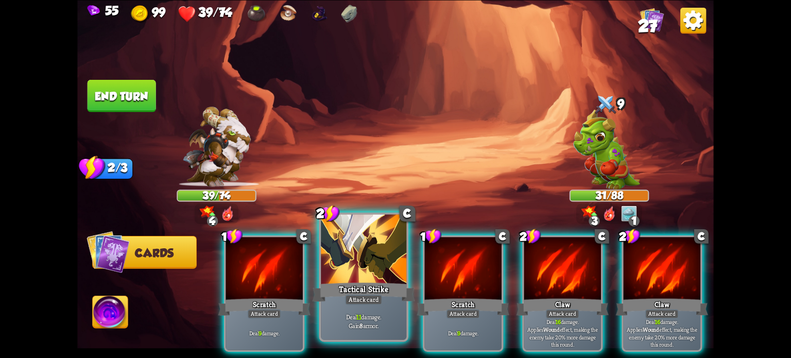
click at [363, 296] on div "Attack card" at bounding box center [363, 299] width 37 height 10
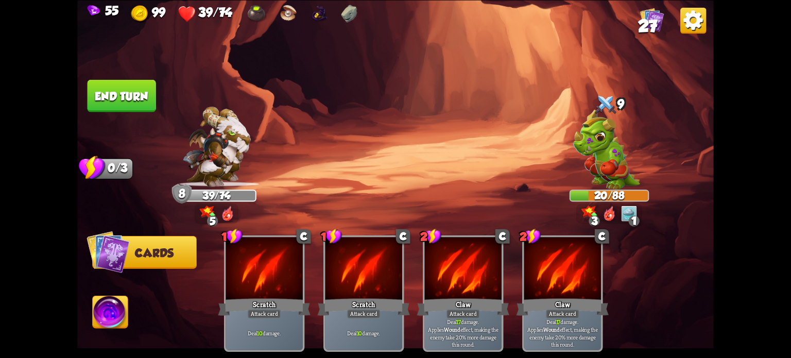
click at [138, 98] on button "End turn" at bounding box center [121, 95] width 69 height 32
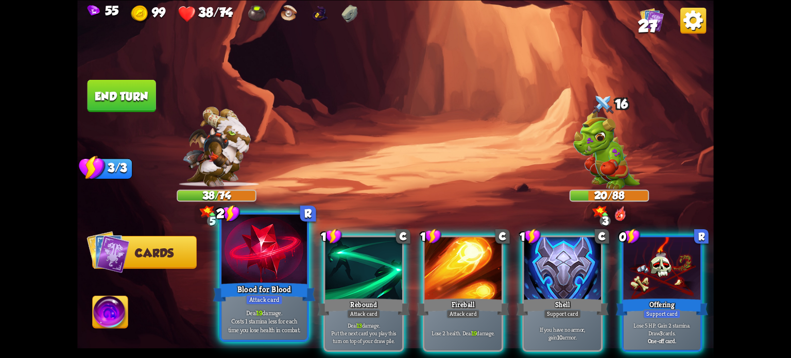
click at [287, 256] on div at bounding box center [265, 250] width 86 height 72
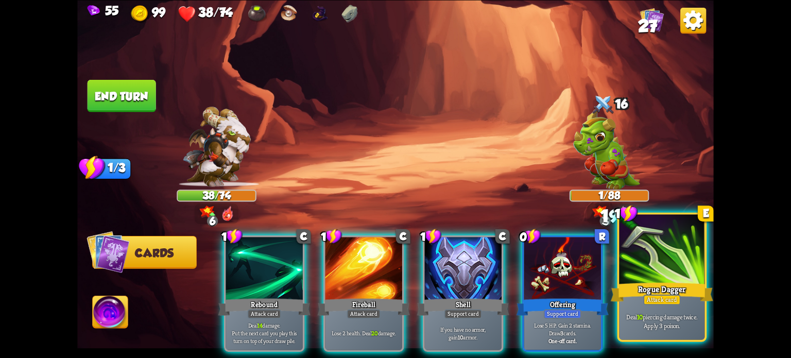
click at [665, 270] on div at bounding box center [662, 250] width 86 height 72
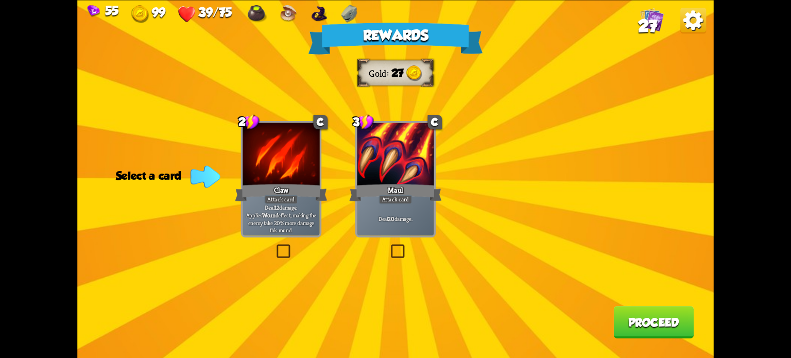
click at [275, 246] on label at bounding box center [275, 246] width 0 height 0
click at [0, 0] on input "checkbox" at bounding box center [0, 0] width 0 height 0
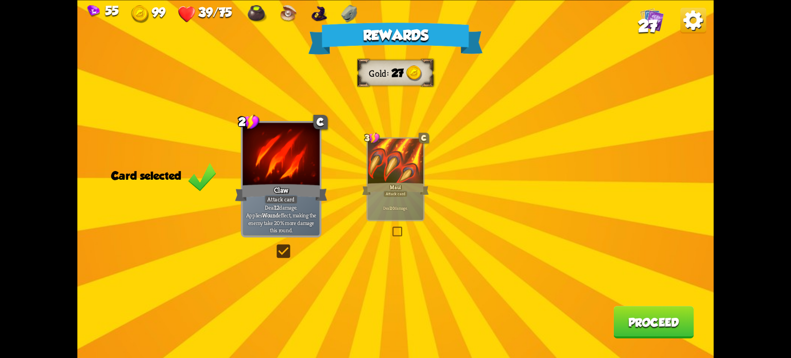
click at [647, 318] on button "Proceed" at bounding box center [654, 322] width 80 height 32
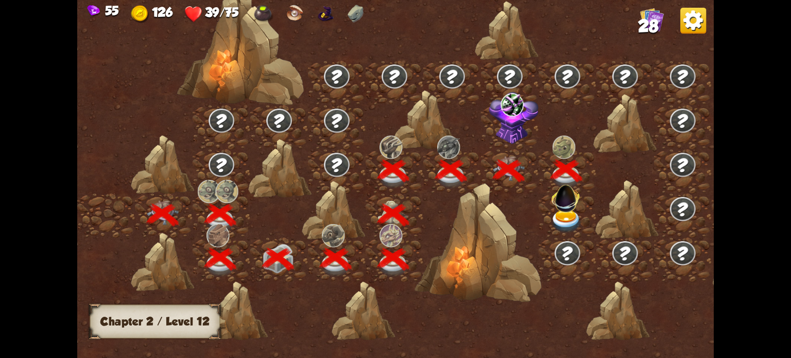
scroll to position [0, 157]
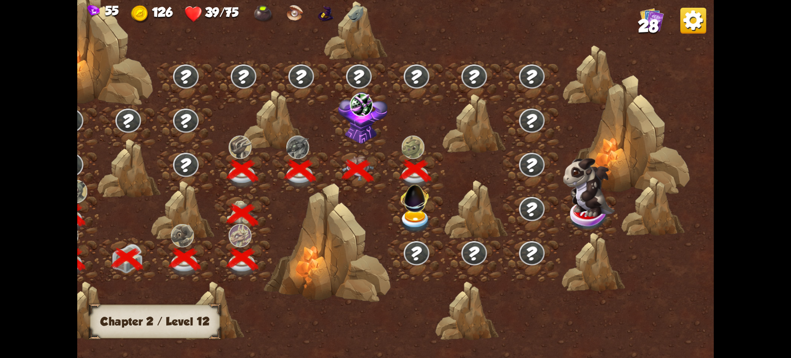
click at [417, 216] on img at bounding box center [416, 221] width 32 height 23
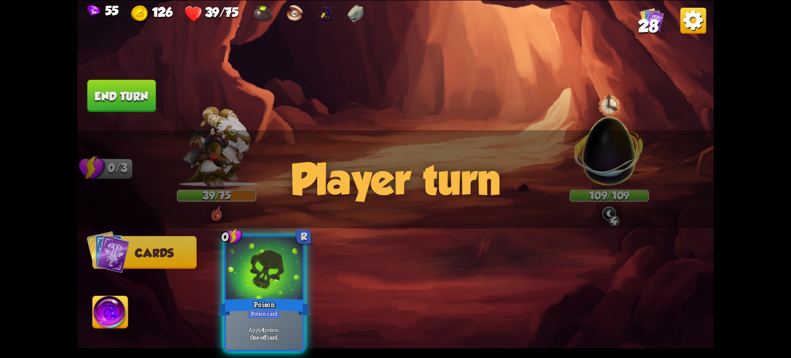
click at [603, 160] on div "Player turn" at bounding box center [395, 179] width 637 height 98
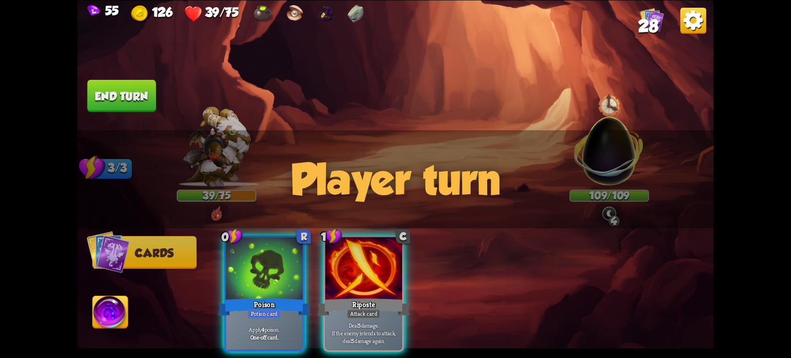
click at [603, 160] on div "Player turn" at bounding box center [395, 179] width 637 height 98
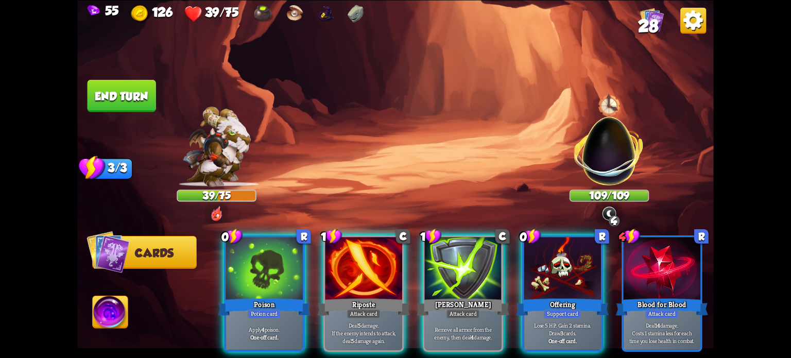
click at [603, 160] on div "Player turn" at bounding box center [395, 179] width 637 height 98
click at [603, 160] on img at bounding box center [609, 144] width 83 height 83
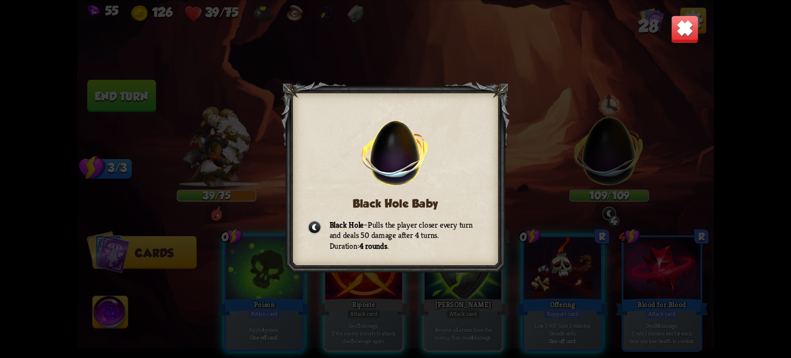
click at [671, 28] on img at bounding box center [685, 29] width 28 height 28
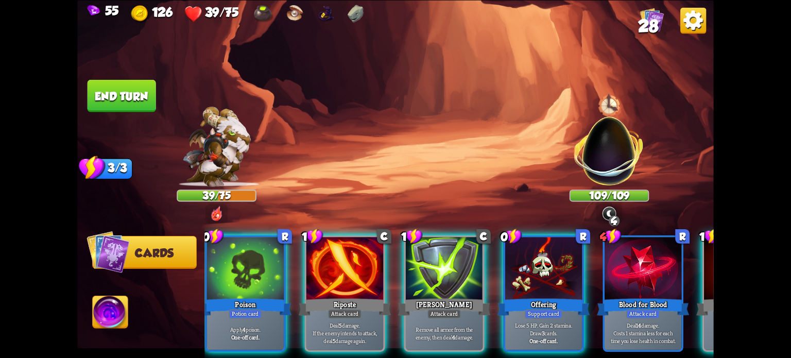
scroll to position [0, 0]
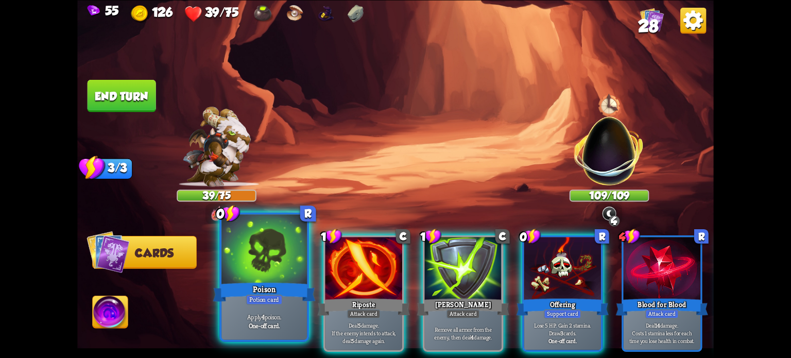
click at [291, 319] on p "Apply 4 poison." at bounding box center [264, 317] width 81 height 8
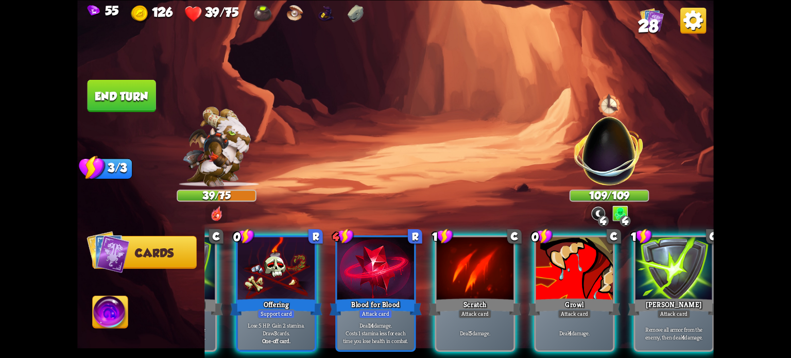
scroll to position [0, 200]
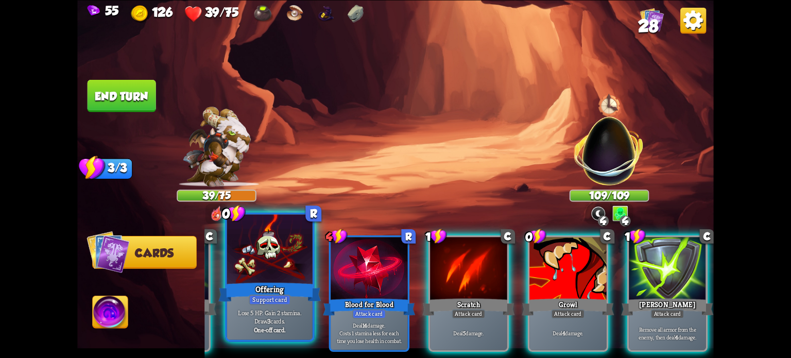
click at [286, 335] on div "Lose 5 HP. Gain 2 stamina. Draw 3 cards. One-off card." at bounding box center [270, 320] width 86 height 37
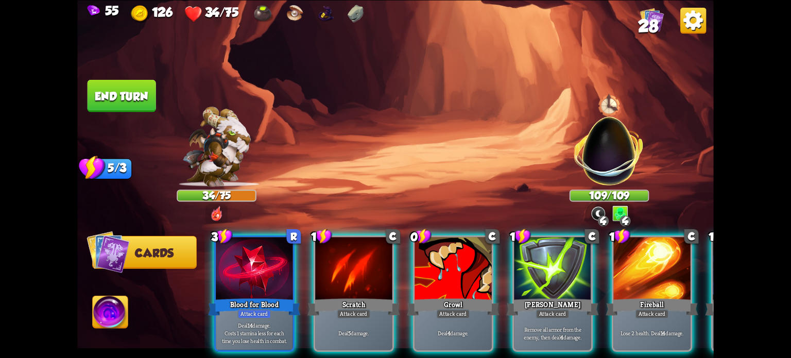
scroll to position [0, 406]
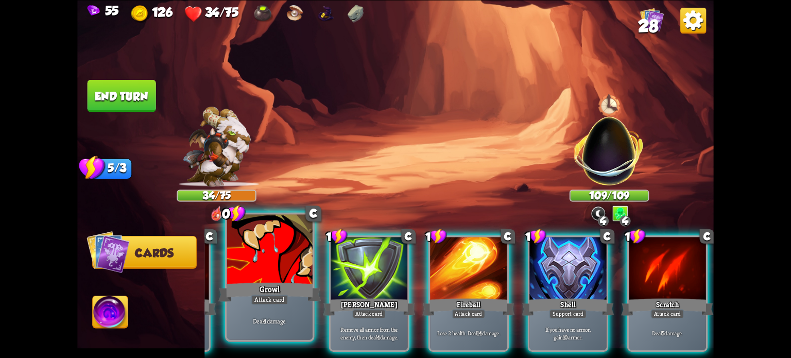
click at [276, 298] on div "Attack card" at bounding box center [269, 299] width 37 height 10
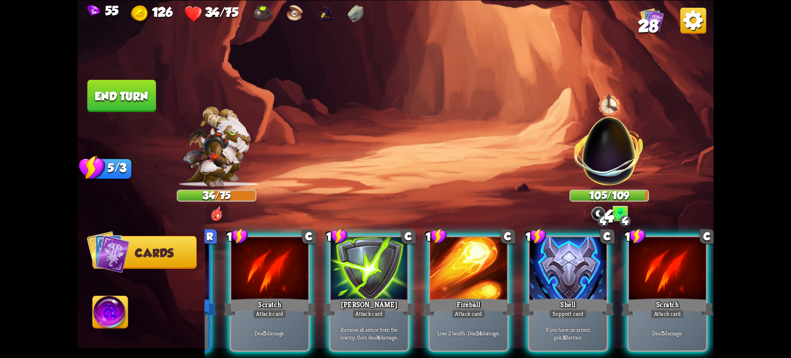
scroll to position [0, 0]
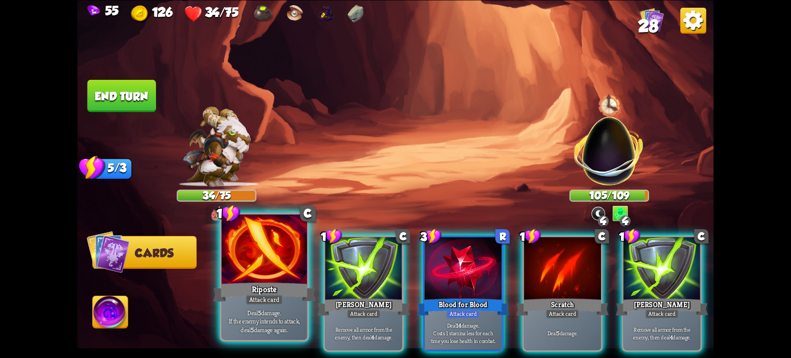
click at [264, 333] on p "Deal 5 damage. If the enemy intends to attack, deal 5 damage again." at bounding box center [264, 320] width 81 height 25
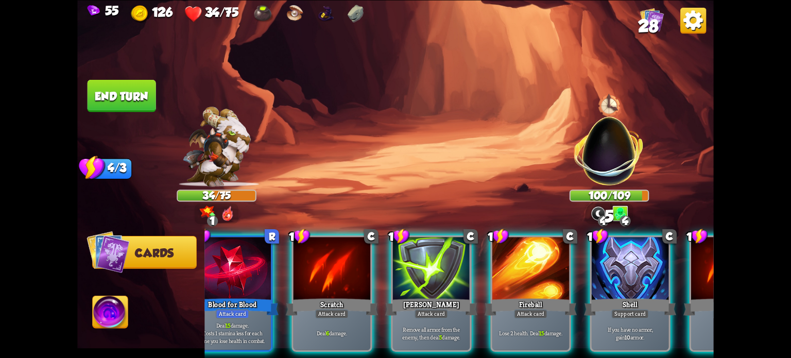
scroll to position [0, 200]
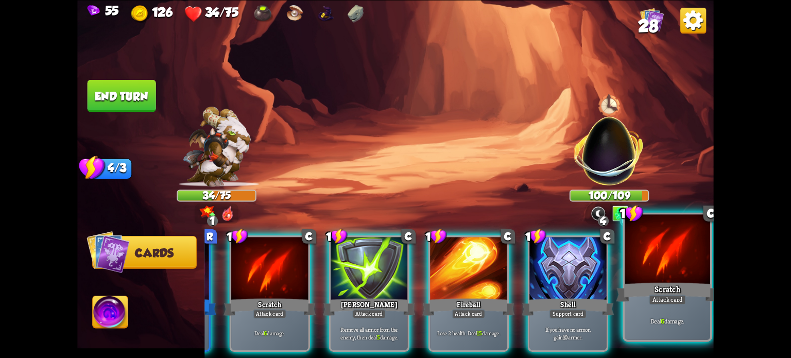
click at [686, 315] on div "Deal 6 damage." at bounding box center [668, 320] width 86 height 37
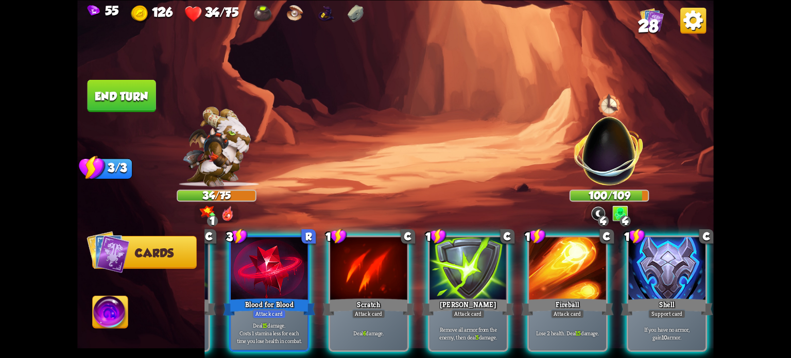
scroll to position [0, 97]
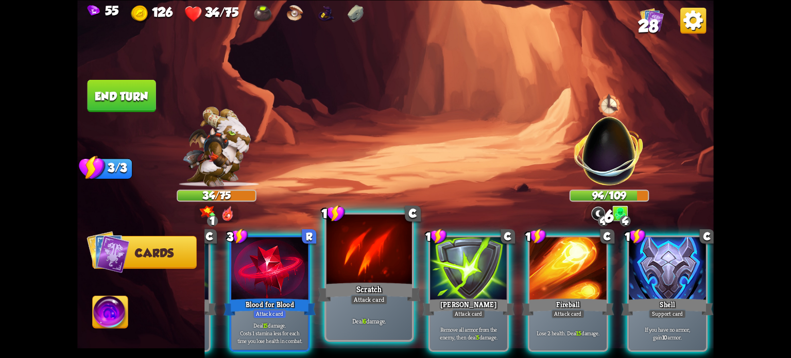
click at [357, 286] on div "Scratch" at bounding box center [369, 291] width 103 height 23
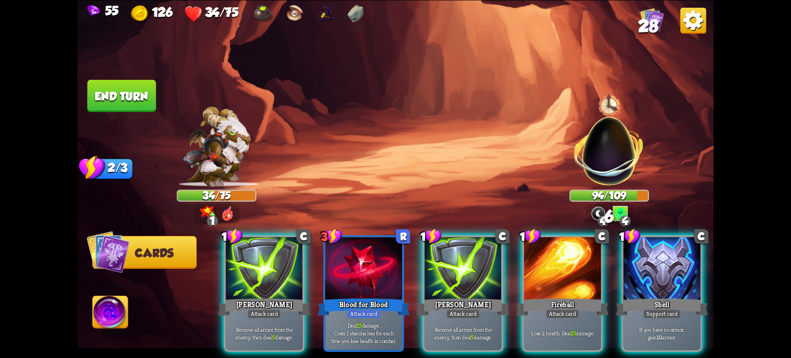
scroll to position [0, 0]
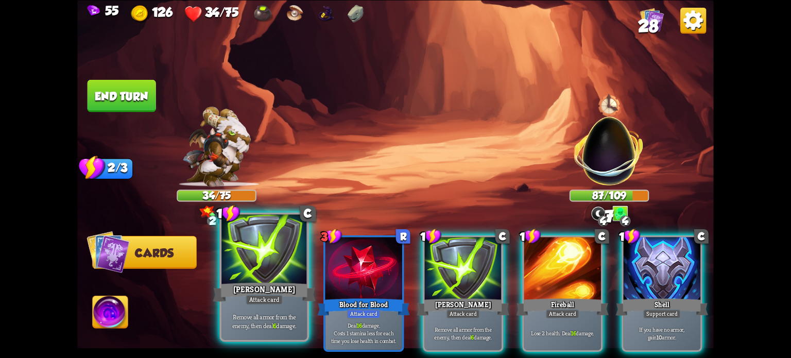
click at [270, 288] on div "[PERSON_NAME]" at bounding box center [264, 291] width 103 height 23
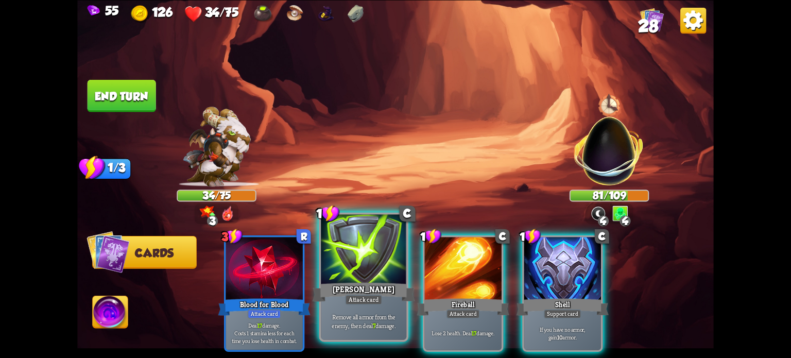
click at [336, 292] on div "[PERSON_NAME]" at bounding box center [364, 291] width 103 height 23
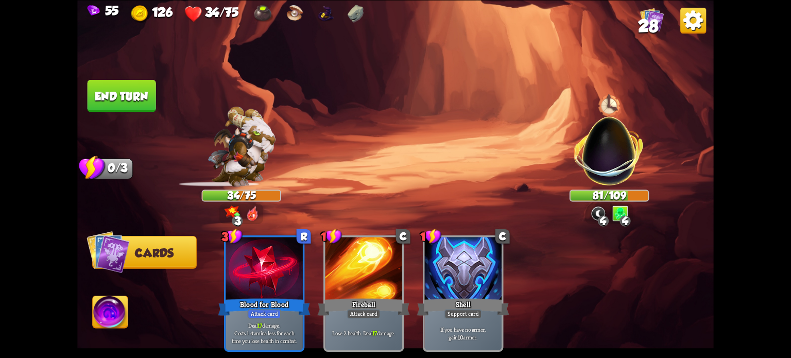
click at [134, 100] on button "End turn" at bounding box center [122, 95] width 69 height 32
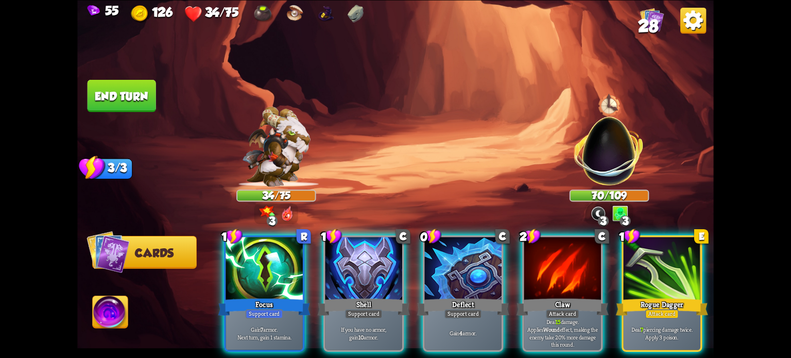
scroll to position [0, 97]
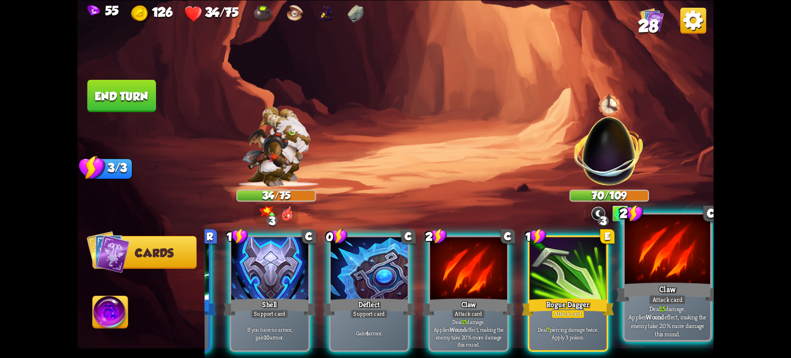
click at [675, 303] on div "Attack card" at bounding box center [667, 299] width 37 height 10
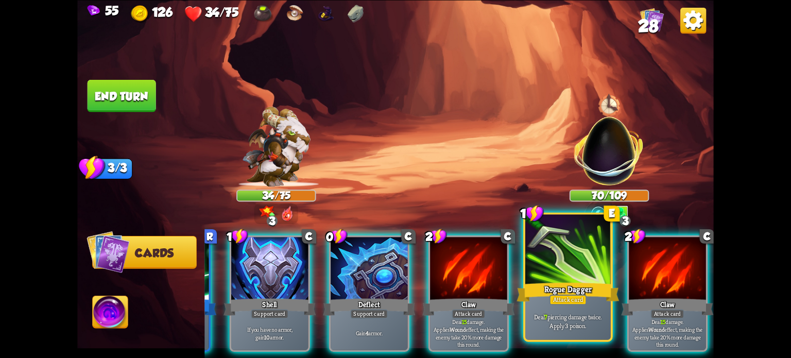
scroll to position [0, 0]
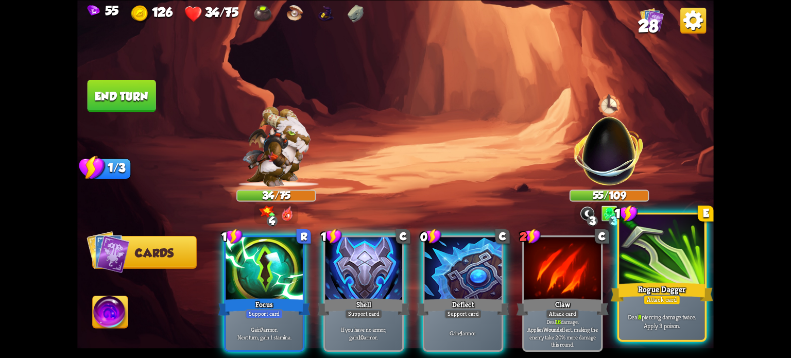
click at [680, 316] on p "Deal 8 piercing damage twice. Apply 3 poison." at bounding box center [662, 321] width 81 height 17
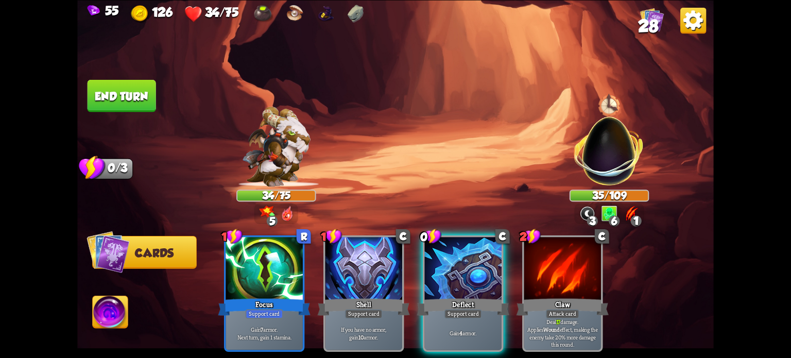
click at [129, 91] on button "End turn" at bounding box center [122, 95] width 69 height 32
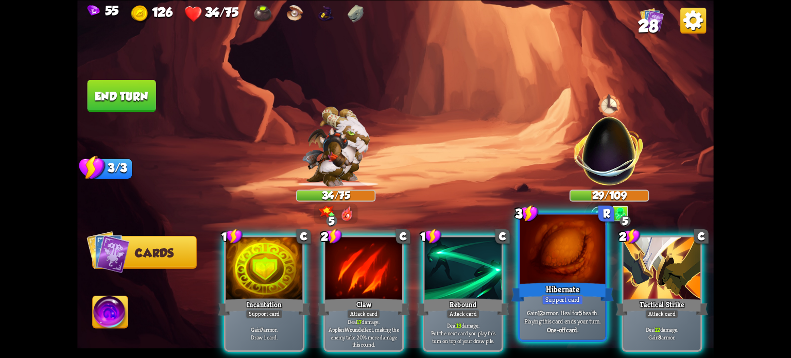
click at [541, 253] on div at bounding box center [563, 250] width 86 height 72
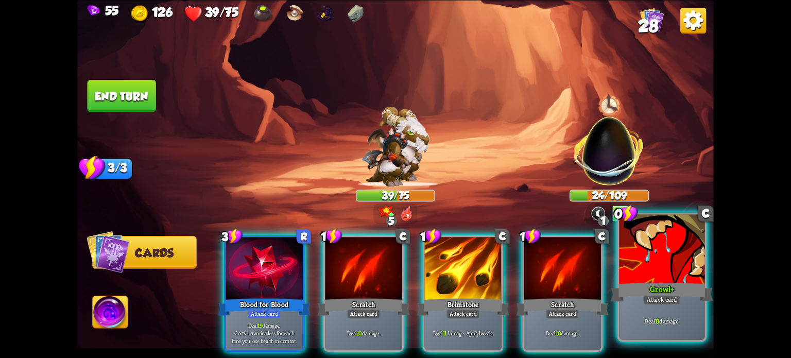
click at [626, 254] on div at bounding box center [662, 250] width 86 height 72
click at [639, 251] on div at bounding box center [662, 250] width 86 height 72
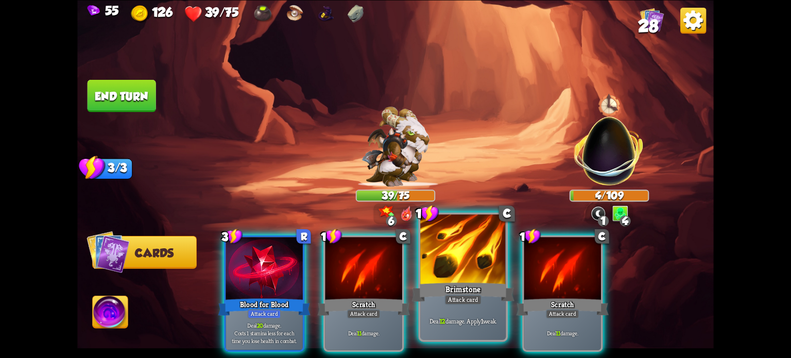
click at [479, 257] on div at bounding box center [463, 250] width 86 height 72
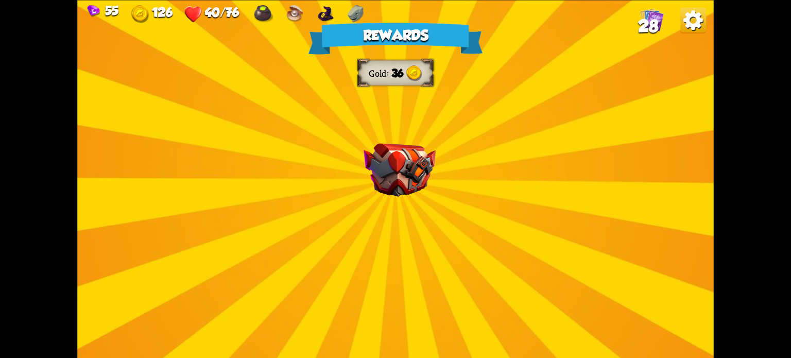
click at [406, 182] on img at bounding box center [400, 170] width 72 height 54
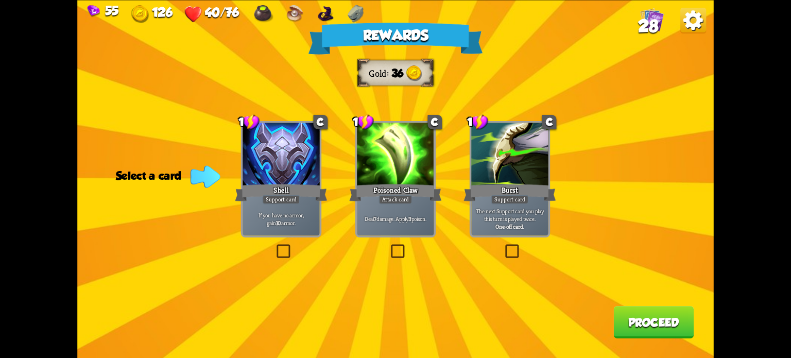
click at [389, 246] on label at bounding box center [389, 246] width 0 height 0
click at [0, 0] on input "checkbox" at bounding box center [0, 0] width 0 height 0
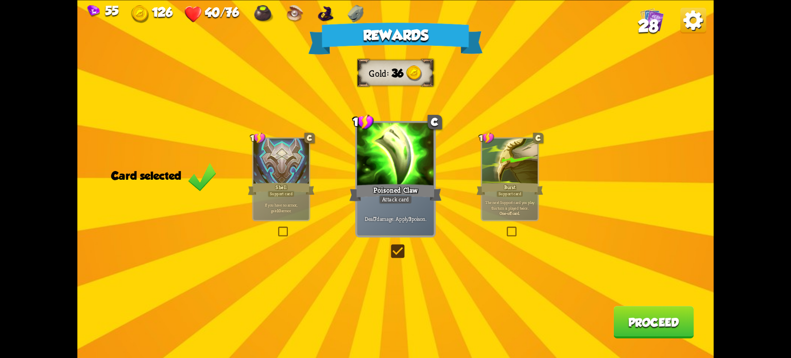
click at [637, 325] on button "Proceed" at bounding box center [654, 322] width 80 height 32
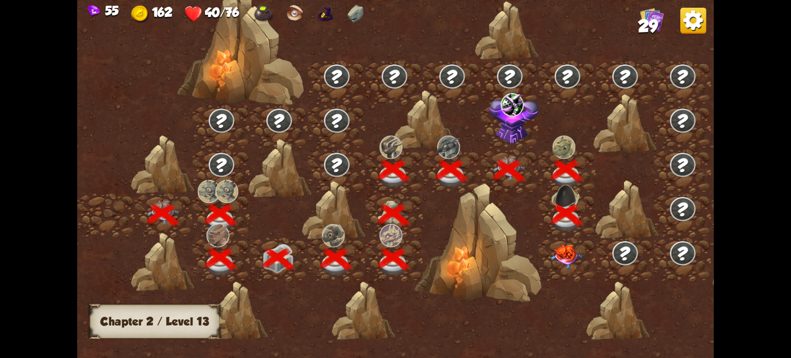
scroll to position [0, 157]
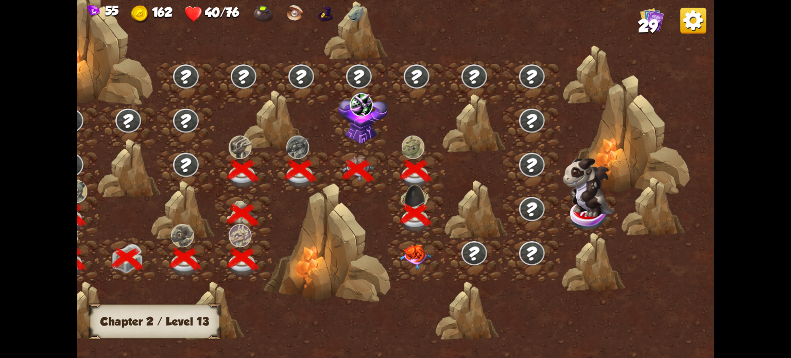
click at [413, 248] on img at bounding box center [416, 257] width 32 height 25
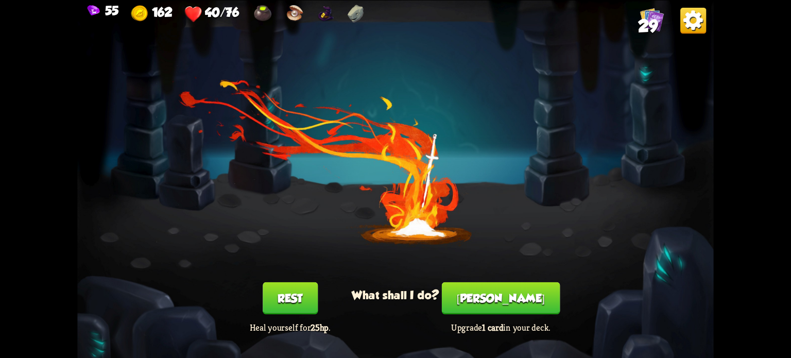
click at [297, 304] on button "Rest" at bounding box center [290, 298] width 55 height 32
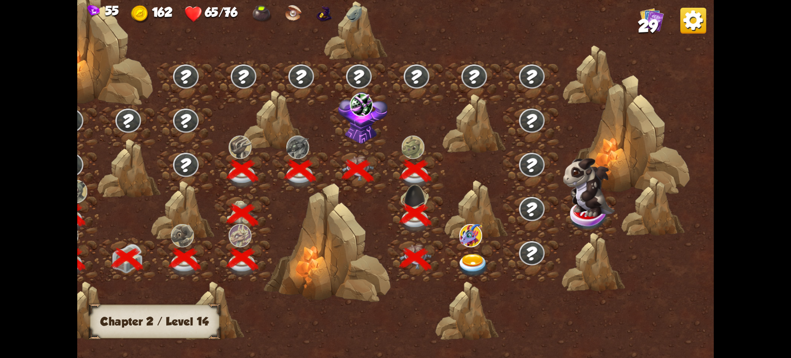
click at [475, 255] on img at bounding box center [473, 265] width 32 height 23
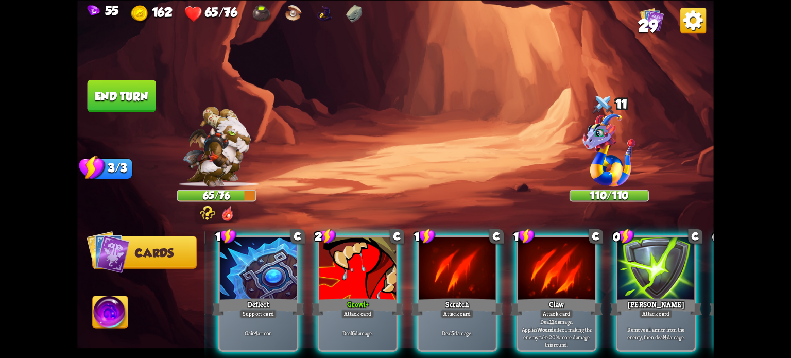
scroll to position [0, 303]
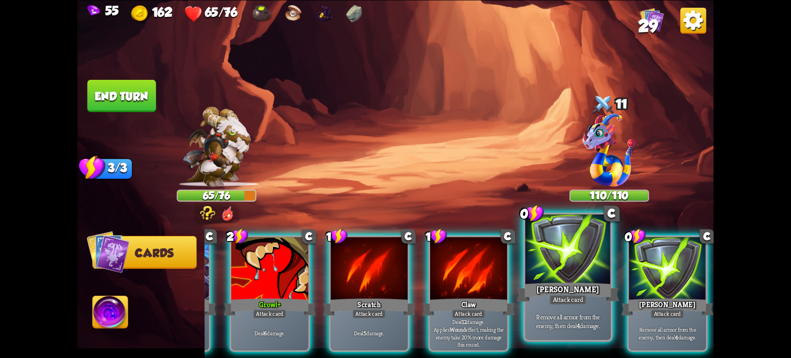
click at [572, 315] on p "Remove all armor from the enemy, then deal 4 damage." at bounding box center [568, 321] width 81 height 17
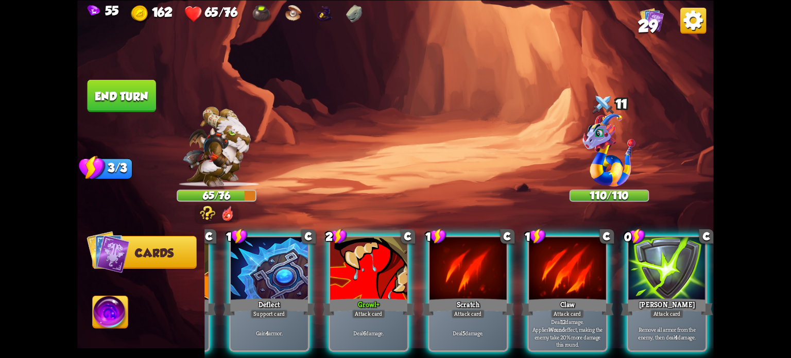
scroll to position [0, 200]
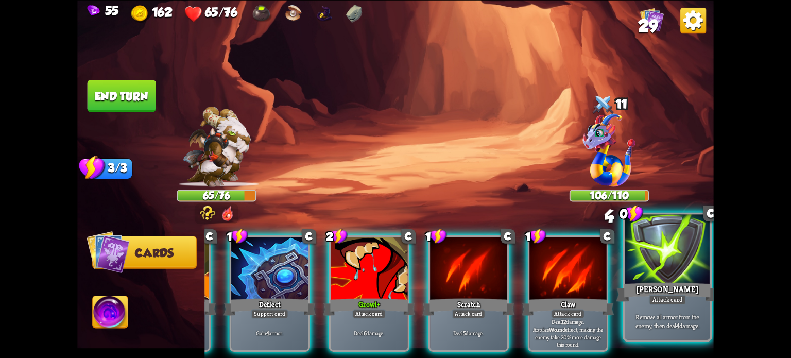
click at [658, 300] on div "Attack card" at bounding box center [667, 299] width 37 height 10
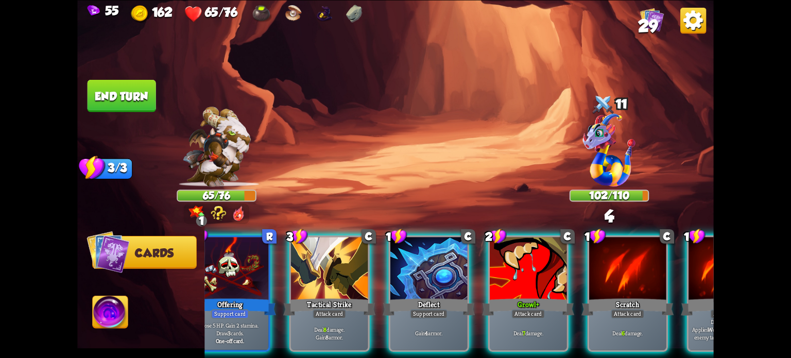
scroll to position [0, 0]
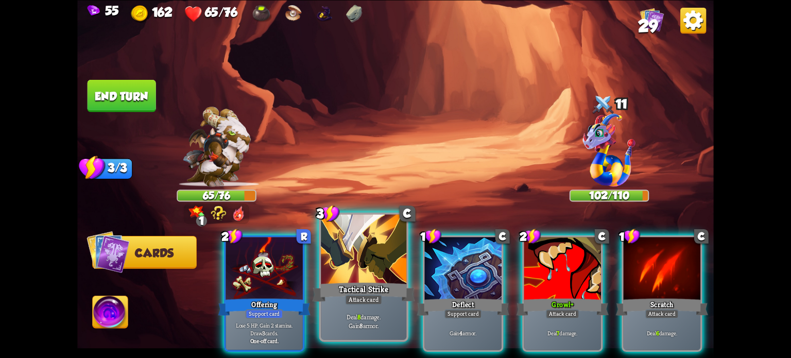
click at [369, 327] on p "Deal 8 damage. Gain 8 armor." at bounding box center [363, 321] width 81 height 17
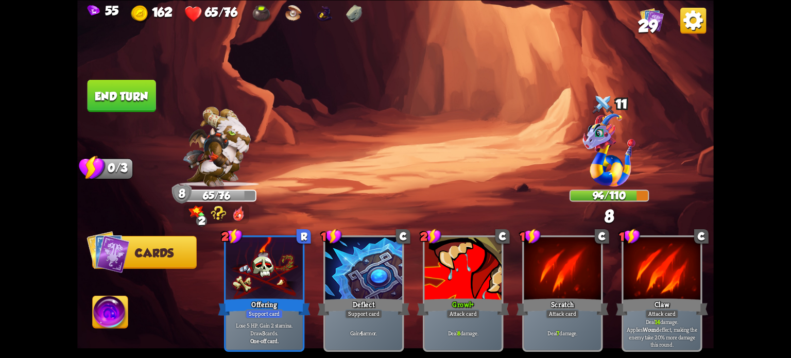
click at [136, 93] on button "End turn" at bounding box center [122, 95] width 69 height 32
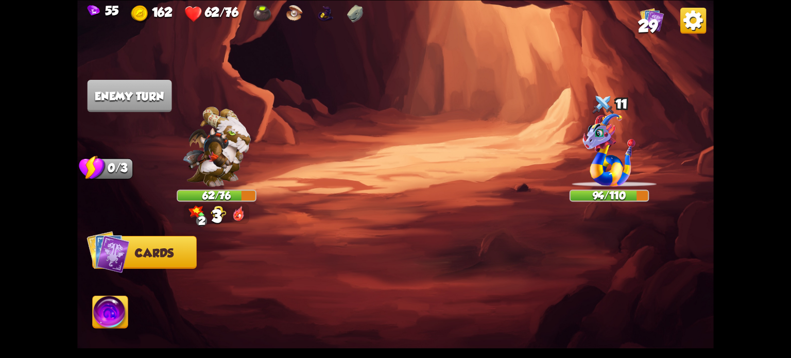
drag, startPoint x: 673, startPoint y: 22, endPoint x: 647, endPoint y: 12, distance: 27.6
click at [660, 16] on div "55 162 62/76 29" at bounding box center [395, 12] width 637 height 25
click at [649, 12] on img at bounding box center [652, 19] width 24 height 24
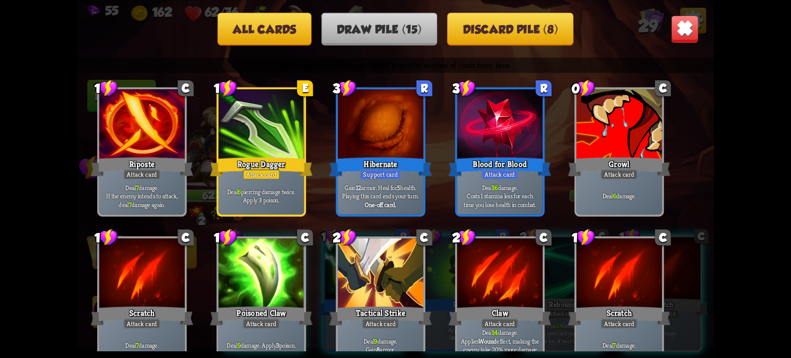
click at [681, 26] on img at bounding box center [685, 29] width 28 height 28
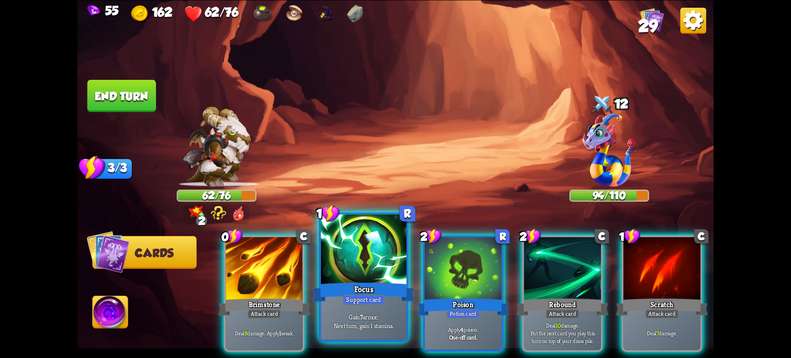
click at [332, 306] on div "Gain 7 armor. Next turn, gain 1 stamina." at bounding box center [364, 320] width 86 height 37
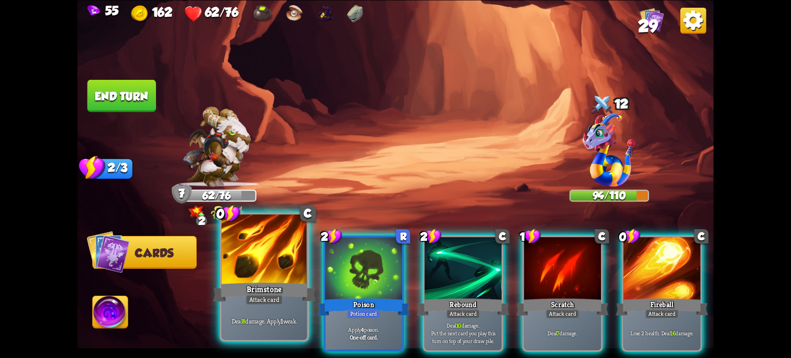
click at [262, 309] on div "Deal 8 damage. Apply 1 weak." at bounding box center [265, 320] width 86 height 37
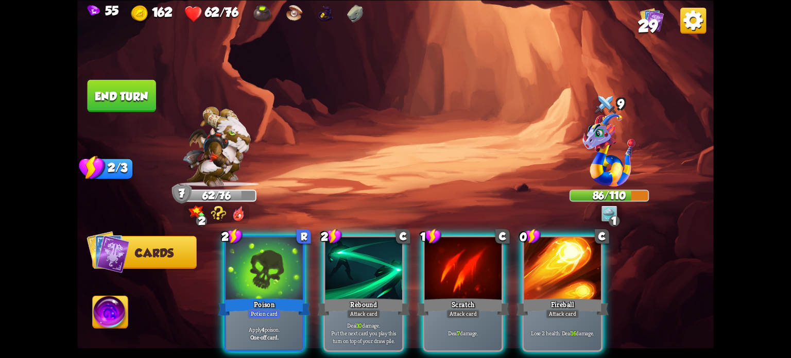
drag, startPoint x: 364, startPoint y: 252, endPoint x: 364, endPoint y: 247, distance: 5.7
click at [364, 254] on div at bounding box center [364, 269] width 77 height 65
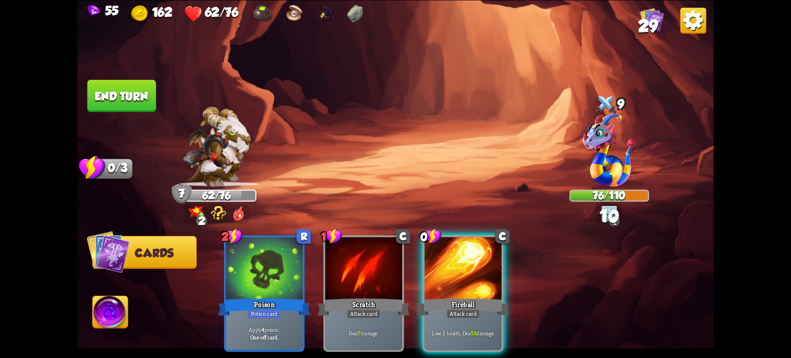
click at [138, 90] on button "End turn" at bounding box center [122, 95] width 70 height 33
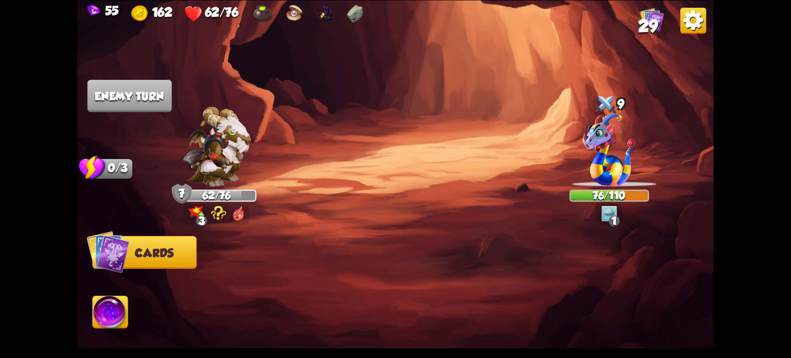
click at [657, 30] on span "29" at bounding box center [648, 26] width 20 height 20
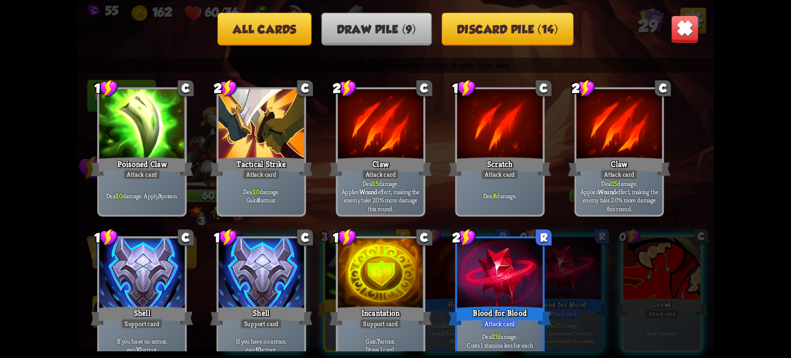
click at [699, 16] on div "All cards Draw pile (9) Discard pile (14)" at bounding box center [395, 28] width 637 height 33
click at [679, 27] on img at bounding box center [685, 29] width 28 height 28
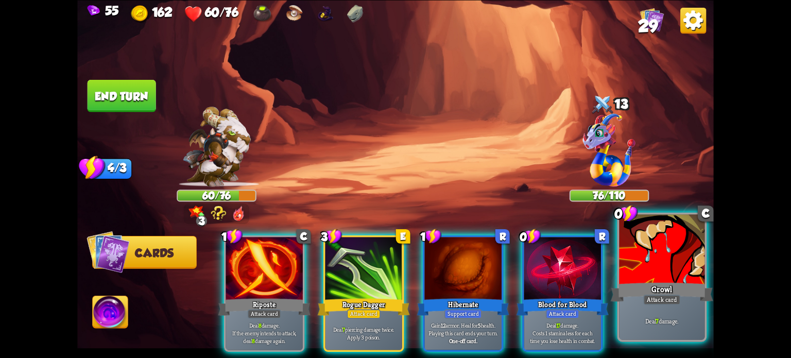
click at [671, 273] on div at bounding box center [662, 250] width 86 height 72
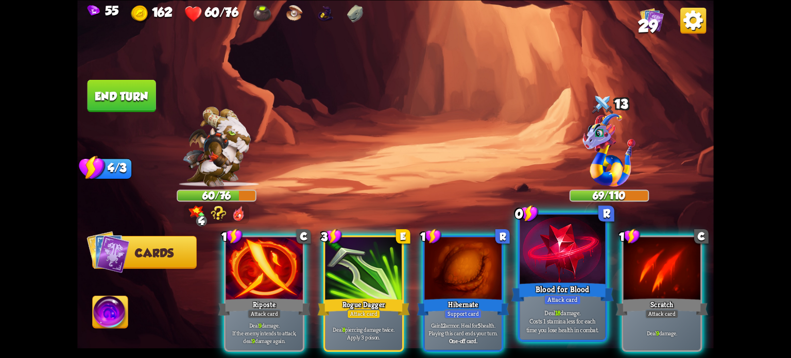
click at [571, 315] on p "Deal 18 damage. Costs 1 stamina less for each time you lose health in combat." at bounding box center [562, 320] width 81 height 25
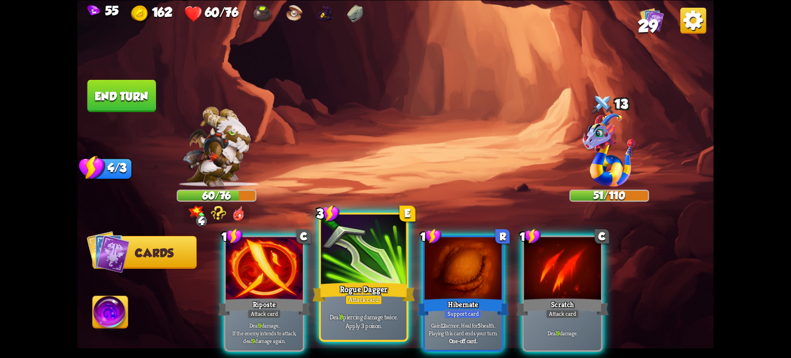
click at [376, 267] on div at bounding box center [364, 250] width 86 height 72
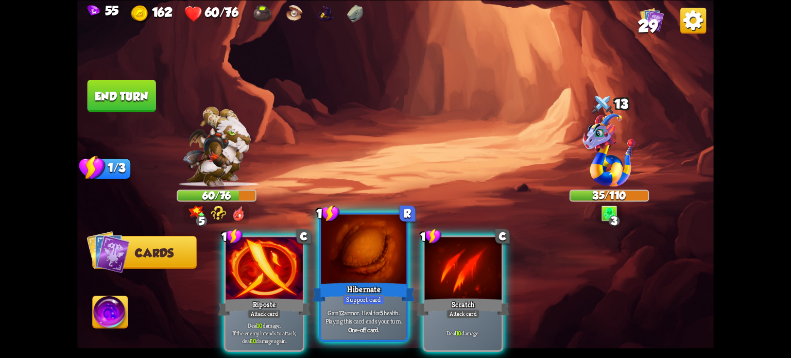
click at [355, 265] on div at bounding box center [364, 250] width 86 height 72
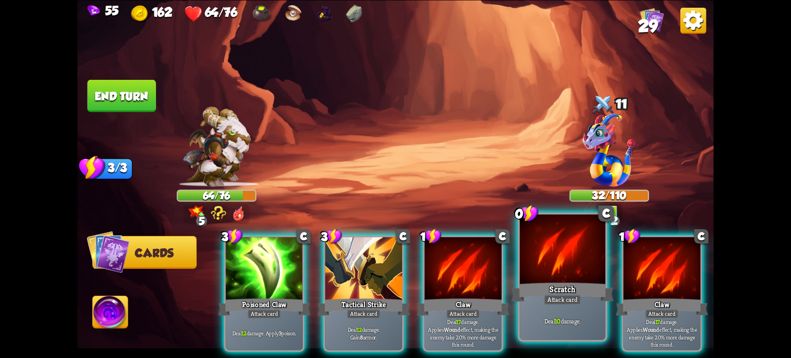
click at [537, 273] on div at bounding box center [563, 250] width 86 height 72
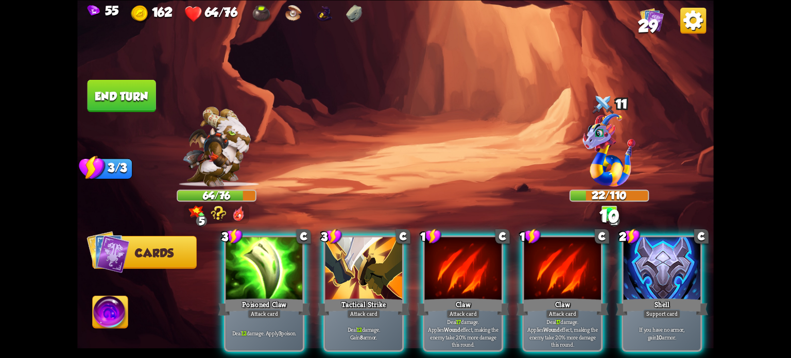
click at [537, 273] on div at bounding box center [562, 269] width 77 height 65
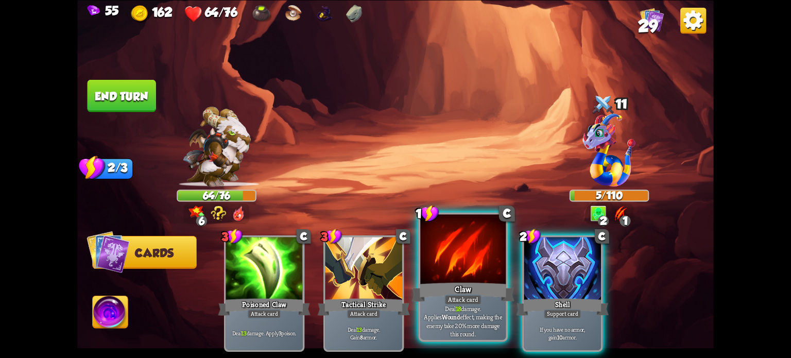
click at [448, 283] on div "Claw" at bounding box center [463, 291] width 103 height 23
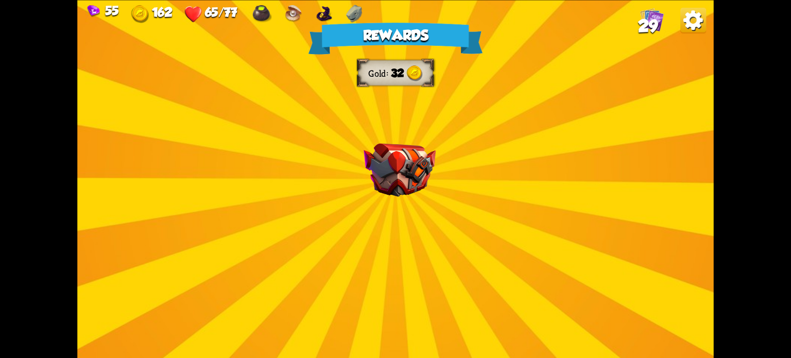
click at [339, 188] on div "Rewards Gold 32 Select a card 2 C Flame Barrier Support card Gain 8 armor. Refl…" at bounding box center [395, 179] width 637 height 358
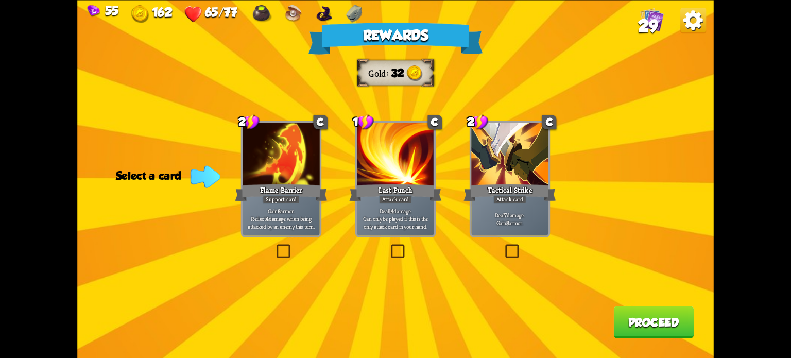
click at [275, 246] on label at bounding box center [275, 246] width 0 height 0
click at [0, 0] on input "checkbox" at bounding box center [0, 0] width 0 height 0
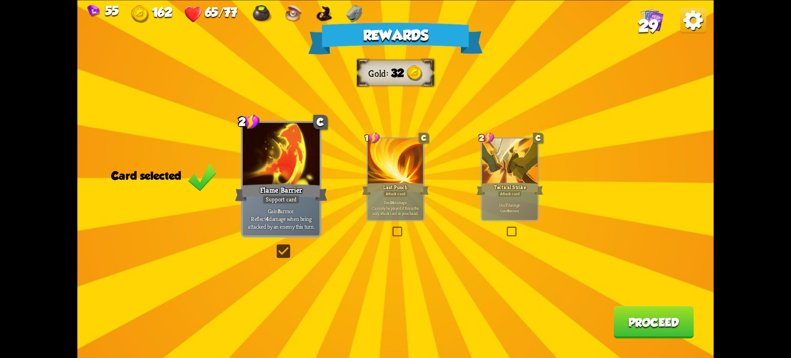
click at [631, 318] on button "Proceed" at bounding box center [654, 322] width 80 height 32
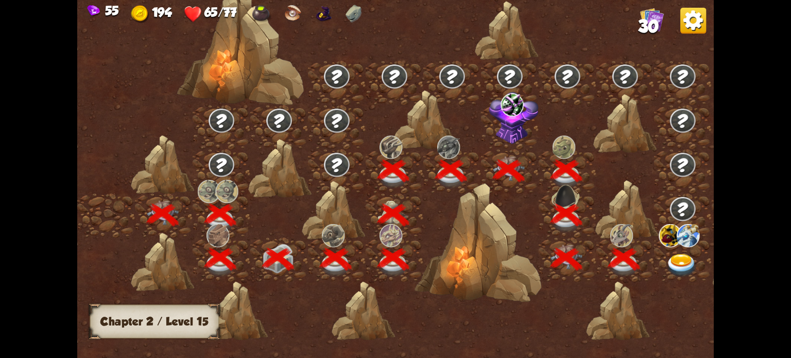
scroll to position [0, 157]
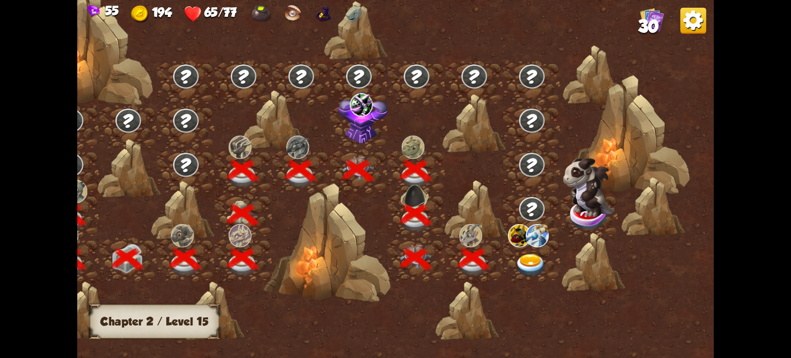
click at [533, 257] on img at bounding box center [531, 265] width 32 height 23
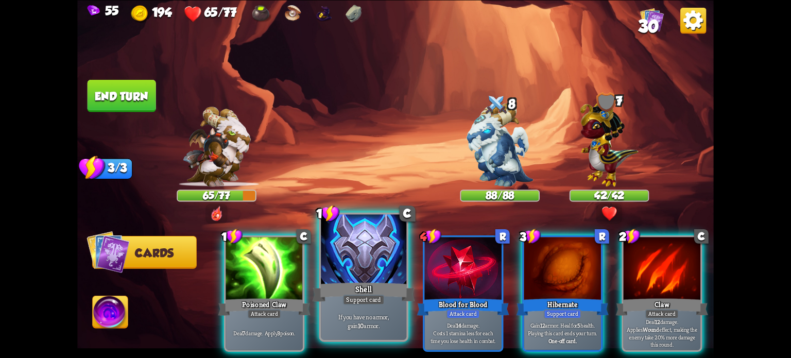
click at [360, 315] on p "If you have no armor, gain 10 armor." at bounding box center [363, 321] width 81 height 17
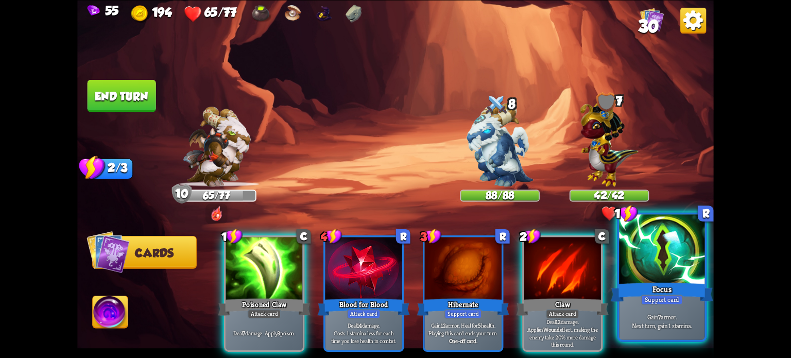
click at [667, 302] on div "Support card" at bounding box center [662, 299] width 42 height 10
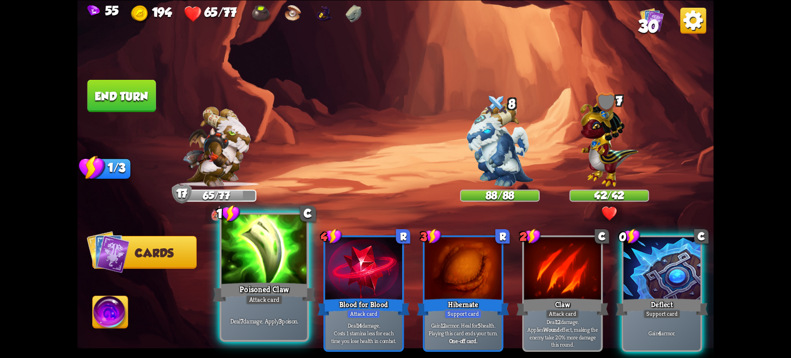
click at [276, 296] on div "Attack card" at bounding box center [264, 299] width 37 height 10
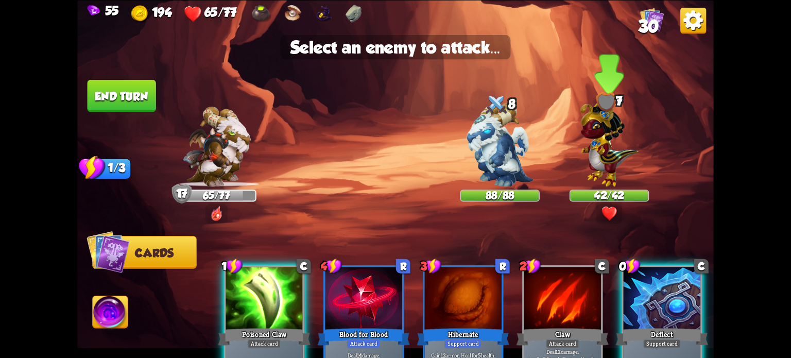
click at [607, 154] on img at bounding box center [610, 141] width 58 height 91
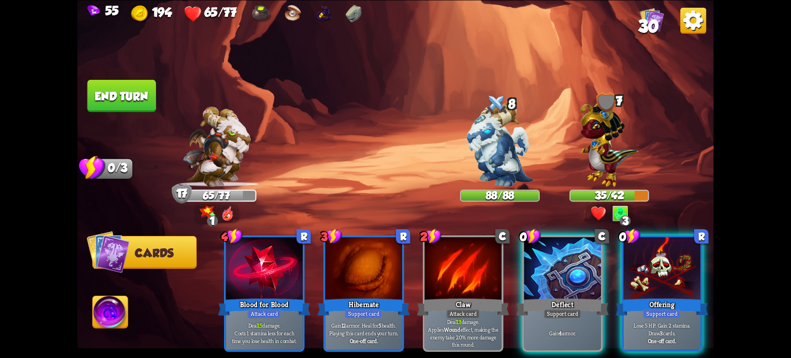
click at [123, 98] on button "End turn" at bounding box center [122, 95] width 70 height 33
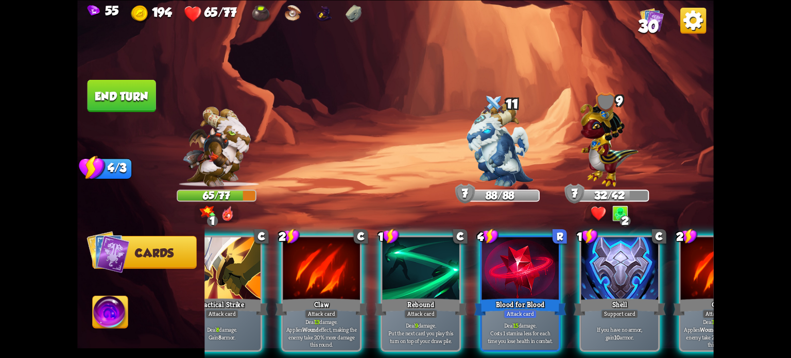
scroll to position [0, 0]
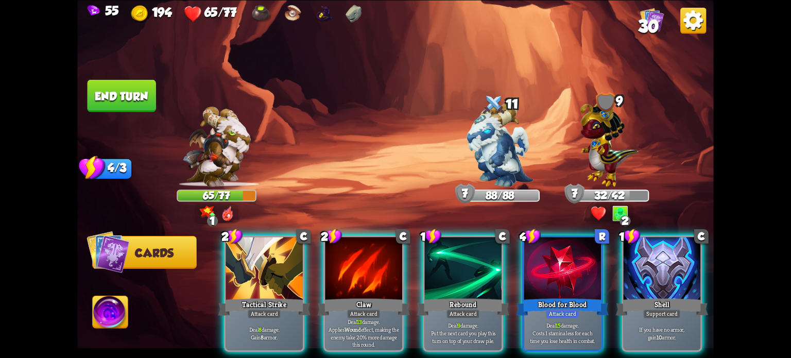
click at [653, 16] on img at bounding box center [652, 19] width 24 height 24
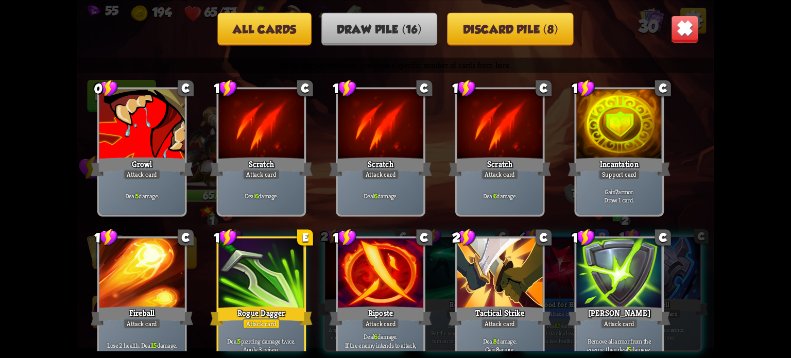
click at [674, 26] on img at bounding box center [685, 29] width 28 height 28
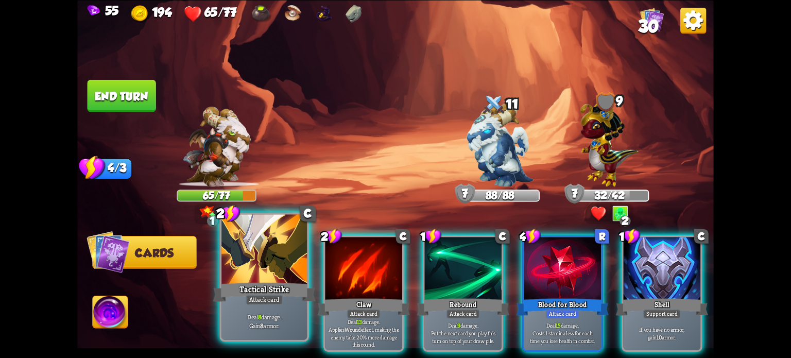
click at [276, 293] on div "Tactical Strike" at bounding box center [264, 291] width 103 height 23
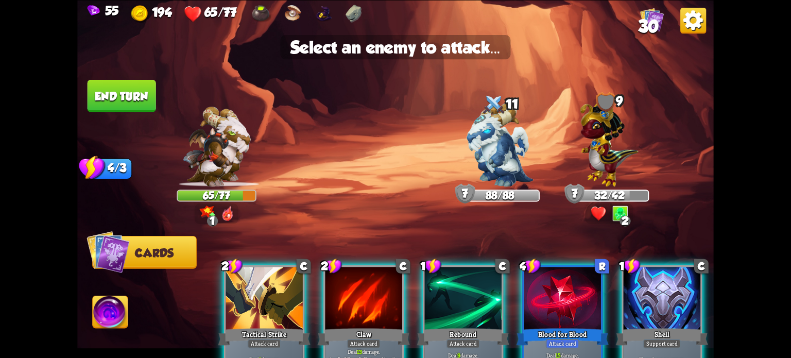
drag, startPoint x: 372, startPoint y: 203, endPoint x: 365, endPoint y: 205, distance: 7.9
click at [361, 194] on img at bounding box center [395, 179] width 637 height 358
click at [254, 286] on div at bounding box center [264, 299] width 77 height 65
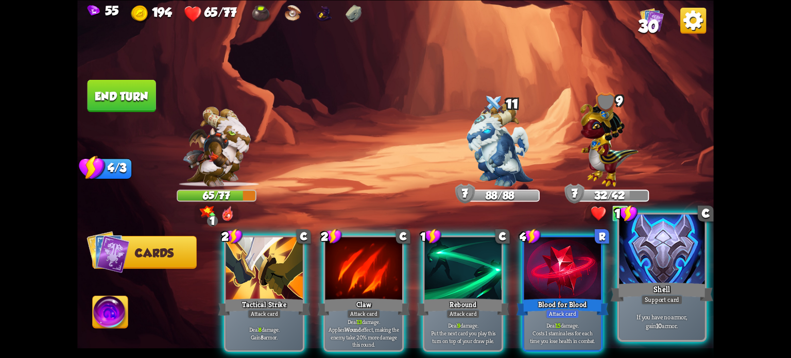
click at [650, 280] on div at bounding box center [662, 250] width 86 height 72
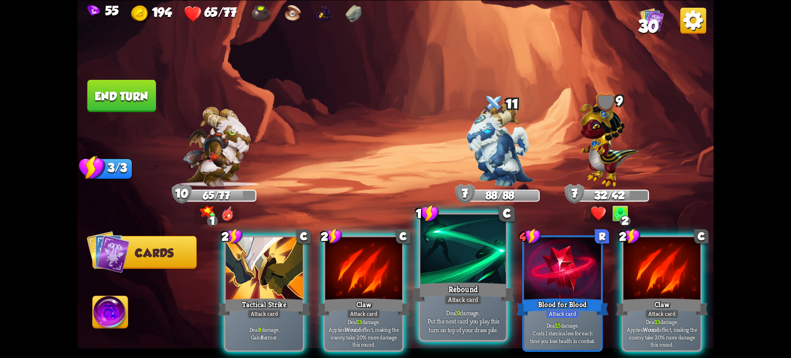
click at [462, 294] on div "Rebound" at bounding box center [463, 291] width 103 height 23
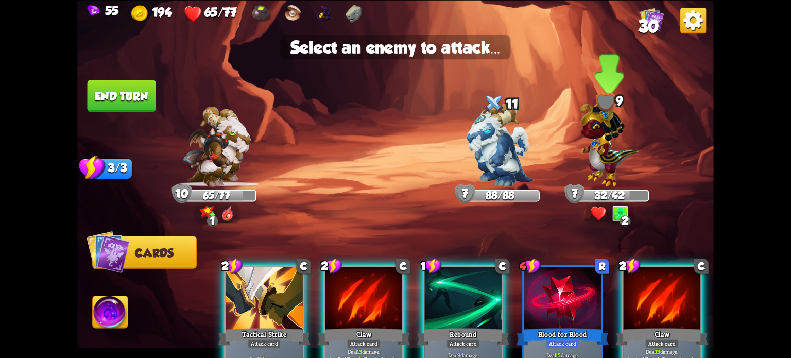
click at [613, 176] on img at bounding box center [610, 141] width 58 height 91
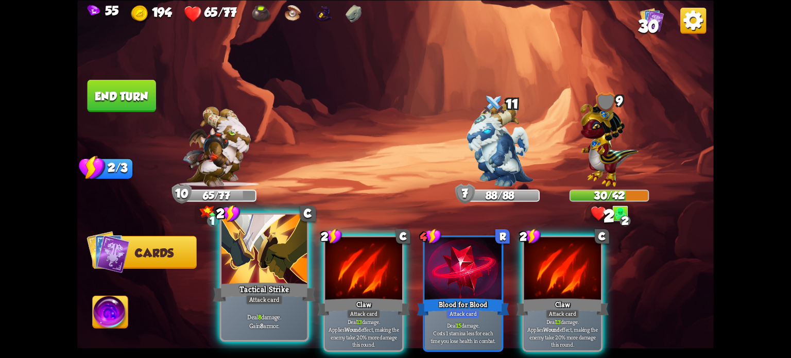
click at [270, 274] on div at bounding box center [265, 250] width 86 height 72
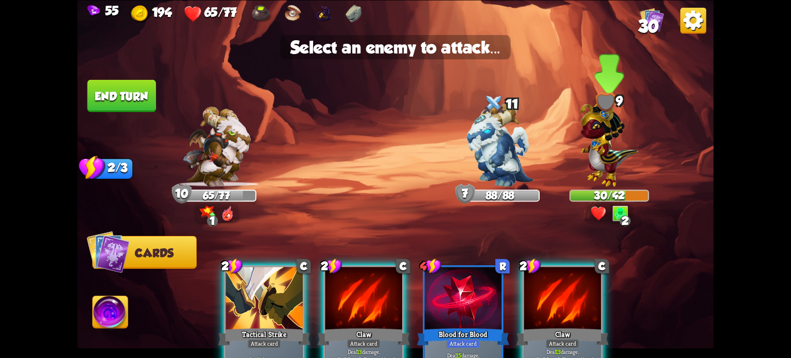
click at [600, 159] on img at bounding box center [610, 141] width 58 height 91
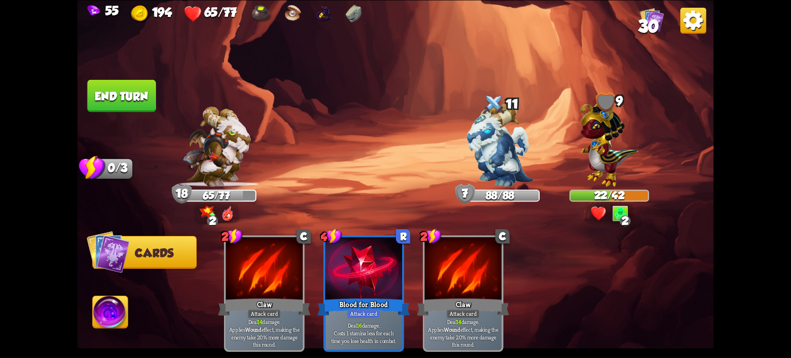
click at [120, 103] on button "End turn" at bounding box center [122, 95] width 69 height 32
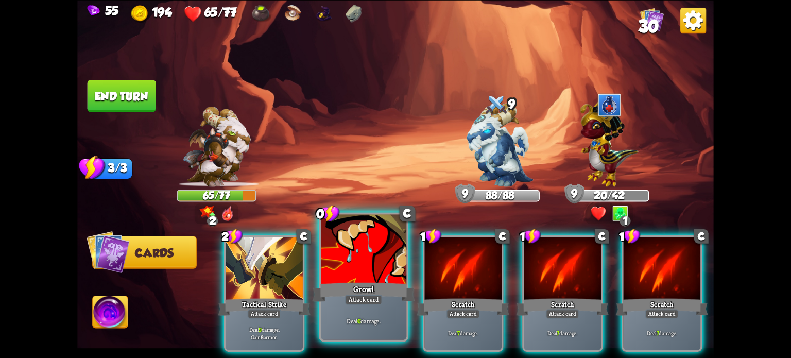
click at [383, 308] on div "Deal 6 damage." at bounding box center [364, 320] width 86 height 37
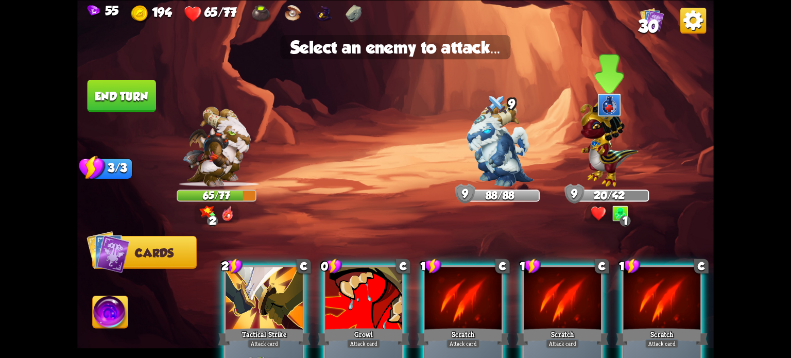
click at [614, 159] on img at bounding box center [610, 141] width 58 height 91
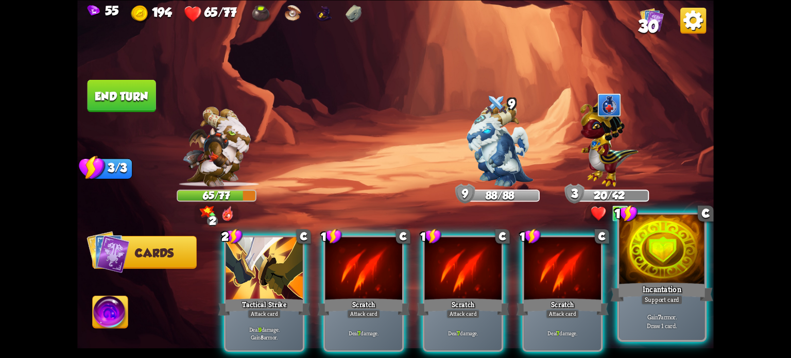
click at [631, 304] on div "Gain 7 armor. Draw 1 card." at bounding box center [662, 320] width 86 height 37
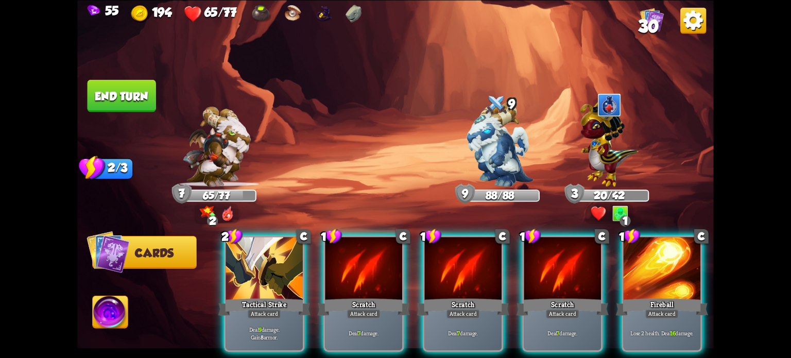
click at [620, 148] on img at bounding box center [610, 141] width 58 height 91
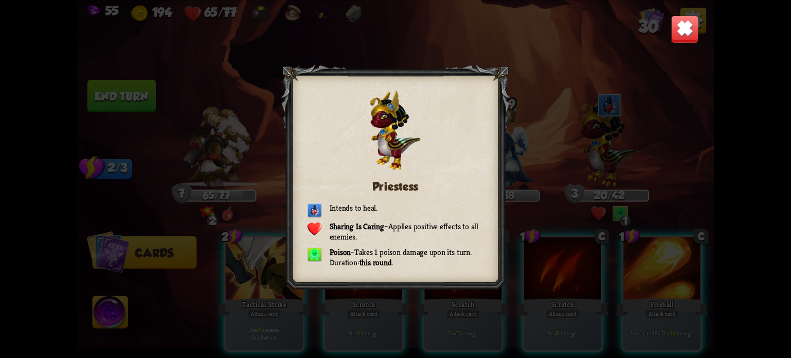
click at [672, 36] on img at bounding box center [685, 29] width 28 height 28
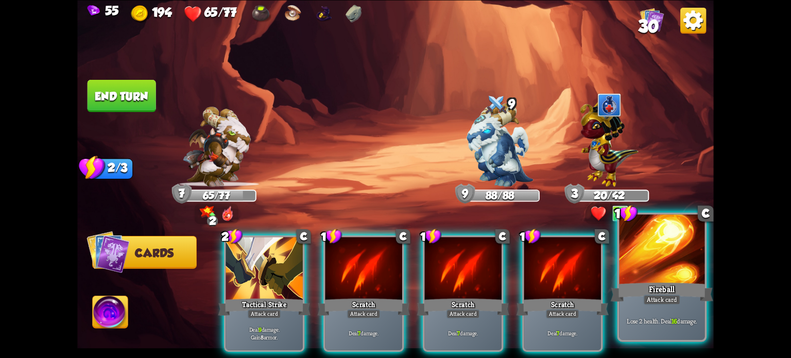
click at [653, 286] on div "Fireball" at bounding box center [662, 291] width 103 height 23
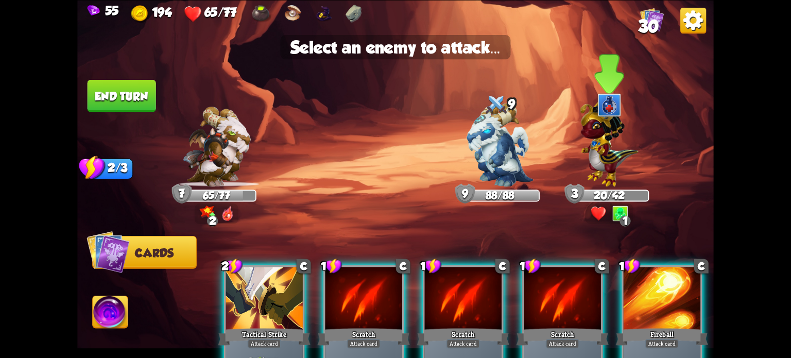
click at [618, 171] on img at bounding box center [610, 141] width 58 height 91
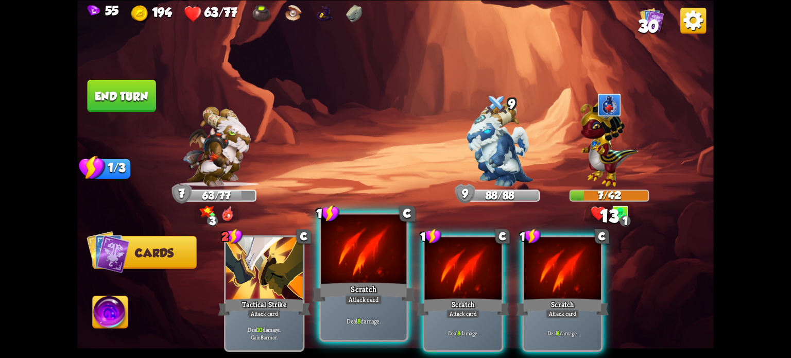
click at [391, 281] on div "Scratch" at bounding box center [364, 291] width 103 height 23
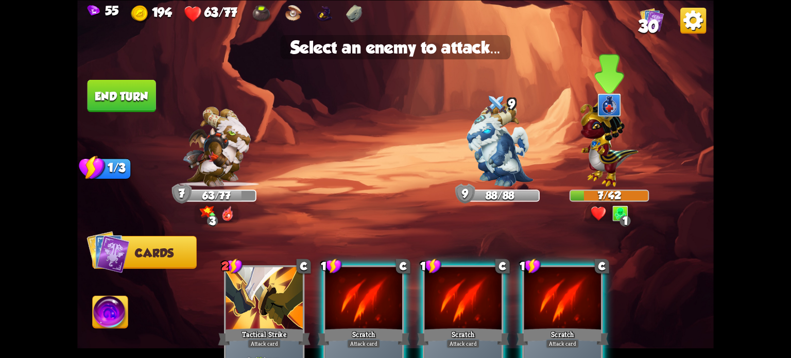
click at [606, 166] on img at bounding box center [610, 141] width 58 height 91
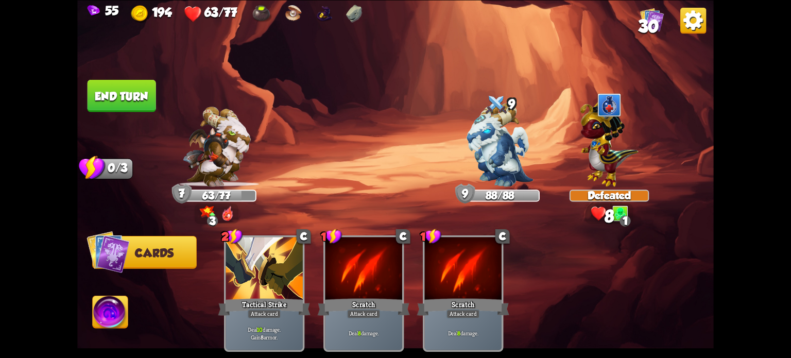
click at [134, 96] on button "End turn" at bounding box center [122, 95] width 70 height 33
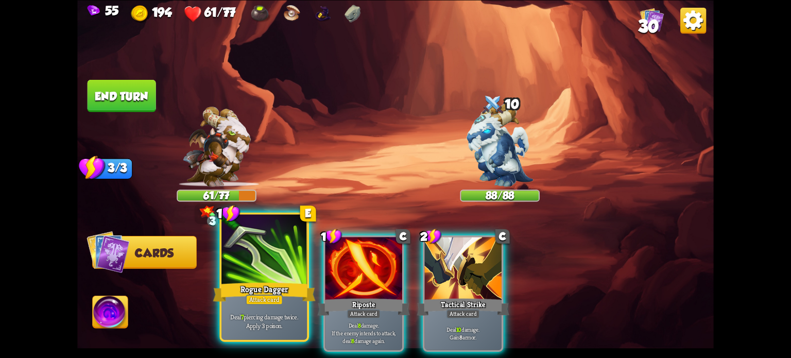
click at [251, 297] on div "Attack card" at bounding box center [264, 299] width 37 height 10
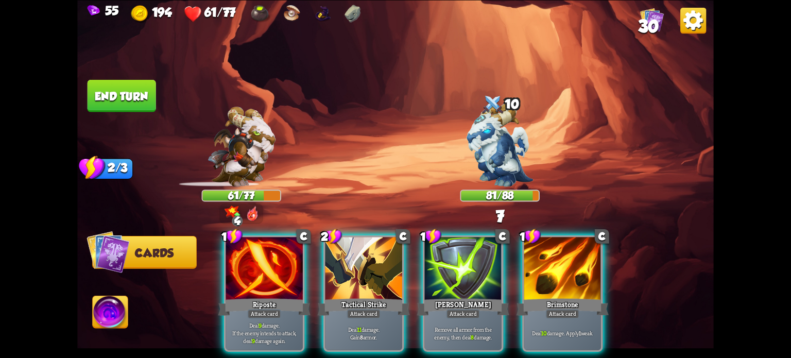
click at [555, 266] on div at bounding box center [562, 269] width 77 height 65
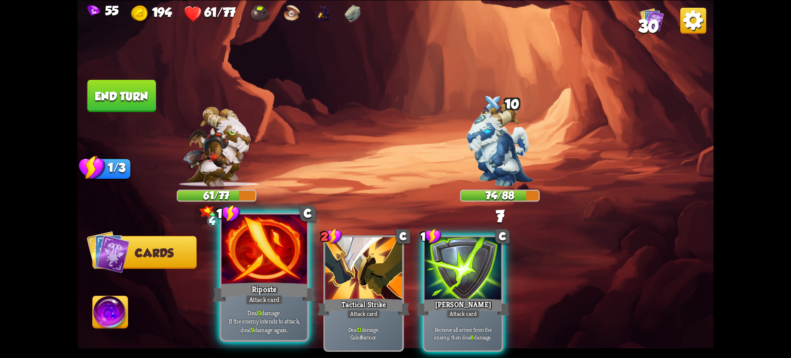
click at [278, 267] on div at bounding box center [265, 250] width 86 height 72
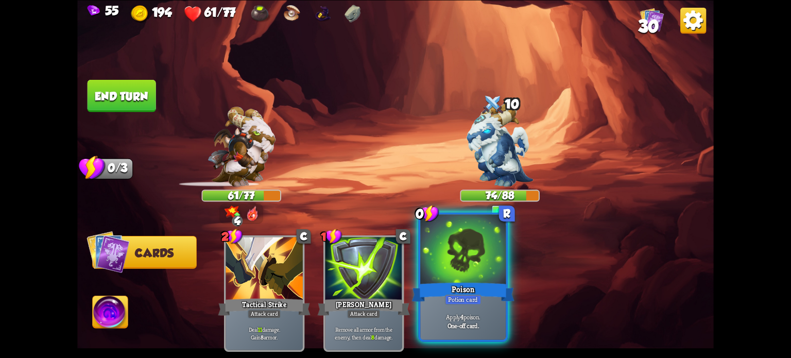
click at [455, 278] on div at bounding box center [463, 250] width 86 height 72
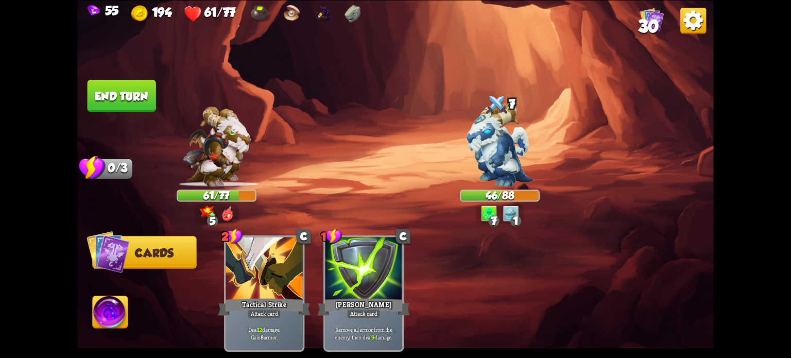
click at [109, 92] on button "End turn" at bounding box center [121, 95] width 69 height 32
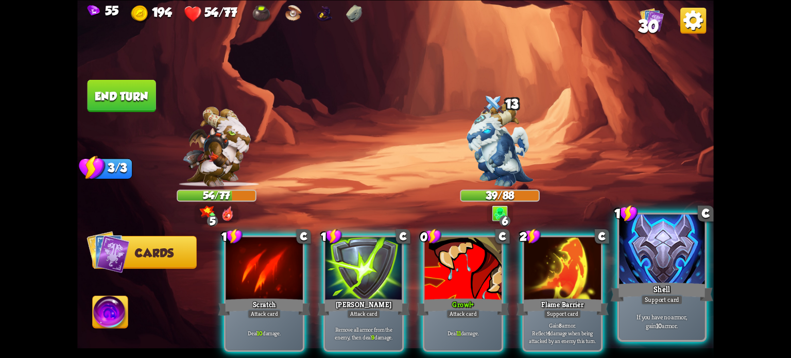
click at [643, 269] on div at bounding box center [662, 250] width 86 height 72
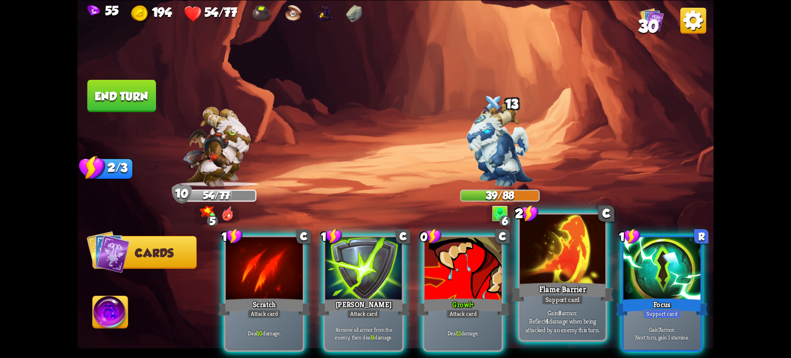
click at [575, 260] on div at bounding box center [563, 250] width 86 height 72
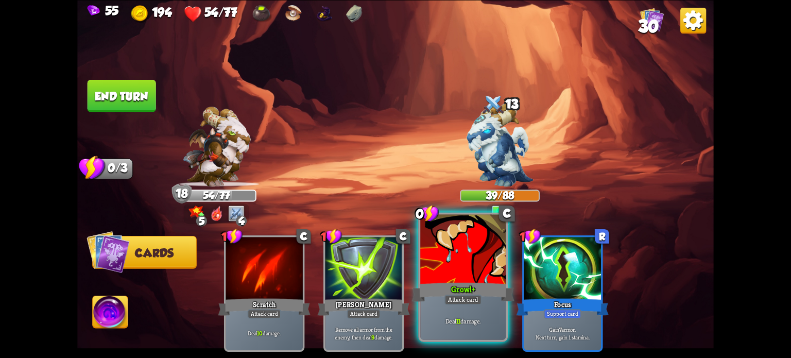
click at [443, 267] on div at bounding box center [463, 250] width 86 height 72
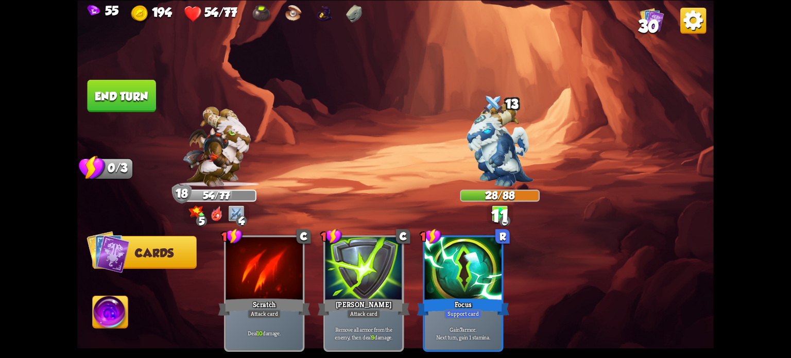
click at [135, 106] on button "End turn" at bounding box center [122, 95] width 69 height 32
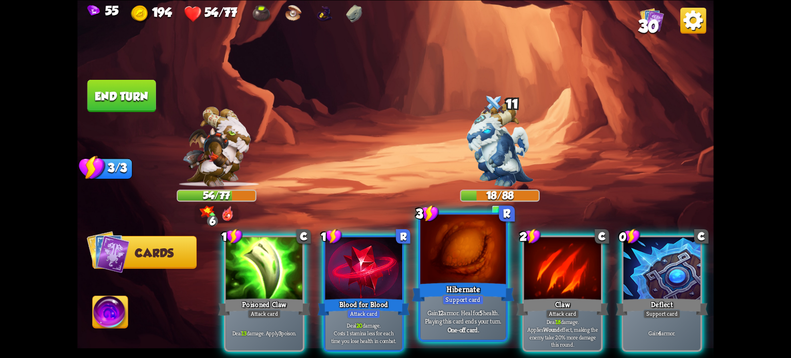
click at [472, 295] on div "Support card" at bounding box center [464, 299] width 42 height 10
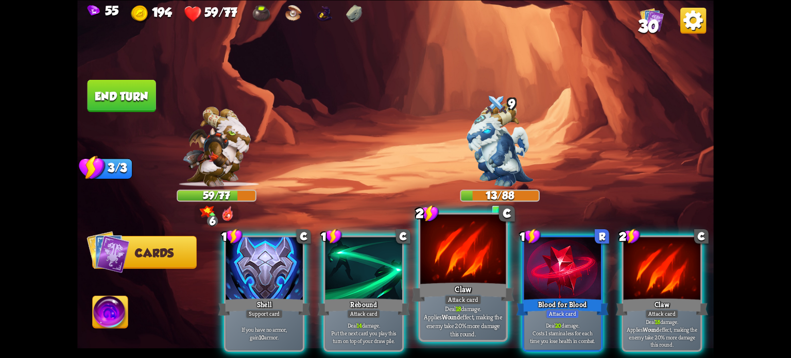
click at [440, 268] on div at bounding box center [463, 250] width 86 height 72
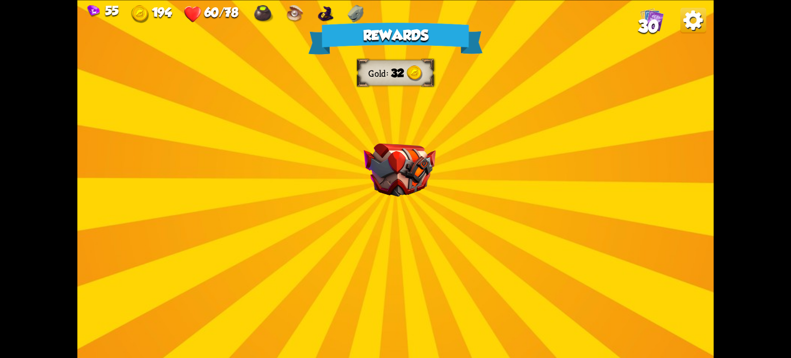
click at [439, 265] on div "Rewards Gold 32 Select a card 1 C Rebound Attack card Deal 8 damage. Put the ne…" at bounding box center [395, 179] width 637 height 358
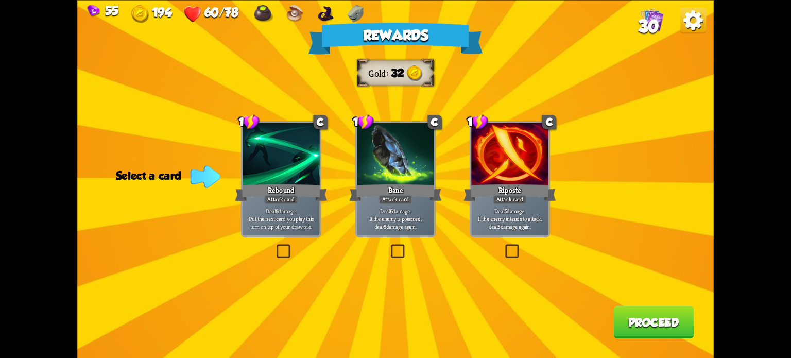
click at [275, 246] on label at bounding box center [275, 246] width 0 height 0
click at [0, 0] on input "checkbox" at bounding box center [0, 0] width 0 height 0
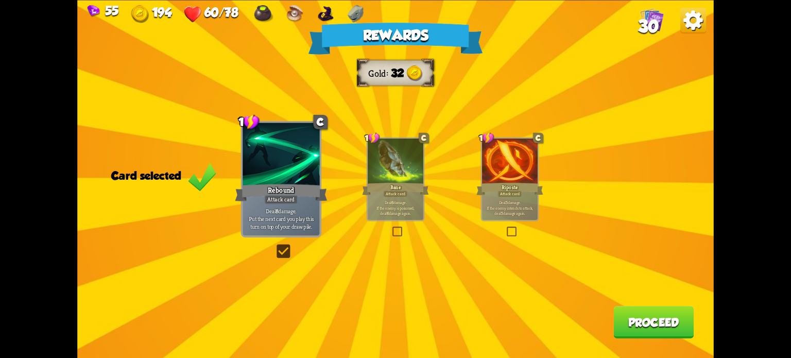
click at [607, 322] on div "Rewards Gold 32 Card selected 1 C Rebound Attack card Deal 8 damage. Put the ne…" at bounding box center [395, 179] width 637 height 358
click at [628, 323] on button "Proceed" at bounding box center [654, 322] width 80 height 32
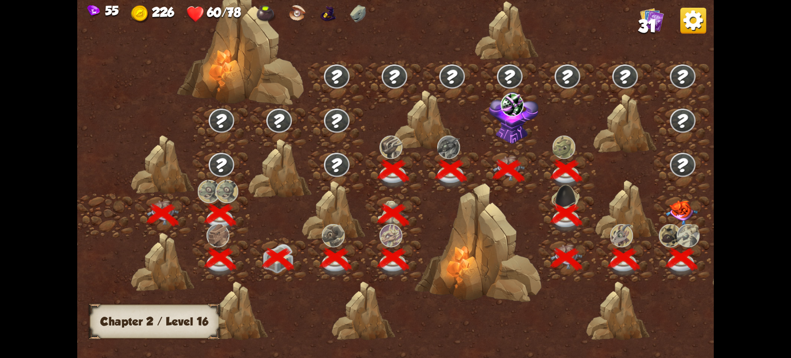
scroll to position [0, 157]
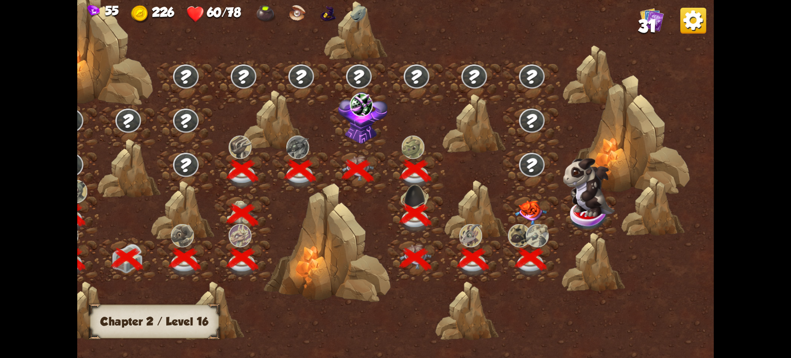
click at [531, 214] on img at bounding box center [531, 212] width 32 height 25
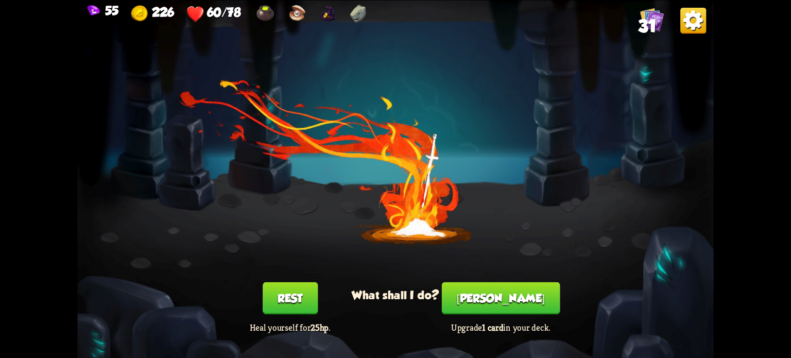
click at [276, 294] on button "Rest" at bounding box center [290, 298] width 55 height 32
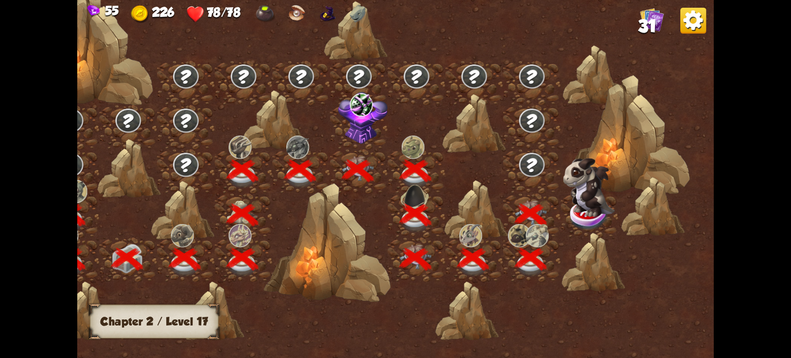
click at [599, 212] on img at bounding box center [589, 187] width 52 height 59
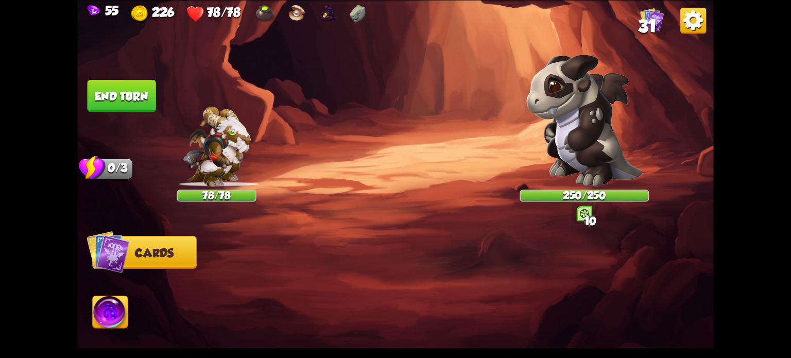
click at [607, 150] on img at bounding box center [585, 120] width 116 height 132
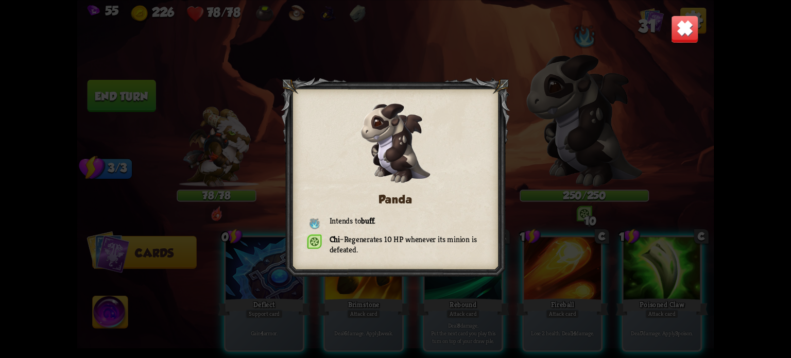
click at [675, 30] on img at bounding box center [685, 29] width 28 height 28
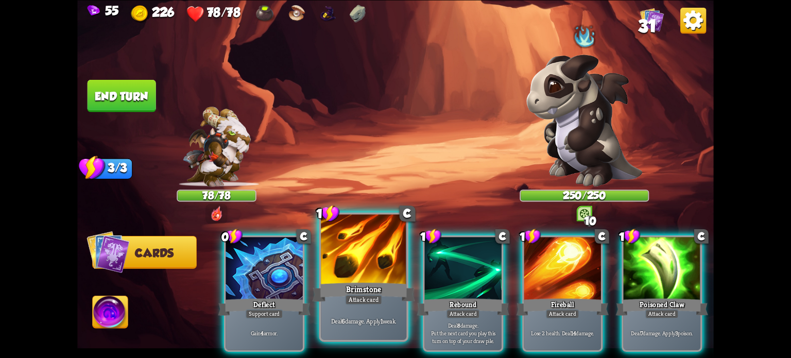
drag, startPoint x: 273, startPoint y: 349, endPoint x: 390, endPoint y: 339, distance: 117.9
click at [390, 339] on div "0 C Deflect Support card Gain 4 armor. 1 C Brimstone Attack card Deal 6 damage.…" at bounding box center [459, 278] width 509 height 159
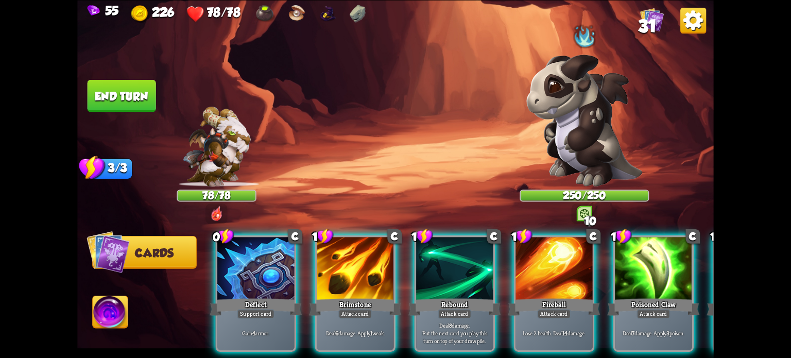
scroll to position [0, 0]
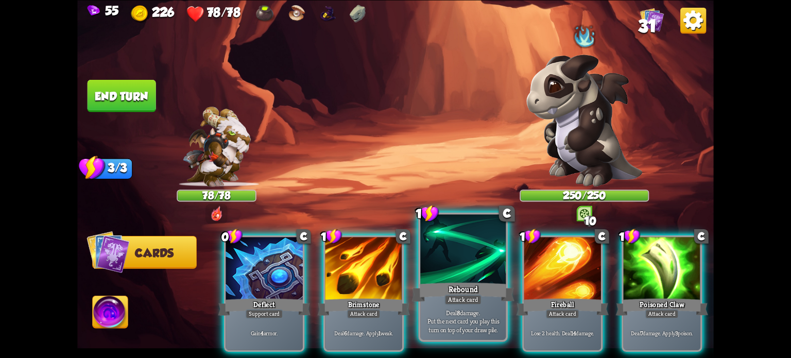
click at [487, 297] on div "Rebound" at bounding box center [463, 291] width 103 height 23
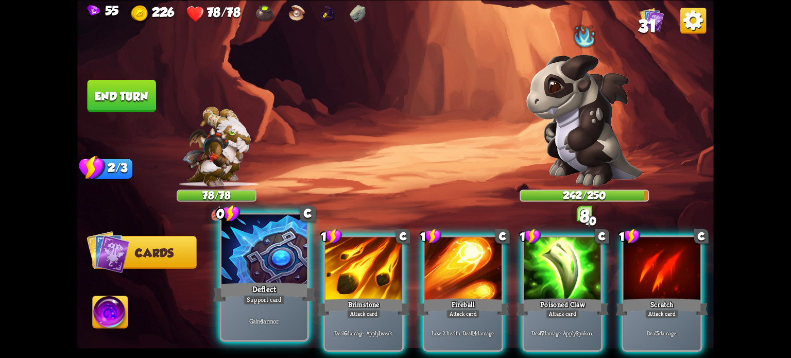
click at [266, 280] on div at bounding box center [265, 250] width 86 height 72
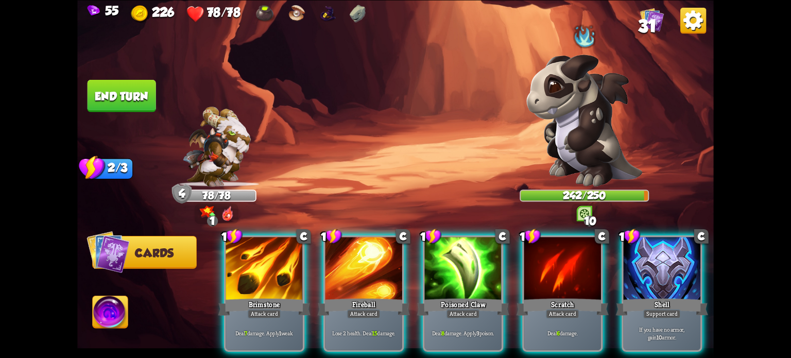
scroll to position [0, 97]
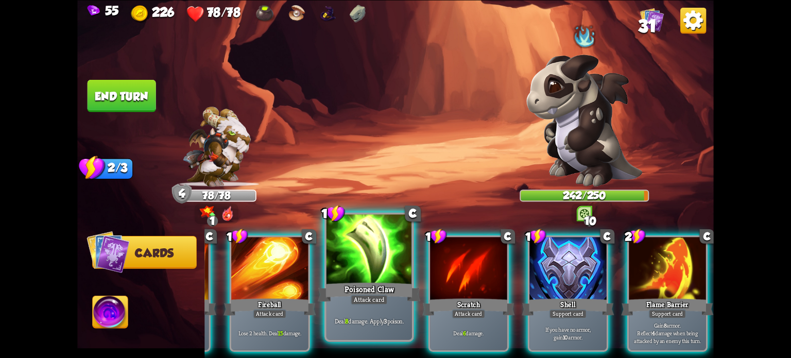
click at [363, 265] on div at bounding box center [370, 250] width 86 height 72
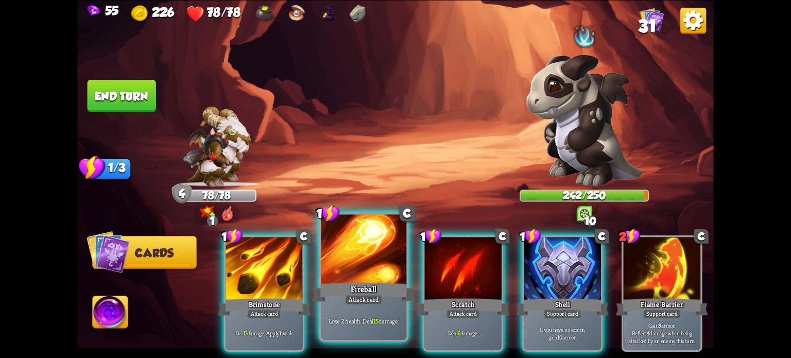
scroll to position [0, 0]
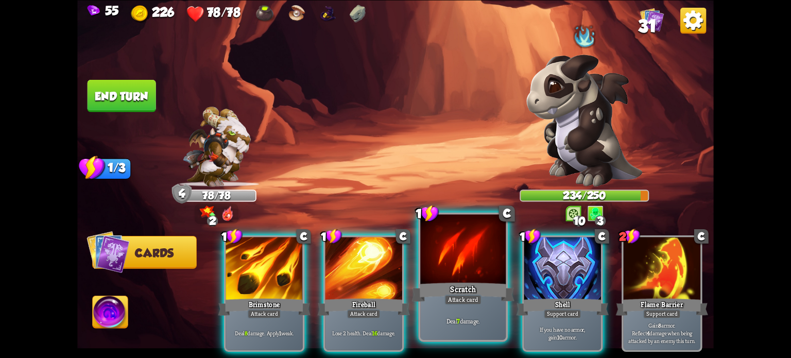
click at [462, 288] on div "Scratch" at bounding box center [463, 291] width 103 height 23
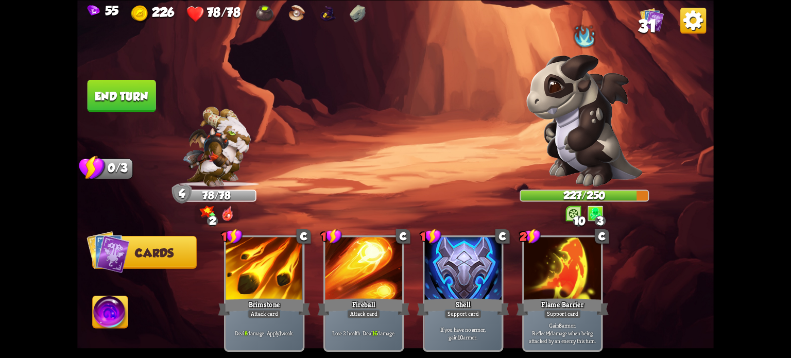
click at [123, 100] on button "End turn" at bounding box center [122, 95] width 70 height 33
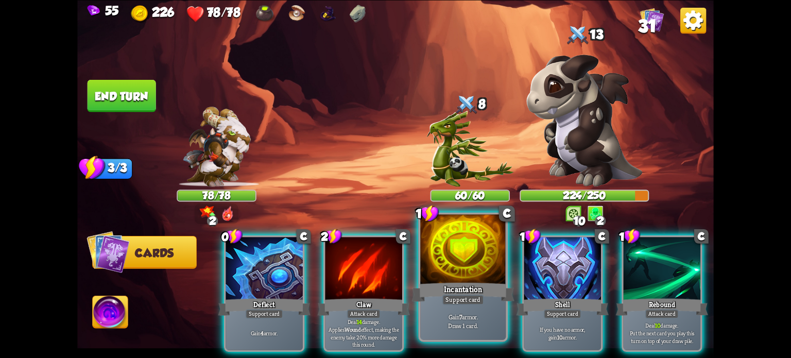
click at [467, 307] on div "Gain 7 armor. Draw 1 card." at bounding box center [463, 320] width 86 height 37
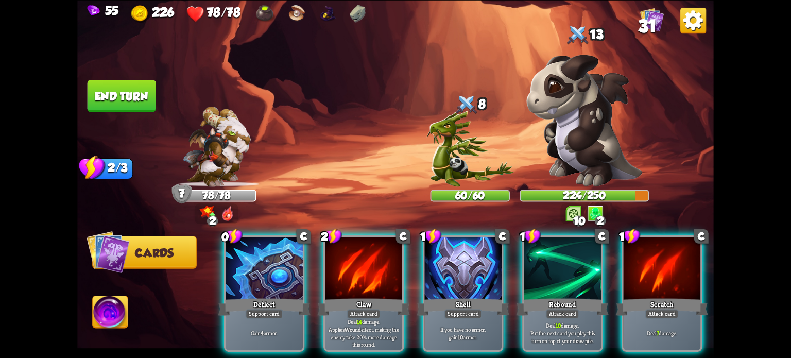
scroll to position [0, 97]
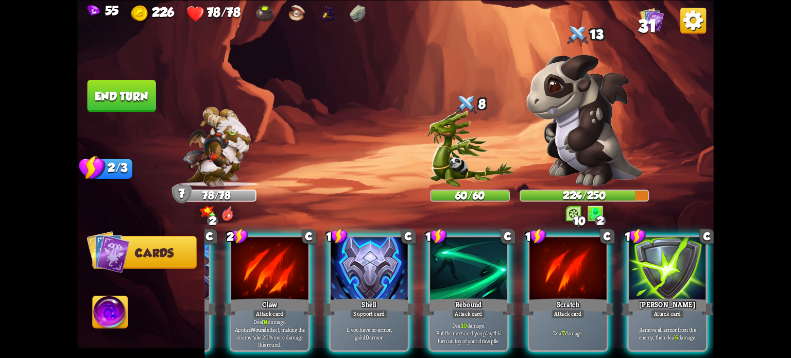
click at [653, 21] on span "31" at bounding box center [647, 26] width 19 height 20
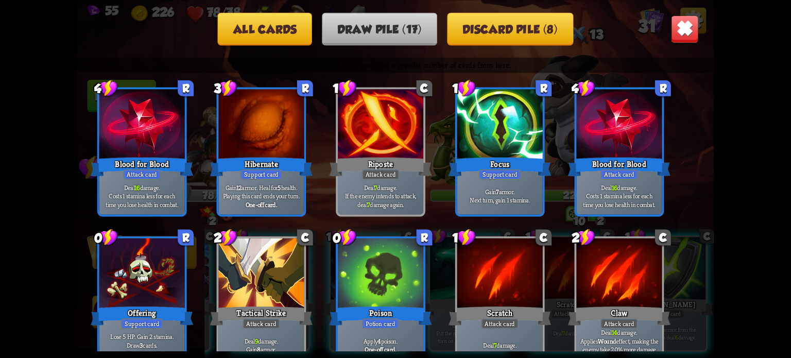
click at [674, 18] on img at bounding box center [685, 29] width 28 height 28
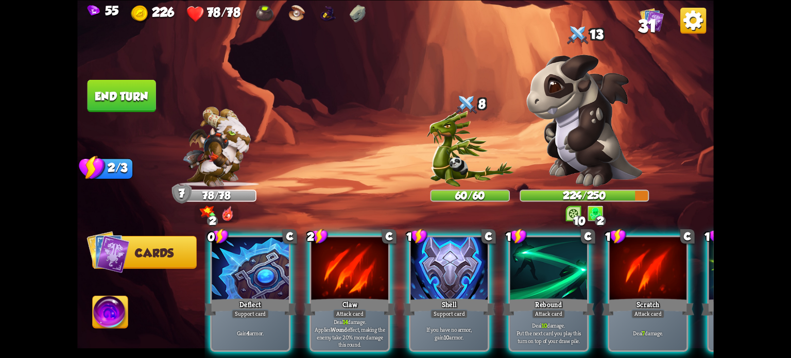
scroll to position [0, 0]
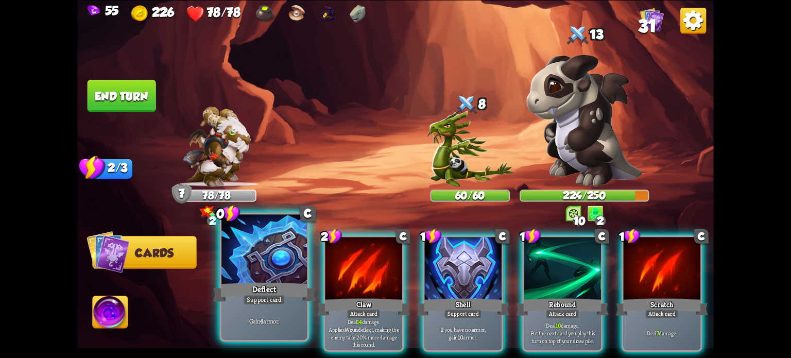
click at [258, 318] on p "Gain 4 armor." at bounding box center [264, 321] width 81 height 8
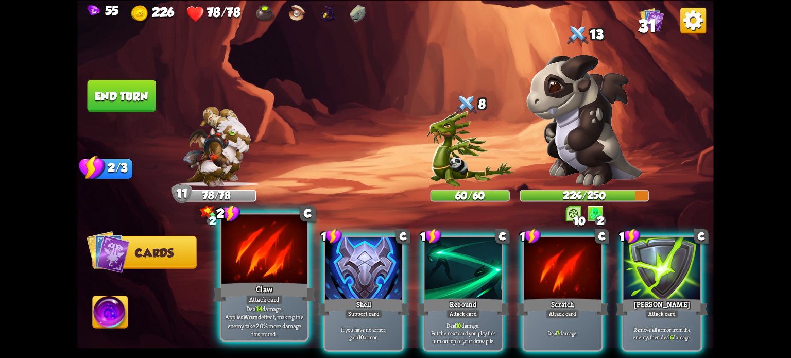
click at [270, 269] on div at bounding box center [265, 250] width 86 height 72
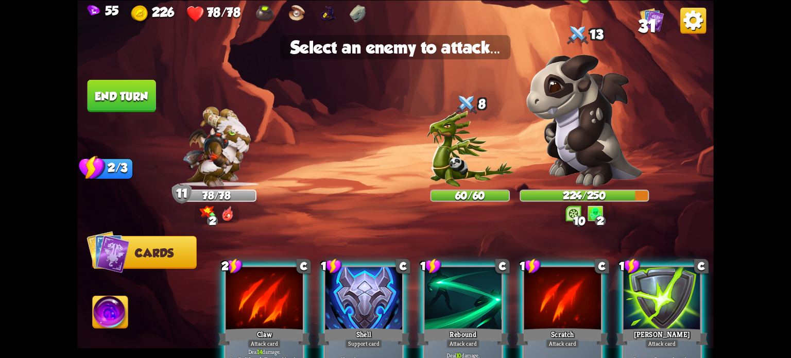
click at [585, 142] on img at bounding box center [585, 120] width 116 height 132
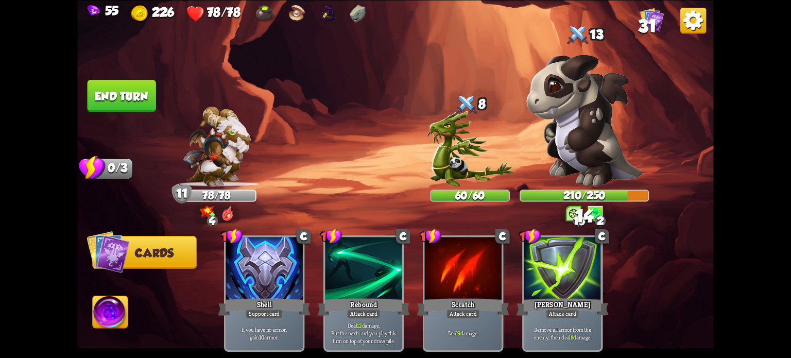
click at [106, 90] on button "End turn" at bounding box center [122, 95] width 69 height 32
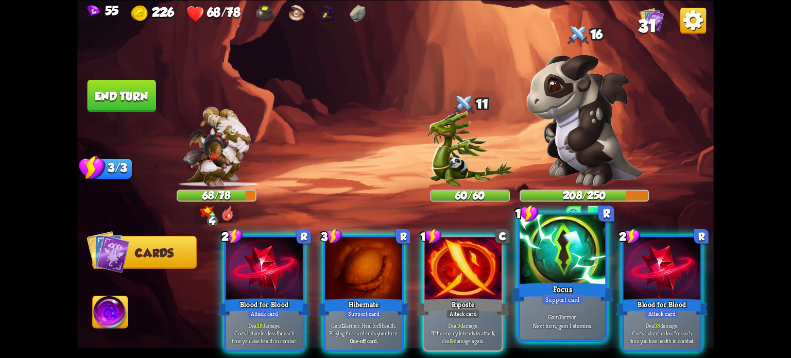
click at [553, 332] on div "Gain 7 armor. Next turn, gain 1 stamina." at bounding box center [563, 320] width 86 height 37
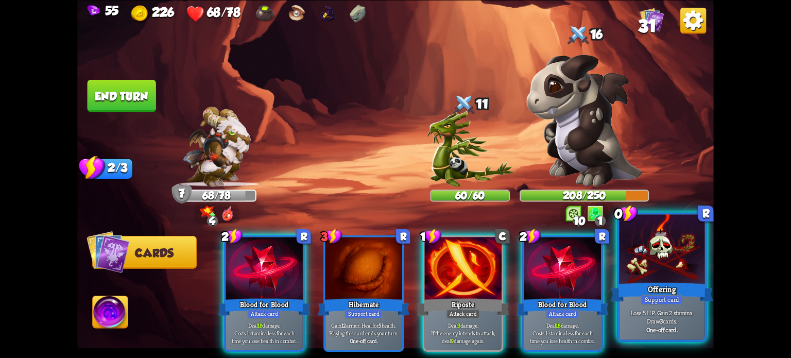
click at [651, 332] on b "One-off card." at bounding box center [662, 329] width 31 height 8
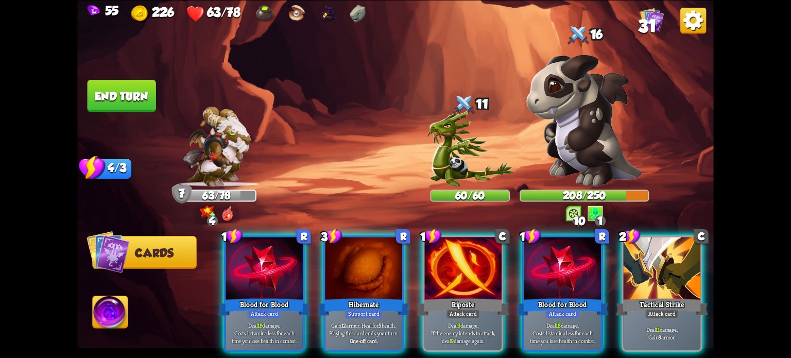
scroll to position [0, 200]
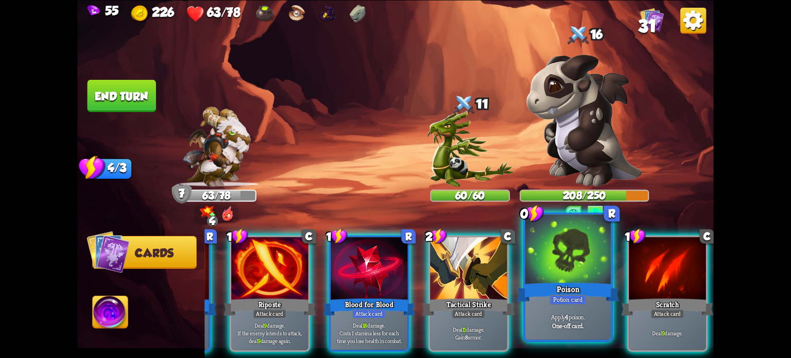
click at [576, 293] on div "Poison" at bounding box center [568, 291] width 103 height 23
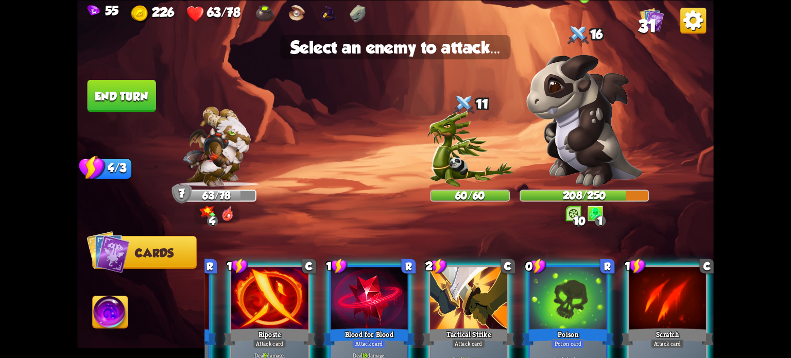
click at [596, 140] on img at bounding box center [585, 120] width 116 height 132
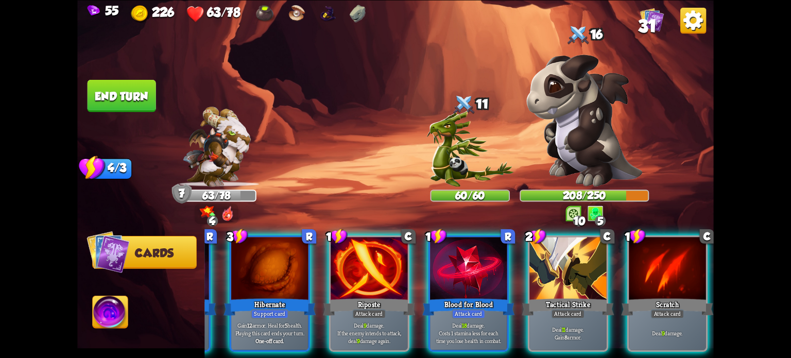
scroll to position [0, 0]
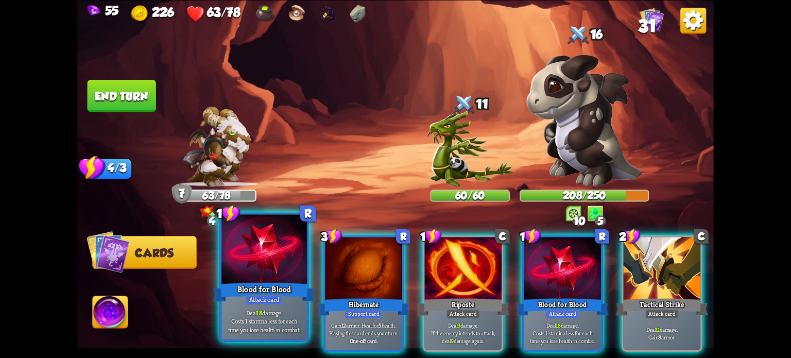
click at [234, 302] on div "Blood for Blood" at bounding box center [264, 291] width 103 height 23
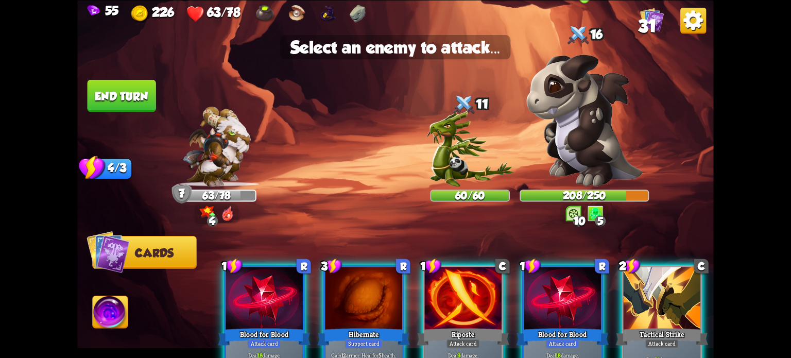
drag, startPoint x: 581, startPoint y: 119, endPoint x: 587, endPoint y: 121, distance: 6.5
click at [581, 119] on img at bounding box center [585, 120] width 116 height 132
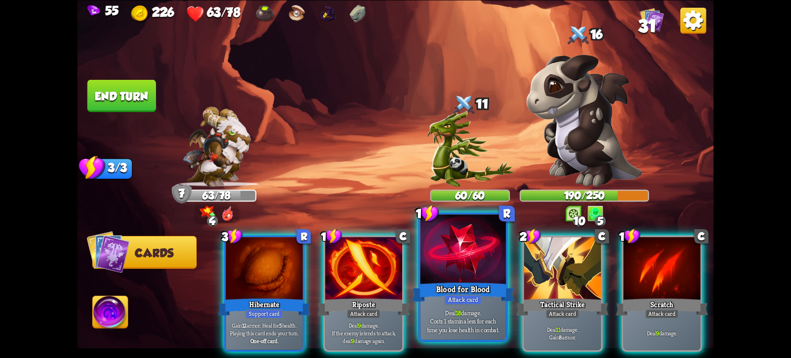
click at [445, 261] on div at bounding box center [463, 250] width 86 height 72
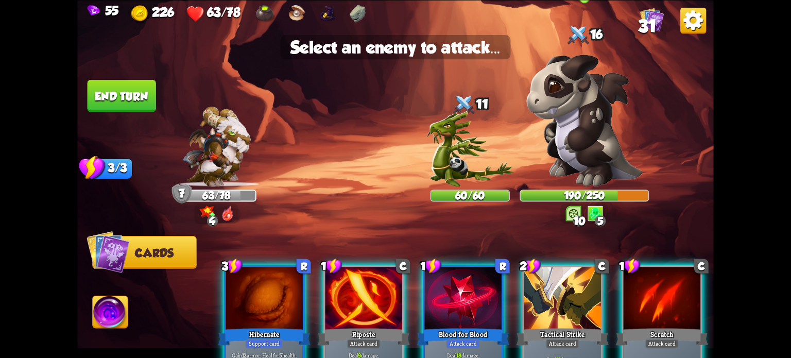
click at [583, 105] on img at bounding box center [585, 120] width 116 height 132
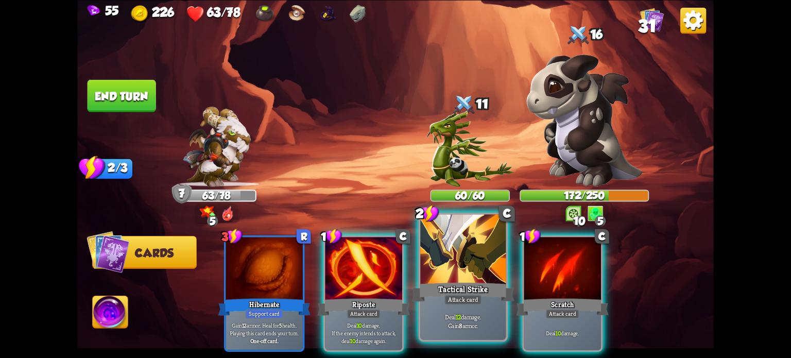
click at [487, 269] on div at bounding box center [463, 250] width 86 height 72
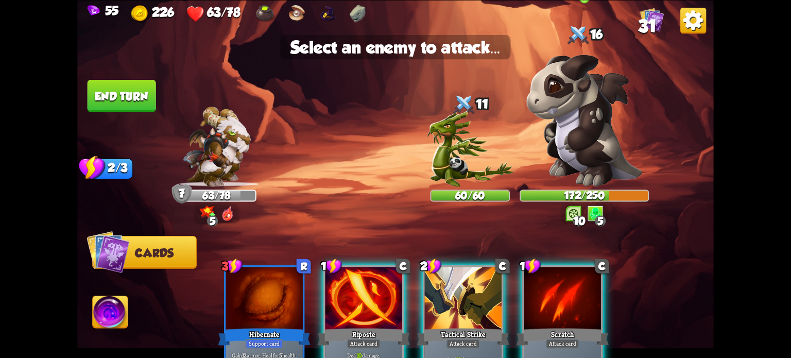
click at [585, 118] on img at bounding box center [585, 120] width 116 height 132
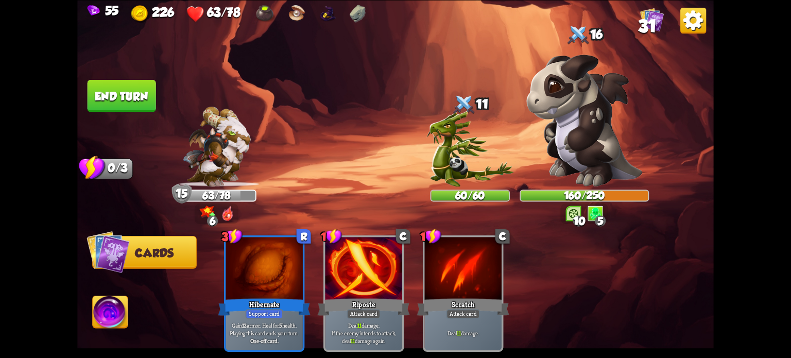
click at [108, 290] on img at bounding box center [395, 179] width 637 height 358
click at [110, 300] on img at bounding box center [111, 314] width 36 height 36
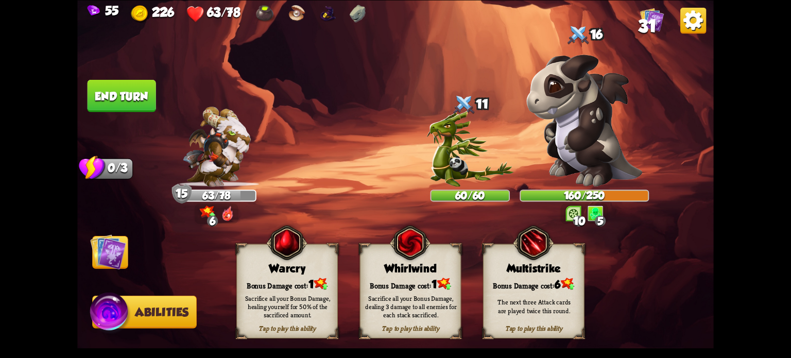
click at [130, 101] on button "End turn" at bounding box center [122, 95] width 69 height 32
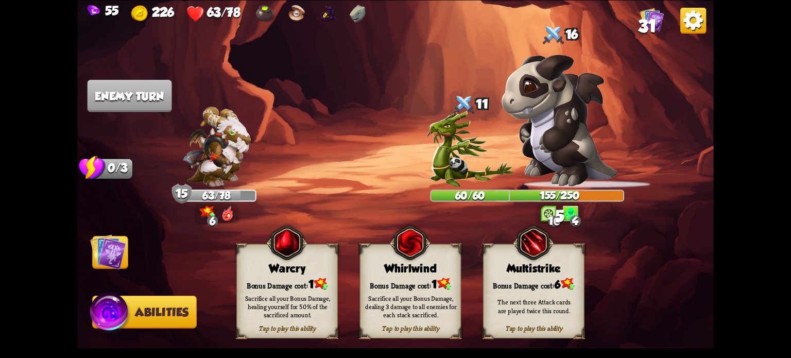
click at [101, 253] on img at bounding box center [108, 252] width 36 height 36
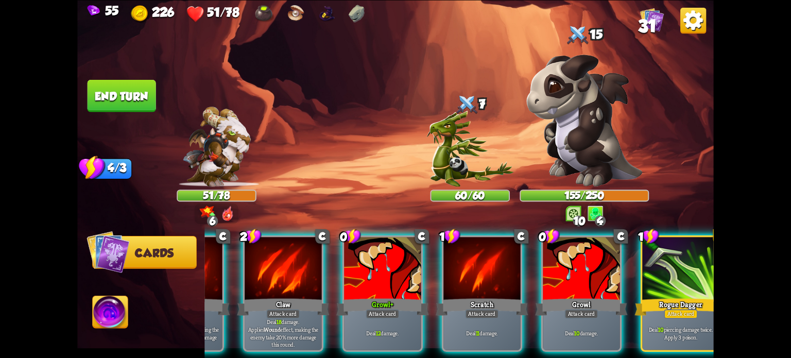
scroll to position [0, 97]
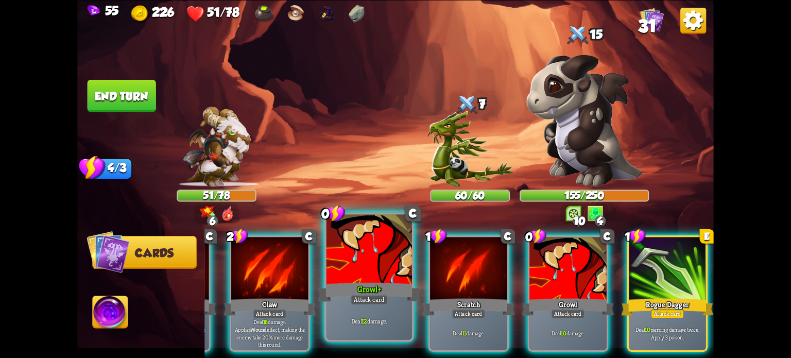
click at [341, 260] on div at bounding box center [370, 250] width 86 height 72
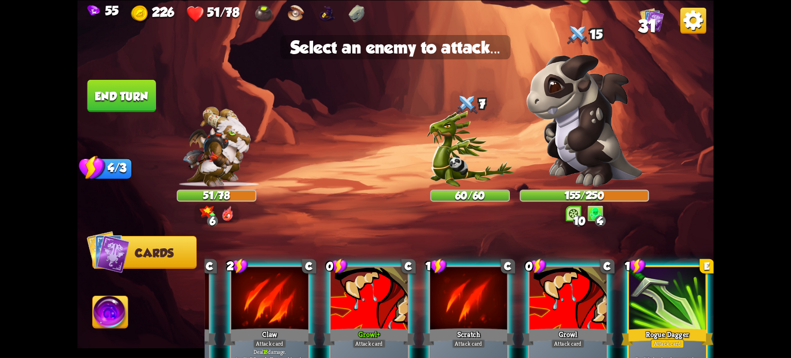
click at [580, 124] on img at bounding box center [585, 120] width 116 height 132
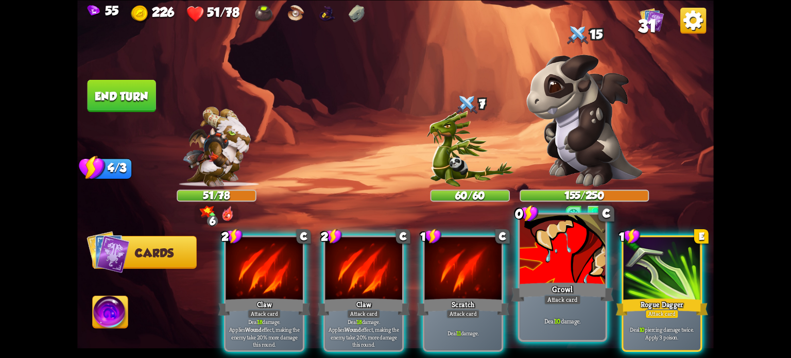
scroll to position [0, 0]
click at [533, 271] on div at bounding box center [563, 250] width 86 height 72
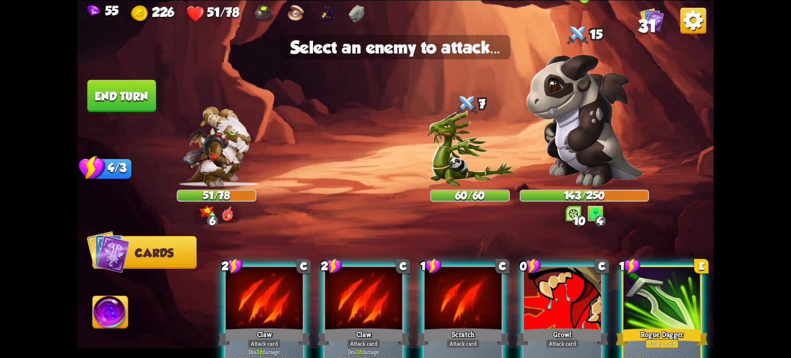
click at [588, 129] on img at bounding box center [585, 120] width 116 height 132
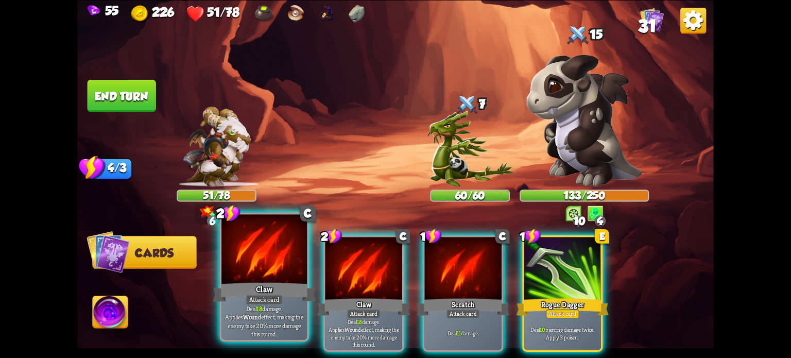
click at [287, 282] on div "Claw" at bounding box center [264, 291] width 103 height 23
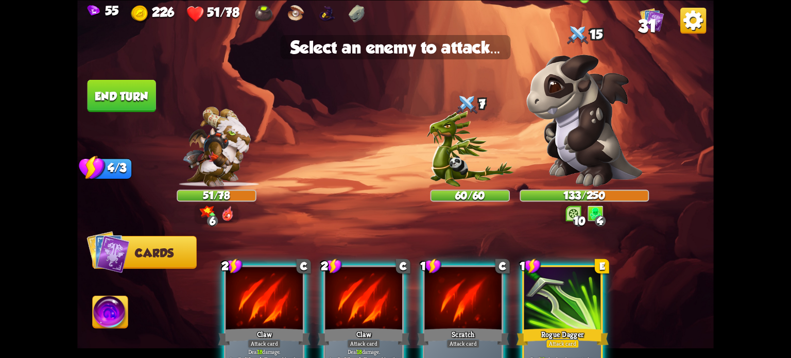
click at [576, 138] on img at bounding box center [585, 120] width 116 height 132
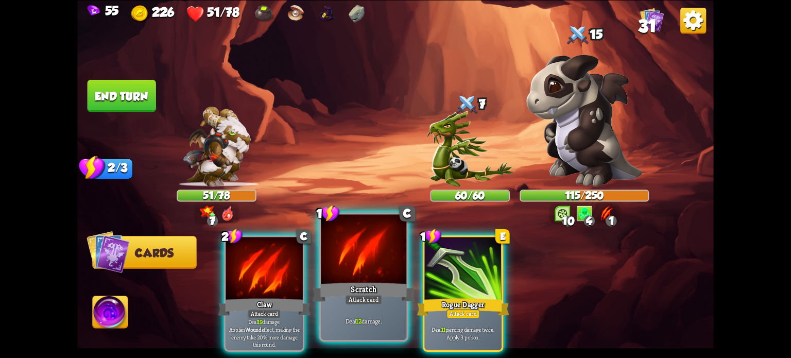
click at [374, 239] on div at bounding box center [364, 250] width 86 height 72
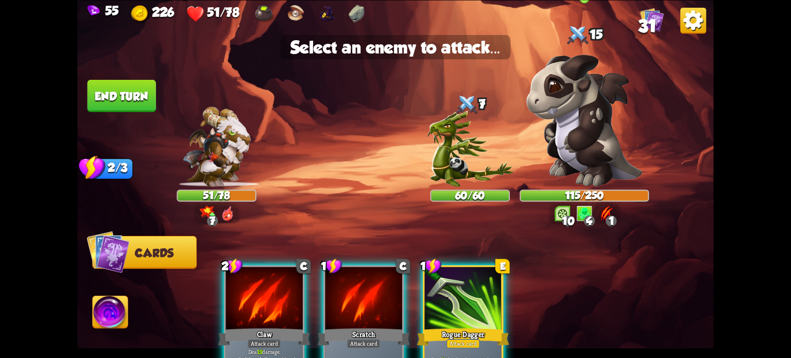
click at [635, 126] on img at bounding box center [585, 120] width 116 height 132
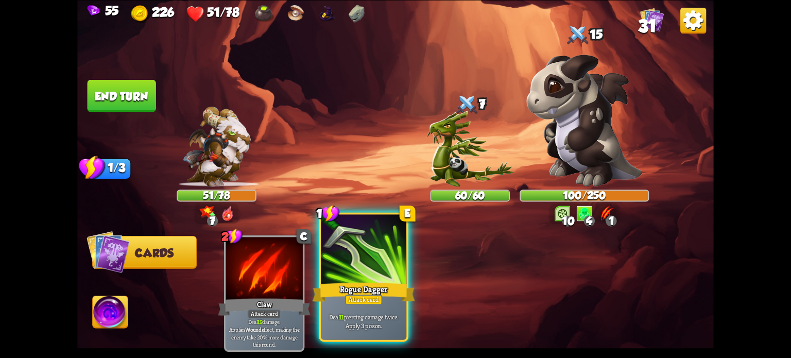
click at [383, 275] on div at bounding box center [364, 250] width 86 height 72
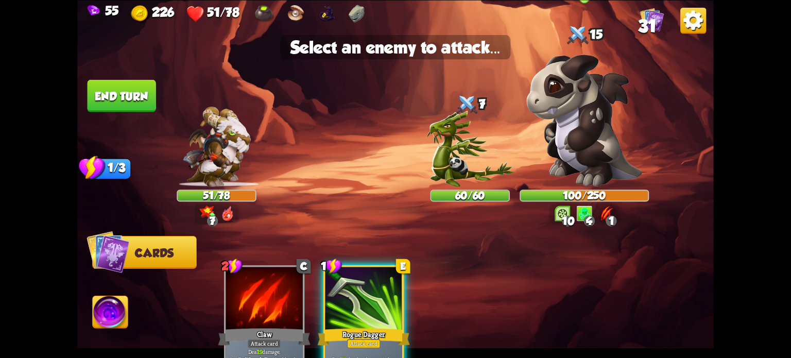
click at [598, 113] on img at bounding box center [585, 120] width 116 height 132
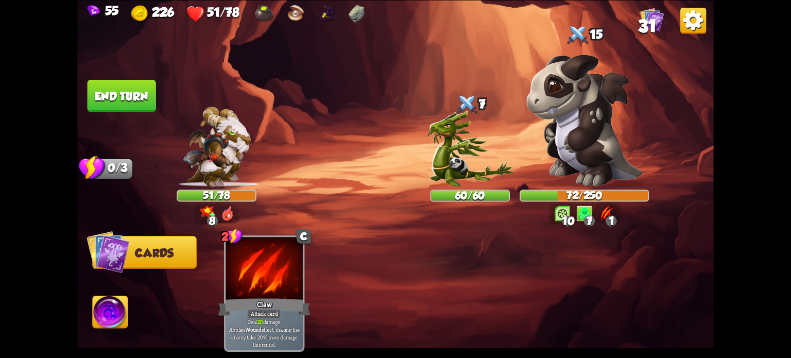
click at [120, 97] on button "End turn" at bounding box center [122, 95] width 69 height 32
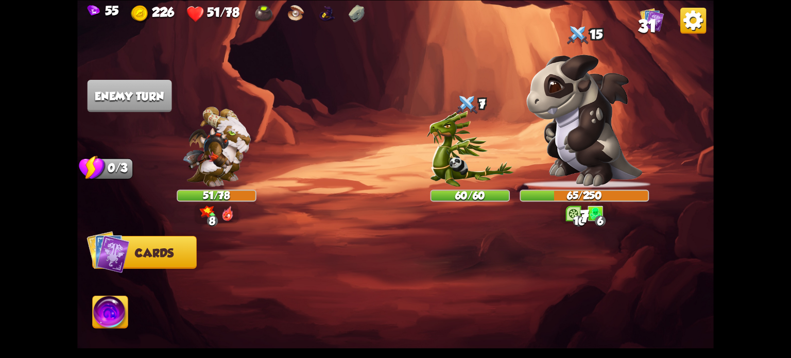
click at [215, 164] on img at bounding box center [216, 147] width 68 height 80
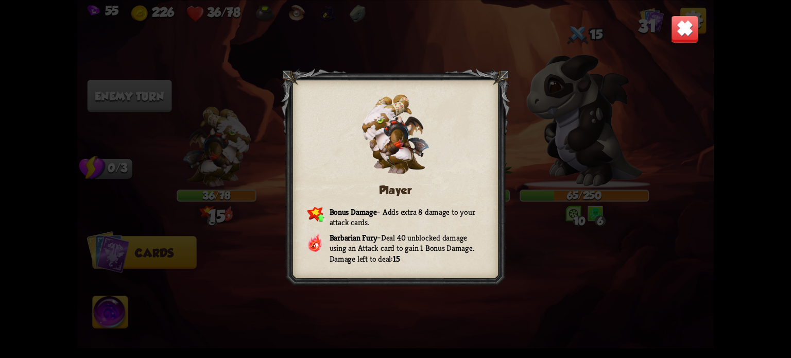
click at [682, 29] on img at bounding box center [685, 29] width 28 height 28
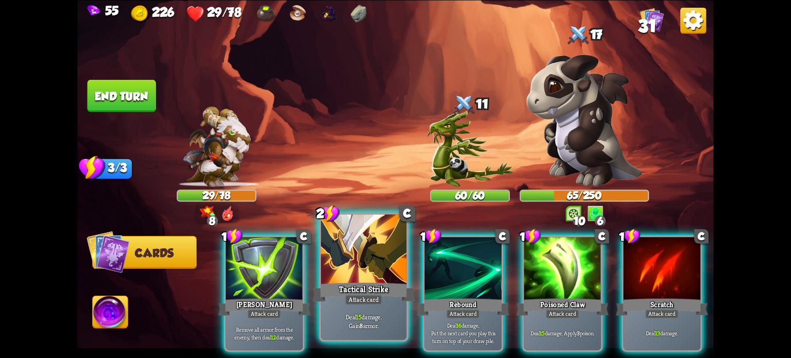
click at [380, 326] on p "Deal 15 damage. Gain 8 armor." at bounding box center [363, 321] width 81 height 17
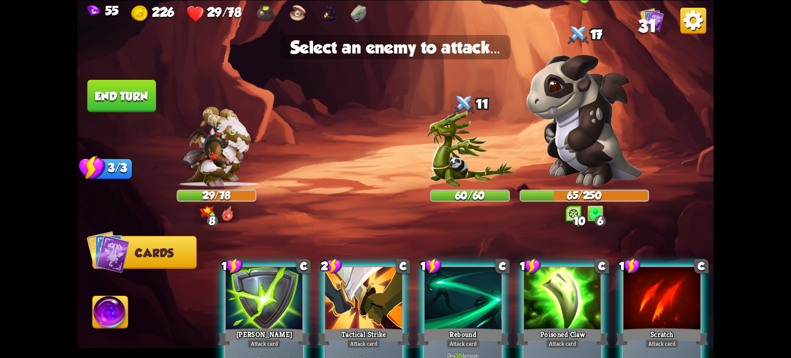
click at [565, 120] on img at bounding box center [585, 120] width 116 height 132
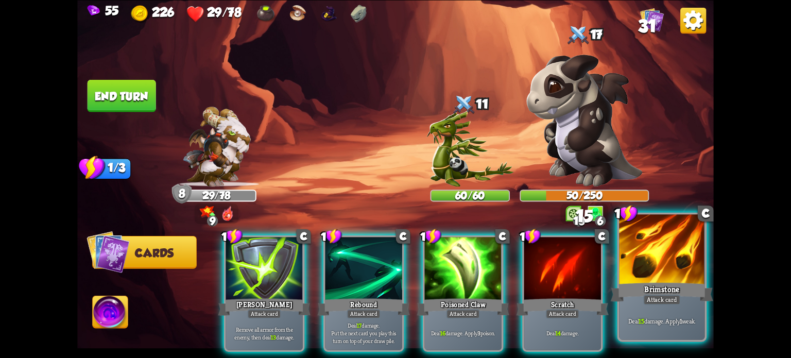
click at [654, 296] on div "Attack card" at bounding box center [661, 299] width 37 height 10
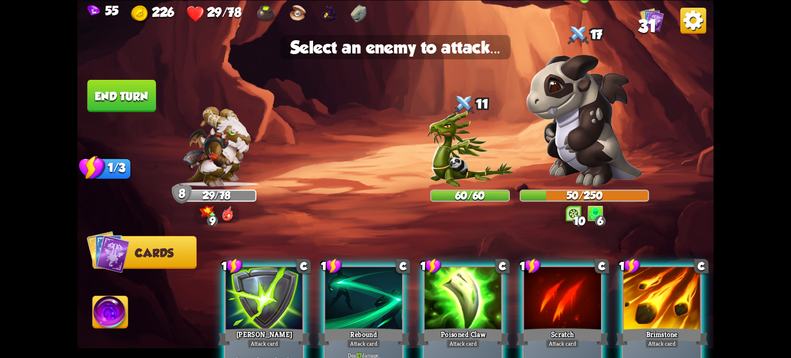
click at [598, 124] on img at bounding box center [585, 120] width 116 height 132
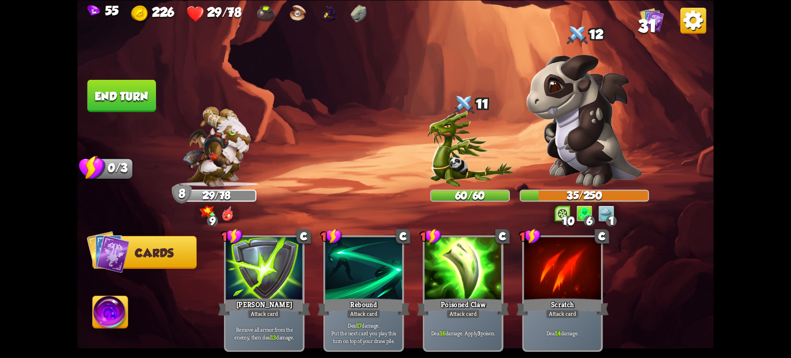
click at [107, 304] on img at bounding box center [111, 314] width 36 height 36
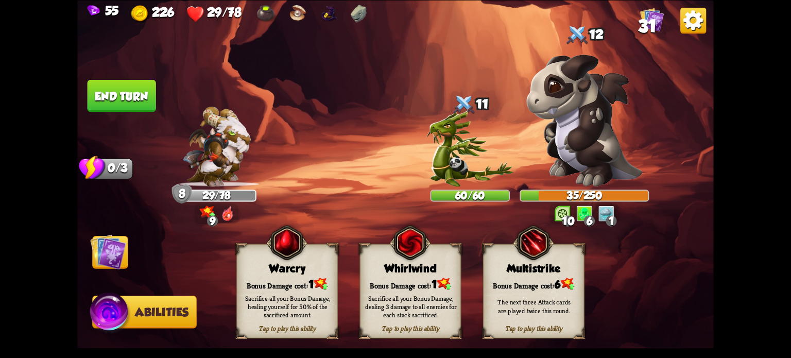
click at [105, 241] on img at bounding box center [108, 252] width 36 height 36
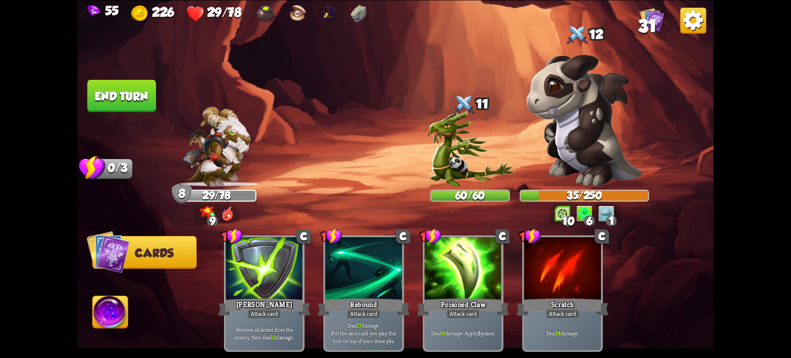
click at [128, 105] on button "End turn" at bounding box center [121, 95] width 69 height 32
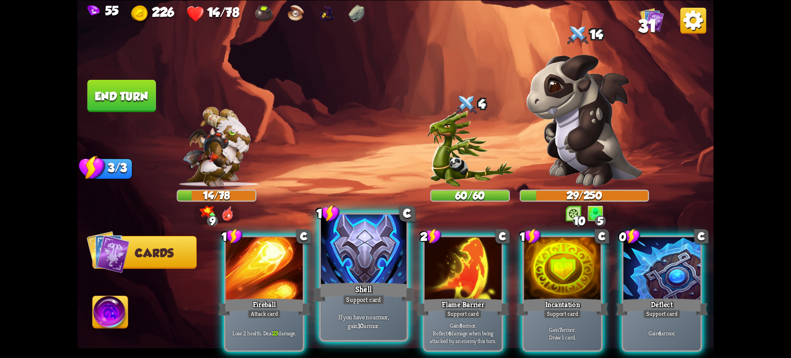
click at [387, 278] on div at bounding box center [364, 250] width 86 height 72
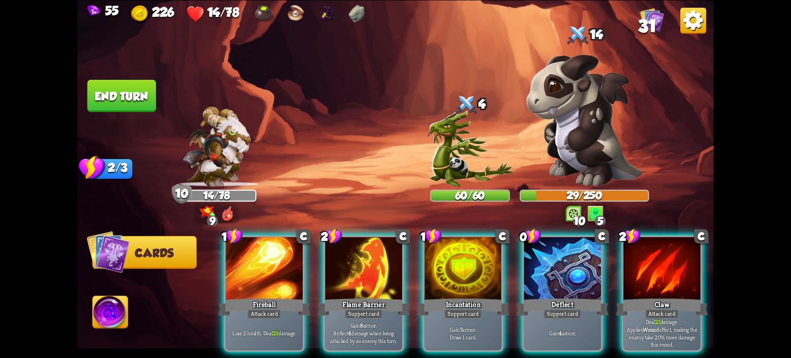
click at [528, 297] on div "Deflect" at bounding box center [563, 307] width 92 height 21
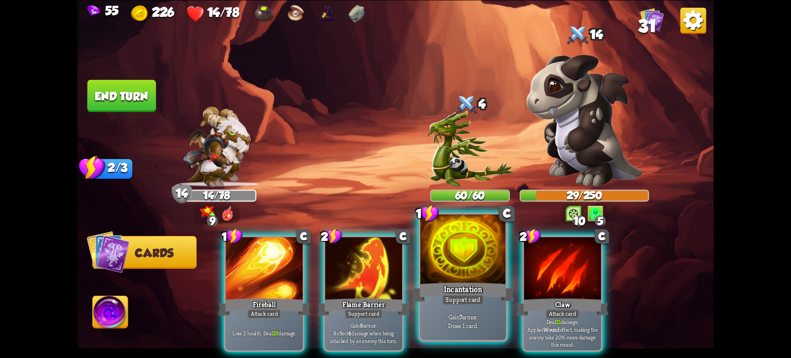
click at [466, 279] on div at bounding box center [463, 250] width 86 height 72
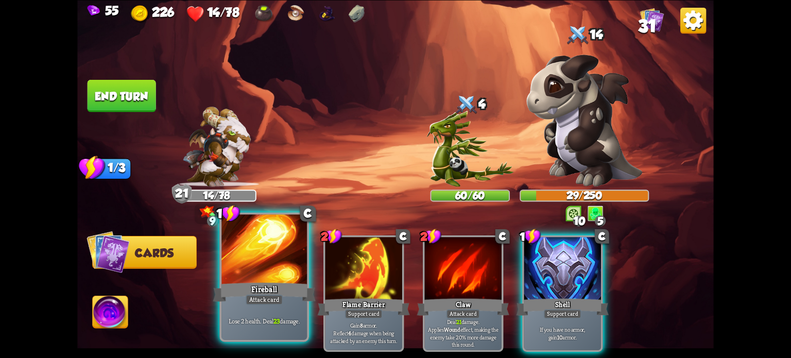
click at [236, 285] on div "Fireball" at bounding box center [264, 291] width 103 height 23
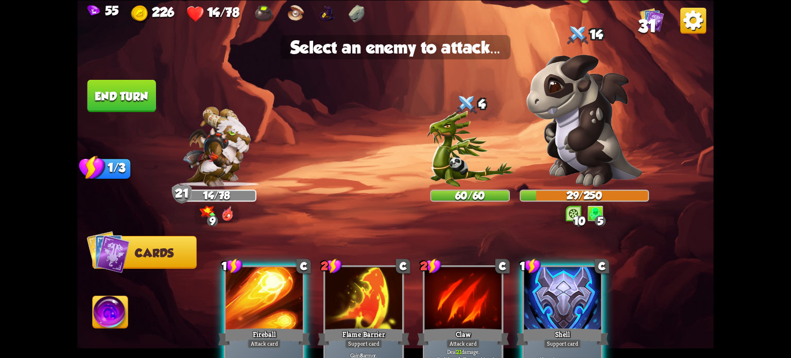
click at [603, 140] on img at bounding box center [585, 120] width 116 height 132
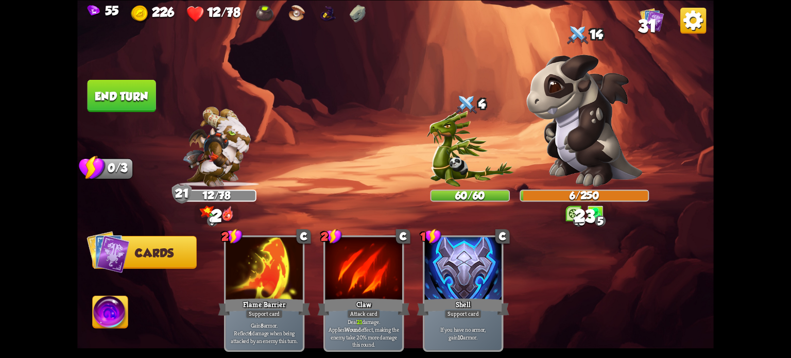
click at [116, 312] on img at bounding box center [111, 314] width 36 height 36
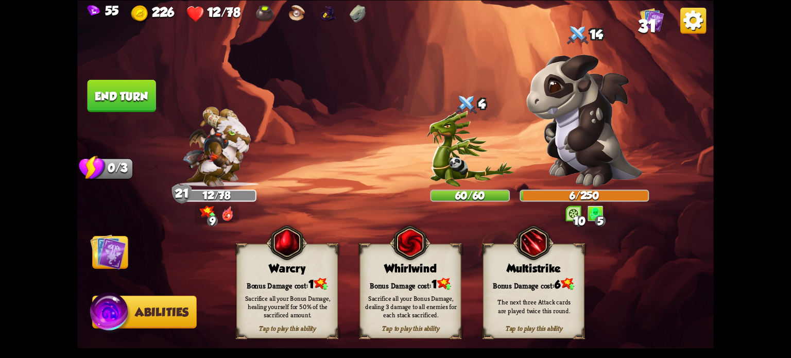
click at [404, 282] on div "Bonus Damage cost: 1" at bounding box center [410, 284] width 100 height 14
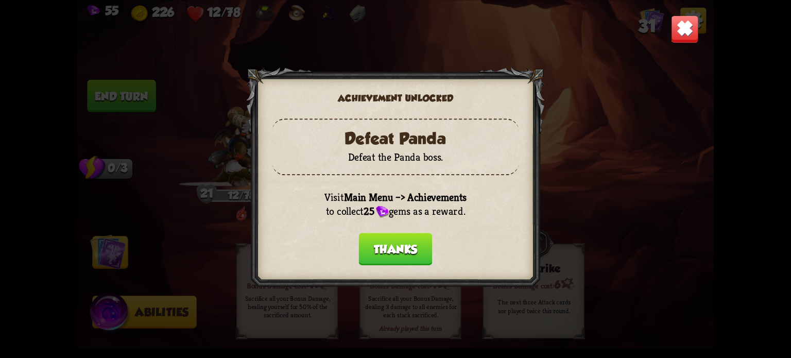
click at [396, 244] on button "Thanks" at bounding box center [396, 249] width 74 height 32
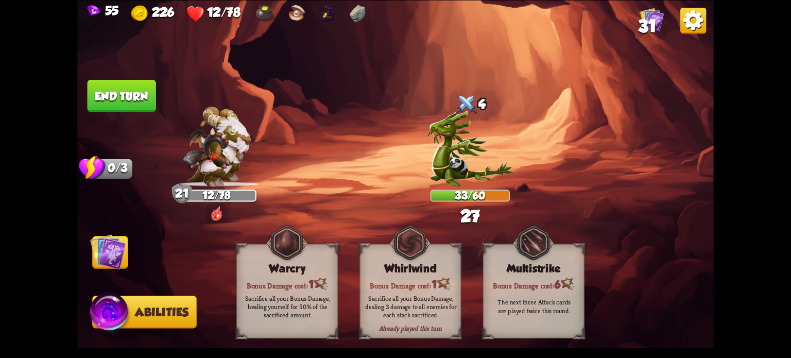
click at [96, 254] on img at bounding box center [108, 252] width 36 height 36
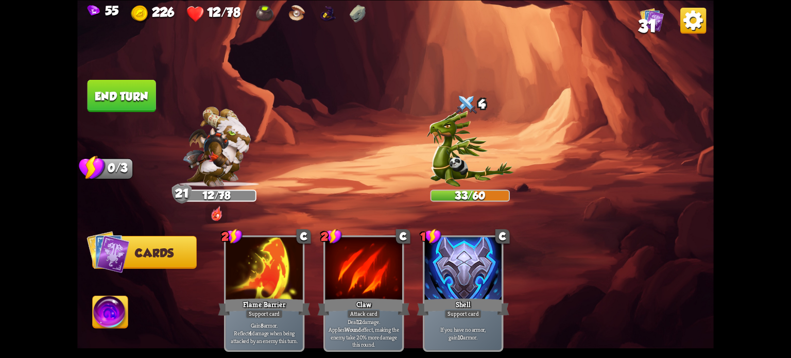
click at [130, 96] on button "End turn" at bounding box center [122, 95] width 69 height 32
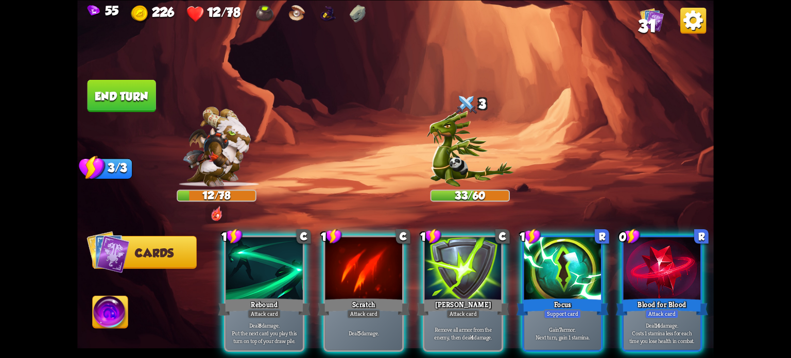
click at [647, 19] on span "31" at bounding box center [647, 26] width 19 height 20
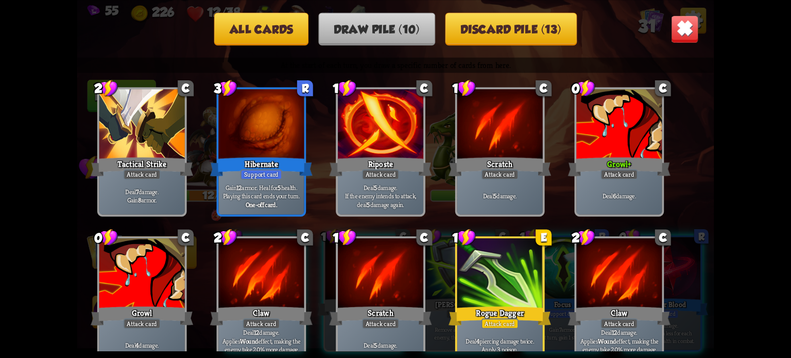
click at [686, 18] on img at bounding box center [685, 29] width 28 height 28
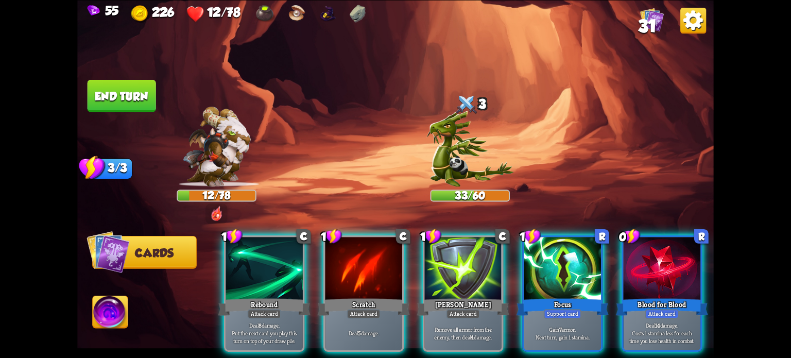
scroll to position [0, 97]
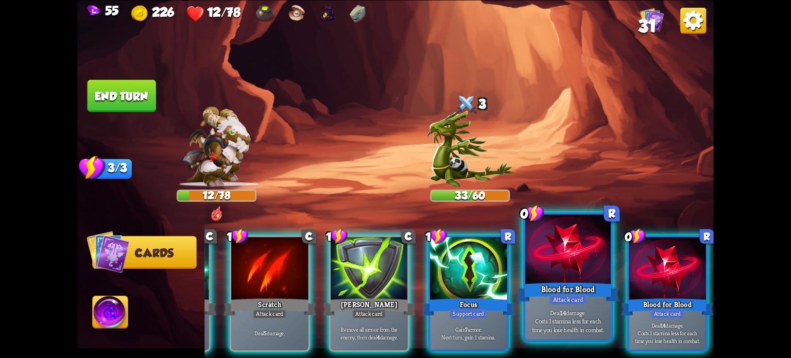
click at [581, 278] on div at bounding box center [568, 250] width 86 height 72
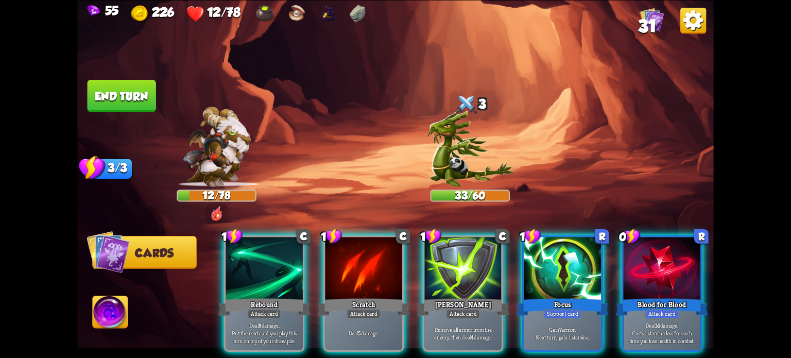
scroll to position [0, 0]
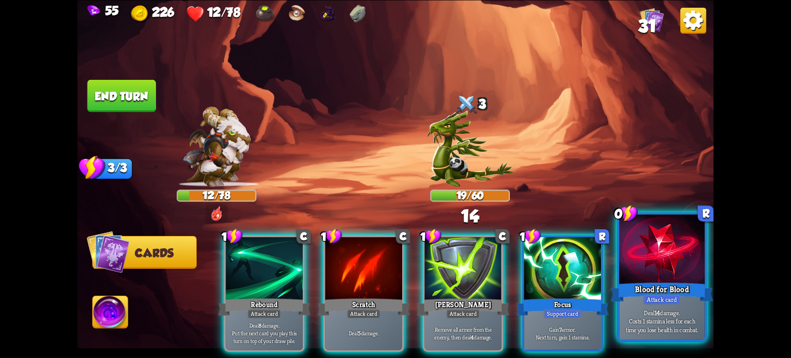
click at [647, 273] on div at bounding box center [662, 250] width 86 height 72
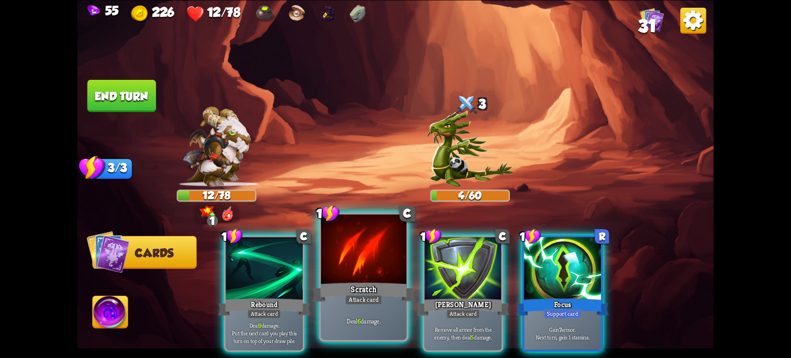
click at [357, 274] on div at bounding box center [364, 250] width 86 height 72
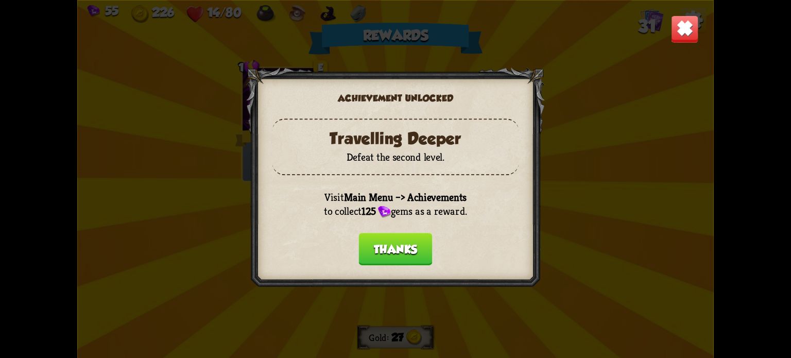
click at [415, 244] on button "Thanks" at bounding box center [396, 249] width 74 height 32
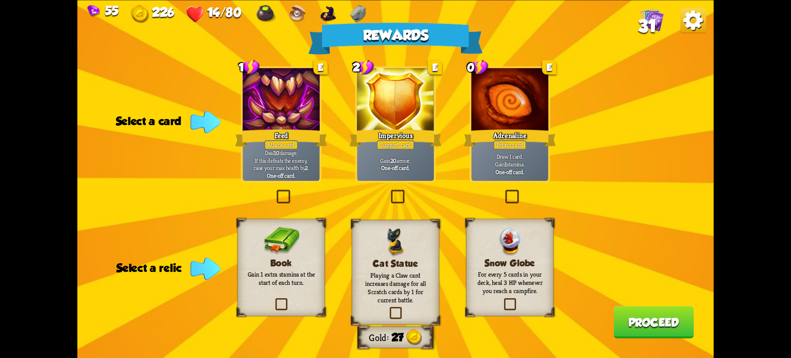
click at [503, 192] on label at bounding box center [503, 192] width 0 height 0
click at [0, 0] on input "checkbox" at bounding box center [0, 0] width 0 height 0
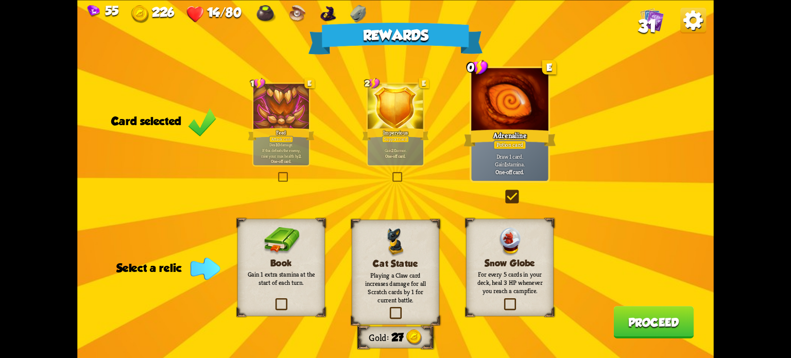
click at [274, 300] on label at bounding box center [274, 300] width 0 height 0
click at [0, 0] on input "checkbox" at bounding box center [0, 0] width 0 height 0
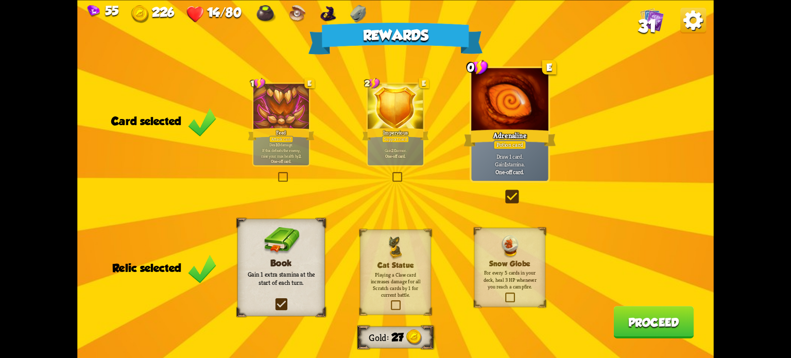
click at [673, 334] on button "Proceed" at bounding box center [654, 322] width 80 height 32
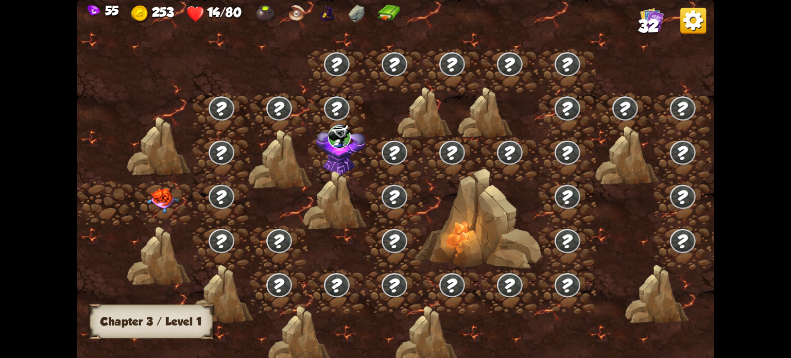
click at [161, 197] on img at bounding box center [163, 200] width 32 height 25
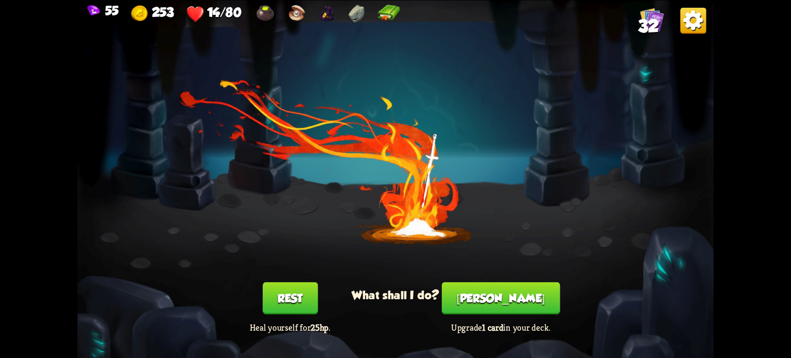
click at [280, 297] on button "Rest" at bounding box center [290, 298] width 55 height 32
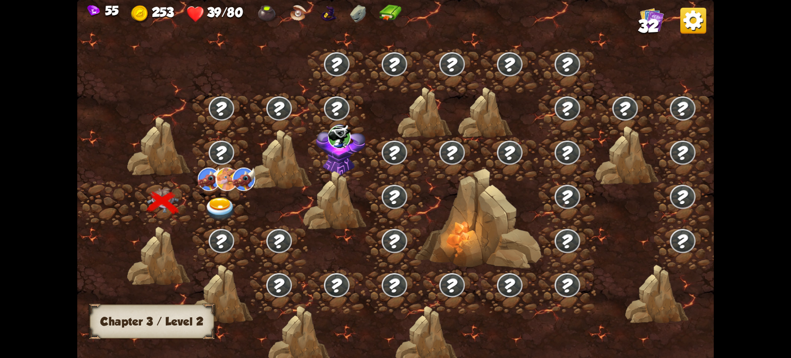
click at [225, 208] on img at bounding box center [221, 208] width 32 height 23
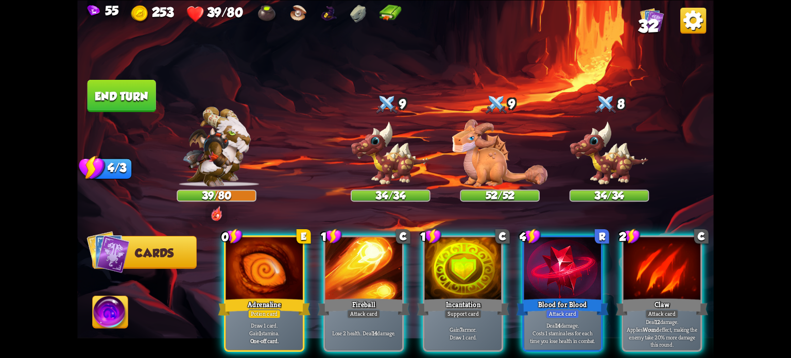
click at [689, 13] on img at bounding box center [694, 20] width 26 height 26
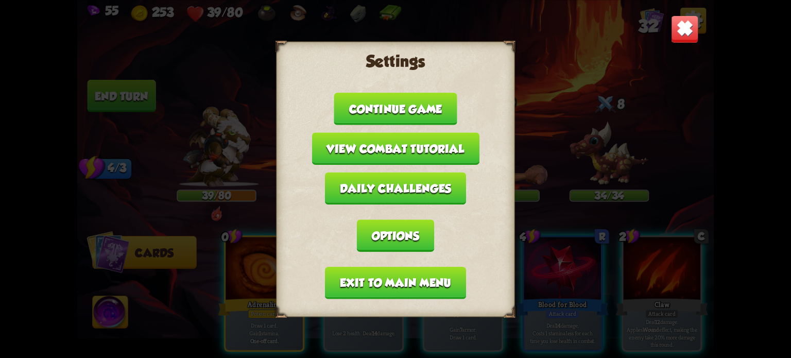
click at [384, 287] on button "Exit to main menu" at bounding box center [395, 282] width 141 height 32
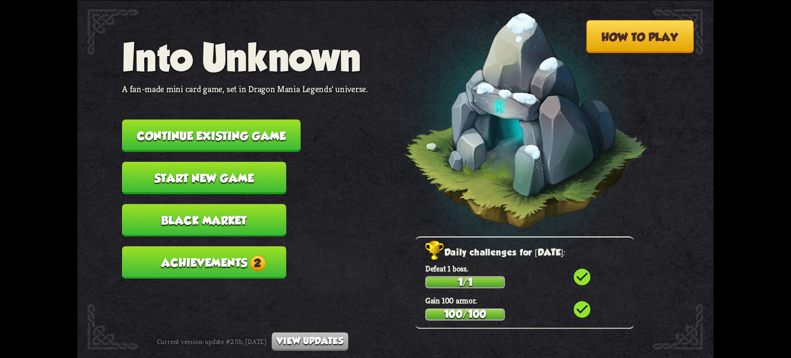
click at [219, 255] on button "Achievements 2" at bounding box center [204, 262] width 164 height 32
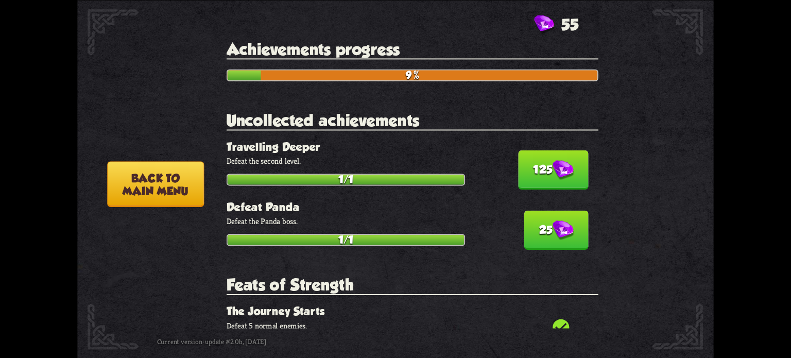
click at [567, 171] on button "125" at bounding box center [553, 169] width 70 height 39
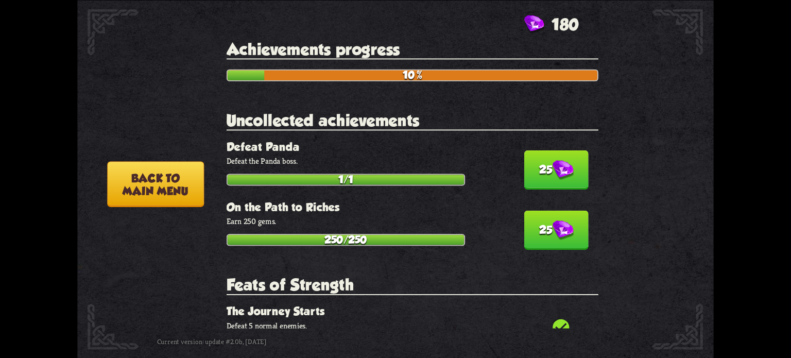
click at [561, 181] on button "25" at bounding box center [556, 169] width 64 height 39
click at [559, 180] on button "25" at bounding box center [556, 169] width 64 height 39
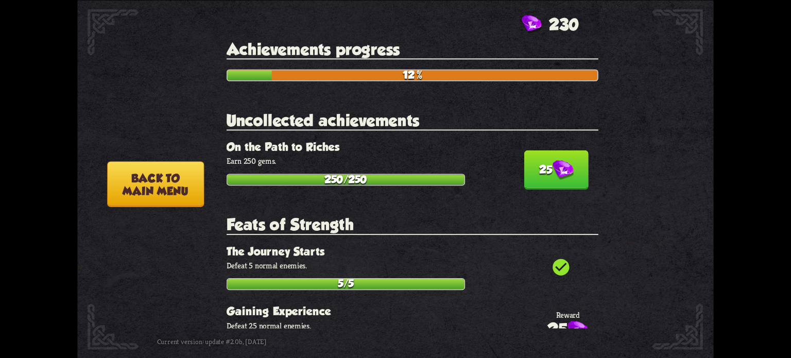
click at [559, 180] on button "25" at bounding box center [556, 169] width 64 height 39
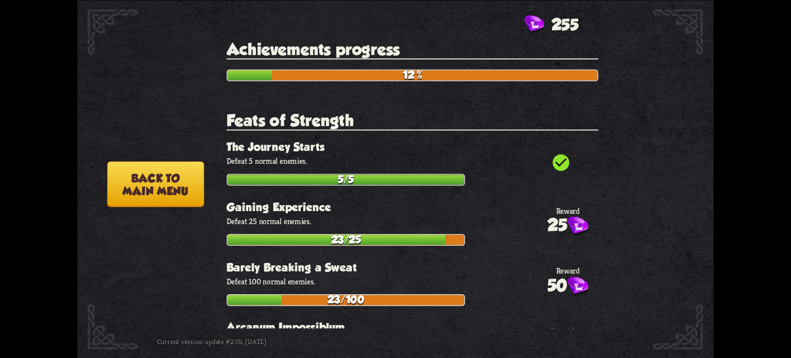
click at [114, 185] on button "Back to main menu" at bounding box center [155, 184] width 97 height 46
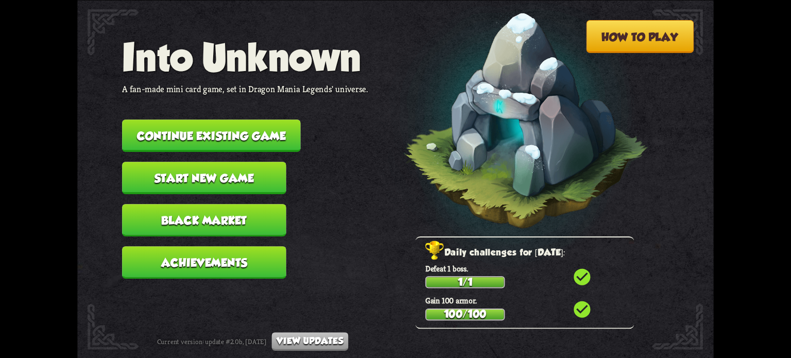
click at [198, 217] on button "Black Market" at bounding box center [204, 220] width 164 height 32
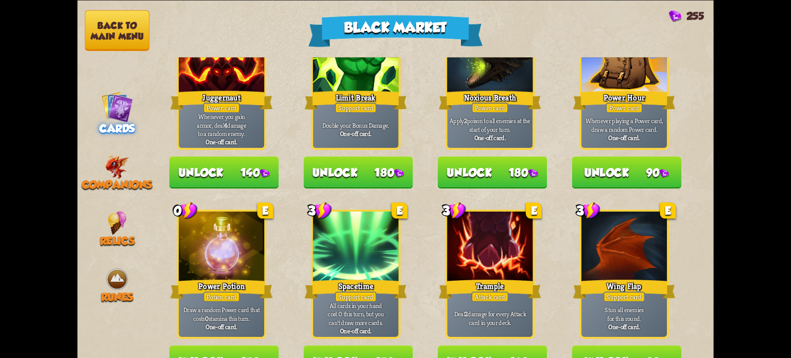
scroll to position [1072, 0]
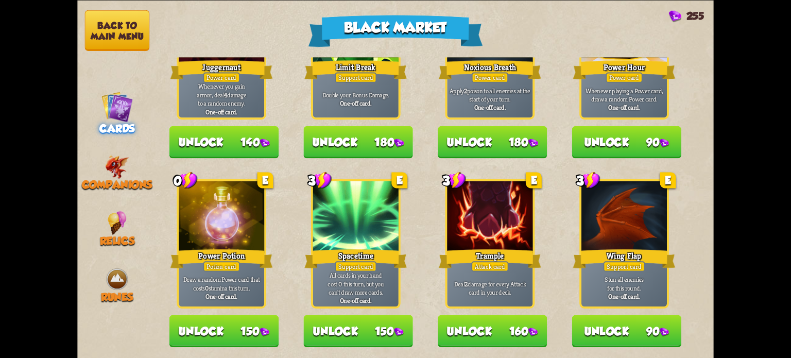
drag, startPoint x: 706, startPoint y: 308, endPoint x: 709, endPoint y: 279, distance: 29.0
click at [709, 279] on div "Unlock new cards to make them appear in the game as loot. C Reserve Stamina Spe…" at bounding box center [435, 207] width 557 height 301
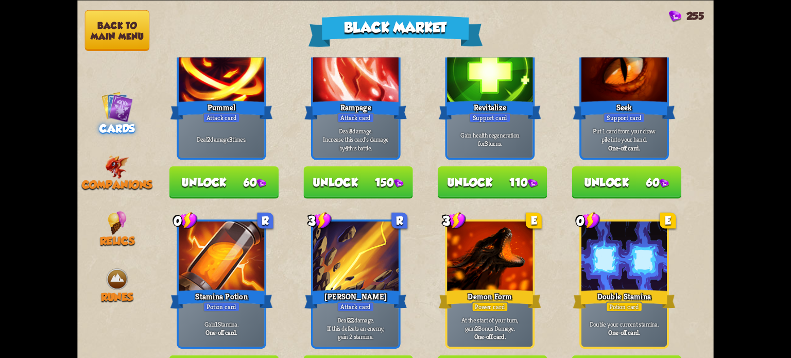
scroll to position [481, 0]
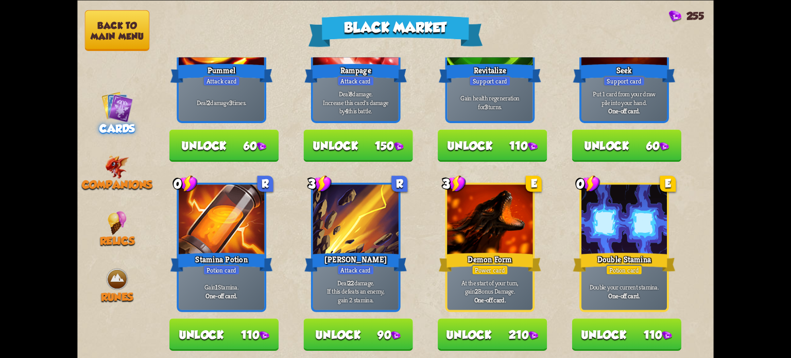
click at [642, 336] on button "Unlock 110" at bounding box center [626, 334] width 109 height 32
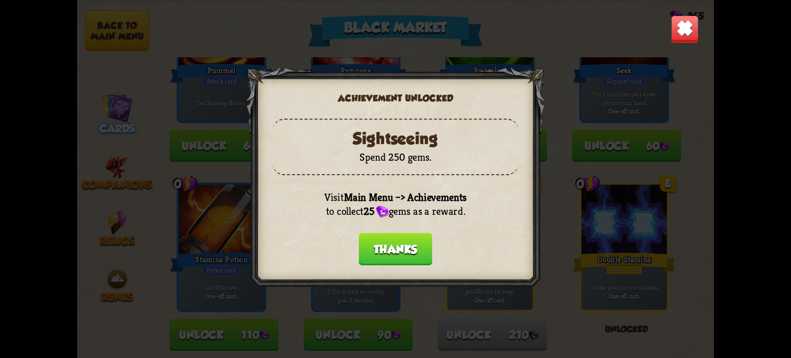
click at [413, 251] on button "Thanks" at bounding box center [396, 249] width 74 height 32
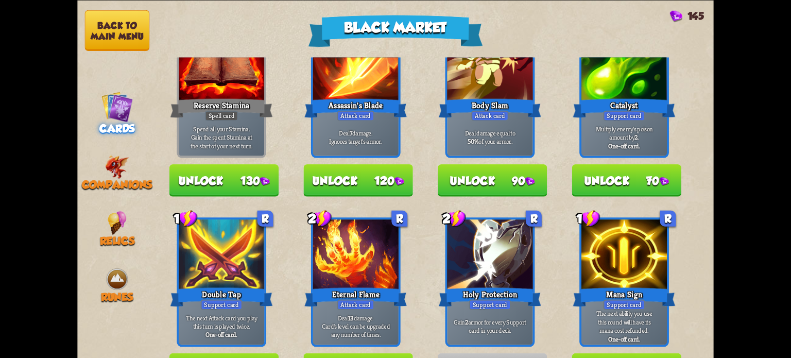
scroll to position [0, 0]
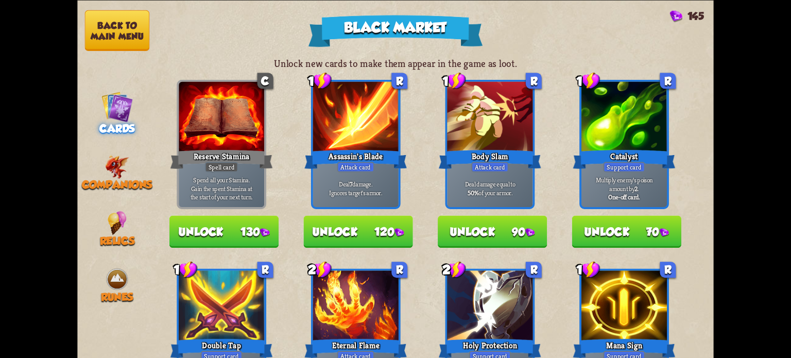
click at [348, 225] on button "Unlock 120" at bounding box center [357, 231] width 109 height 32
